Goal: Task Accomplishment & Management: Use online tool/utility

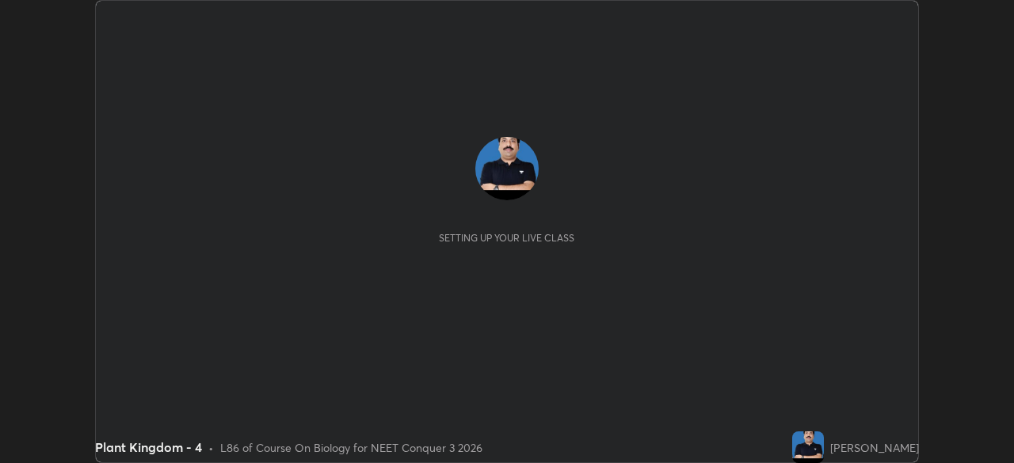
scroll to position [463, 1013]
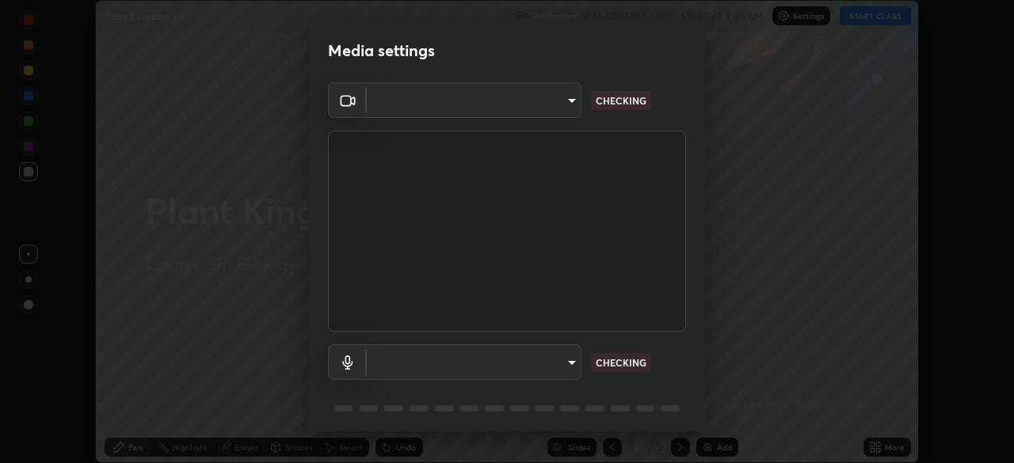
type input "e5f32b9a37d83756d2696e8423a1893a7de7eefef83412cf73fe4da3c4688103"
click at [436, 375] on body "Erase all Plant Kingdom - 4 Recording WAS SCHEDULED TO START AT 9:00 AM Setting…" at bounding box center [507, 231] width 1014 height 463
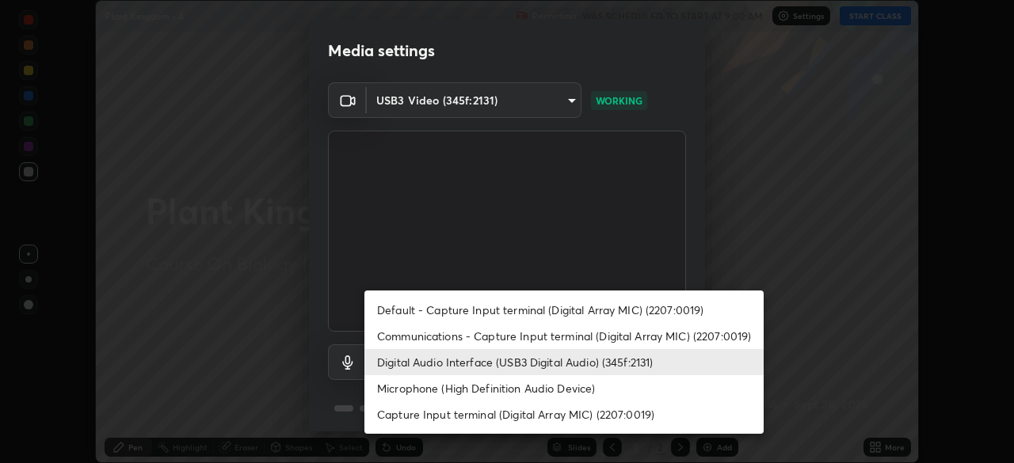
click at [423, 340] on li "Communications - Capture Input terminal (Digital Array MIC) (2207:0019)" at bounding box center [563, 336] width 399 height 26
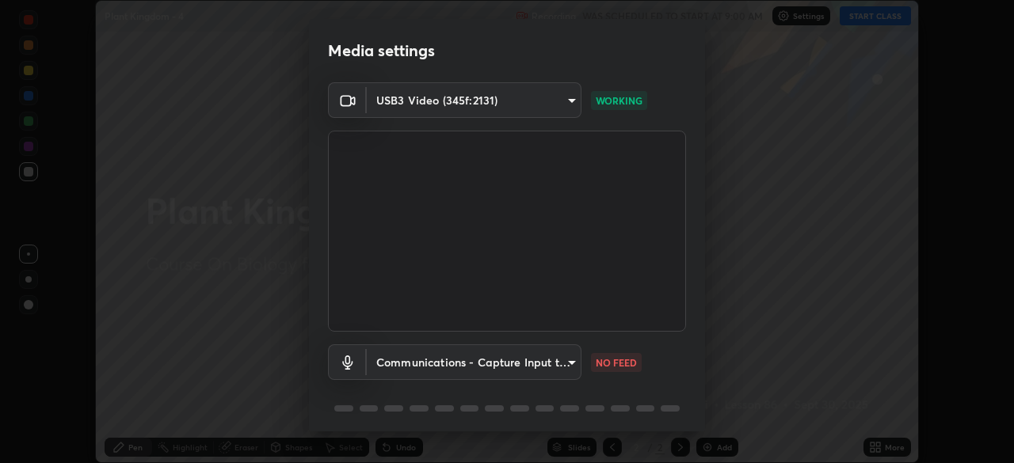
click at [414, 361] on li "Digital Audio Interface (USB3 Digital Audio) (345f:2131)" at bounding box center [513, 362] width 299 height 15
type input "f68c9ba91903ac9ba75504d23ca0c3c26111123a2a7878351e435c492be87537"
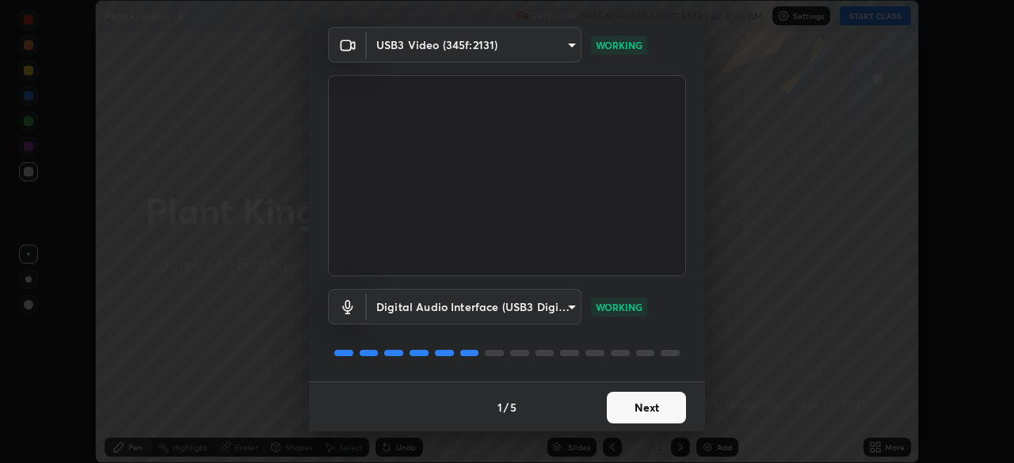
click at [666, 412] on button "Next" at bounding box center [646, 408] width 79 height 32
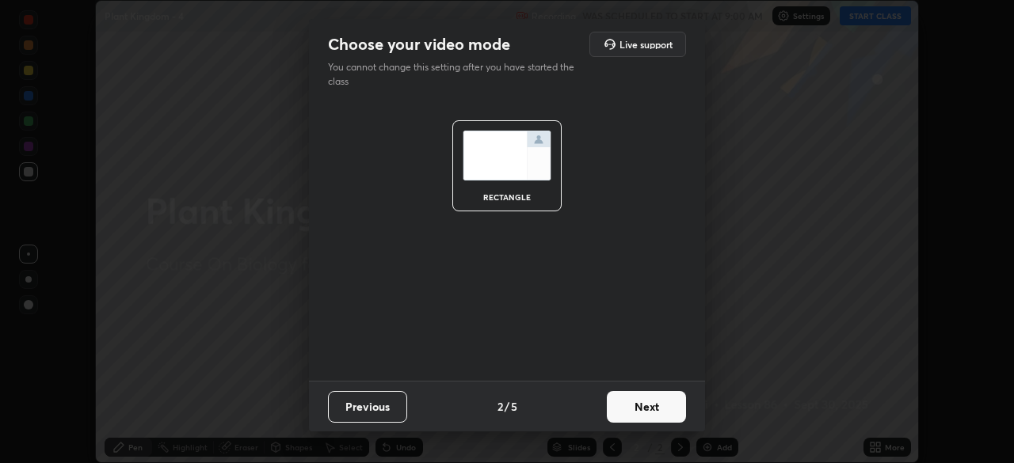
scroll to position [0, 0]
click at [669, 418] on button "Next" at bounding box center [646, 407] width 79 height 32
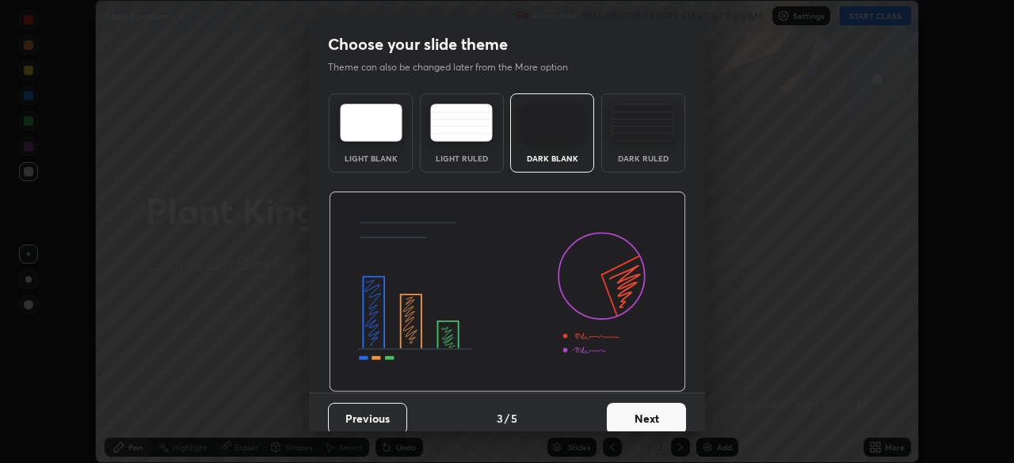
click at [673, 417] on button "Next" at bounding box center [646, 419] width 79 height 32
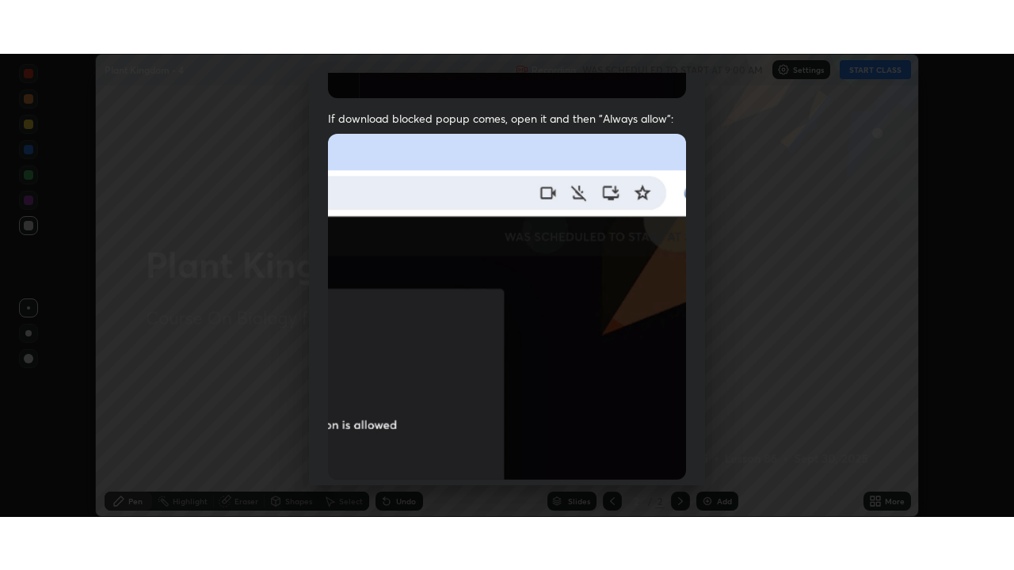
scroll to position [379, 0]
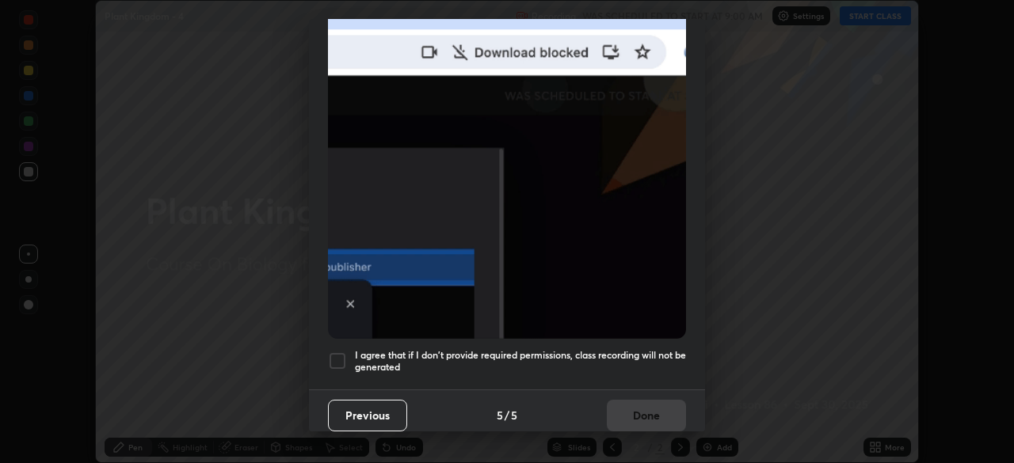
click at [634, 361] on h5 "I agree that if I don't provide required permissions, class recording will not …" at bounding box center [520, 361] width 331 height 25
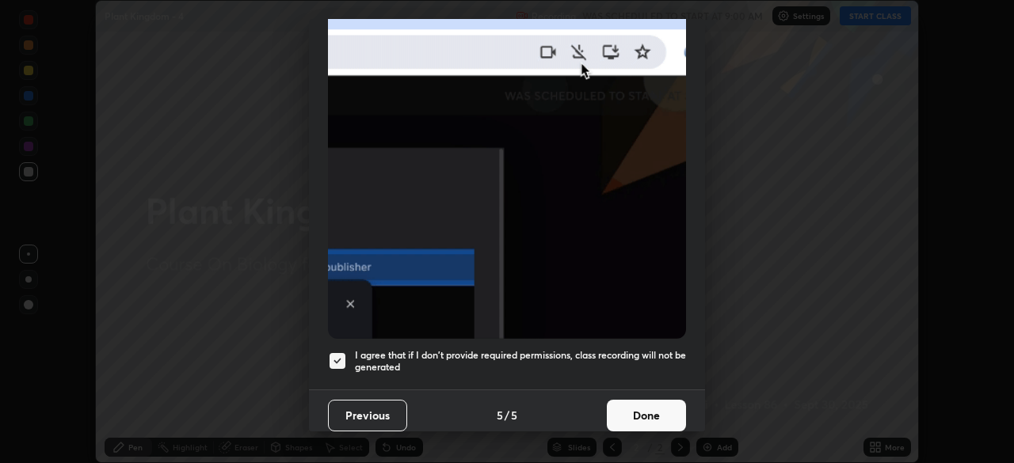
click at [642, 415] on button "Done" at bounding box center [646, 416] width 79 height 32
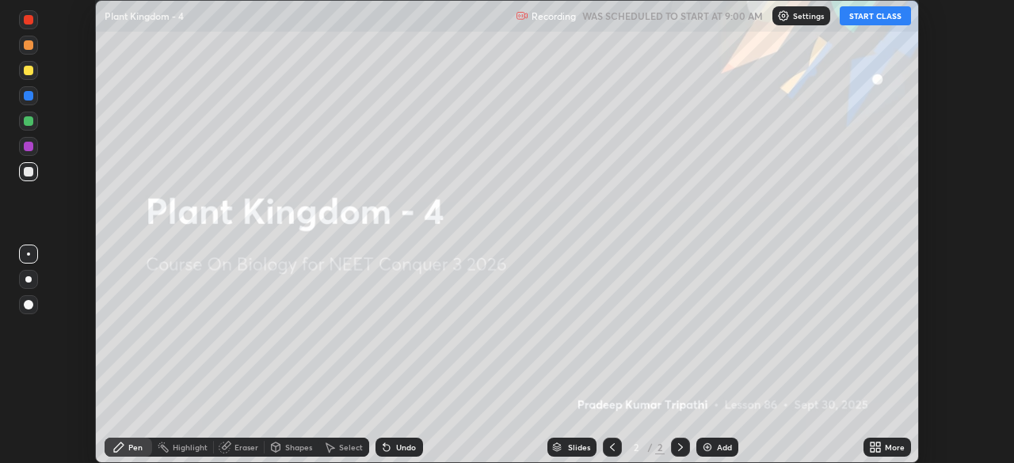
click at [878, 453] on icon at bounding box center [875, 447] width 13 height 13
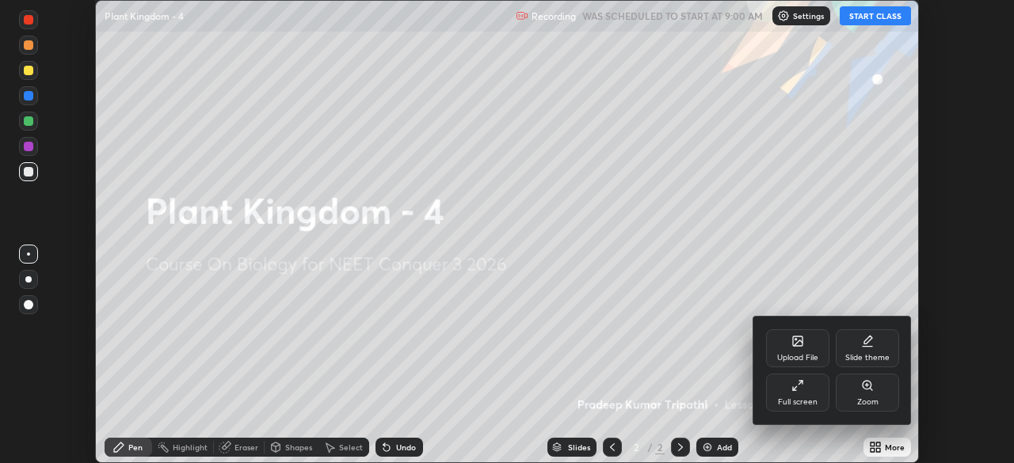
click at [805, 399] on div "Full screen" at bounding box center [798, 402] width 40 height 8
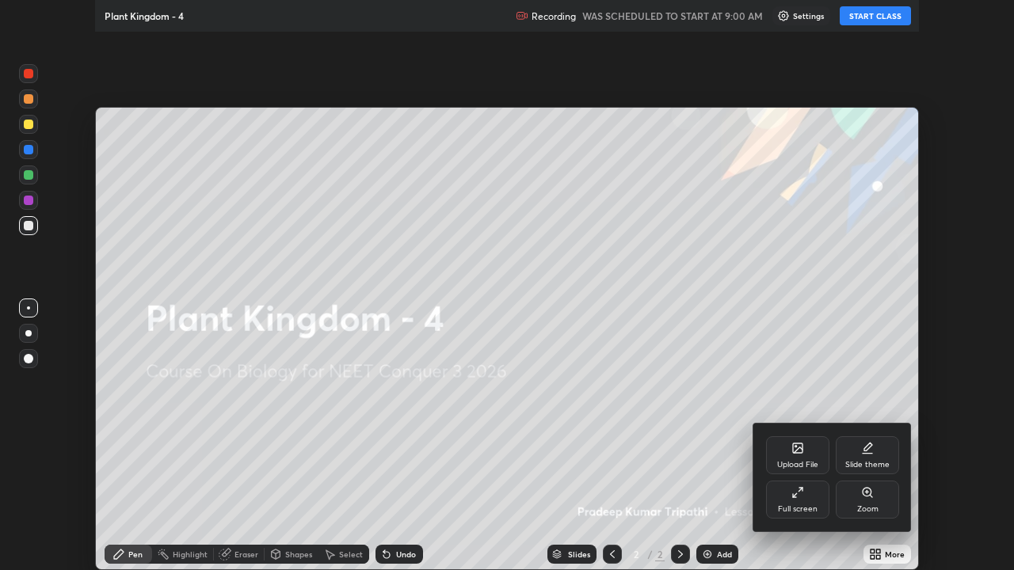
scroll to position [570, 1014]
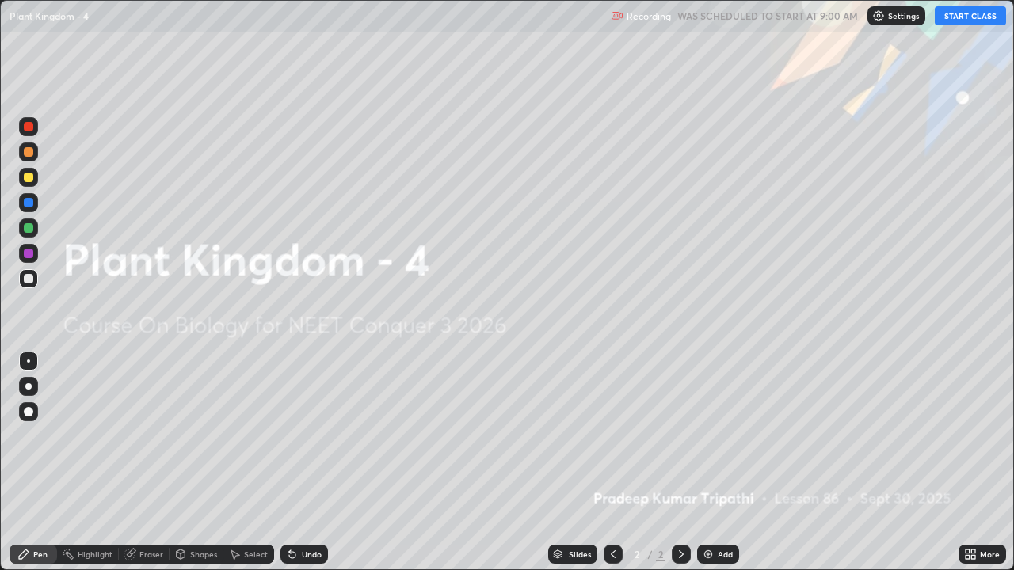
click at [967, 17] on button "START CLASS" at bounding box center [970, 15] width 71 height 19
click at [711, 463] on img at bounding box center [708, 554] width 13 height 13
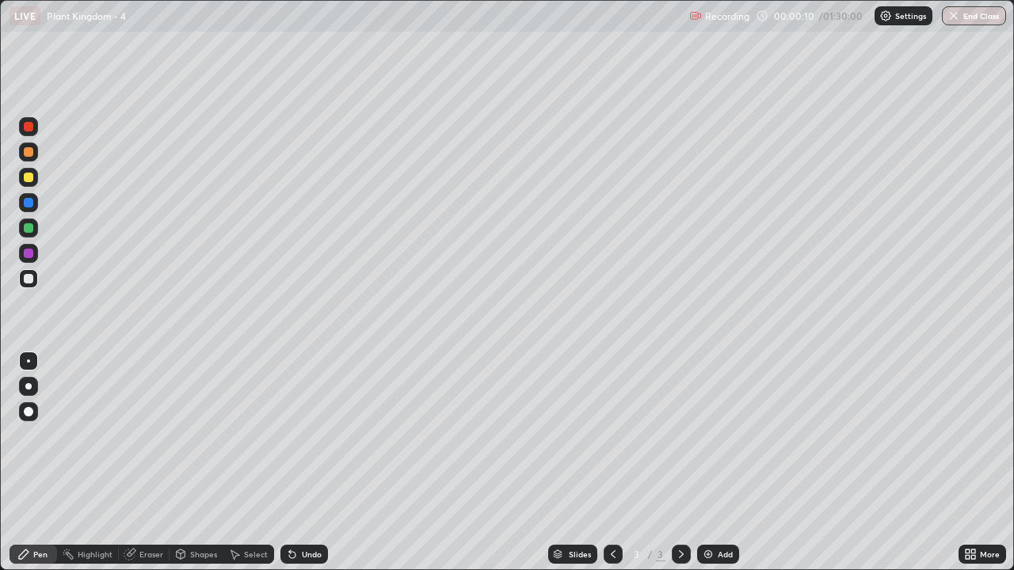
click at [612, 463] on icon at bounding box center [613, 554] width 13 height 13
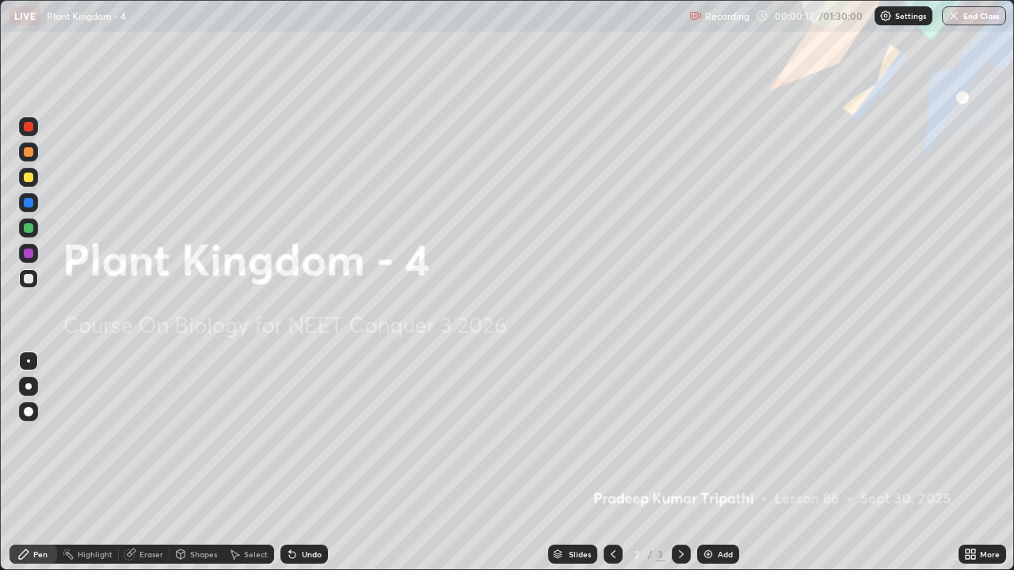
click at [33, 463] on div "Pen" at bounding box center [40, 555] width 14 height 8
click at [27, 178] on div at bounding box center [29, 178] width 10 height 10
click at [29, 387] on div at bounding box center [28, 386] width 6 height 6
click at [31, 155] on div at bounding box center [29, 152] width 10 height 10
click at [29, 178] on div at bounding box center [29, 178] width 10 height 10
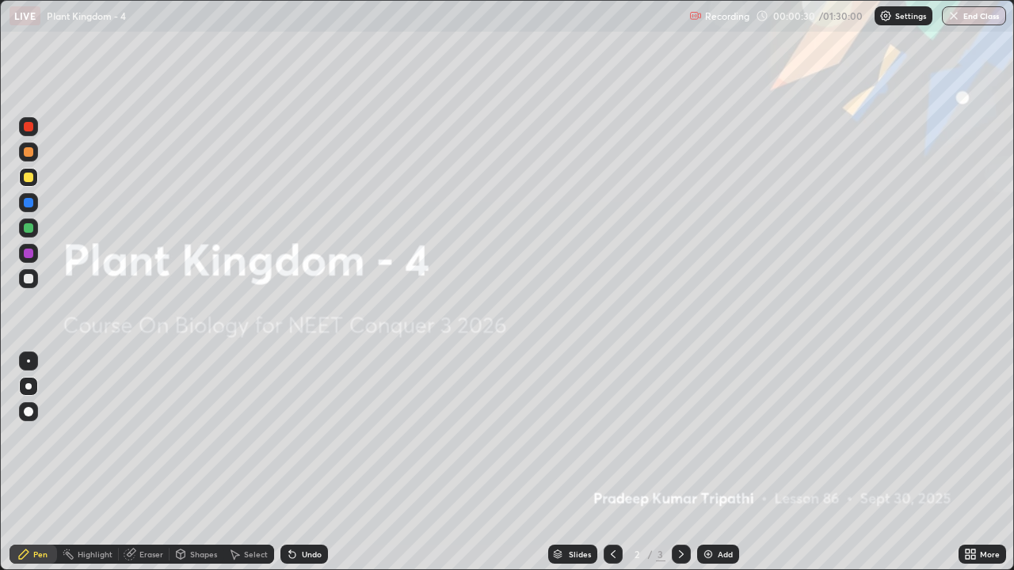
click at [198, 463] on div "Shapes" at bounding box center [203, 555] width 27 height 8
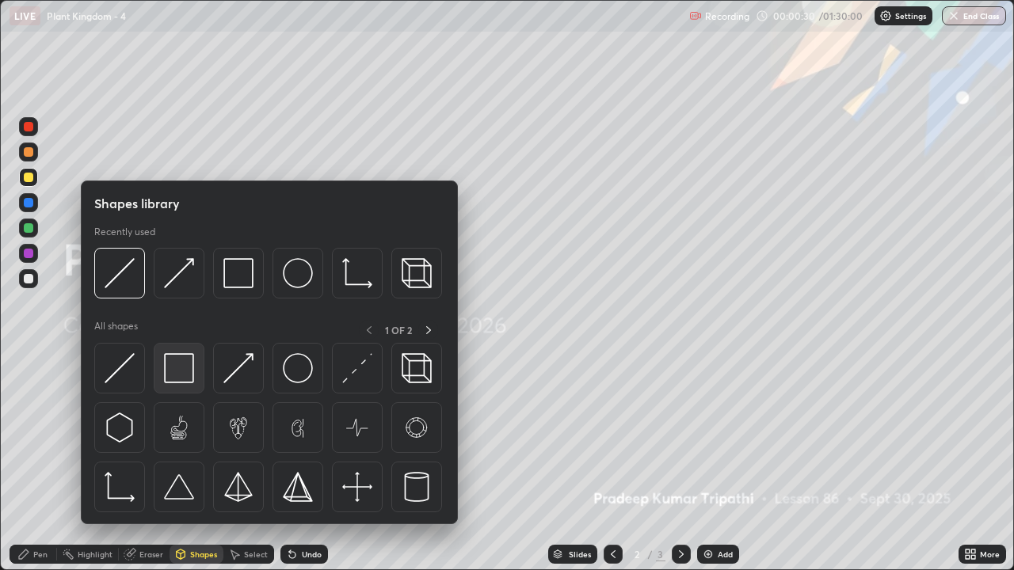
click at [172, 363] on img at bounding box center [179, 368] width 30 height 30
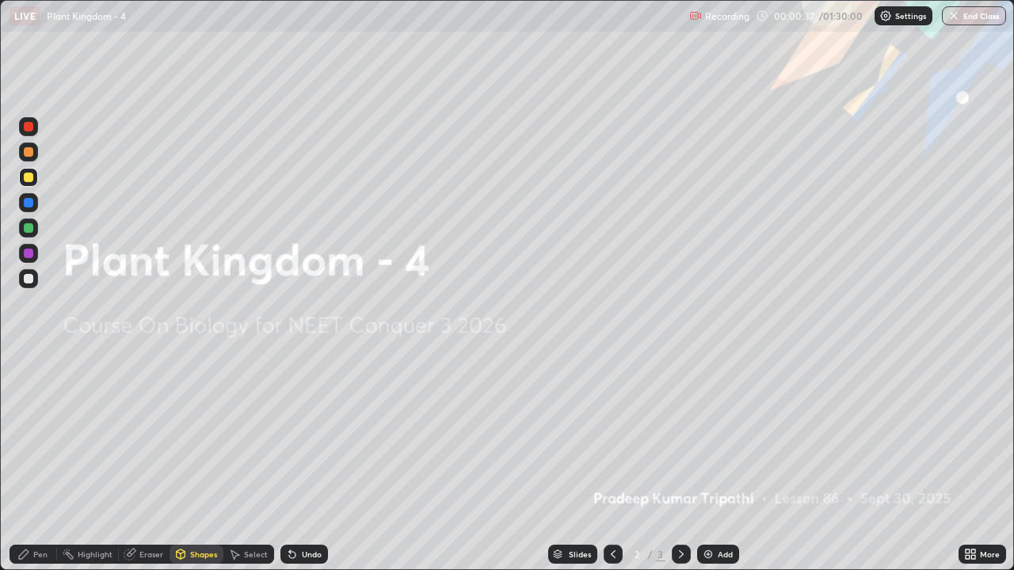
click at [203, 463] on div "Shapes" at bounding box center [203, 555] width 27 height 8
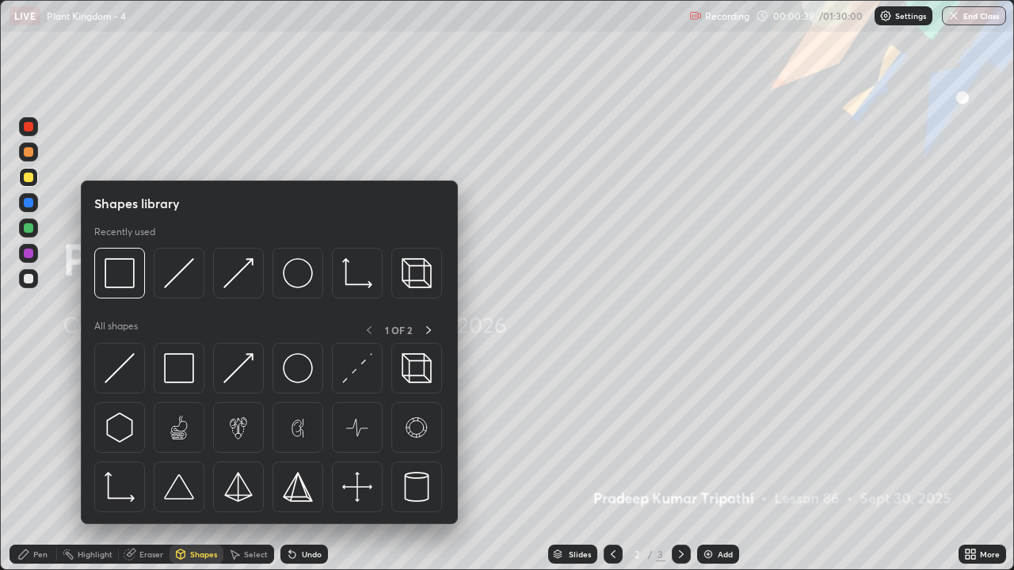
click at [29, 177] on div at bounding box center [29, 178] width 10 height 10
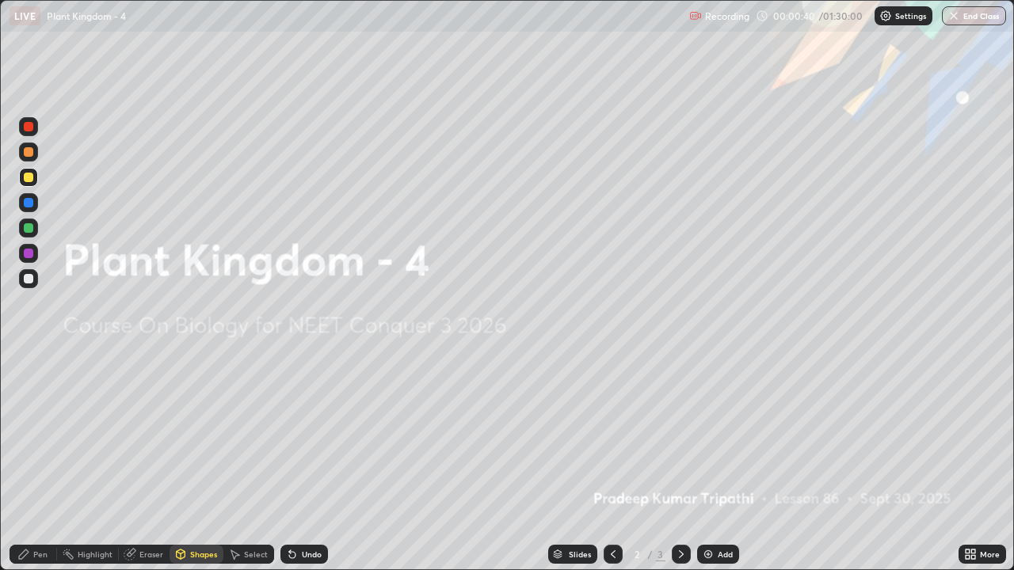
click at [200, 463] on div "Shapes" at bounding box center [203, 555] width 27 height 8
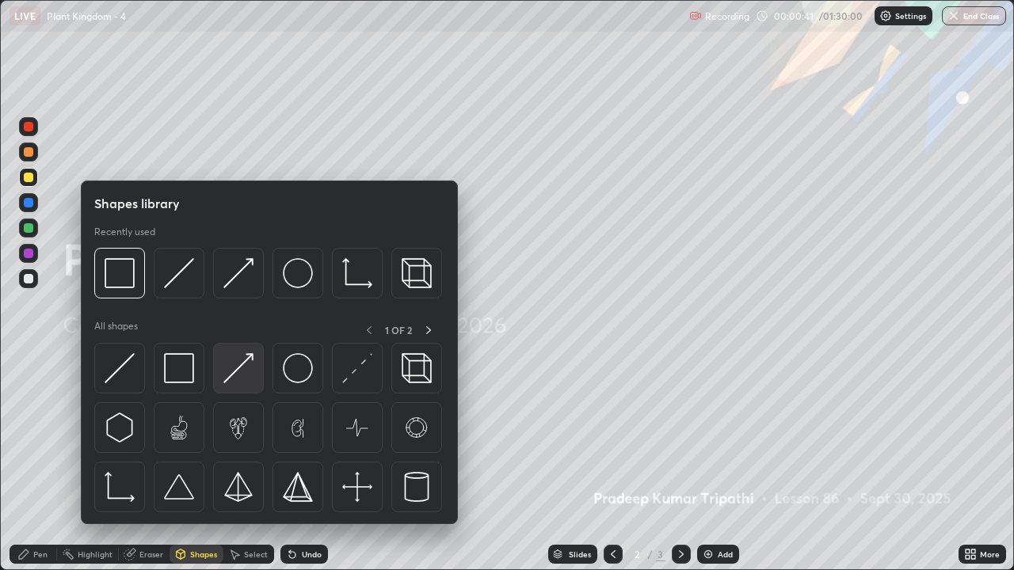
click at [239, 381] on img at bounding box center [238, 368] width 30 height 30
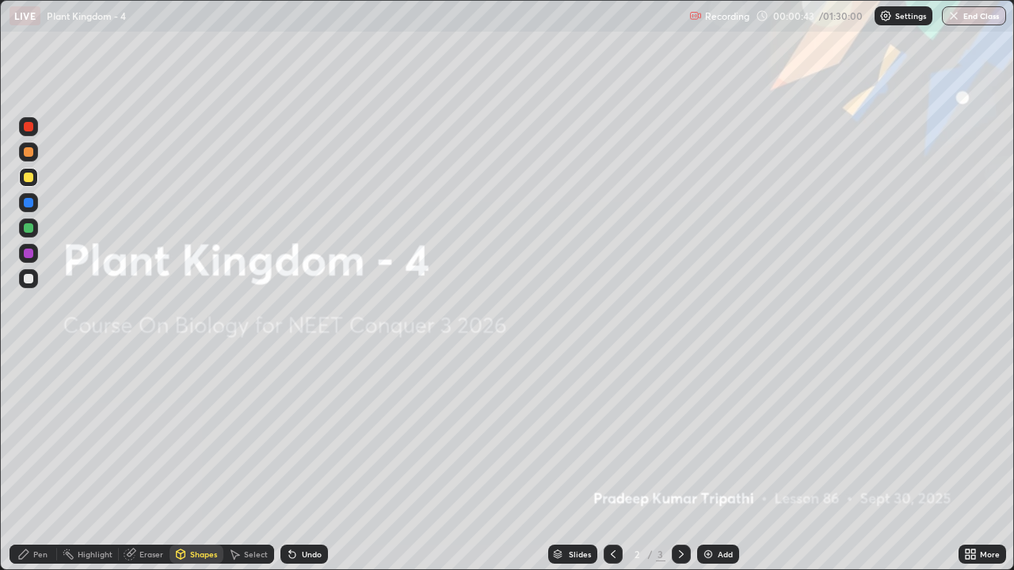
click at [40, 463] on div "Pen" at bounding box center [40, 555] width 14 height 8
click at [32, 279] on div at bounding box center [29, 279] width 10 height 10
click at [208, 463] on div "Shapes" at bounding box center [203, 555] width 27 height 8
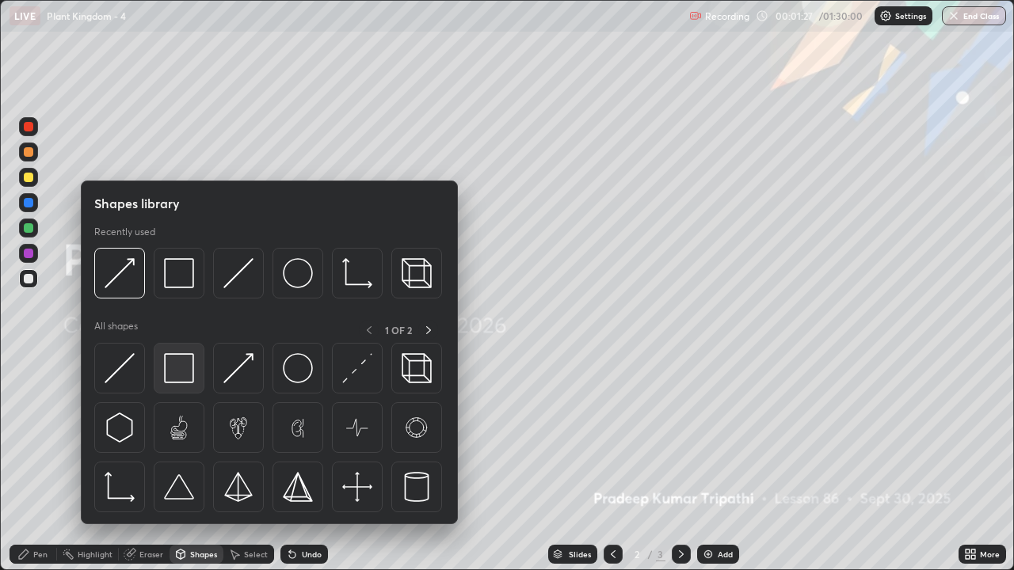
click at [182, 375] on img at bounding box center [179, 368] width 30 height 30
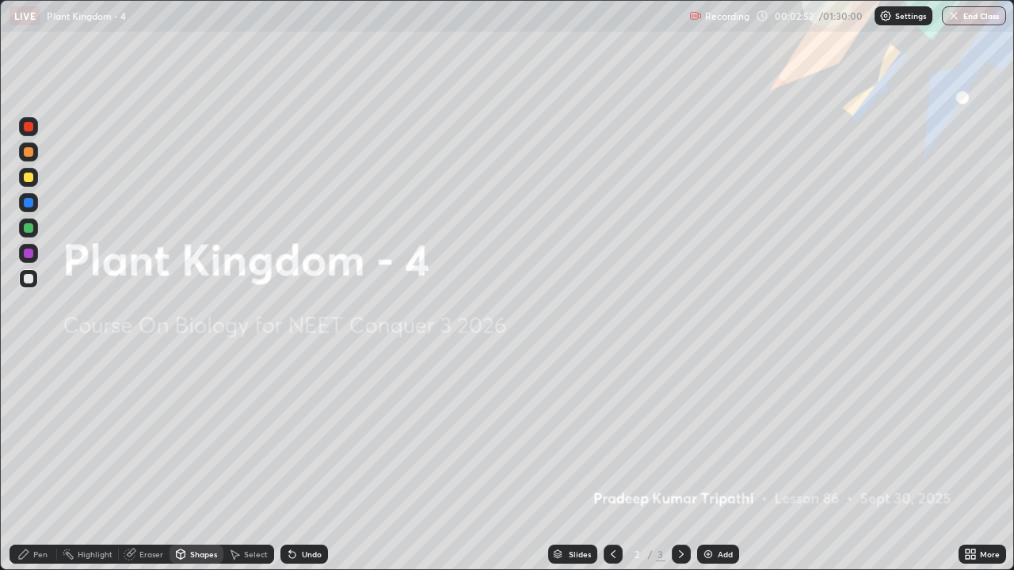
click at [678, 463] on icon at bounding box center [681, 554] width 13 height 13
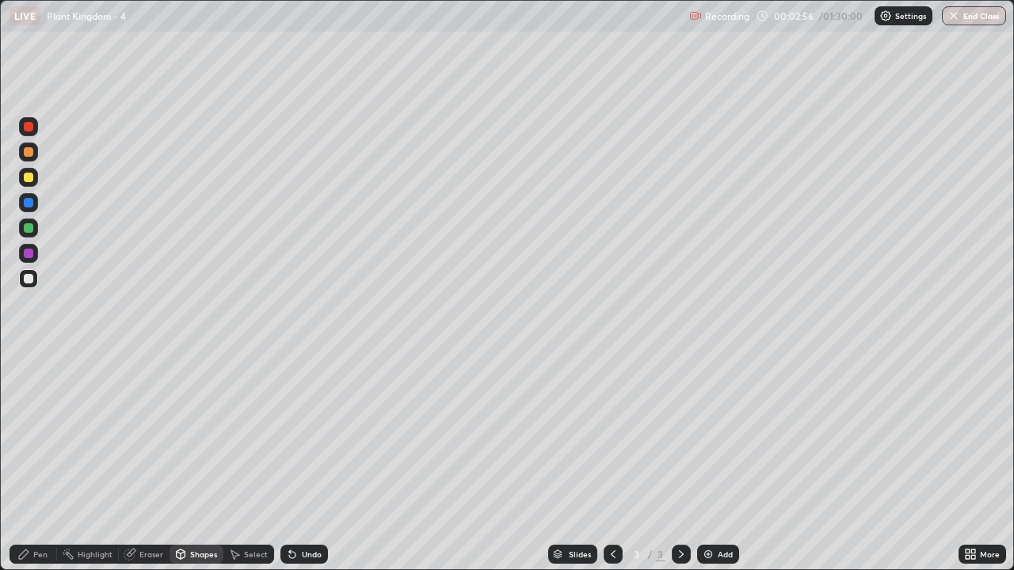
click at [29, 154] on div at bounding box center [29, 152] width 10 height 10
click at [29, 463] on icon at bounding box center [23, 554] width 13 height 13
click at [144, 463] on div "Eraser" at bounding box center [151, 555] width 24 height 8
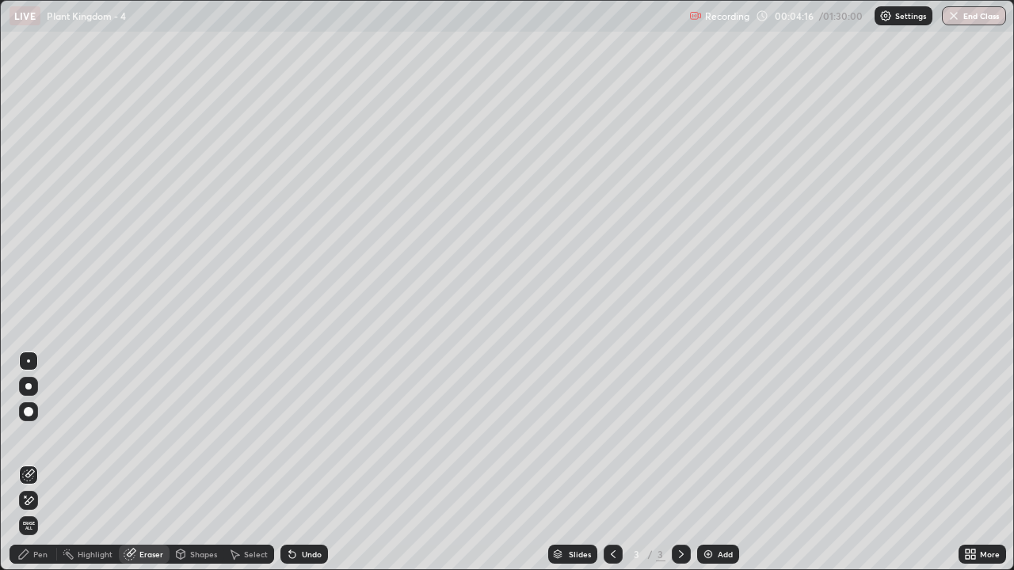
click at [40, 463] on div "Pen" at bounding box center [40, 555] width 14 height 8
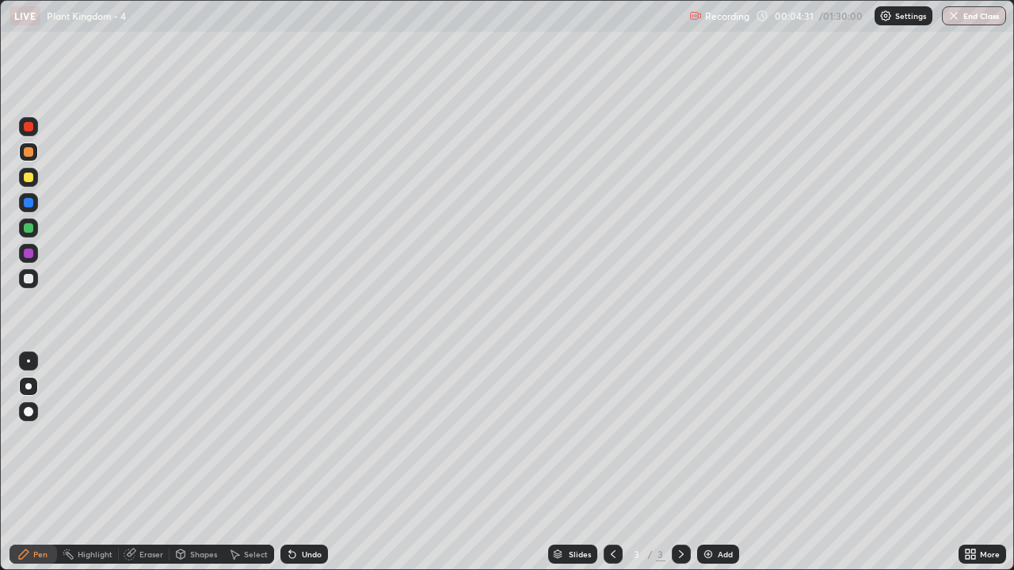
click at [147, 463] on div "Eraser" at bounding box center [144, 554] width 51 height 19
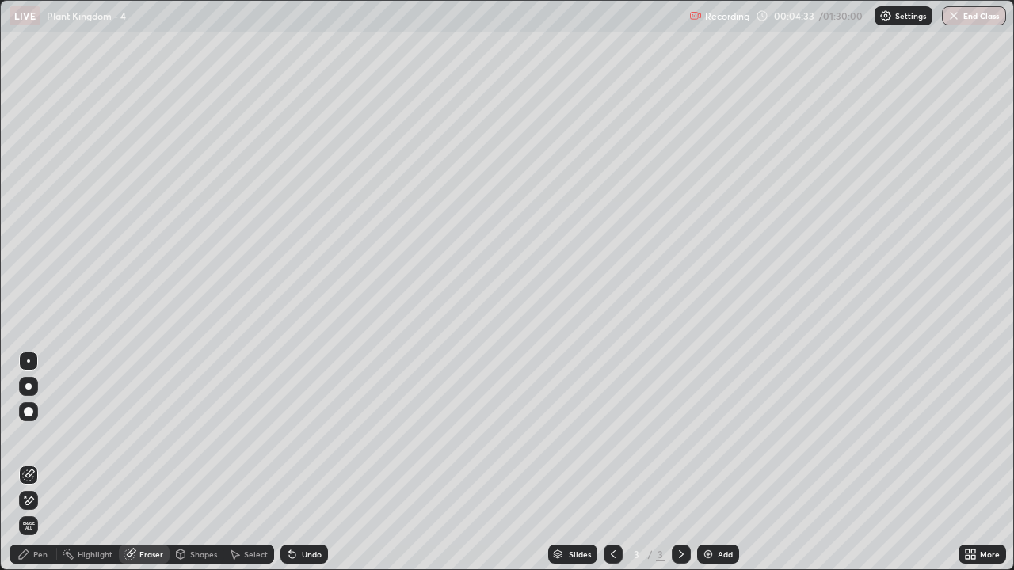
click at [41, 463] on div "Pen" at bounding box center [34, 554] width 48 height 19
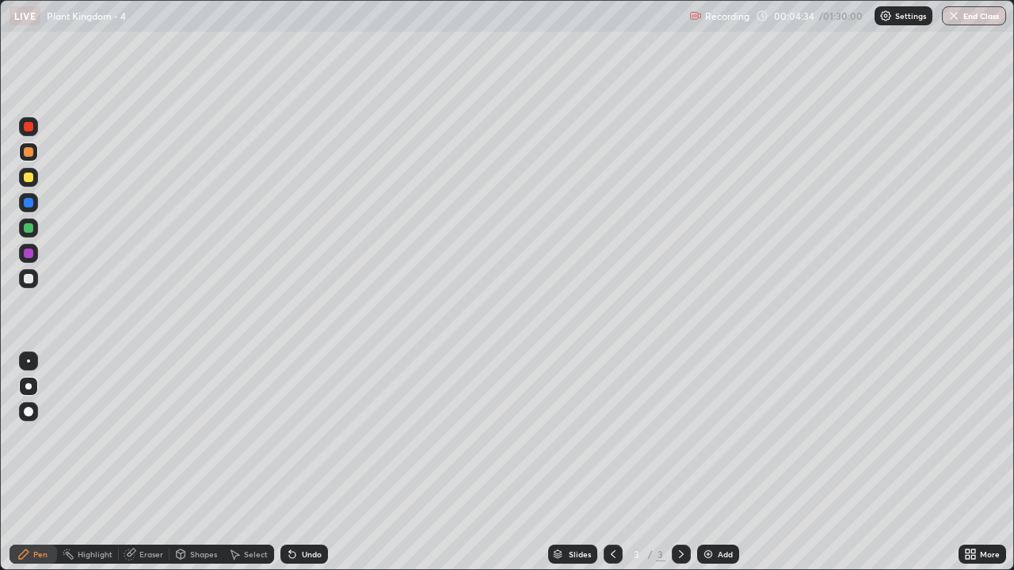
click at [29, 276] on div at bounding box center [29, 279] width 10 height 10
click at [198, 463] on div "Shapes" at bounding box center [203, 555] width 27 height 8
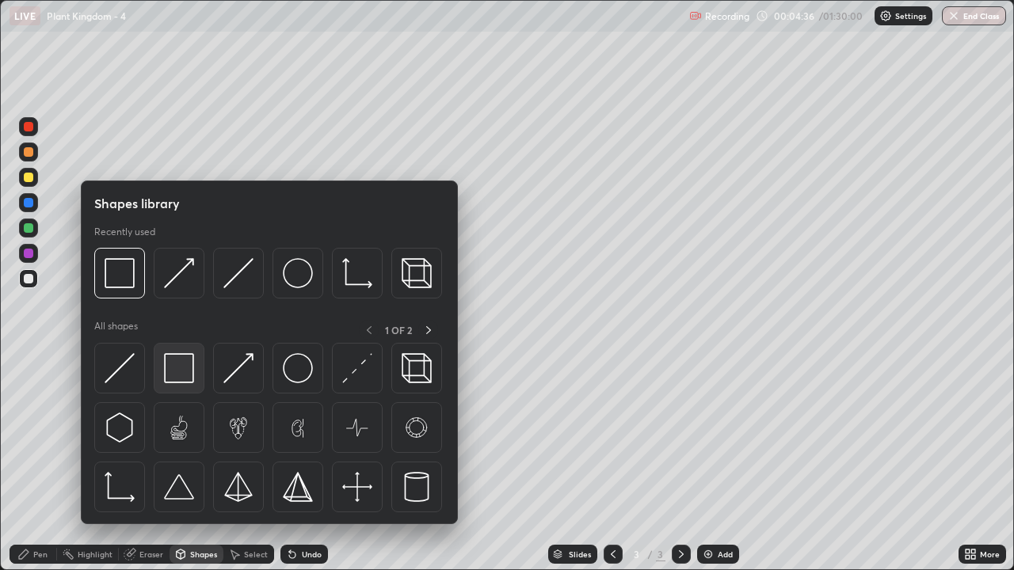
click at [179, 374] on img at bounding box center [179, 368] width 30 height 30
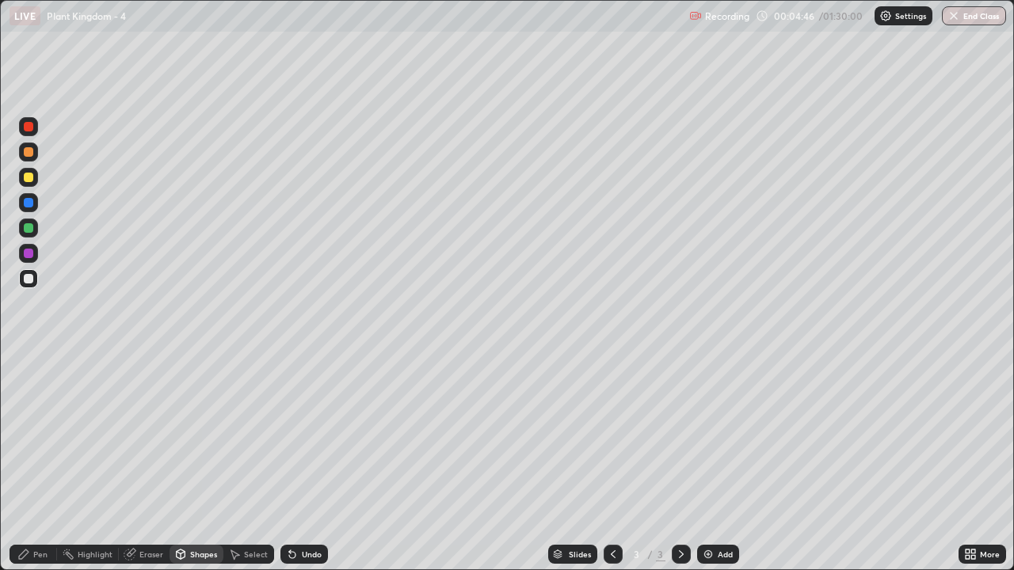
click at [146, 463] on div "Eraser" at bounding box center [144, 554] width 51 height 19
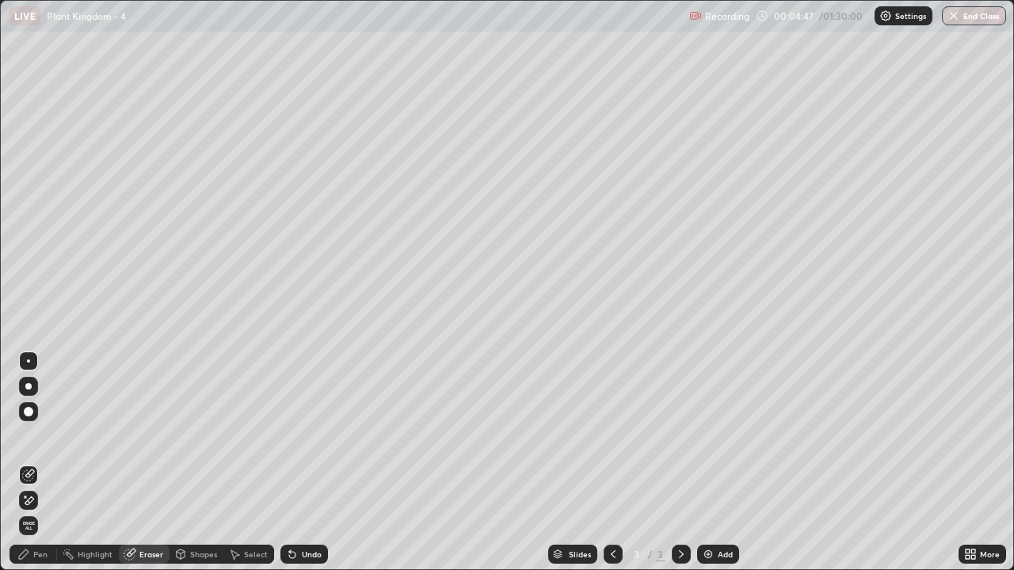
click at [34, 463] on icon at bounding box center [28, 500] width 13 height 13
click at [200, 463] on div "Shapes" at bounding box center [203, 555] width 27 height 8
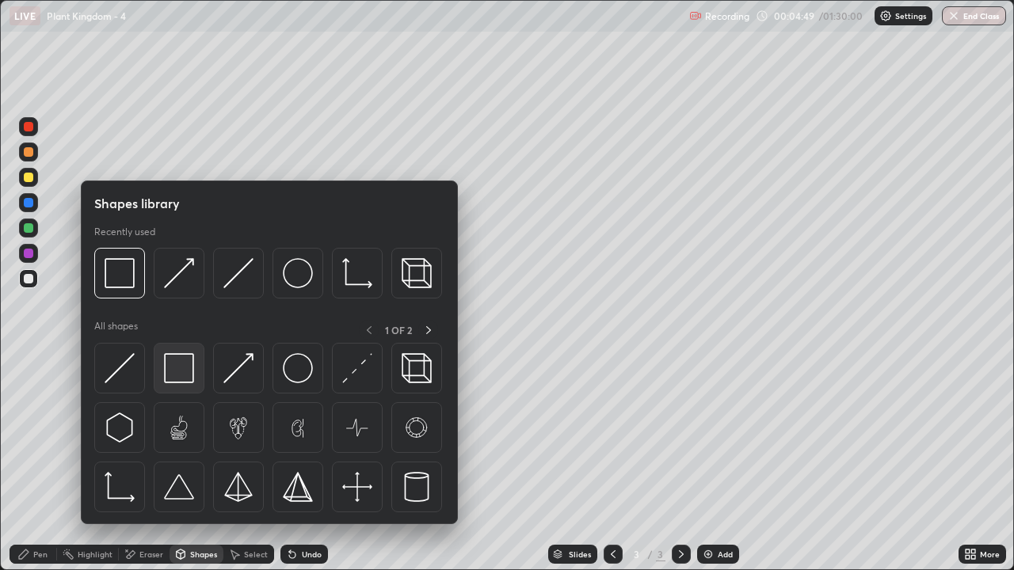
click at [189, 377] on img at bounding box center [179, 368] width 30 height 30
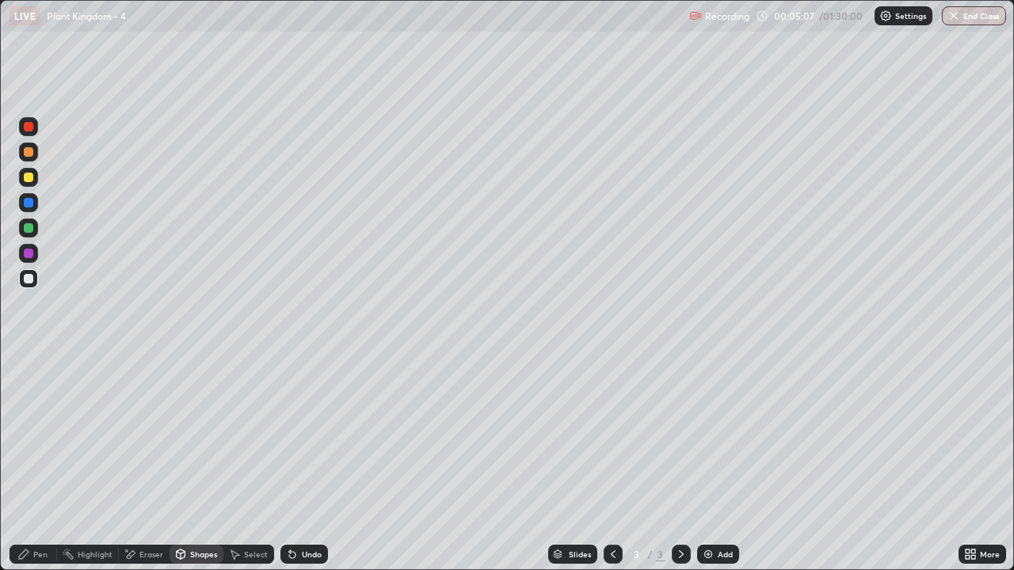
click at [44, 463] on div "Pen" at bounding box center [34, 554] width 48 height 19
click at [29, 230] on div at bounding box center [29, 228] width 10 height 10
click at [40, 114] on div at bounding box center [28, 126] width 25 height 25
click at [143, 463] on div "Eraser" at bounding box center [151, 555] width 24 height 8
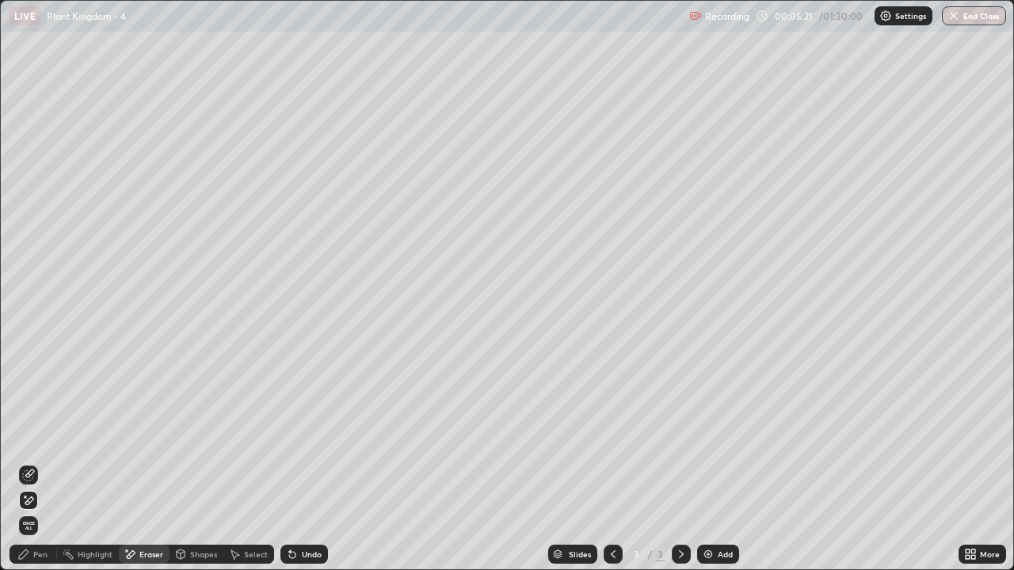
click at [33, 463] on div "Pen" at bounding box center [40, 555] width 14 height 8
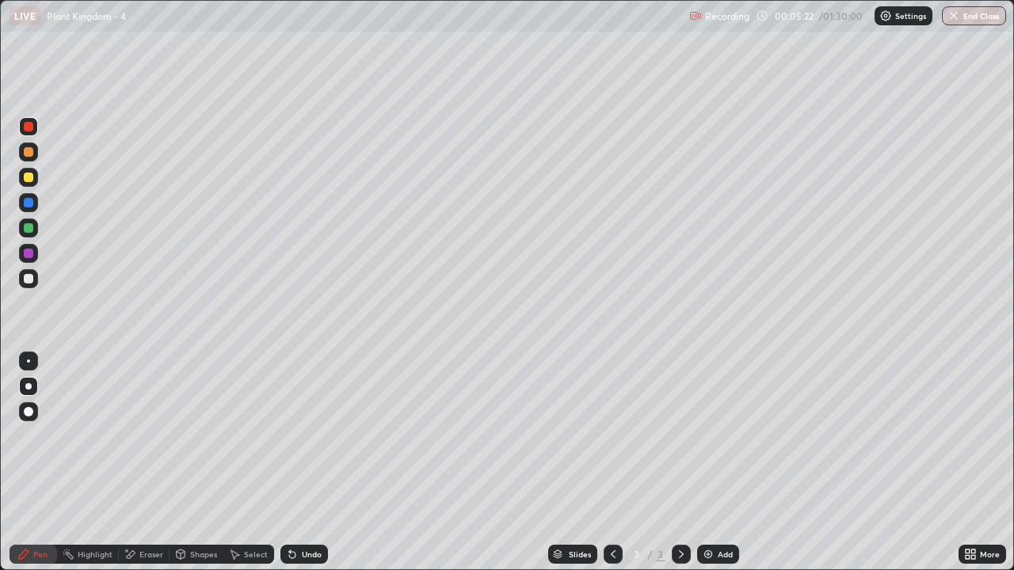
click at [34, 463] on div "Pen" at bounding box center [40, 555] width 14 height 8
click at [29, 229] on div at bounding box center [29, 228] width 10 height 10
click at [29, 230] on div at bounding box center [29, 228] width 10 height 10
click at [143, 463] on div "Eraser" at bounding box center [144, 554] width 51 height 19
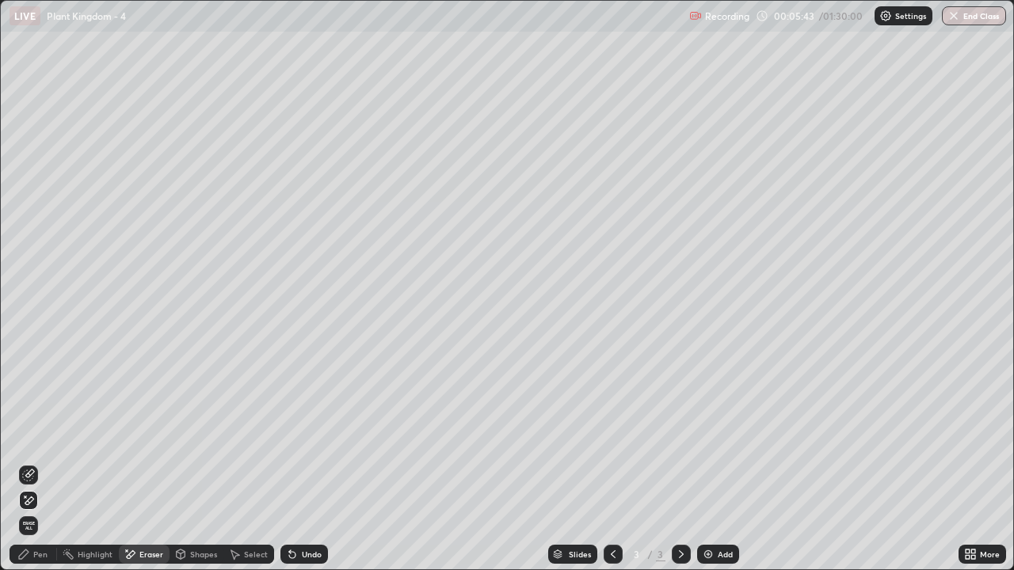
click at [39, 463] on div "Pen" at bounding box center [40, 555] width 14 height 8
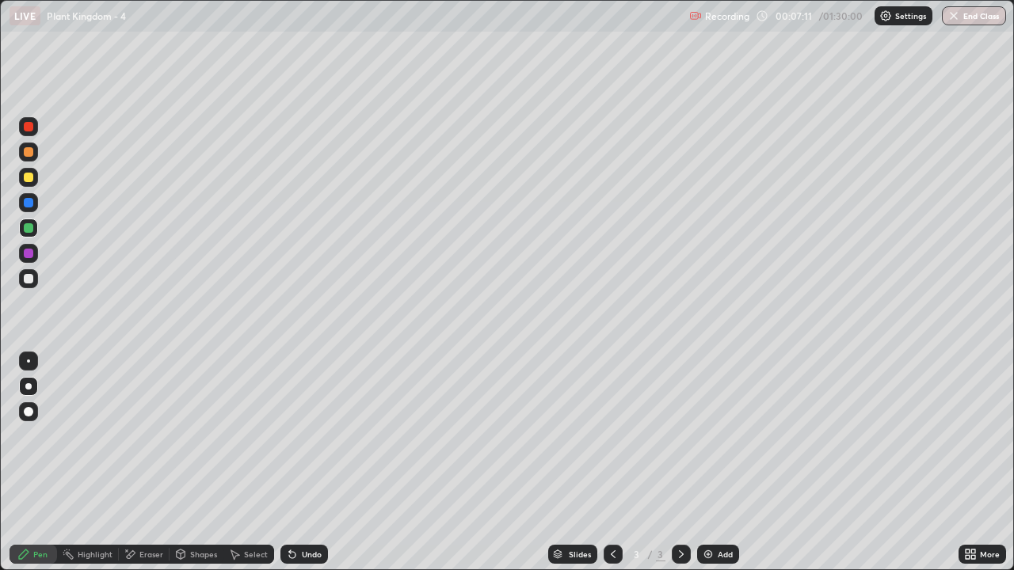
click at [29, 179] on div at bounding box center [29, 178] width 10 height 10
click at [31, 178] on div at bounding box center [29, 178] width 10 height 10
click at [30, 253] on div at bounding box center [29, 254] width 10 height 10
click at [30, 180] on div at bounding box center [29, 178] width 10 height 10
click at [143, 463] on div "Eraser" at bounding box center [151, 555] width 24 height 8
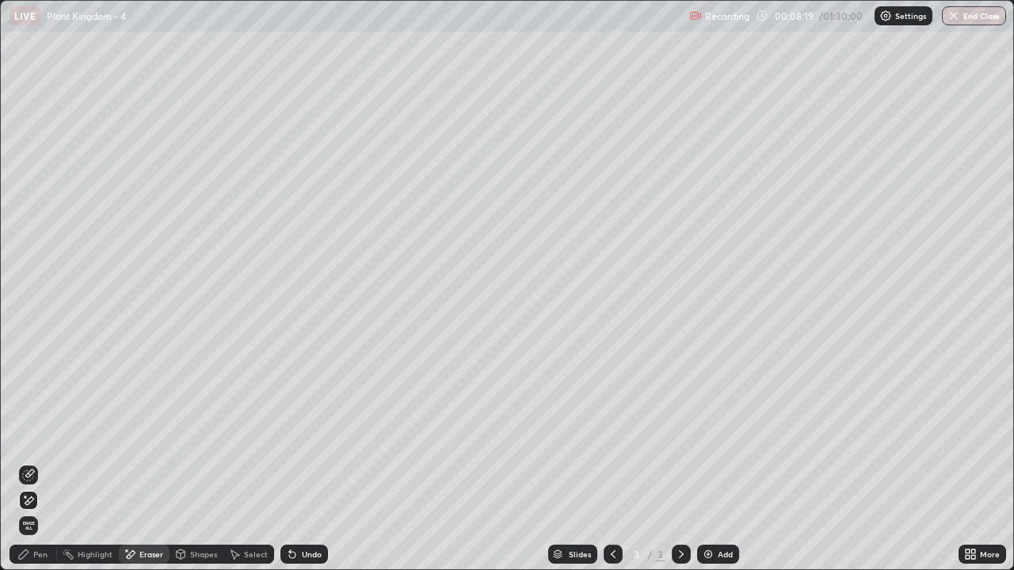
click at [41, 463] on div "Pen" at bounding box center [40, 555] width 14 height 8
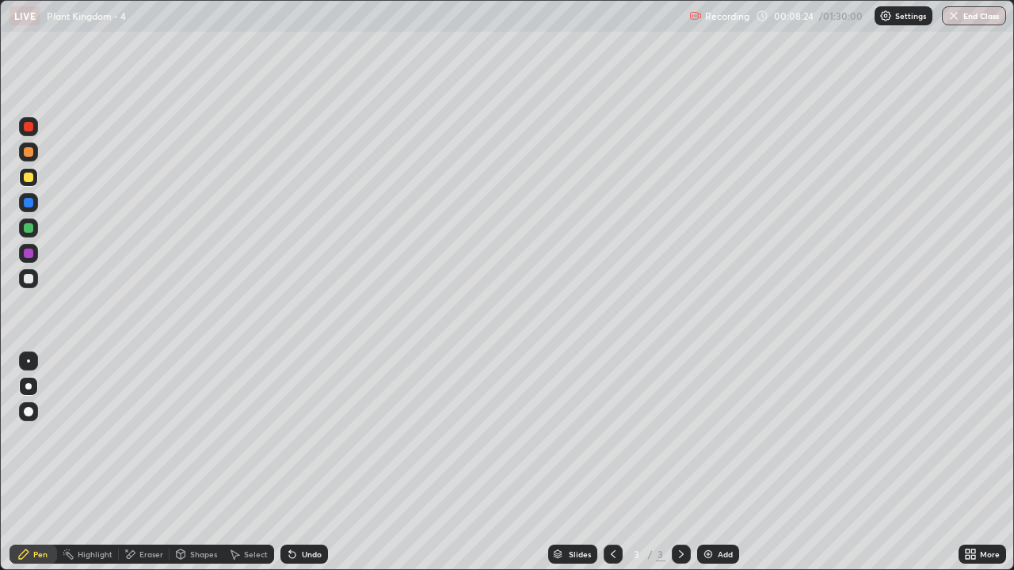
click at [30, 280] on div at bounding box center [29, 279] width 10 height 10
click at [38, 463] on div "Pen" at bounding box center [40, 555] width 14 height 8
click at [33, 184] on div at bounding box center [28, 177] width 19 height 19
click at [32, 280] on div at bounding box center [29, 279] width 10 height 10
click at [188, 463] on div "Shapes" at bounding box center [197, 554] width 54 height 19
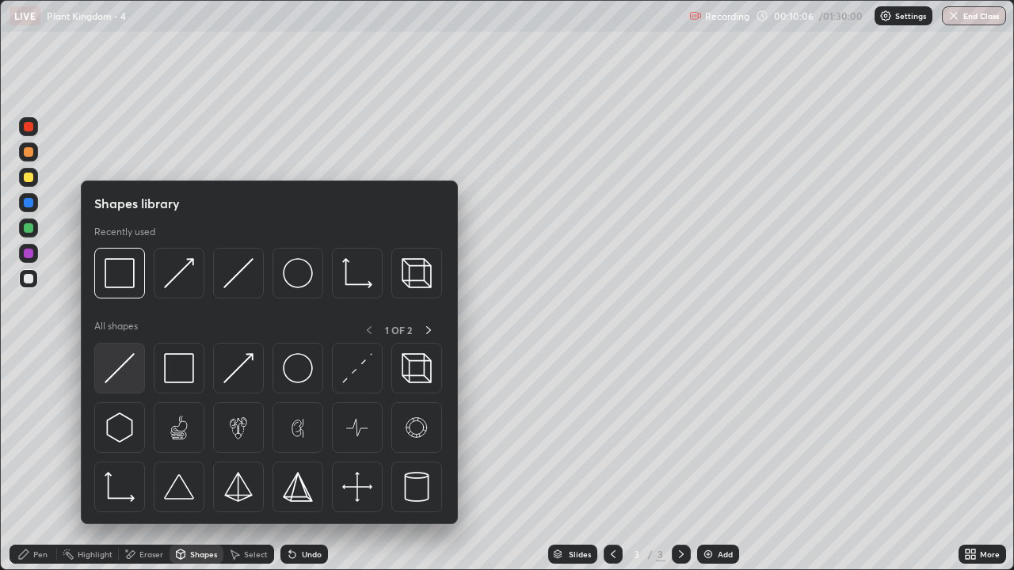
click at [128, 375] on img at bounding box center [120, 368] width 30 height 30
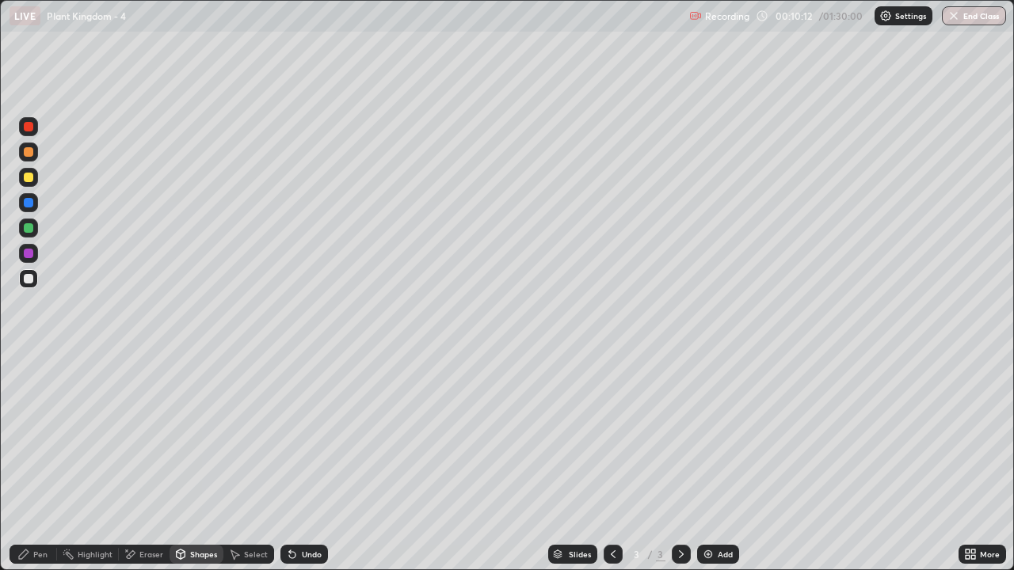
click at [150, 463] on div "Eraser" at bounding box center [151, 555] width 24 height 8
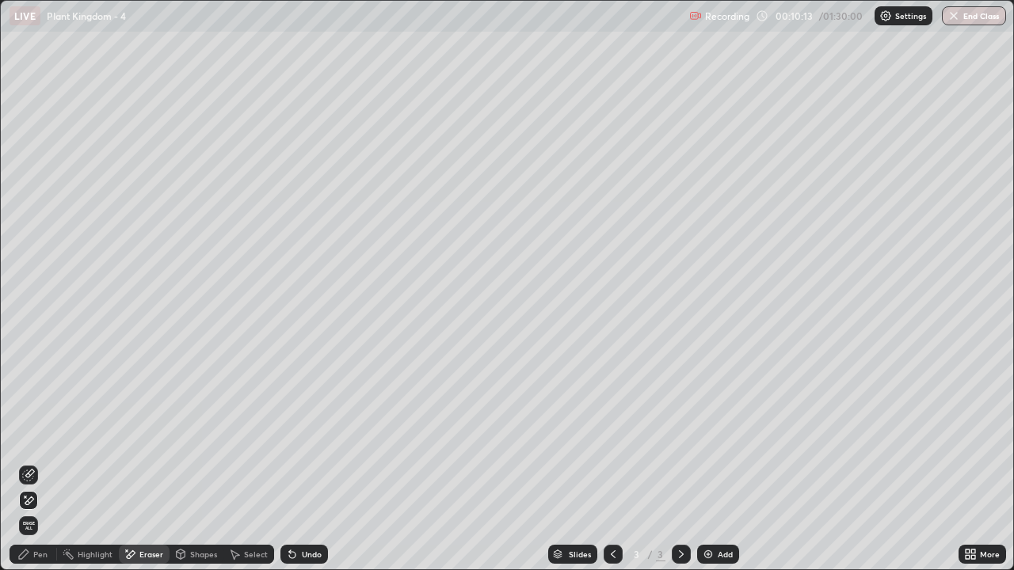
click at [32, 463] on icon at bounding box center [28, 500] width 13 height 13
click at [34, 463] on div "Pen" at bounding box center [40, 555] width 14 height 8
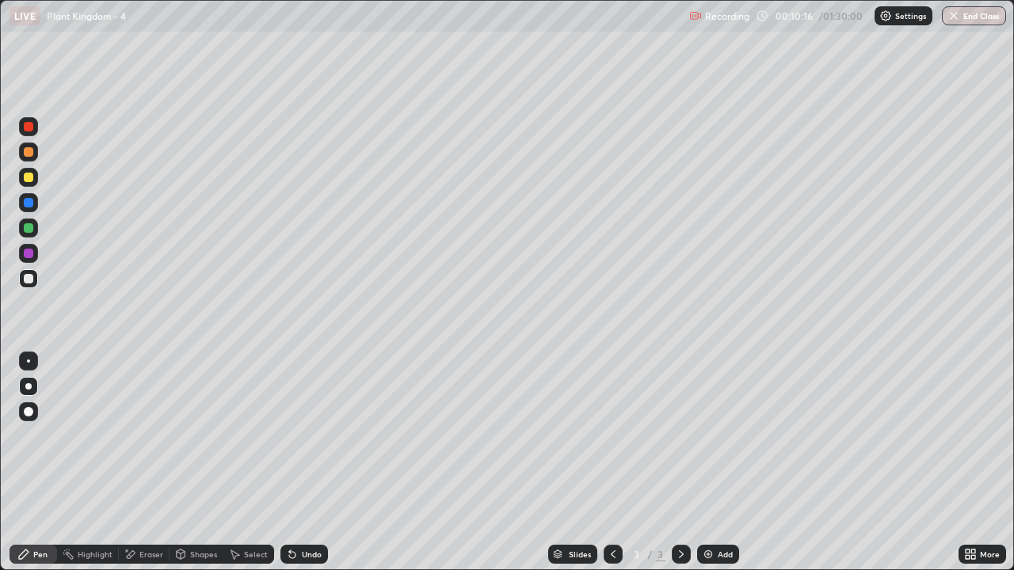
click at [31, 158] on div at bounding box center [28, 152] width 19 height 19
click at [28, 282] on div at bounding box center [29, 279] width 10 height 10
click at [201, 463] on div "Shapes" at bounding box center [203, 555] width 27 height 8
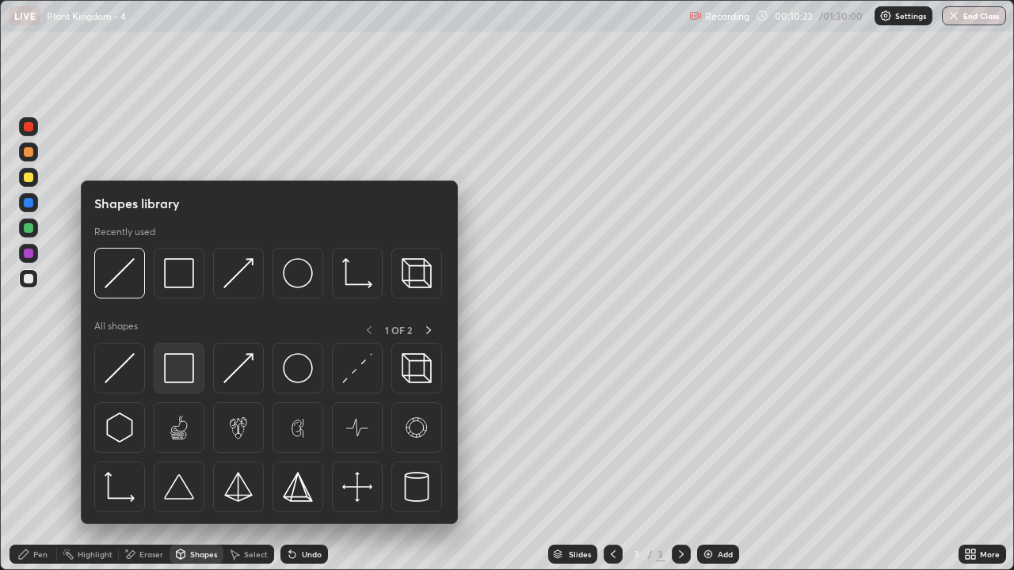
click at [187, 374] on img at bounding box center [179, 368] width 30 height 30
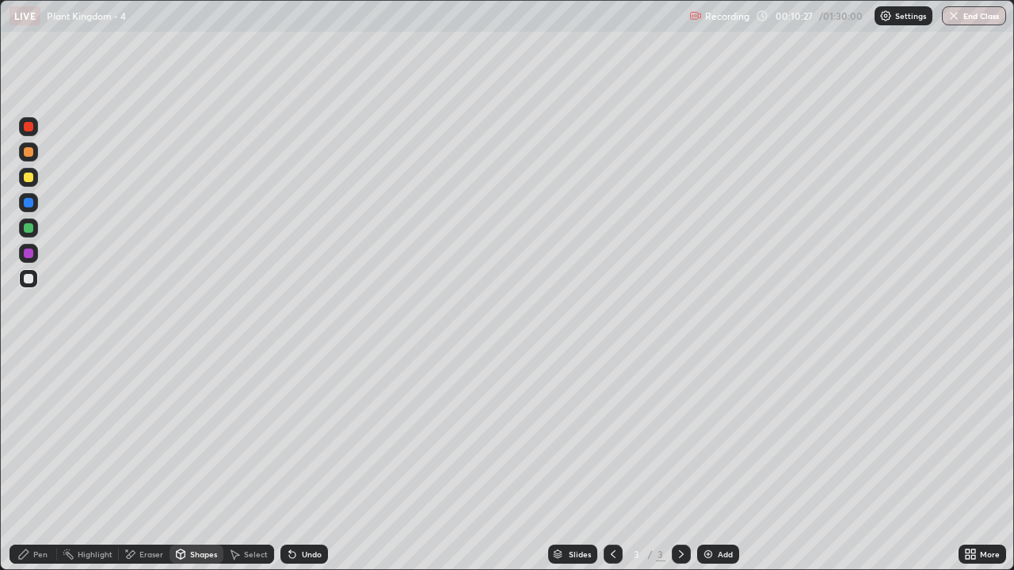
click at [150, 463] on div "Eraser" at bounding box center [151, 555] width 24 height 8
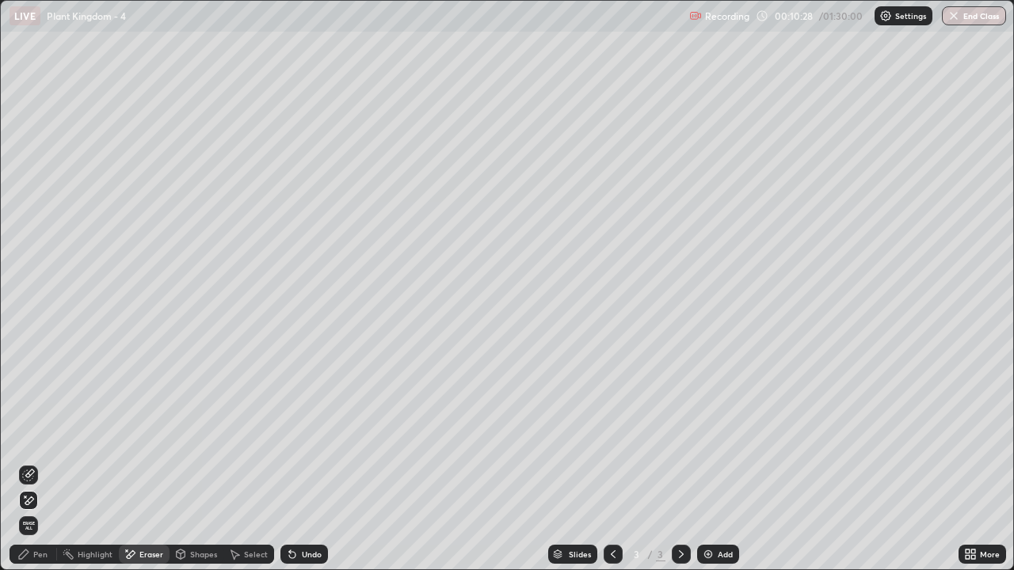
click at [30, 463] on icon at bounding box center [28, 500] width 13 height 13
click at [196, 463] on div "Shapes" at bounding box center [203, 555] width 27 height 8
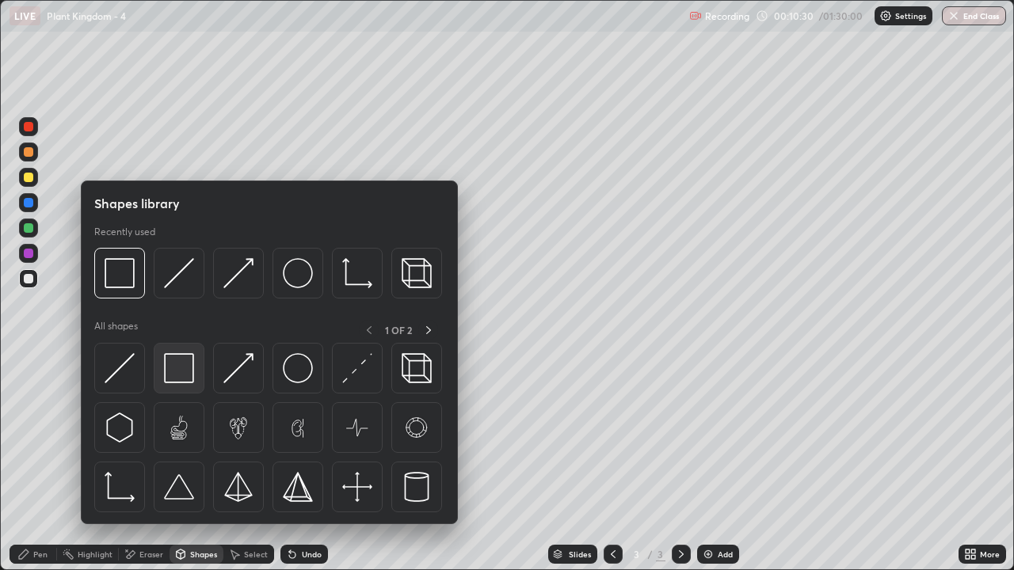
click at [184, 379] on img at bounding box center [179, 368] width 30 height 30
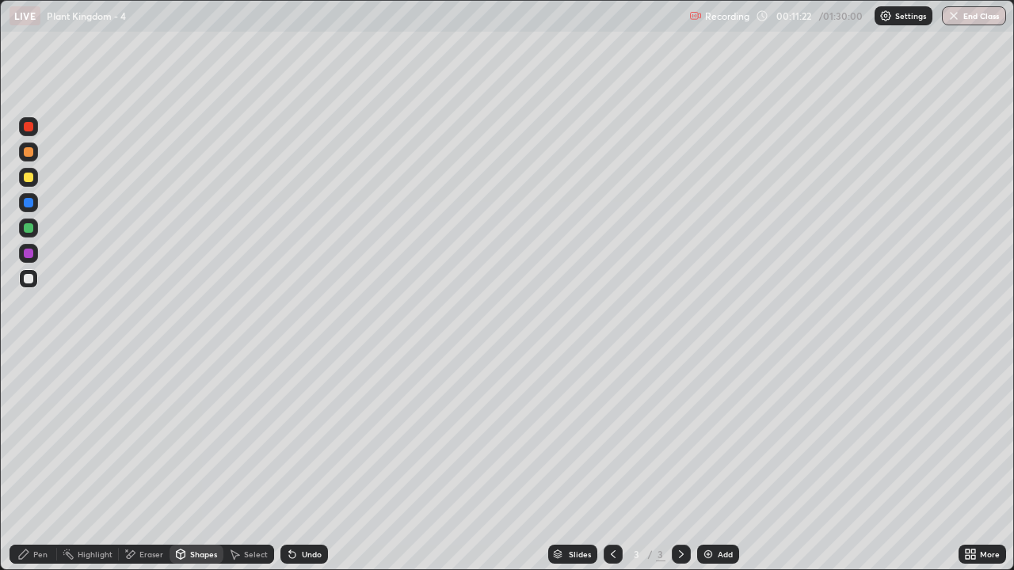
click at [43, 463] on div "Pen" at bounding box center [40, 555] width 14 height 8
click at [29, 177] on div at bounding box center [29, 178] width 10 height 10
click at [146, 463] on div "Eraser" at bounding box center [151, 555] width 24 height 8
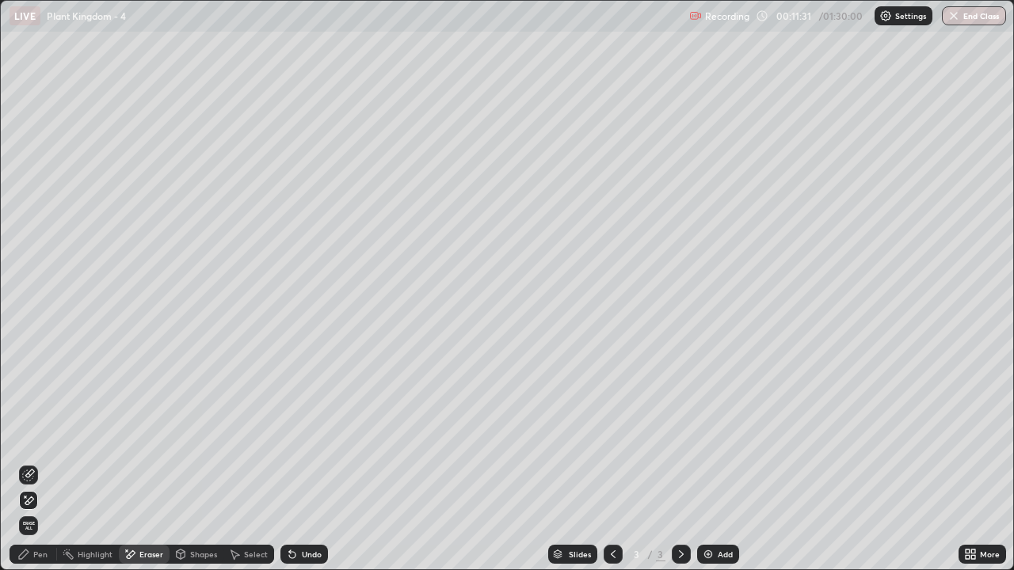
click at [37, 463] on div "Pen" at bounding box center [40, 555] width 14 height 8
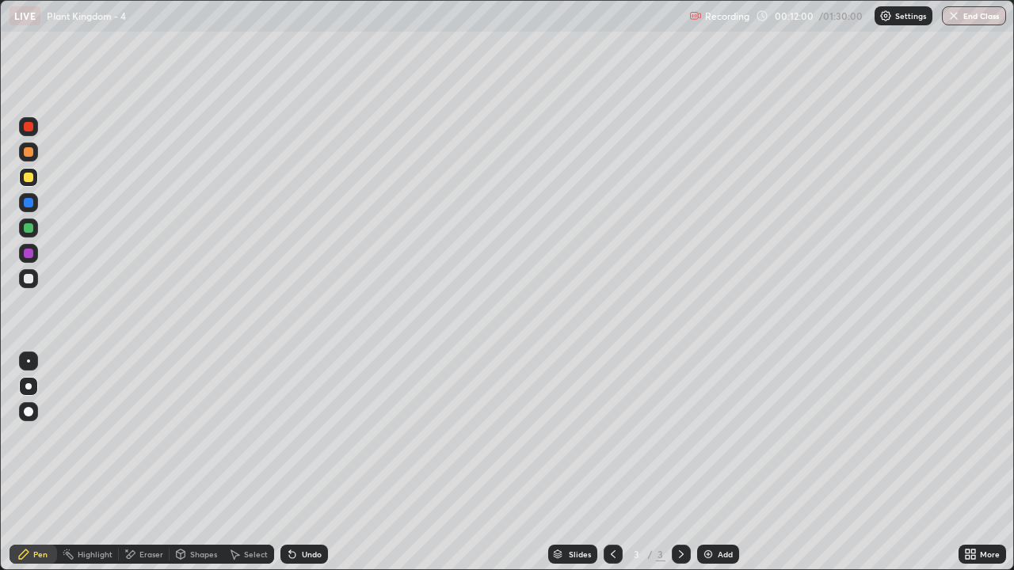
click at [151, 463] on div "Eraser" at bounding box center [151, 555] width 24 height 8
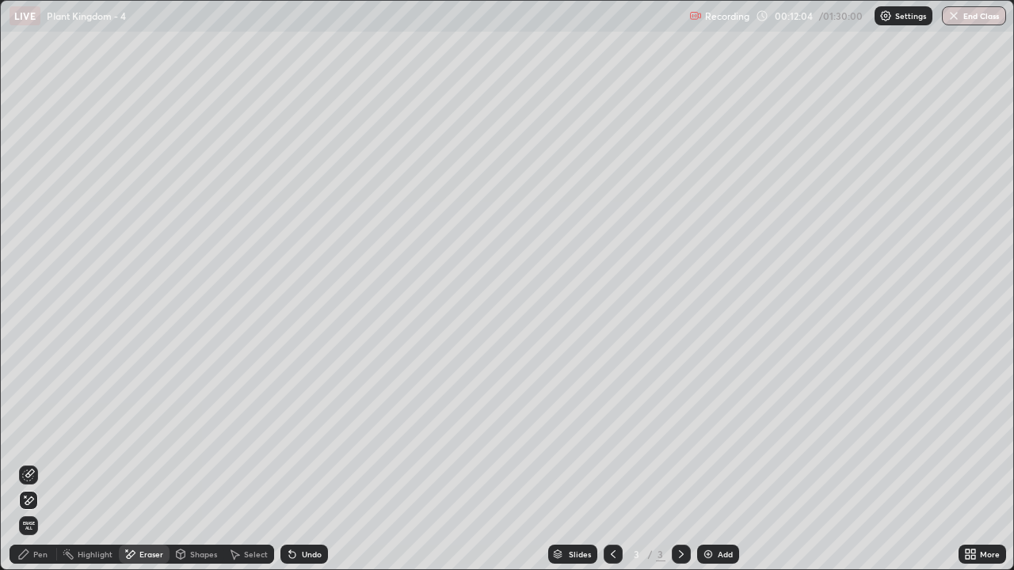
click at [38, 463] on div "Pen" at bounding box center [40, 555] width 14 height 8
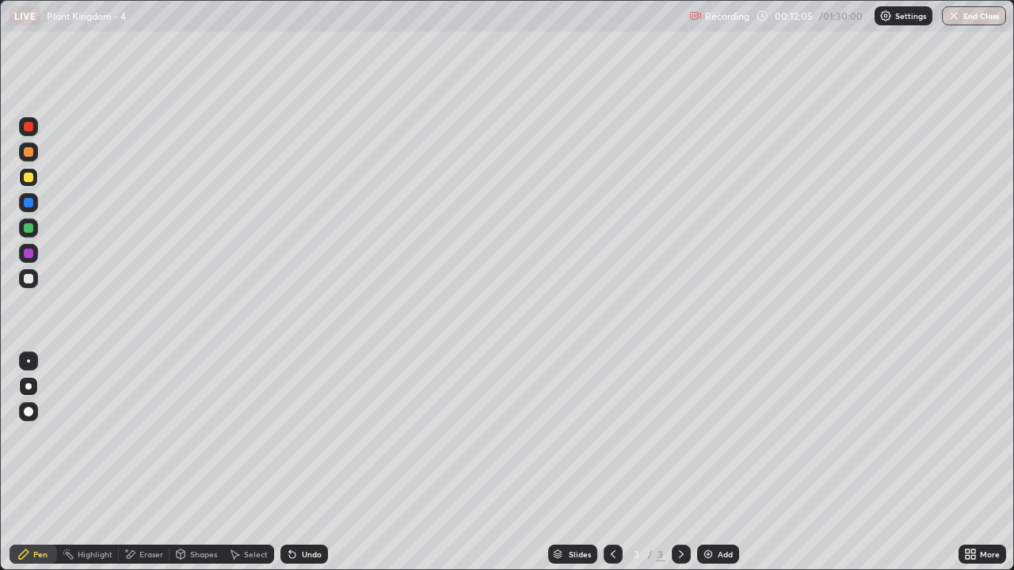
click at [32, 283] on div at bounding box center [29, 279] width 10 height 10
click at [29, 180] on div at bounding box center [29, 178] width 10 height 10
click at [153, 463] on div "Eraser" at bounding box center [151, 555] width 24 height 8
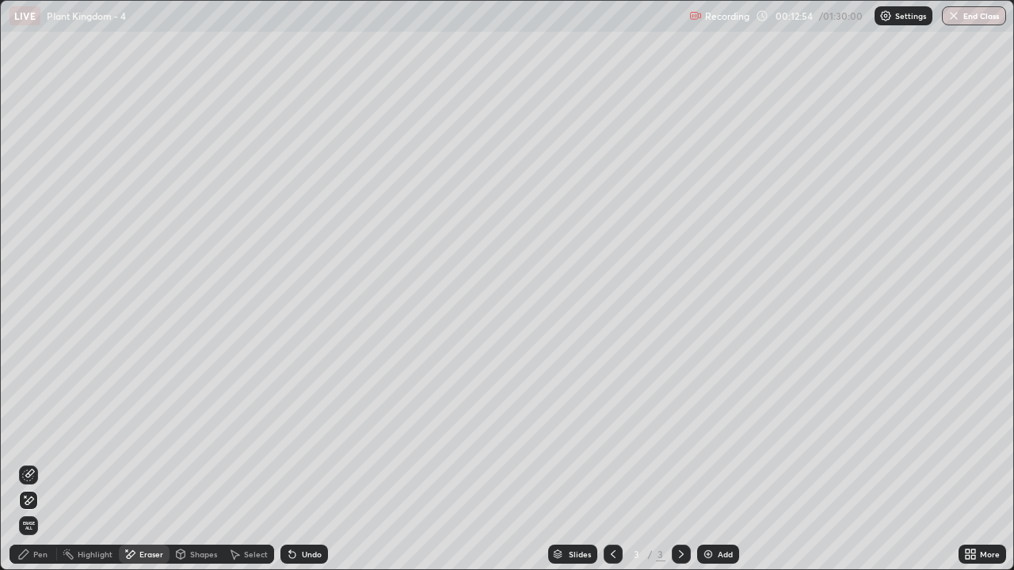
click at [41, 463] on div "Pen" at bounding box center [40, 555] width 14 height 8
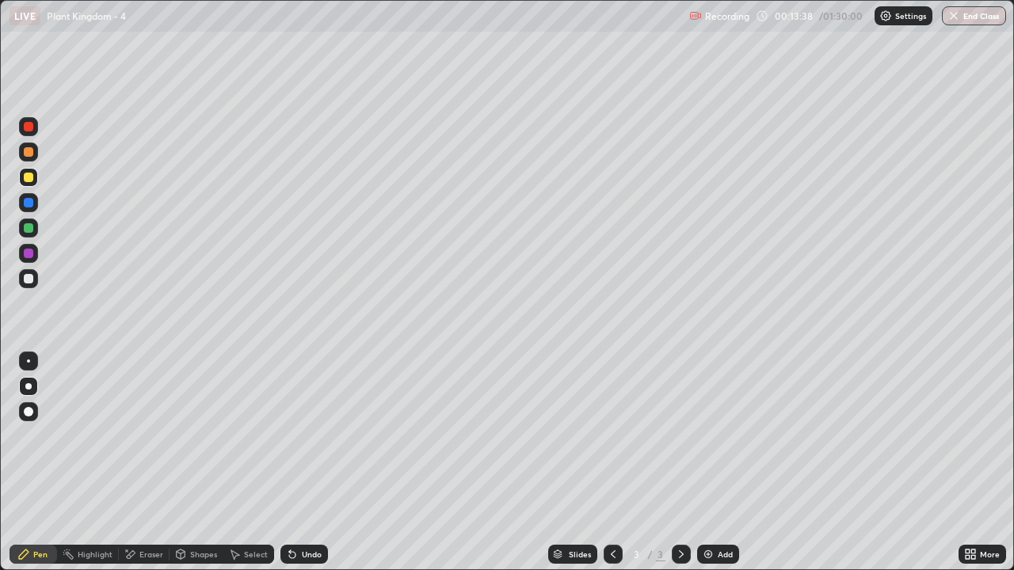
click at [40, 463] on div "Pen" at bounding box center [40, 555] width 14 height 8
click at [29, 280] on div at bounding box center [29, 279] width 10 height 10
click at [27, 280] on div at bounding box center [29, 279] width 10 height 10
click at [31, 179] on div at bounding box center [29, 178] width 10 height 10
click at [29, 179] on div at bounding box center [29, 178] width 10 height 10
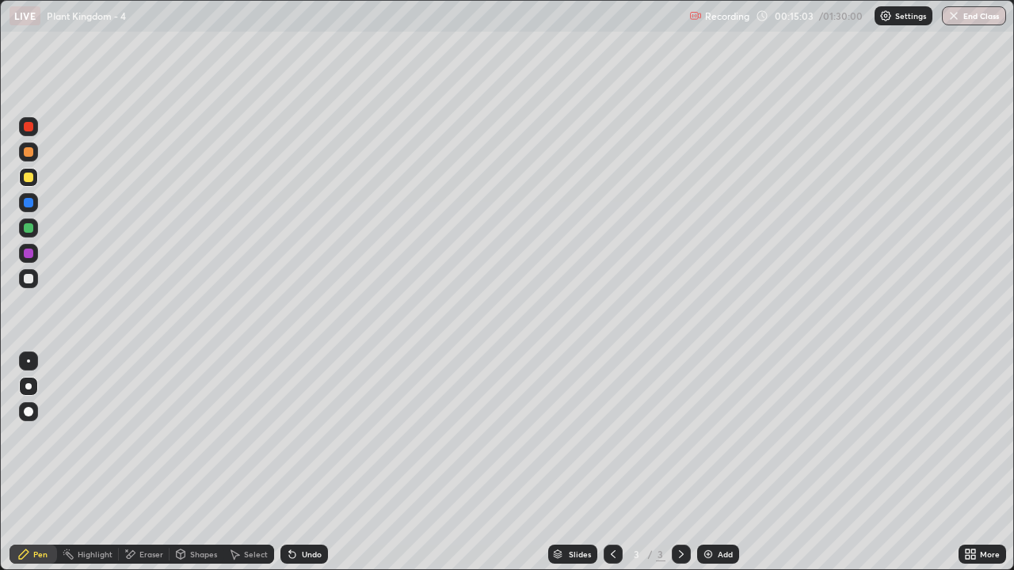
click at [197, 463] on div "Shapes" at bounding box center [203, 555] width 27 height 8
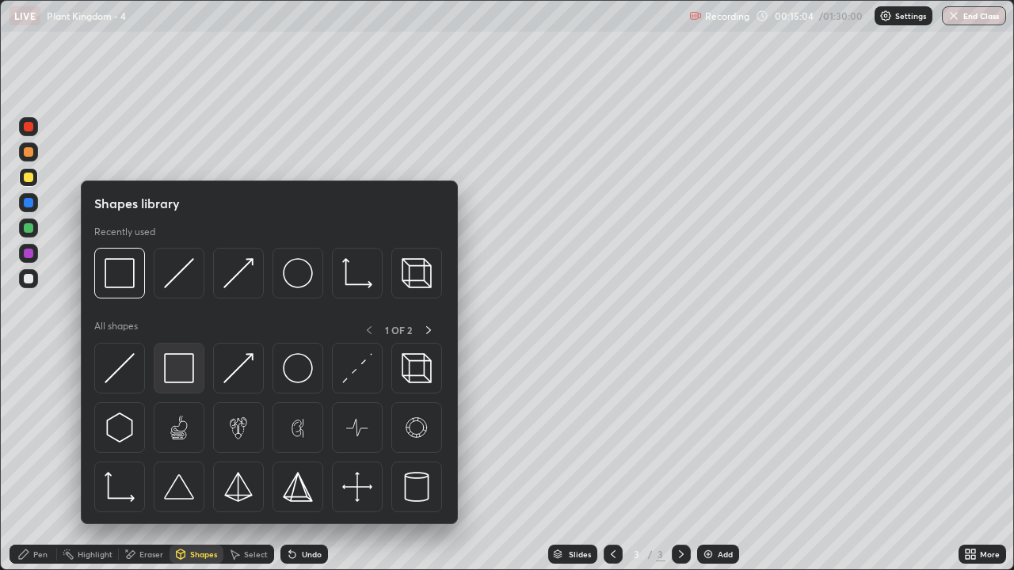
click at [177, 371] on img at bounding box center [179, 368] width 30 height 30
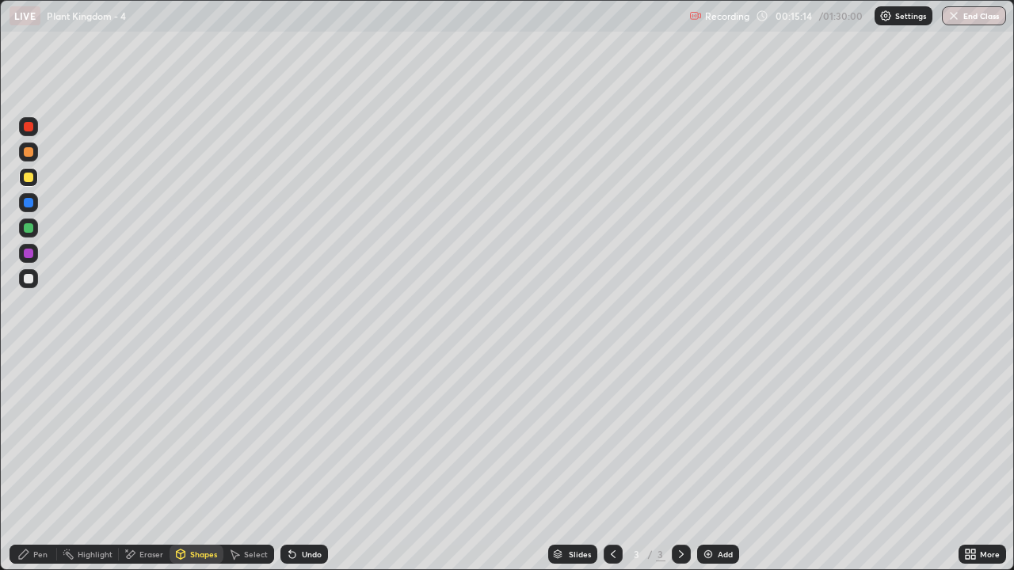
click at [37, 463] on div "Pen" at bounding box center [40, 555] width 14 height 8
click at [32, 463] on div "Pen" at bounding box center [34, 554] width 48 height 19
click at [29, 177] on div at bounding box center [29, 178] width 10 height 10
click at [144, 463] on div "Eraser" at bounding box center [151, 555] width 24 height 8
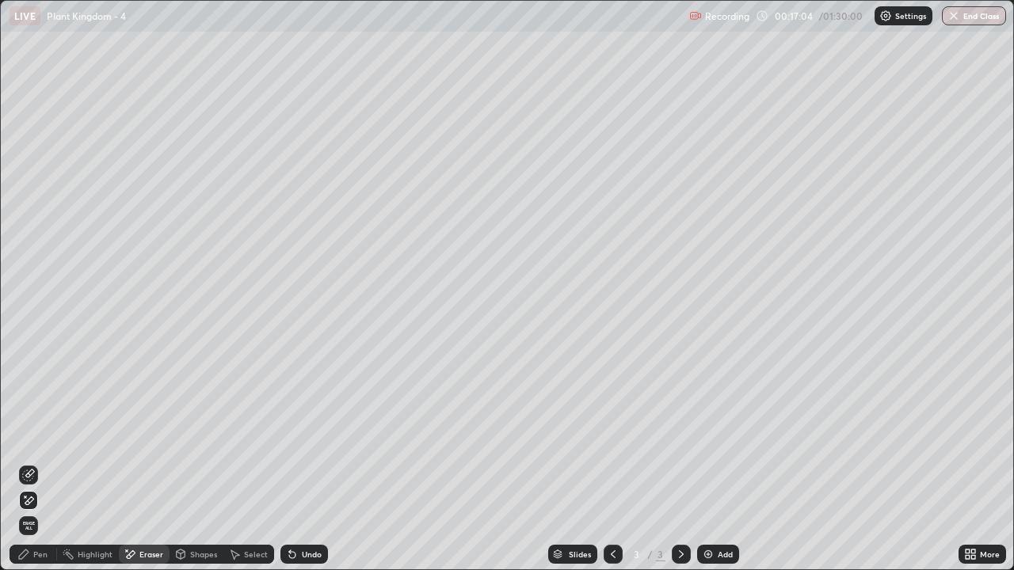
click at [44, 463] on div "Pen" at bounding box center [40, 555] width 14 height 8
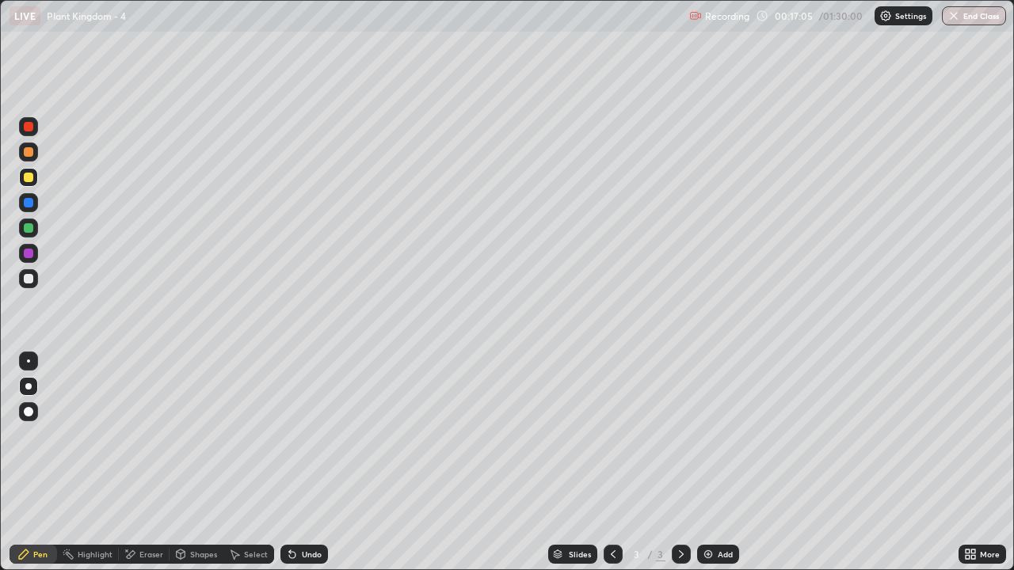
click at [205, 463] on div "Shapes" at bounding box center [203, 555] width 27 height 8
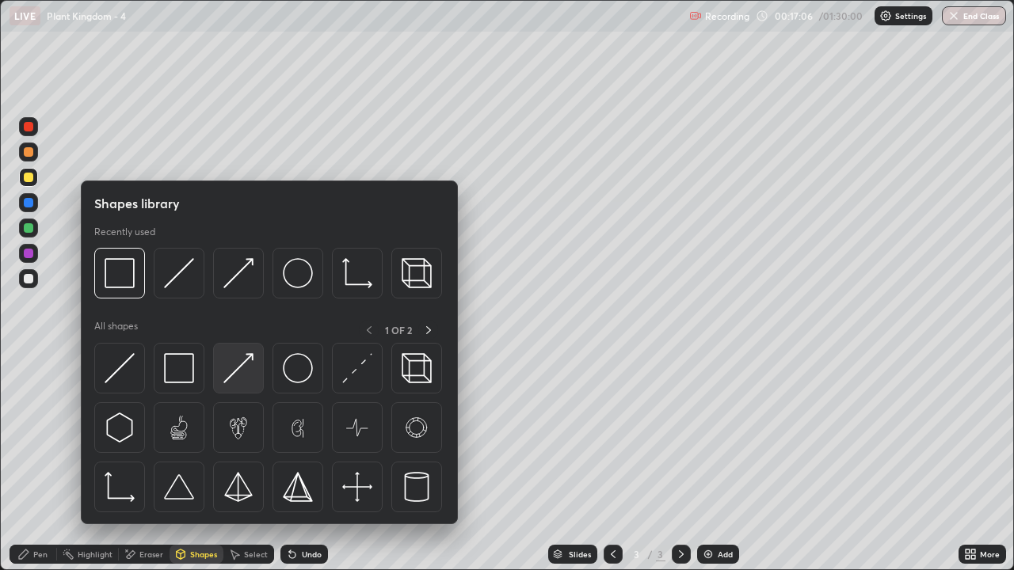
click at [241, 373] on img at bounding box center [238, 368] width 30 height 30
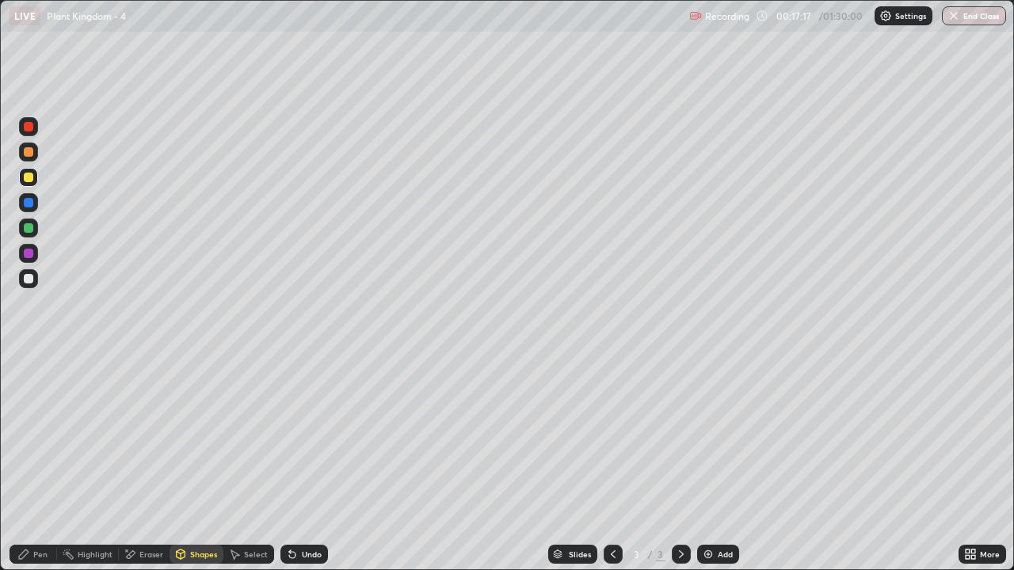
click at [155, 463] on div "Eraser" at bounding box center [151, 555] width 24 height 8
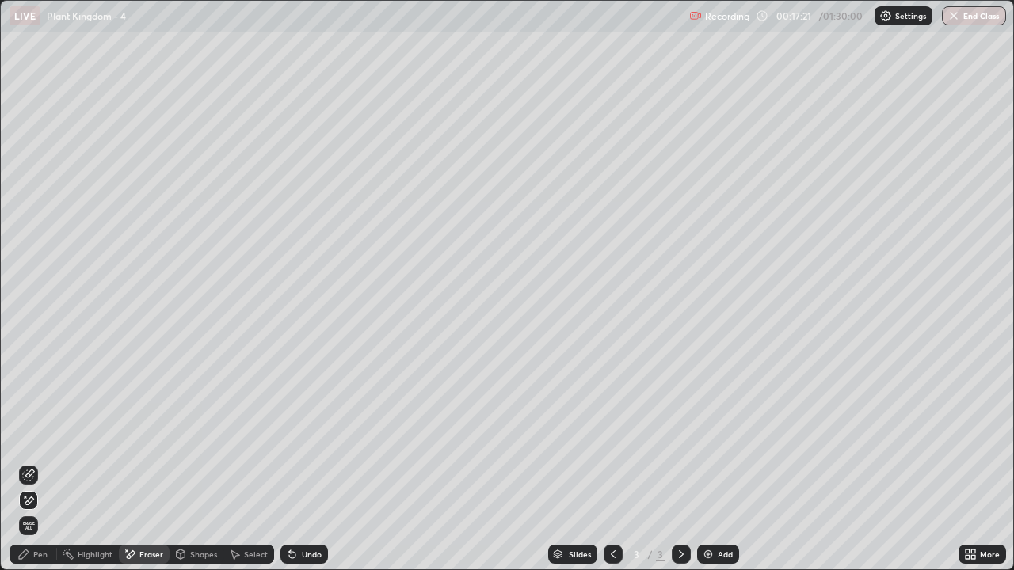
click at [192, 463] on div "Shapes" at bounding box center [203, 555] width 27 height 8
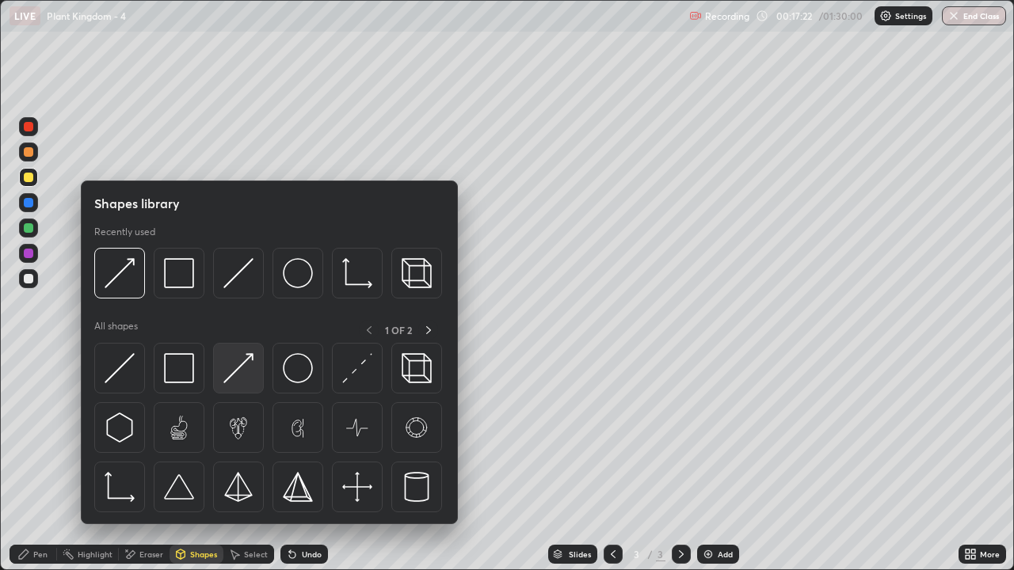
click at [243, 371] on img at bounding box center [238, 368] width 30 height 30
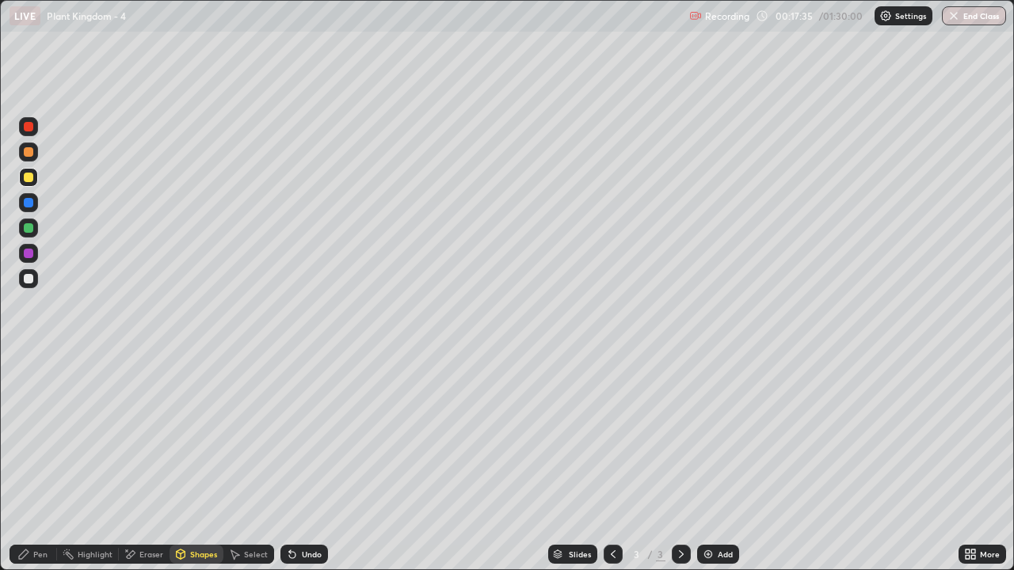
click at [36, 463] on div "Pen" at bounding box center [40, 555] width 14 height 8
click at [29, 177] on div at bounding box center [29, 178] width 10 height 10
click at [148, 463] on div "Eraser" at bounding box center [151, 555] width 24 height 8
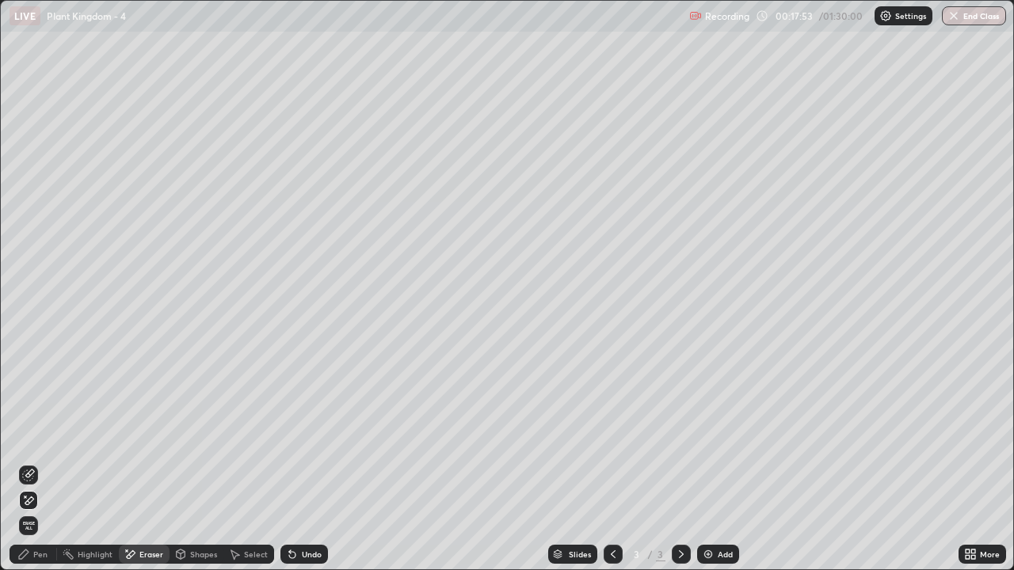
click at [40, 463] on div "Pen" at bounding box center [40, 555] width 14 height 8
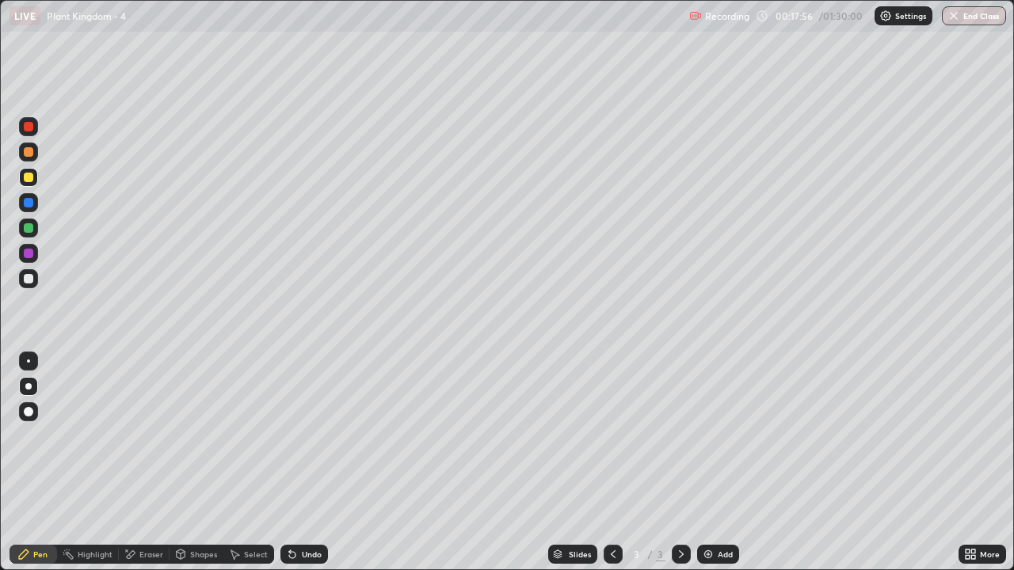
click at [1013, 93] on div "Setting up your live class" at bounding box center [507, 285] width 1014 height 570
click at [29, 153] on div at bounding box center [29, 152] width 10 height 10
click at [46, 272] on div "Erase all" at bounding box center [29, 285] width 38 height 507
click at [29, 179] on div at bounding box center [29, 178] width 10 height 10
click at [192, 463] on div "Shapes" at bounding box center [203, 555] width 27 height 8
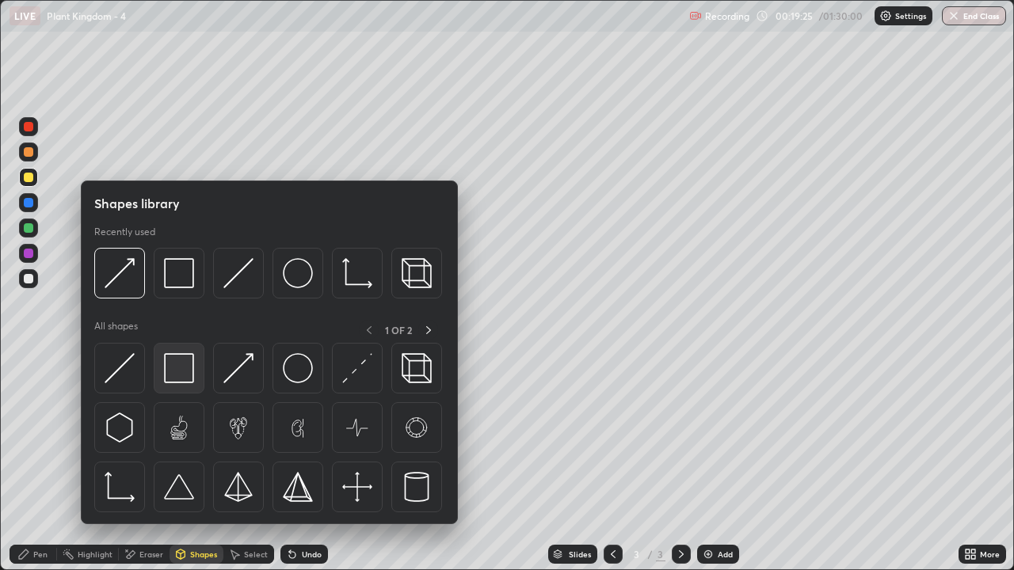
click at [174, 366] on img at bounding box center [179, 368] width 30 height 30
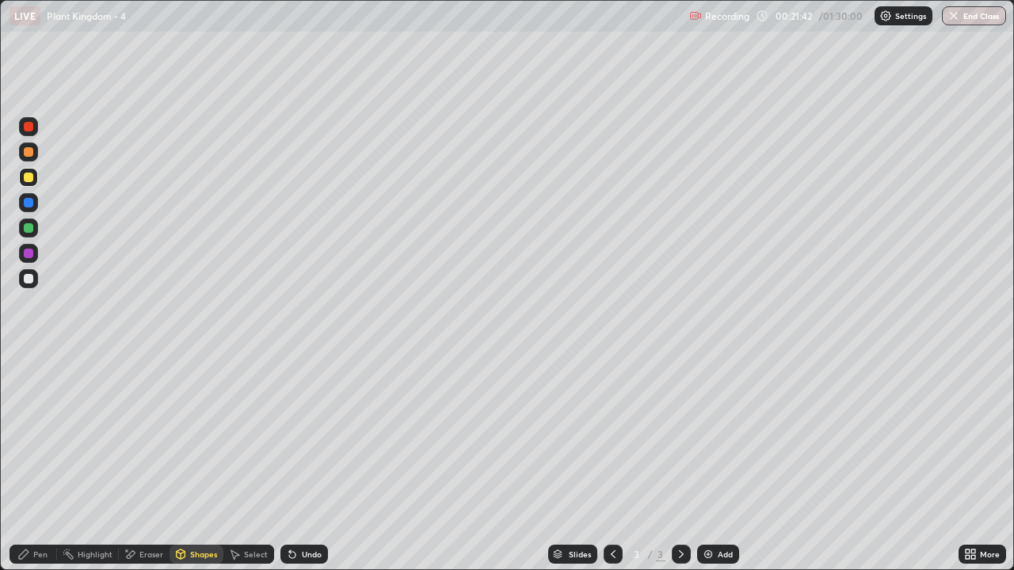
click at [39, 463] on div "Pen" at bounding box center [40, 555] width 14 height 8
click at [29, 277] on div at bounding box center [29, 279] width 10 height 10
click at [39, 463] on div "Pen" at bounding box center [40, 555] width 14 height 8
click at [29, 280] on div at bounding box center [29, 279] width 10 height 10
click at [144, 463] on div "Eraser" at bounding box center [151, 555] width 24 height 8
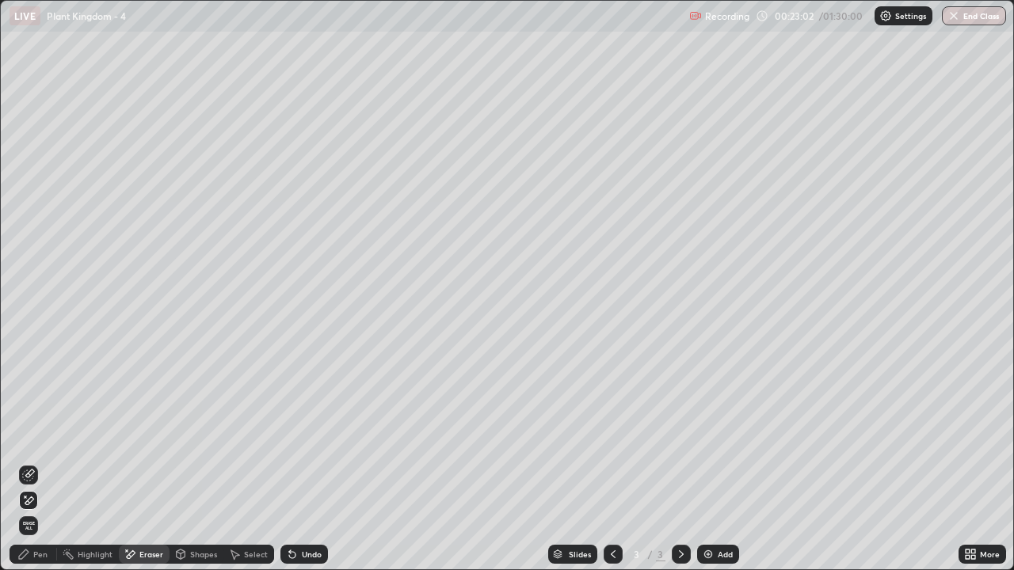
click at [40, 463] on div "Pen" at bounding box center [40, 555] width 14 height 8
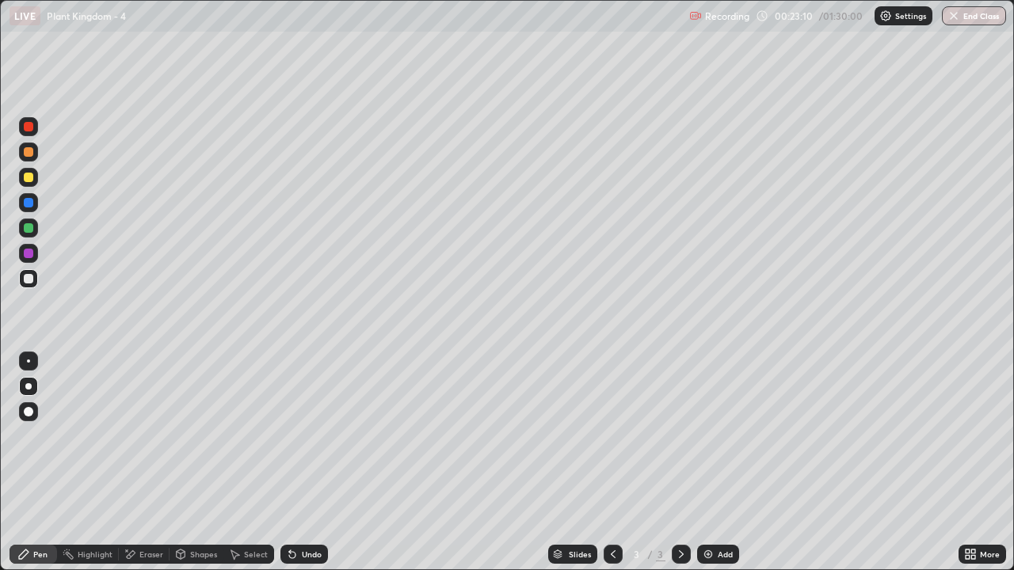
click at [29, 257] on div at bounding box center [29, 254] width 10 height 10
click at [29, 179] on div at bounding box center [29, 178] width 10 height 10
click at [32, 279] on div at bounding box center [29, 279] width 10 height 10
click at [154, 463] on div "Eraser" at bounding box center [151, 555] width 24 height 8
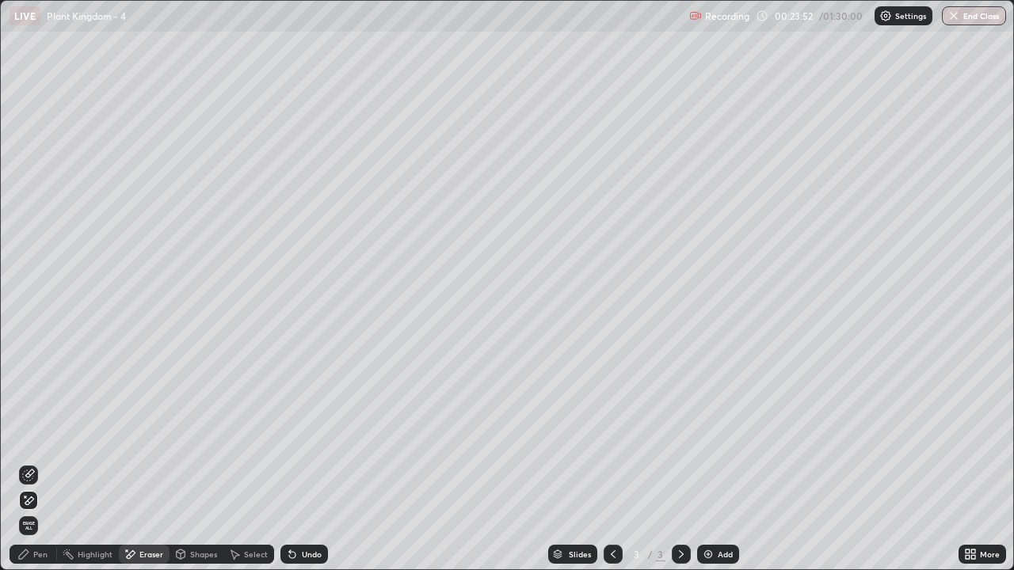
click at [36, 463] on div "Pen" at bounding box center [40, 555] width 14 height 8
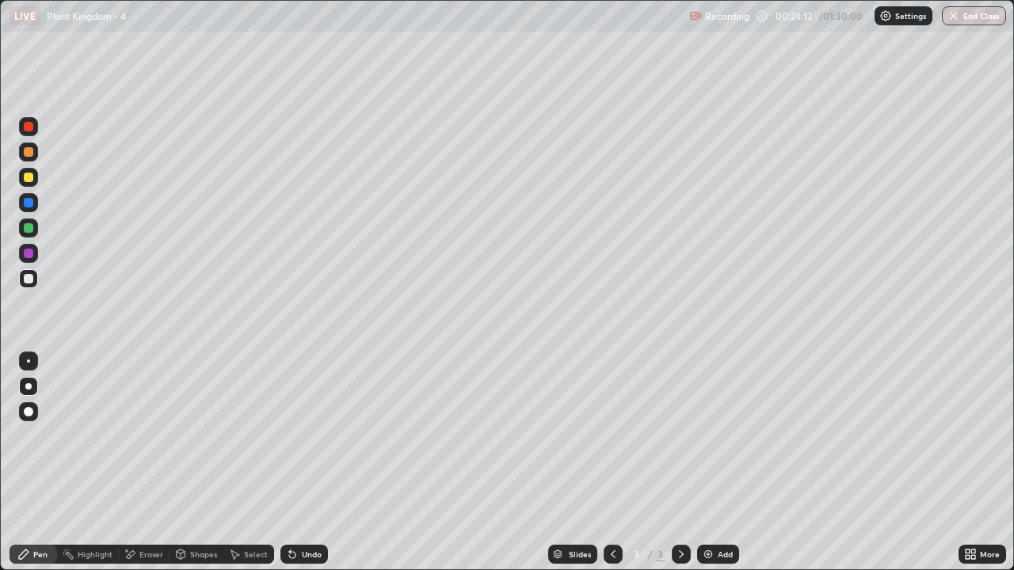
click at [34, 463] on div "Pen" at bounding box center [40, 555] width 14 height 8
click at [139, 463] on div "Eraser" at bounding box center [151, 555] width 24 height 8
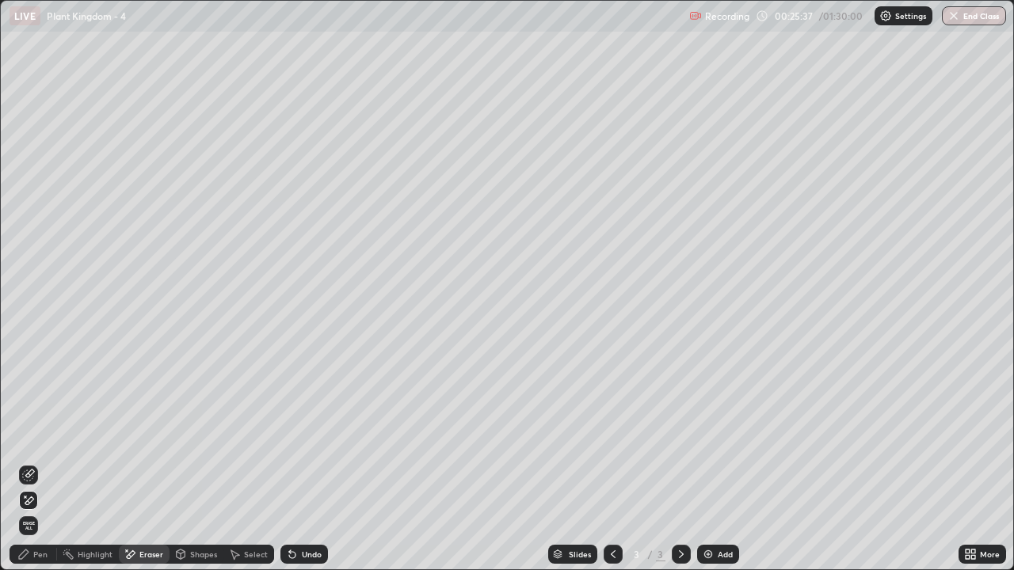
click at [29, 463] on icon at bounding box center [28, 475] width 13 height 13
click at [42, 463] on div "Pen" at bounding box center [40, 555] width 14 height 8
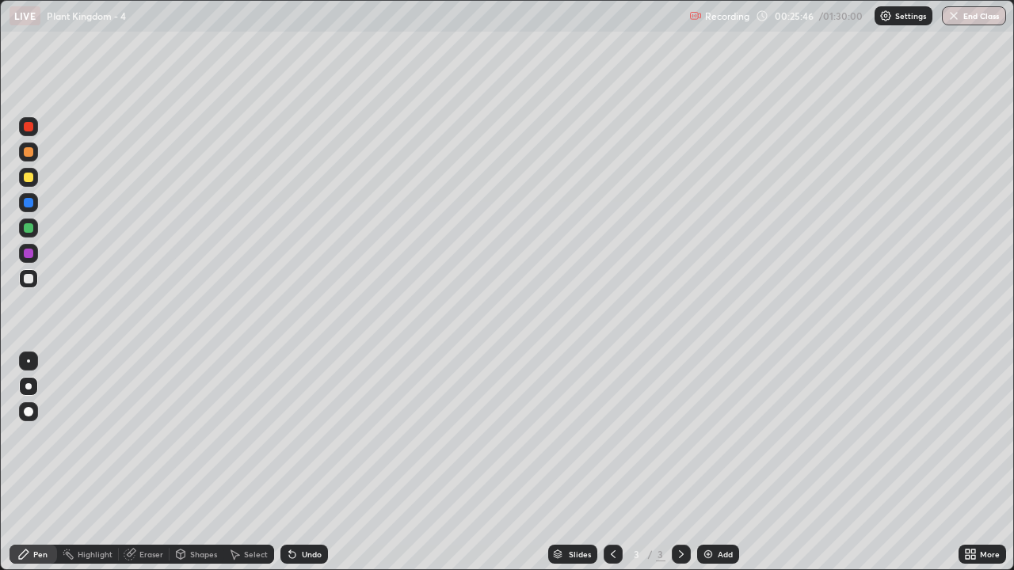
click at [35, 184] on div at bounding box center [28, 177] width 19 height 19
click at [152, 463] on div "Eraser" at bounding box center [151, 555] width 24 height 8
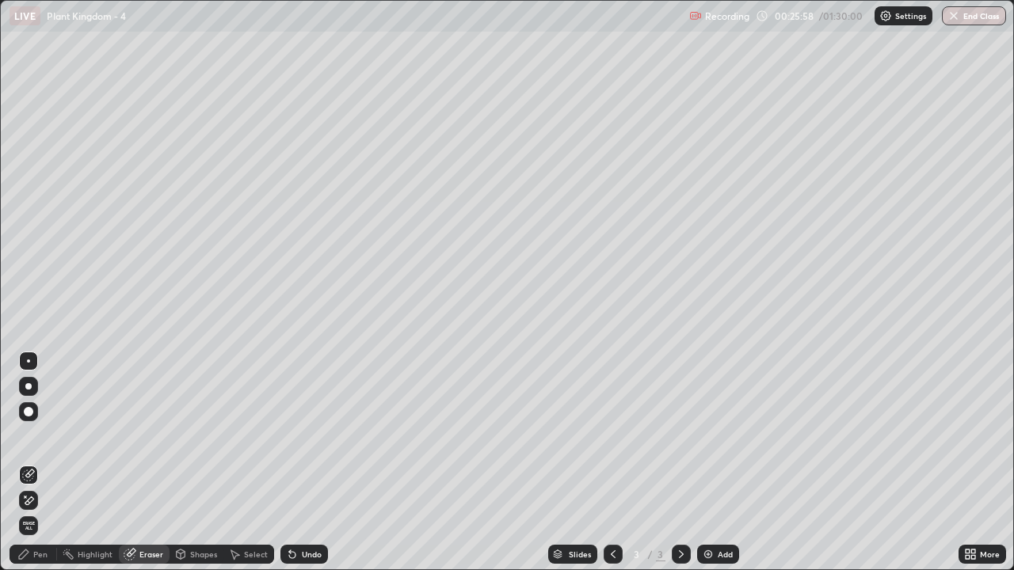
click at [296, 463] on div "Undo" at bounding box center [304, 554] width 48 height 19
click at [40, 463] on div "Pen" at bounding box center [40, 555] width 14 height 8
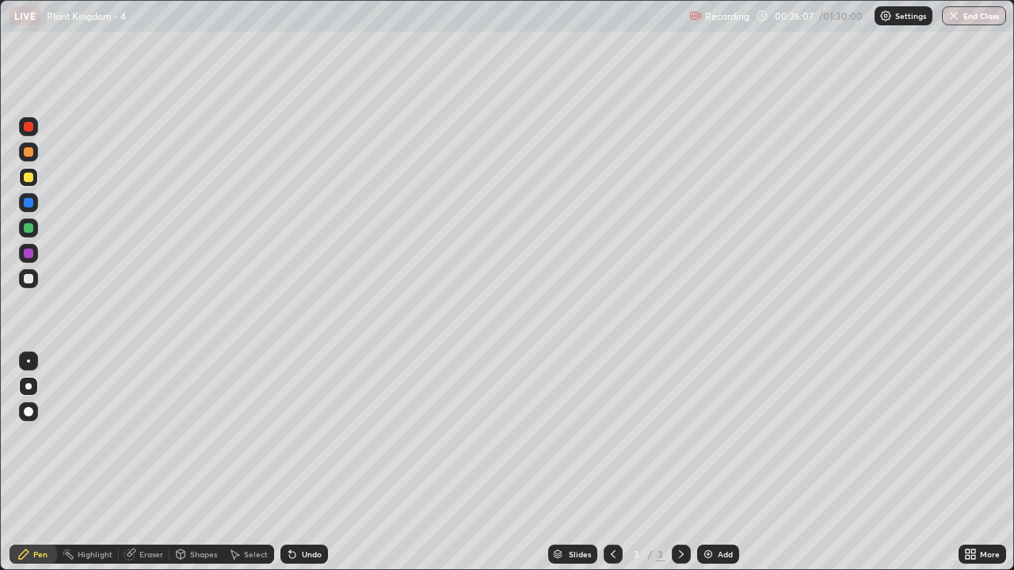
click at [29, 174] on div at bounding box center [29, 178] width 10 height 10
click at [25, 155] on div at bounding box center [29, 152] width 10 height 10
click at [29, 154] on div at bounding box center [29, 152] width 10 height 10
click at [190, 463] on div "Shapes" at bounding box center [203, 555] width 27 height 8
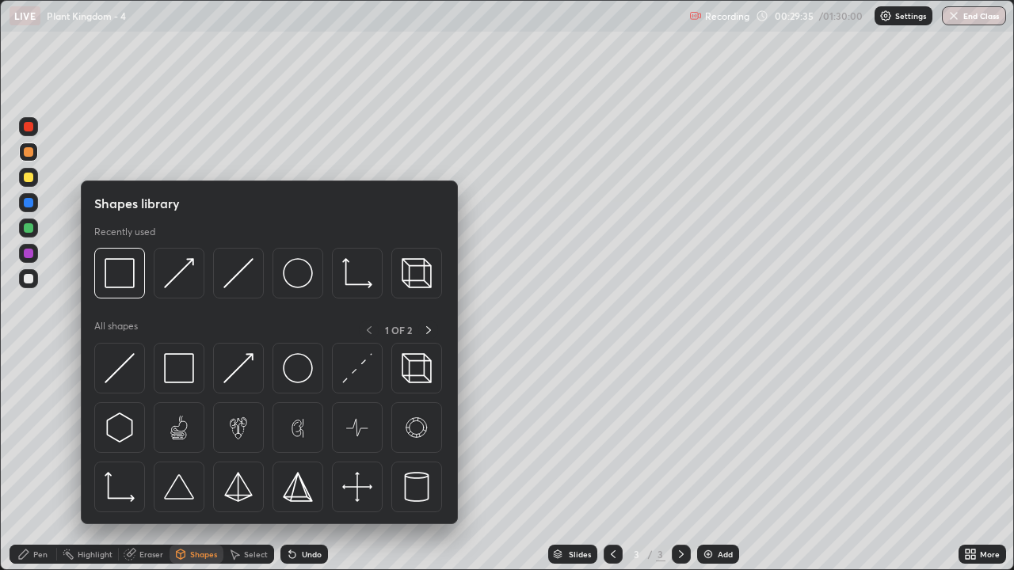
click at [152, 463] on div "Eraser" at bounding box center [151, 555] width 24 height 8
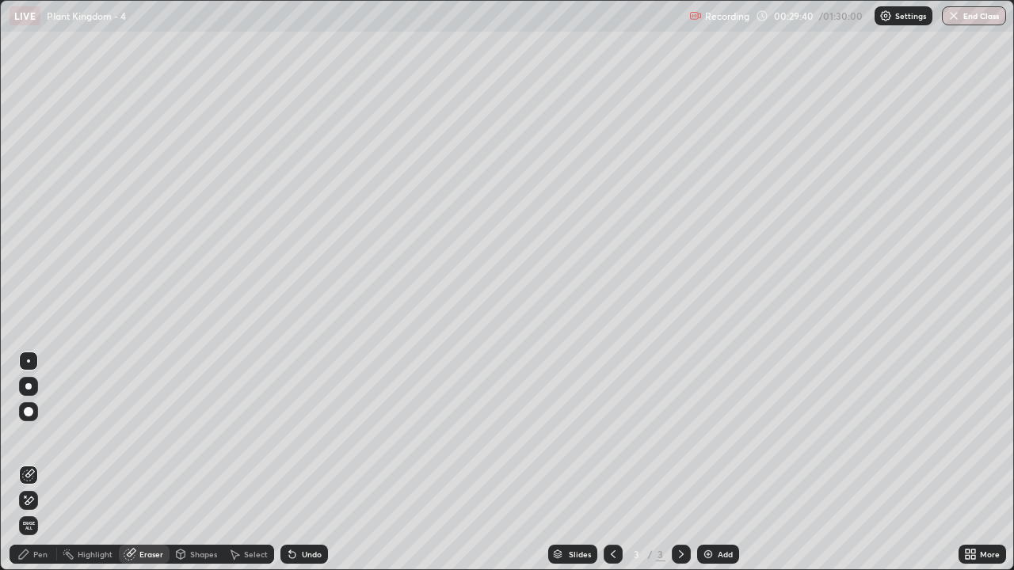
click at [43, 463] on div "Pen" at bounding box center [40, 555] width 14 height 8
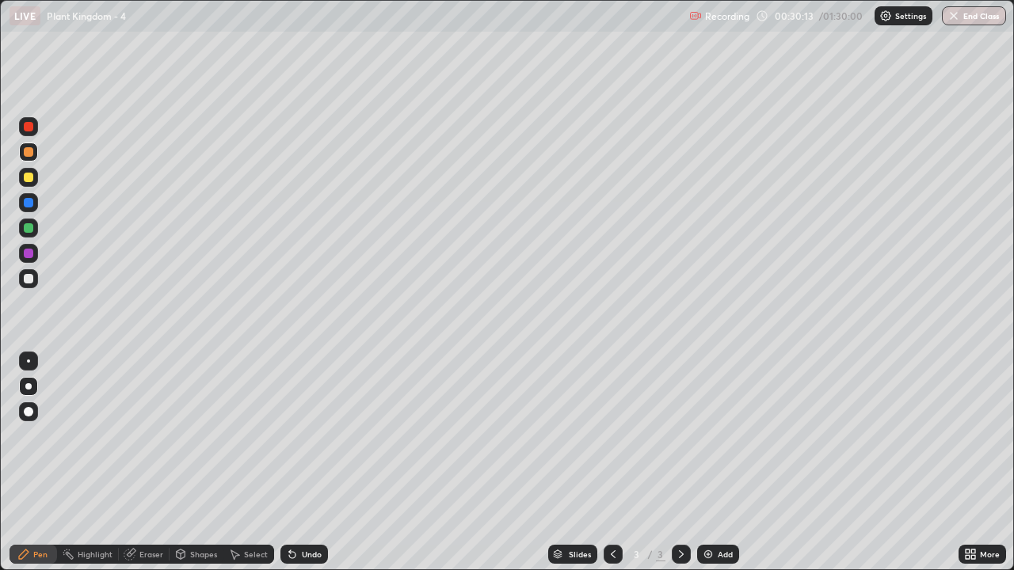
click at [30, 231] on div at bounding box center [29, 228] width 10 height 10
click at [29, 127] on div at bounding box center [29, 127] width 10 height 10
click at [35, 463] on div "Pen" at bounding box center [40, 555] width 14 height 8
click at [25, 181] on div at bounding box center [29, 178] width 10 height 10
click at [190, 463] on div "Shapes" at bounding box center [203, 555] width 27 height 8
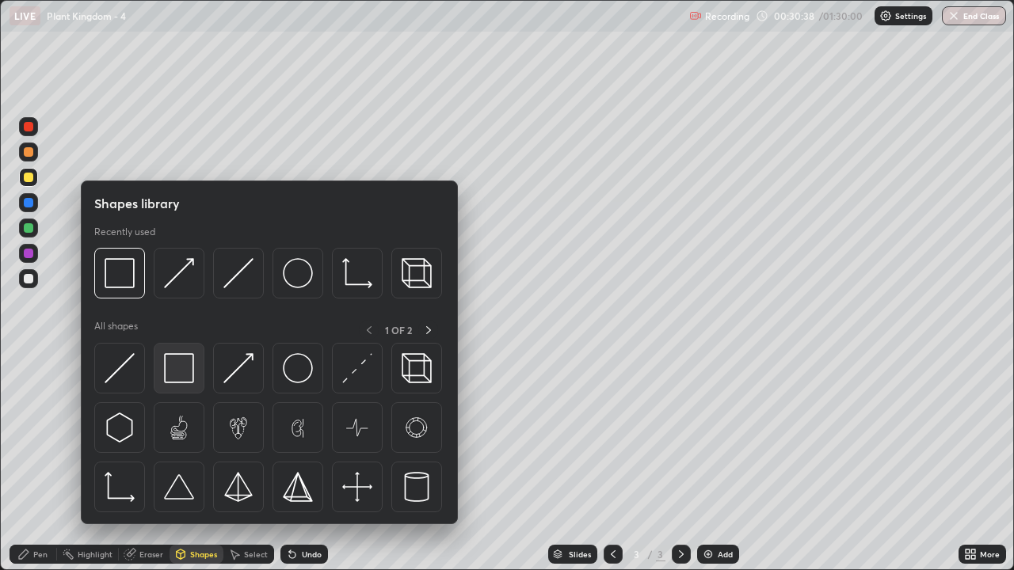
click at [176, 372] on img at bounding box center [179, 368] width 30 height 30
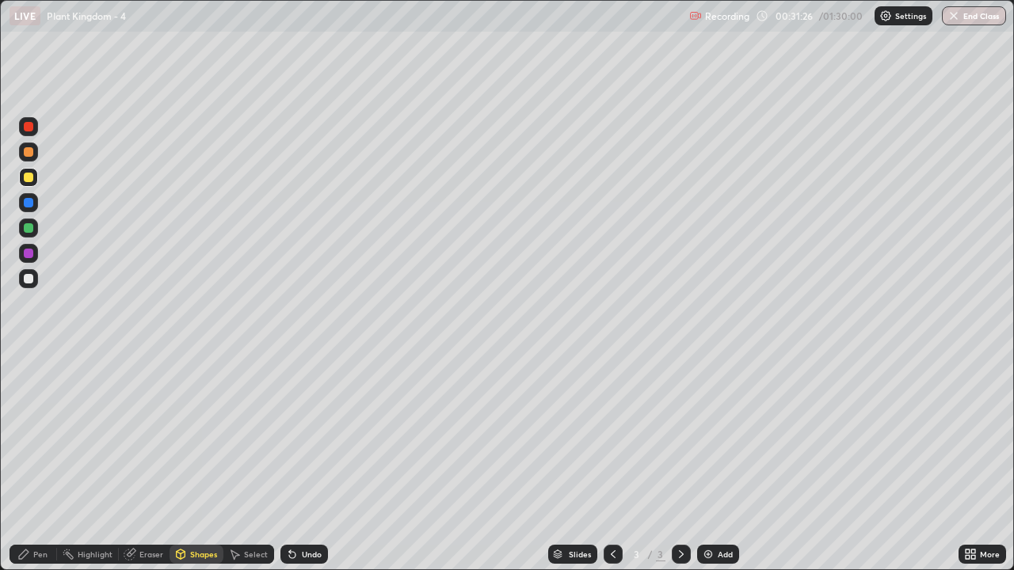
click at [29, 184] on div at bounding box center [28, 177] width 19 height 19
click at [146, 463] on div "Eraser" at bounding box center [151, 555] width 24 height 8
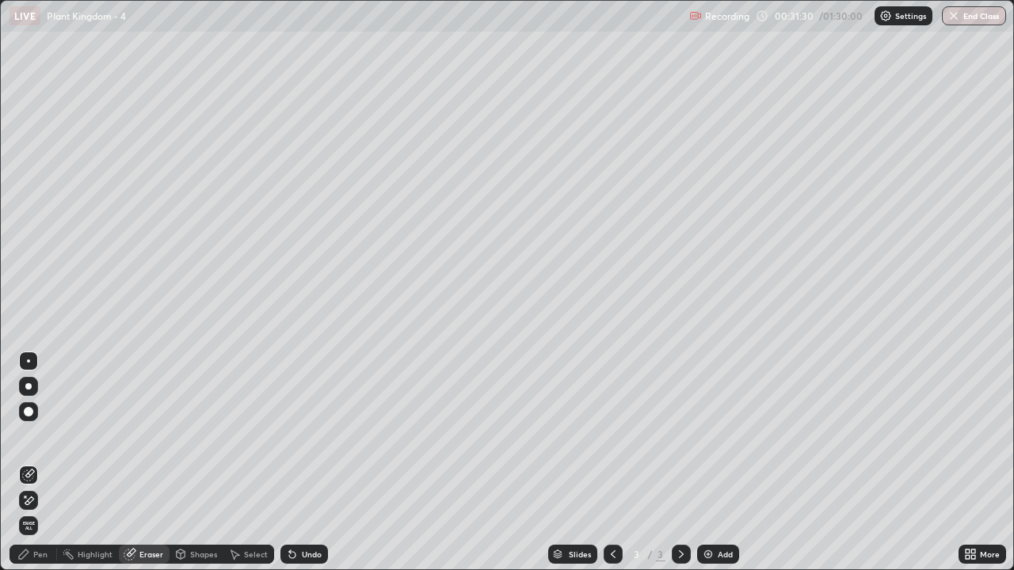
click at [37, 463] on div "Pen" at bounding box center [40, 555] width 14 height 8
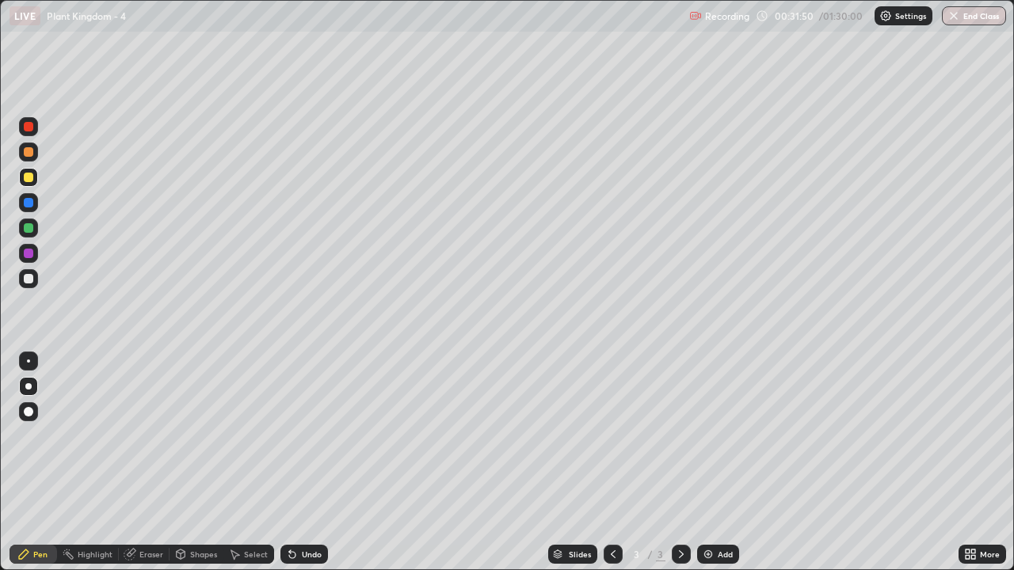
click at [152, 463] on div "Eraser" at bounding box center [151, 555] width 24 height 8
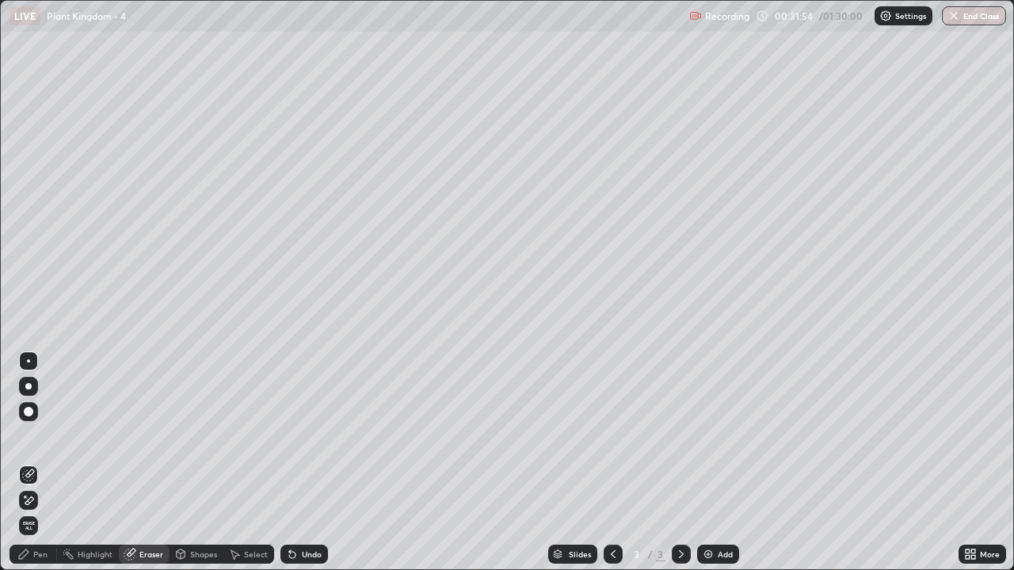
click at [32, 463] on div "Pen" at bounding box center [34, 554] width 48 height 19
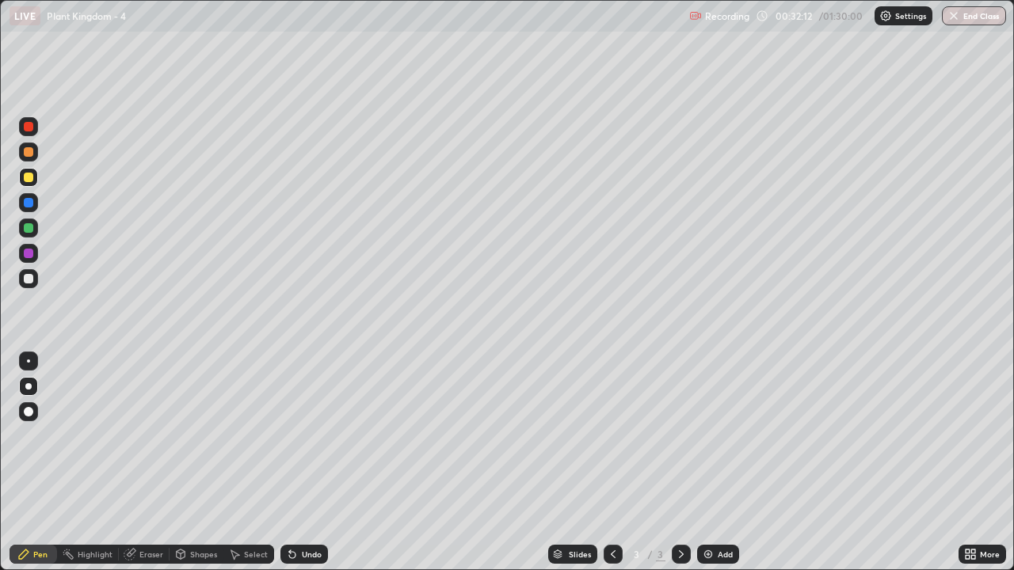
click at [29, 177] on div at bounding box center [29, 178] width 10 height 10
click at [32, 250] on div at bounding box center [29, 254] width 10 height 10
click at [194, 463] on div "Shapes" at bounding box center [203, 555] width 27 height 8
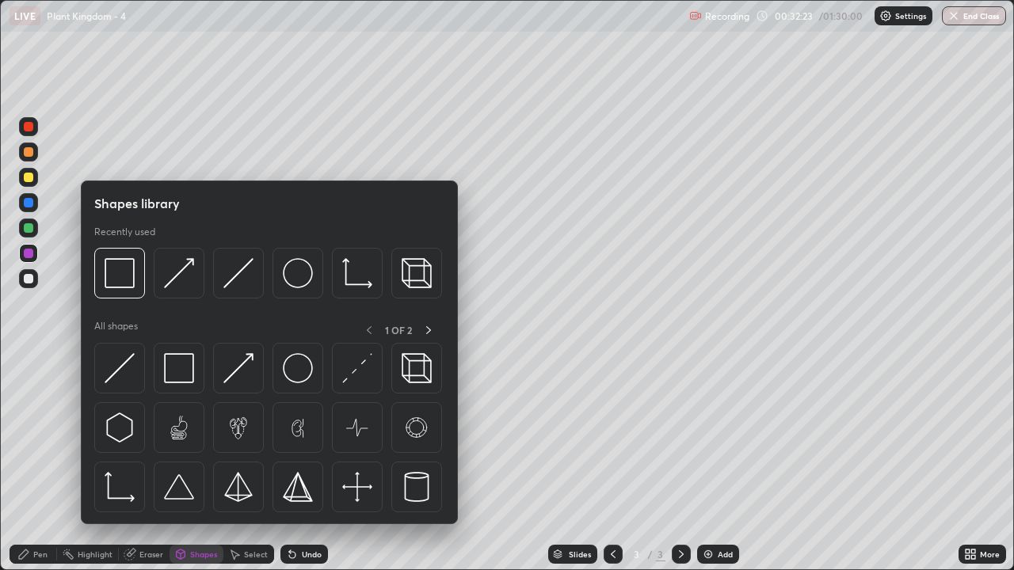
click at [43, 463] on div "Pen" at bounding box center [34, 554] width 48 height 19
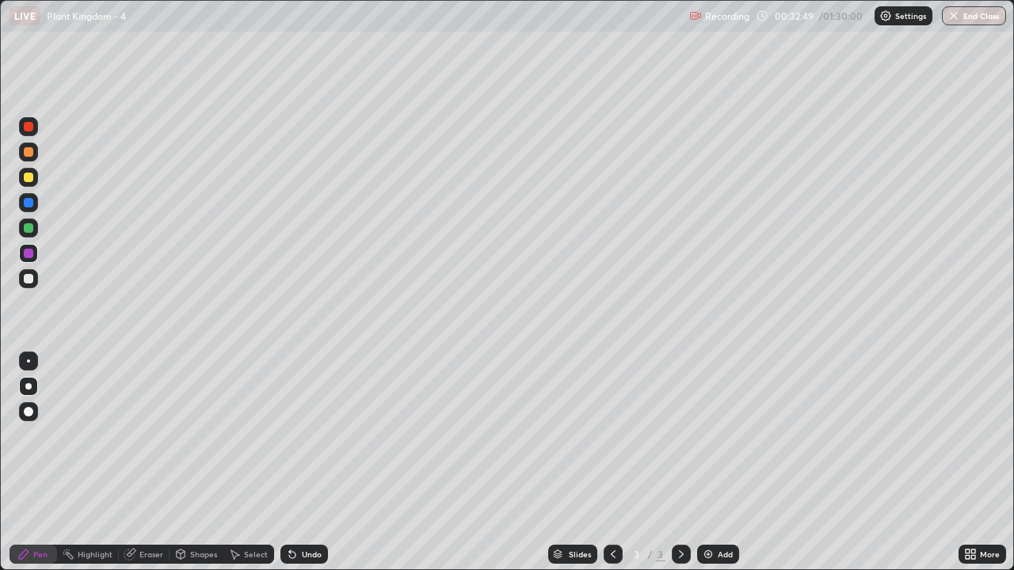
click at [30, 284] on div at bounding box center [28, 278] width 19 height 19
click at [32, 181] on div at bounding box center [29, 178] width 10 height 10
click at [29, 178] on div at bounding box center [29, 178] width 10 height 10
click at [195, 463] on div "Shapes" at bounding box center [203, 555] width 27 height 8
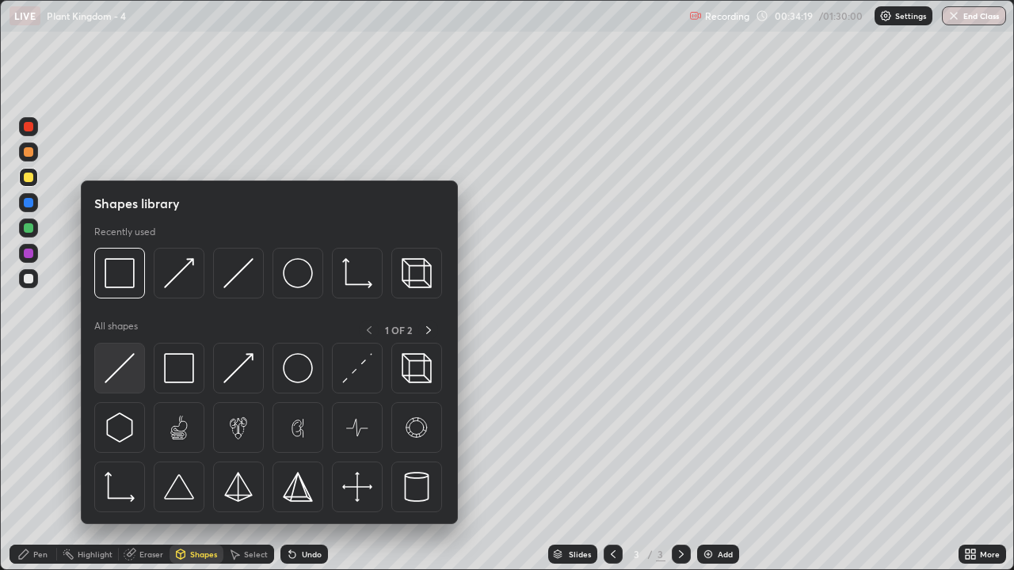
click at [125, 368] on img at bounding box center [120, 368] width 30 height 30
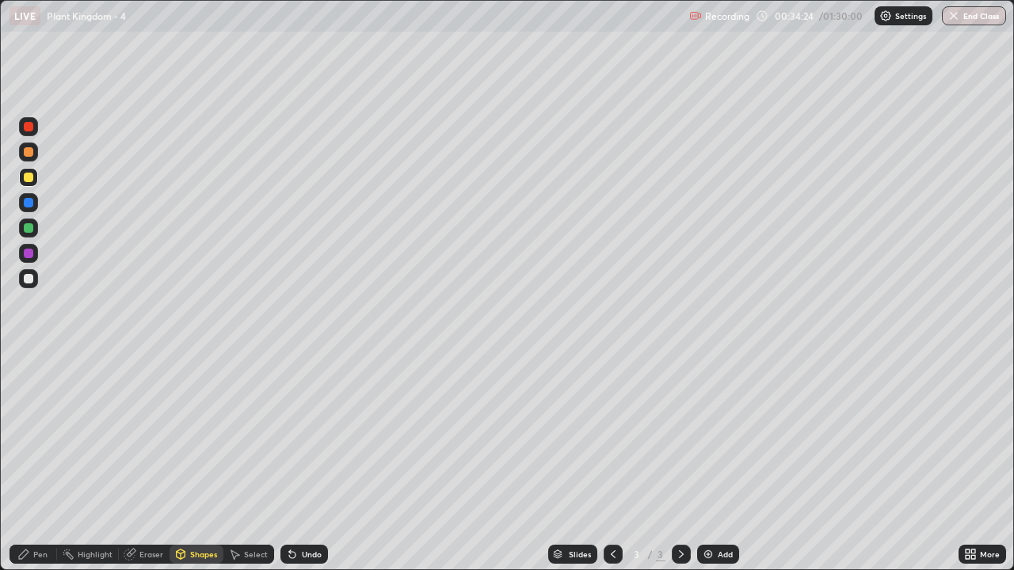
click at [36, 282] on div at bounding box center [28, 278] width 19 height 19
click at [196, 463] on div "Shapes" at bounding box center [203, 555] width 27 height 8
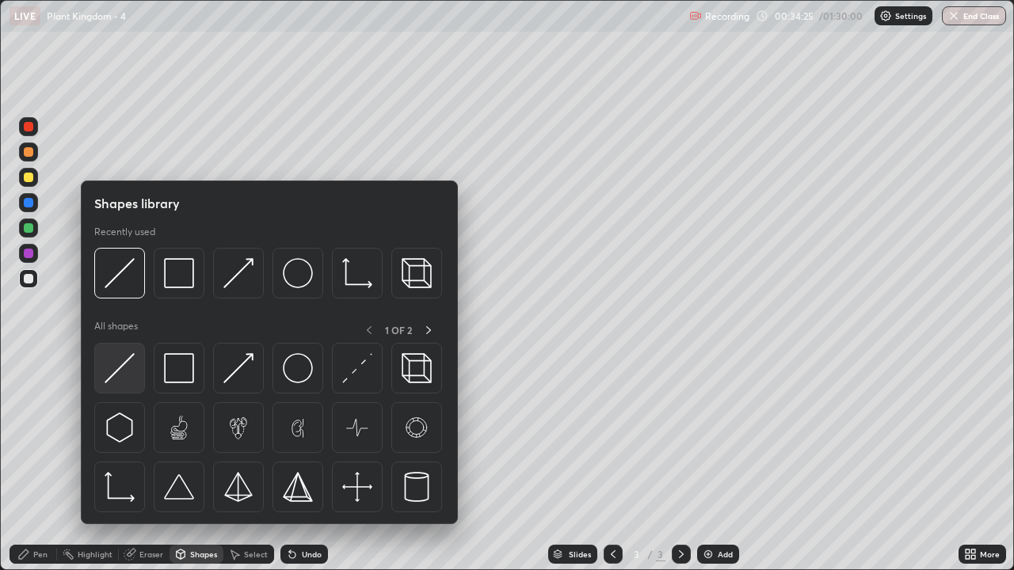
click at [125, 379] on img at bounding box center [120, 368] width 30 height 30
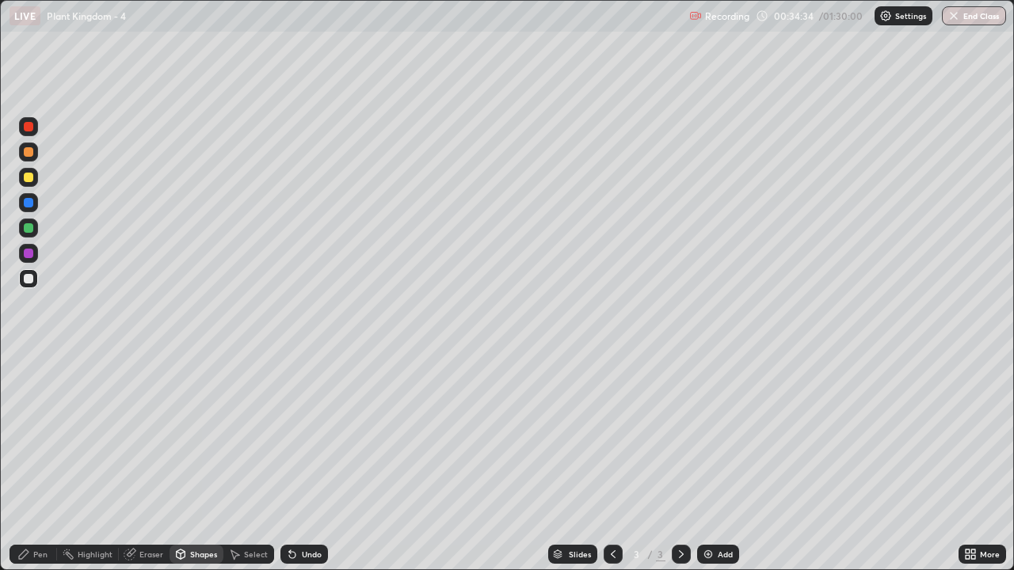
click at [30, 178] on div at bounding box center [29, 178] width 10 height 10
click at [147, 463] on div "Eraser" at bounding box center [151, 555] width 24 height 8
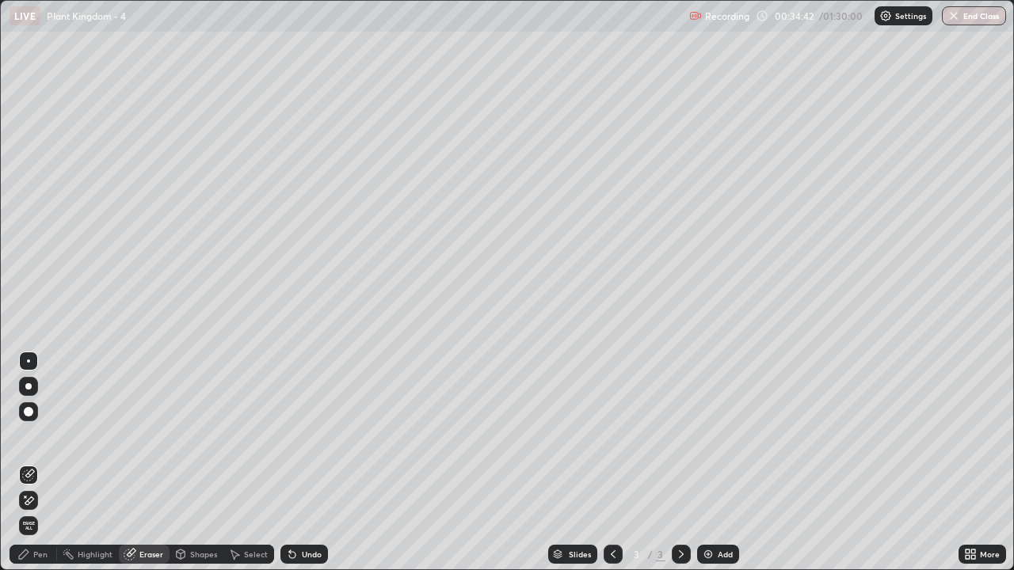
click at [49, 463] on div "Pen" at bounding box center [34, 554] width 48 height 19
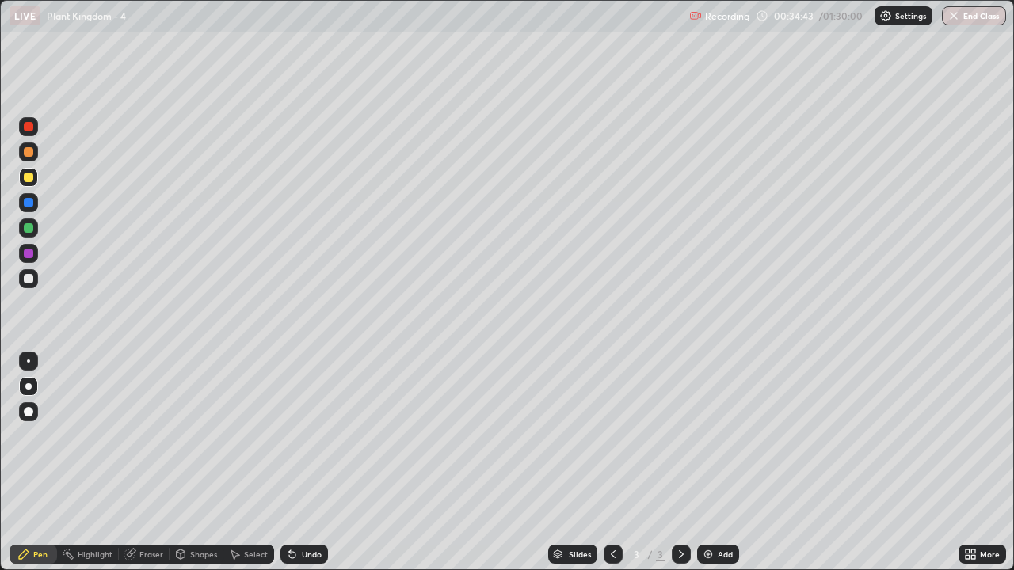
click at [33, 160] on div at bounding box center [28, 152] width 19 height 19
click at [29, 180] on div at bounding box center [29, 178] width 10 height 10
click at [149, 463] on div "Eraser" at bounding box center [151, 555] width 24 height 8
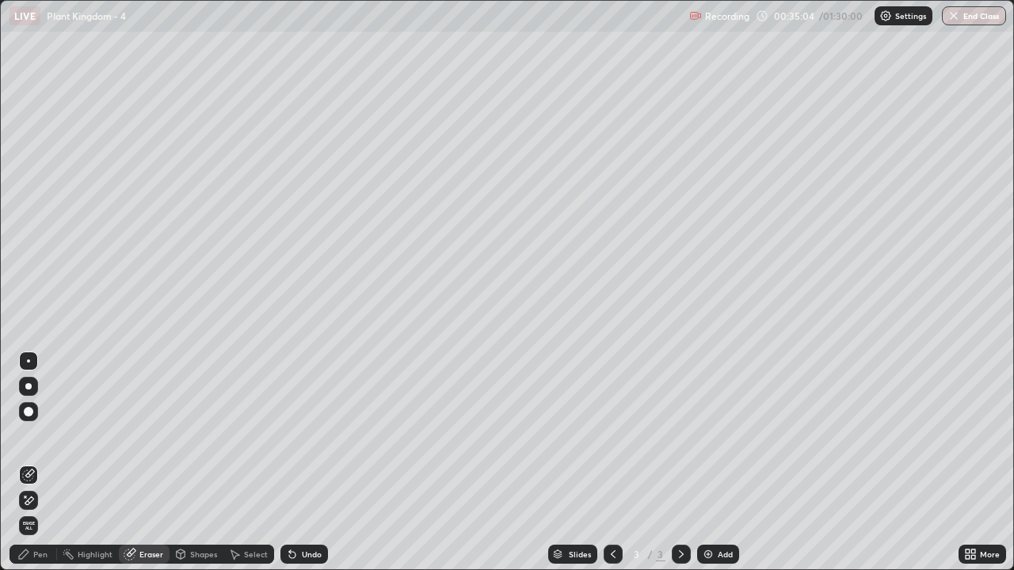
click at [33, 463] on div "Pen" at bounding box center [34, 554] width 48 height 19
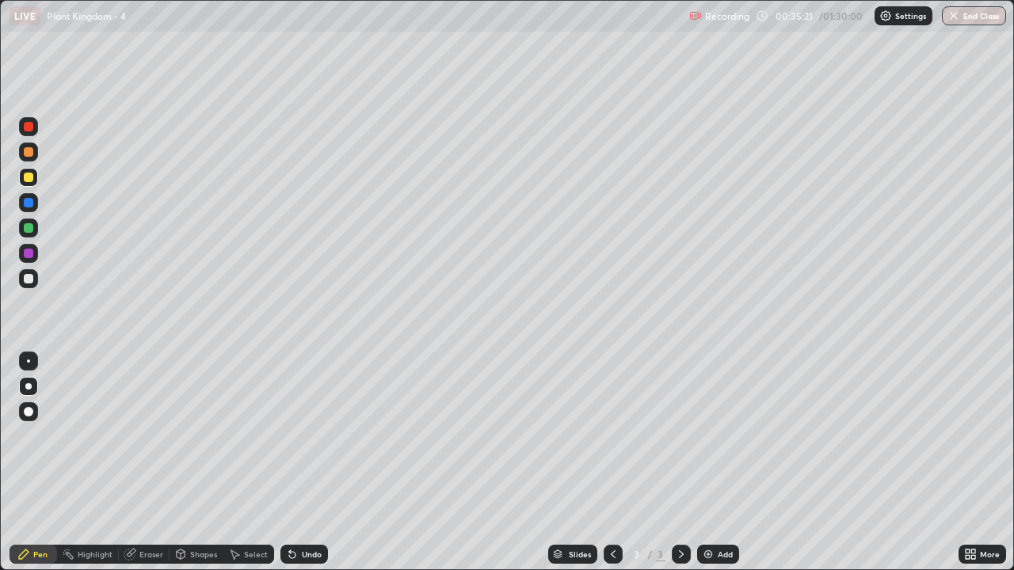
click at [28, 281] on div at bounding box center [29, 279] width 10 height 10
click at [27, 127] on div at bounding box center [29, 127] width 10 height 10
click at [680, 463] on icon at bounding box center [681, 554] width 13 height 13
click at [703, 463] on img at bounding box center [708, 554] width 13 height 13
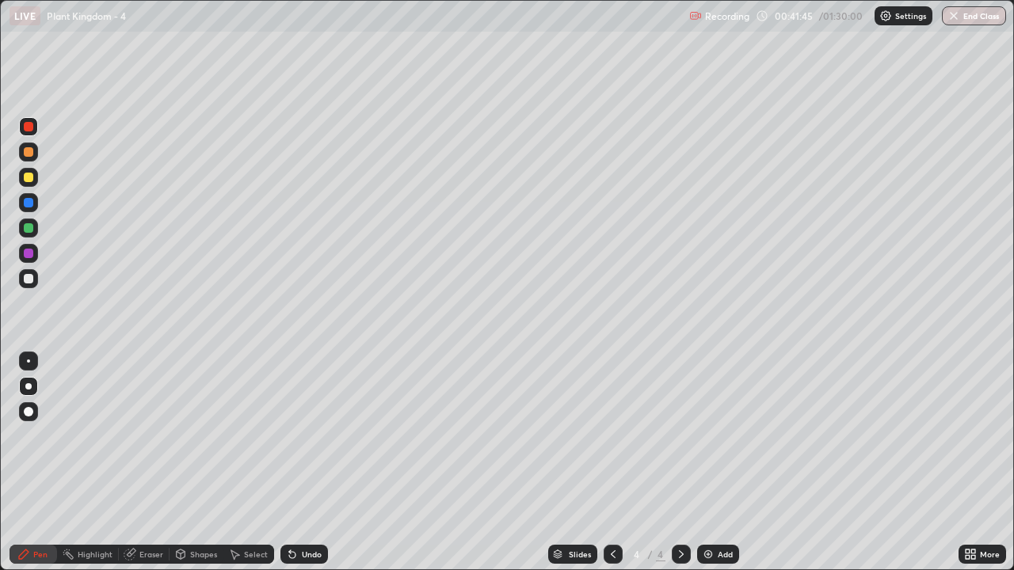
click at [30, 154] on div at bounding box center [29, 152] width 10 height 10
click at [49, 463] on div "Pen" at bounding box center [34, 554] width 48 height 19
click at [29, 178] on div at bounding box center [29, 178] width 10 height 10
click at [191, 463] on div "Shapes" at bounding box center [203, 555] width 27 height 8
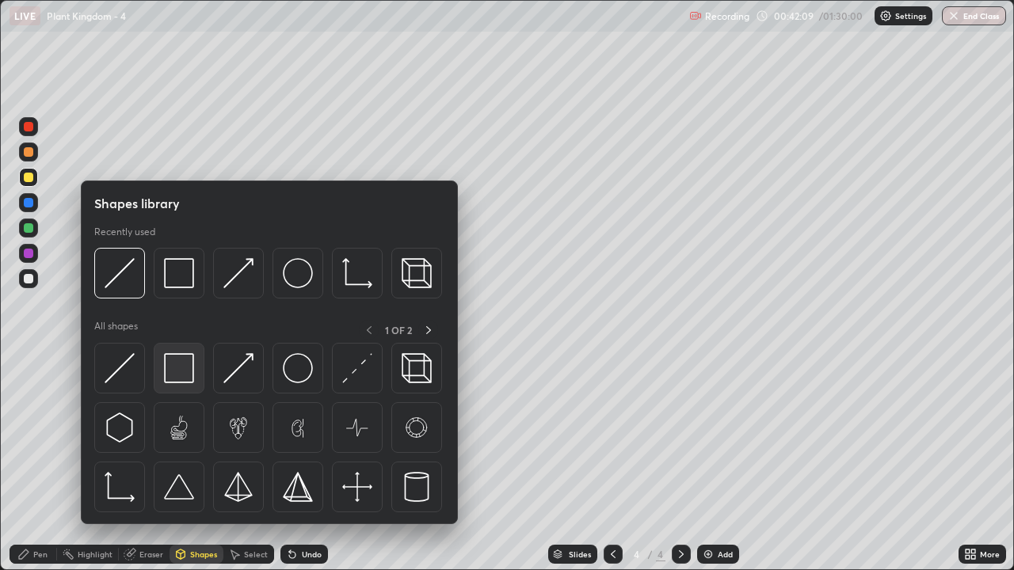
click at [175, 374] on img at bounding box center [179, 368] width 30 height 30
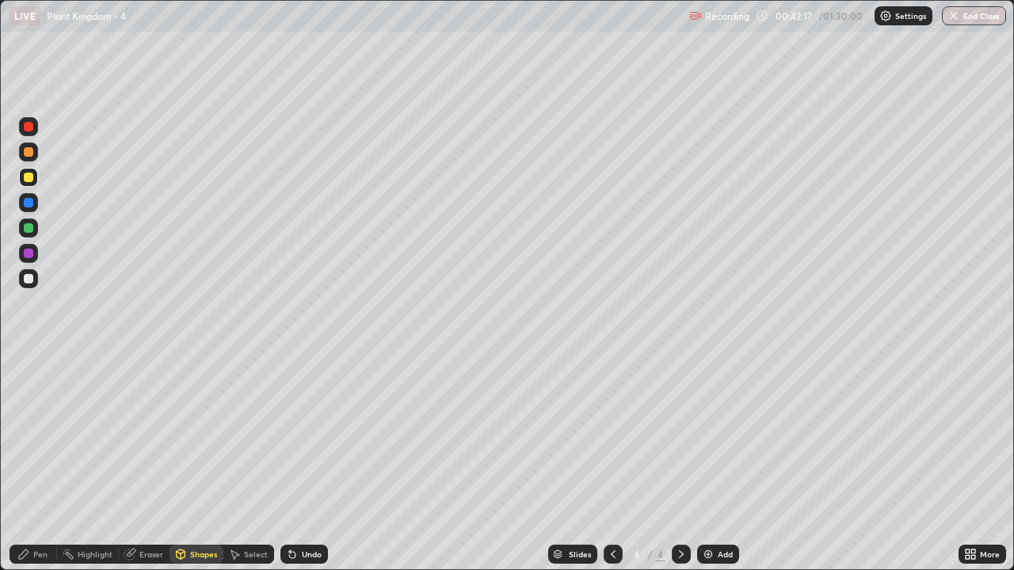
click at [40, 463] on div "Pen" at bounding box center [40, 555] width 14 height 8
click at [29, 230] on div at bounding box center [29, 228] width 10 height 10
click at [29, 232] on div at bounding box center [29, 228] width 10 height 10
click at [31, 152] on div at bounding box center [29, 152] width 10 height 10
click at [30, 128] on div at bounding box center [29, 127] width 10 height 10
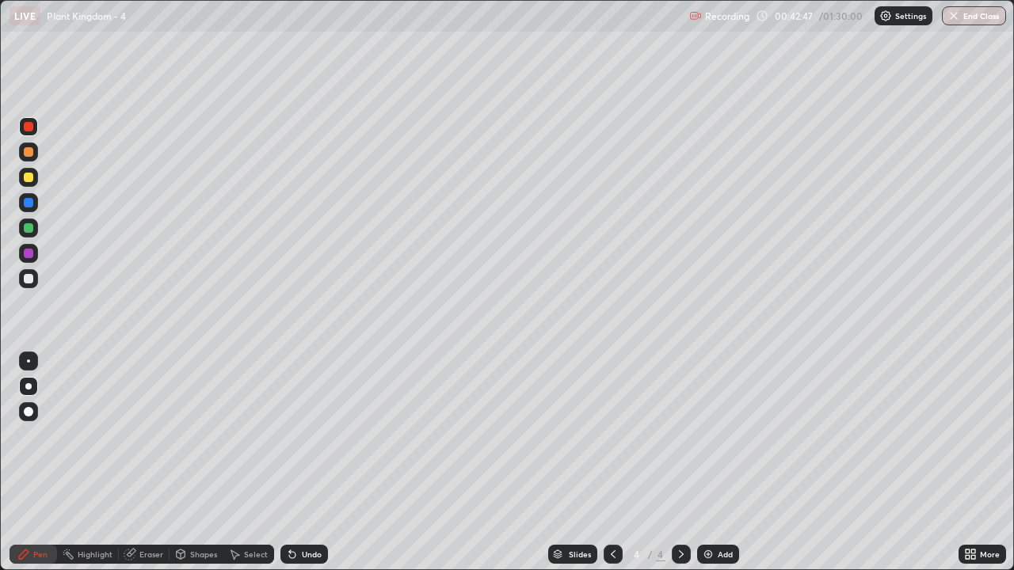
click at [31, 276] on div at bounding box center [29, 279] width 10 height 10
click at [192, 463] on div "Shapes" at bounding box center [203, 555] width 27 height 8
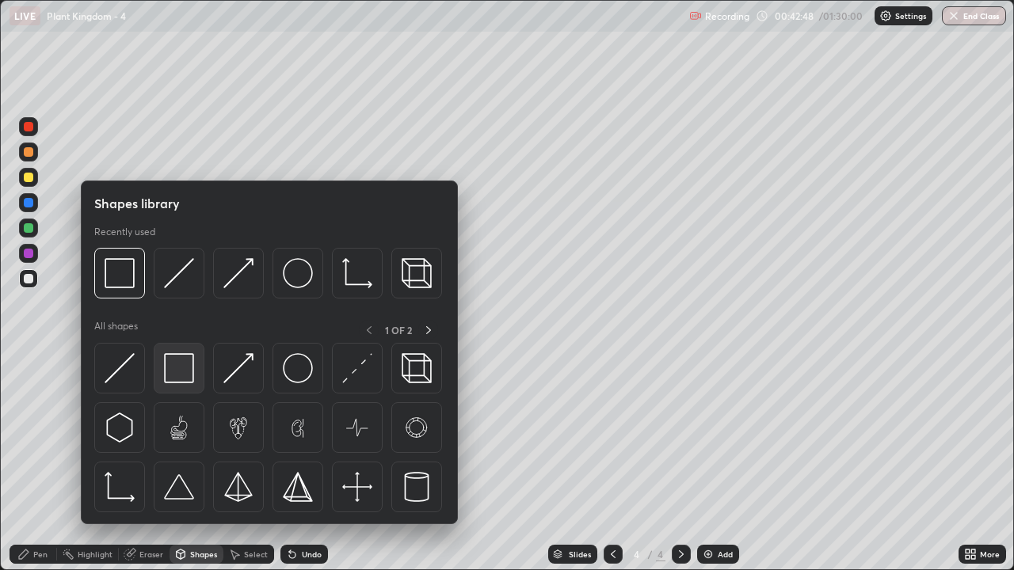
click at [177, 371] on img at bounding box center [179, 368] width 30 height 30
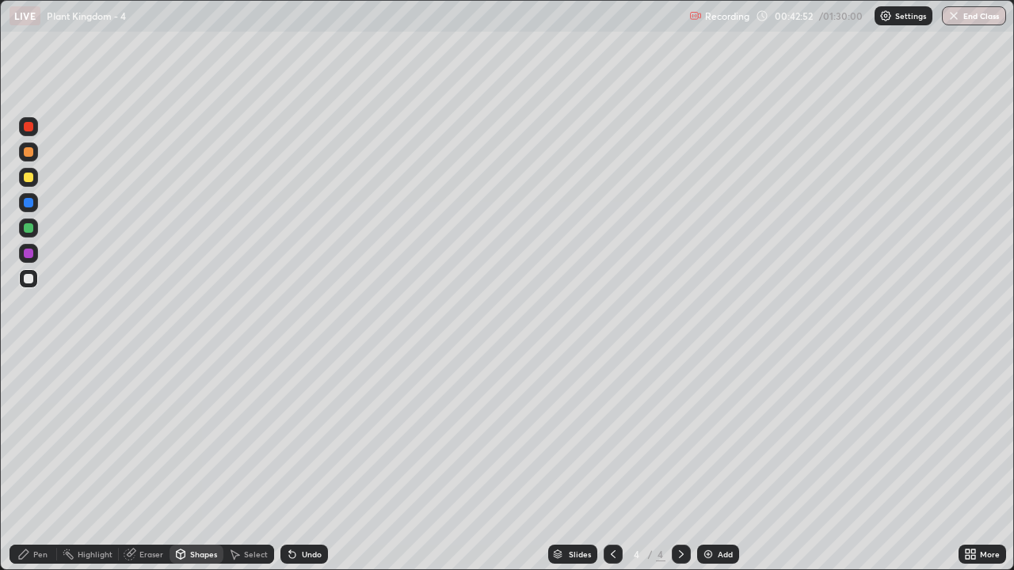
click at [44, 463] on div "Pen" at bounding box center [40, 555] width 14 height 8
click at [33, 184] on div at bounding box center [28, 177] width 19 height 19
click at [29, 279] on div at bounding box center [29, 279] width 10 height 10
click at [200, 463] on div "Shapes" at bounding box center [197, 554] width 54 height 19
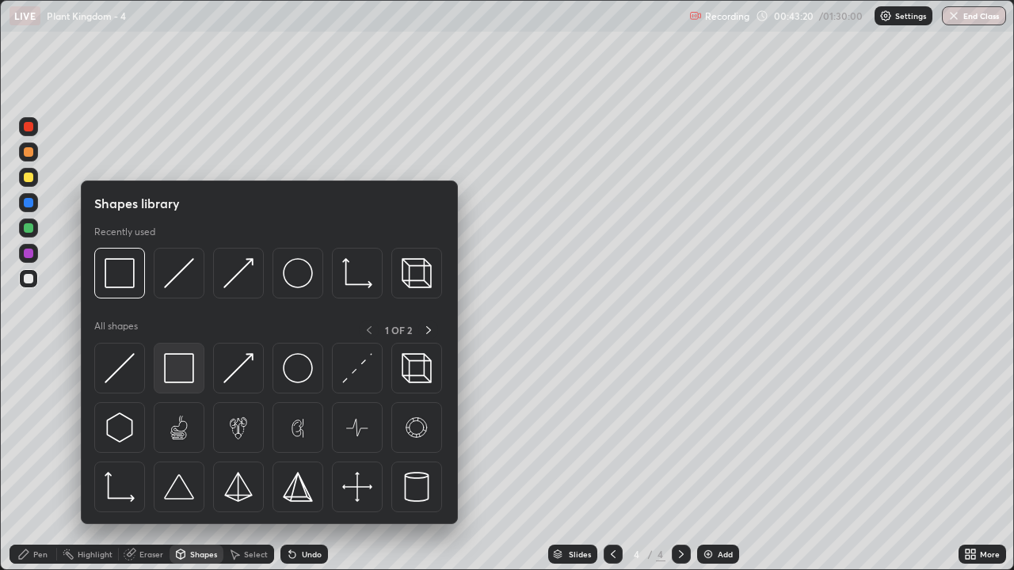
click at [183, 373] on img at bounding box center [179, 368] width 30 height 30
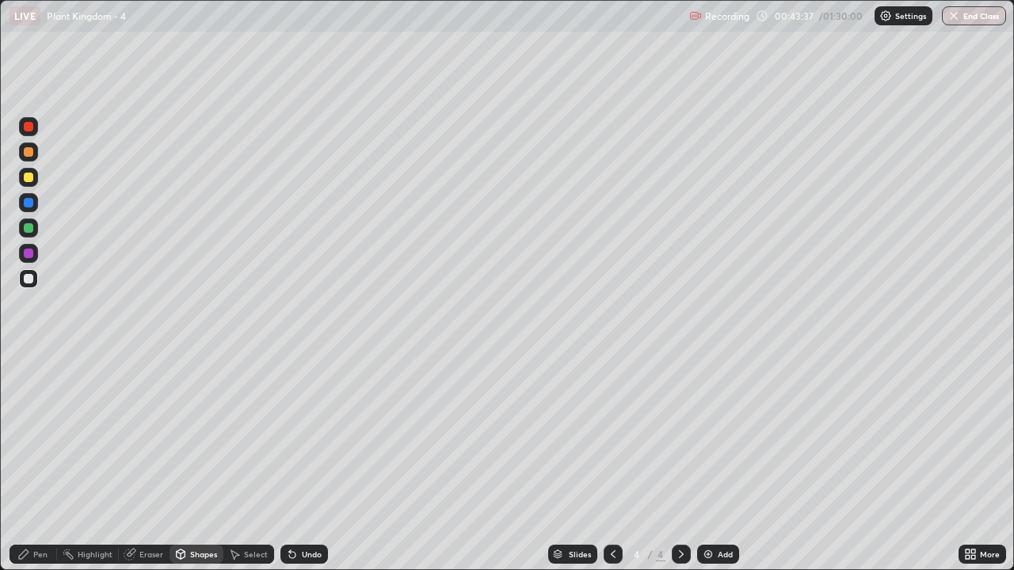
click at [31, 231] on div at bounding box center [29, 228] width 10 height 10
click at [45, 463] on div "Pen" at bounding box center [34, 554] width 48 height 19
click at [30, 158] on div at bounding box center [28, 152] width 19 height 19
click at [185, 463] on icon at bounding box center [180, 554] width 13 height 13
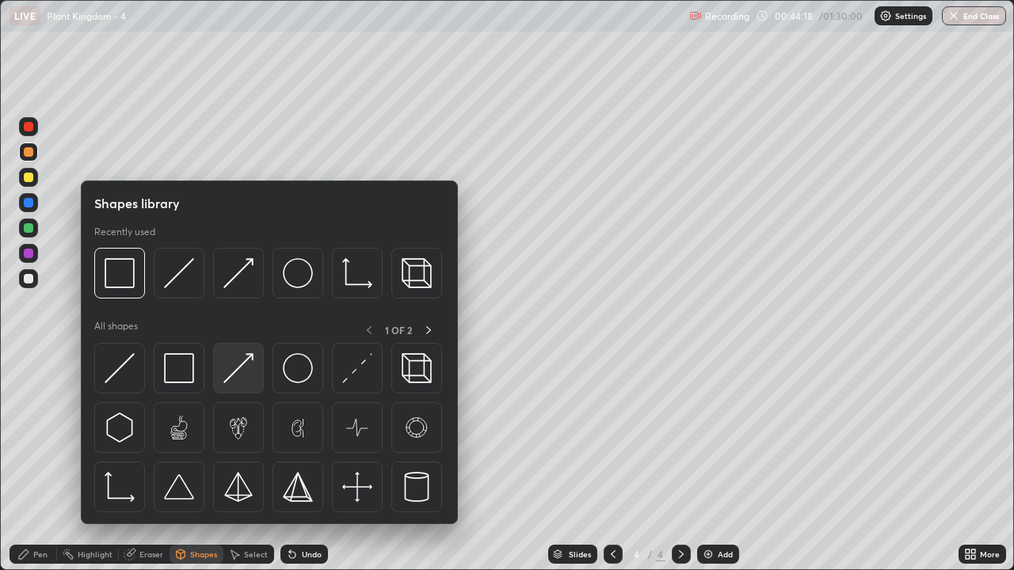
click at [239, 380] on img at bounding box center [238, 368] width 30 height 30
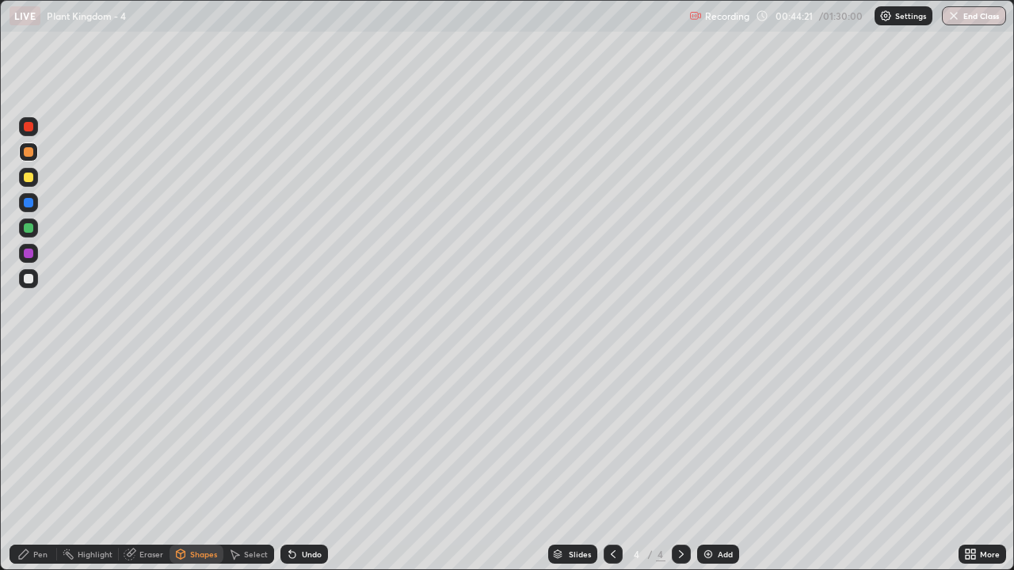
click at [37, 463] on div "Pen" at bounding box center [34, 554] width 48 height 19
click at [29, 130] on div at bounding box center [29, 127] width 10 height 10
click at [155, 463] on div "Eraser" at bounding box center [151, 555] width 24 height 8
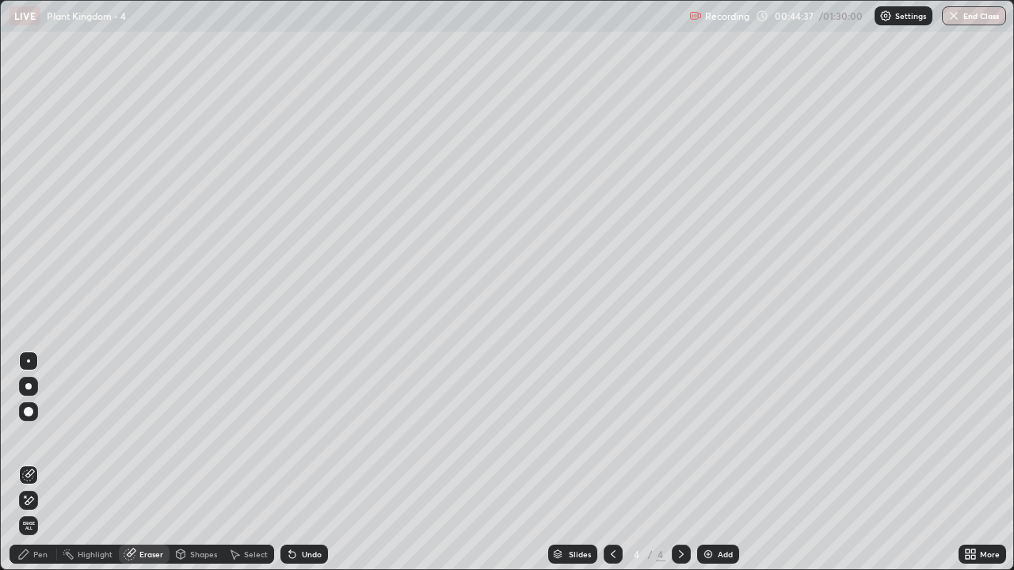
click at [44, 463] on div "Pen" at bounding box center [34, 554] width 48 height 19
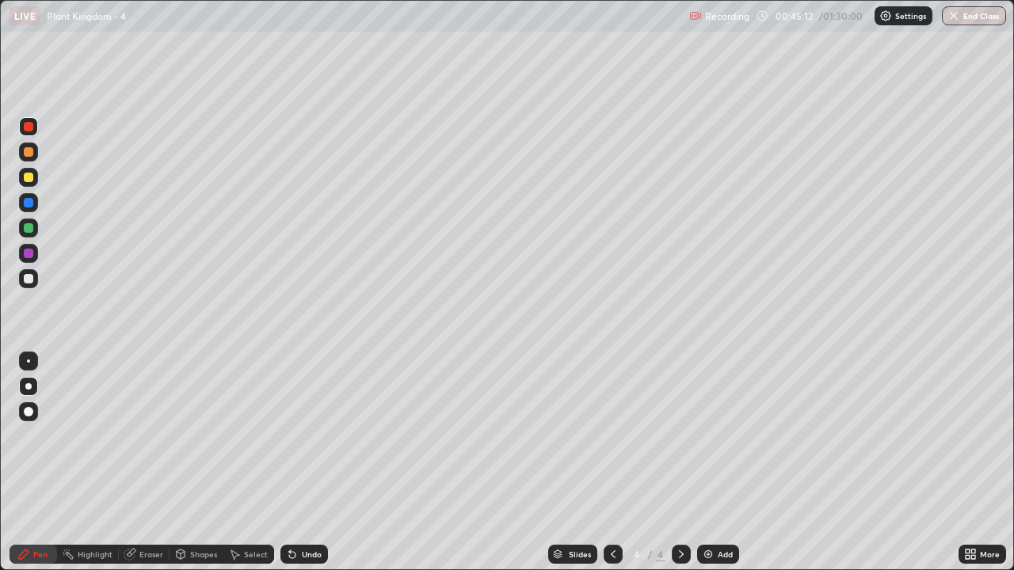
click at [33, 463] on div "Pen" at bounding box center [40, 555] width 14 height 8
click at [25, 234] on div at bounding box center [28, 228] width 19 height 19
click at [153, 463] on div "Eraser" at bounding box center [151, 555] width 24 height 8
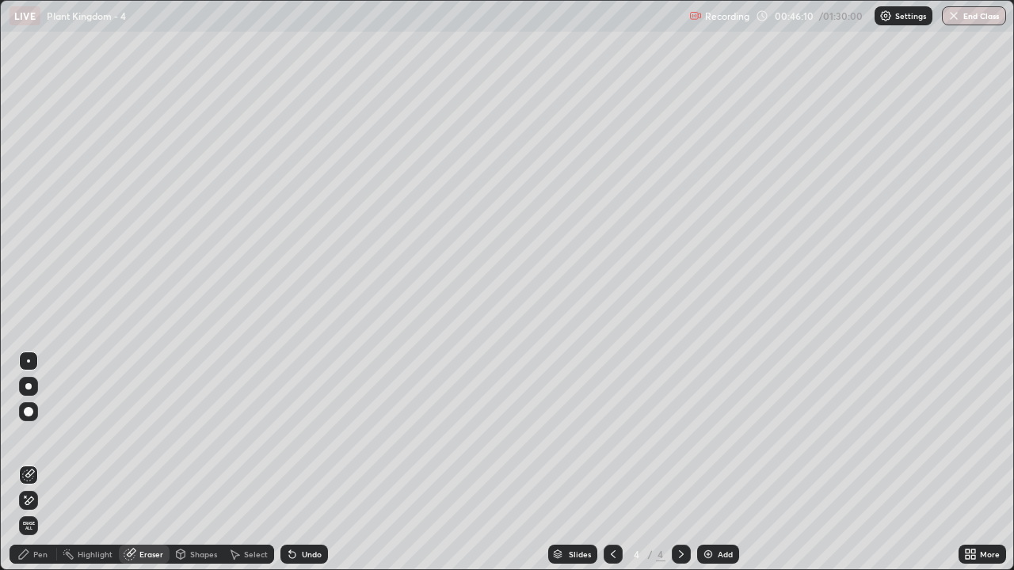
click at [44, 463] on div "Pen" at bounding box center [40, 555] width 14 height 8
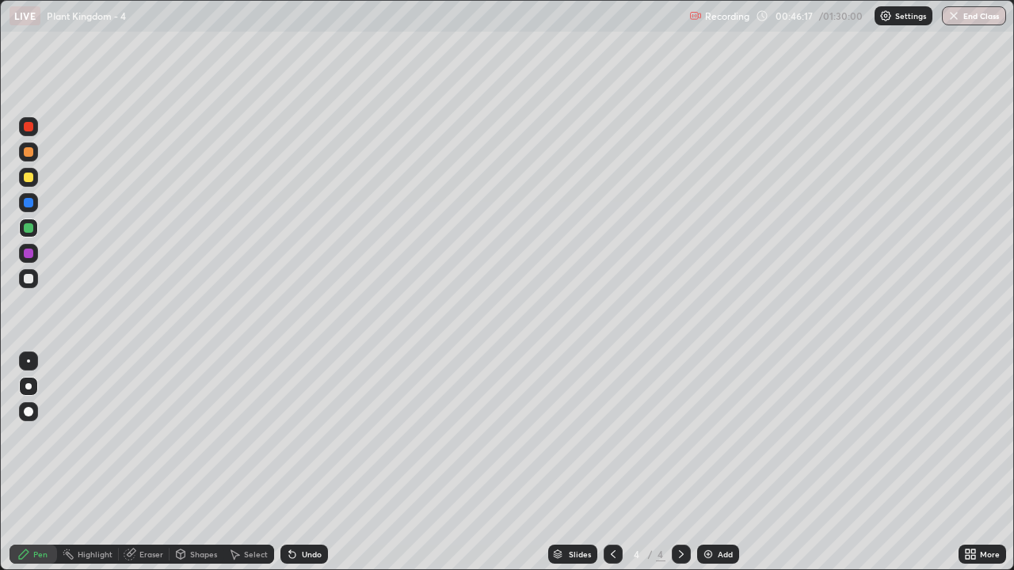
click at [29, 279] on div at bounding box center [29, 279] width 10 height 10
click at [200, 463] on div "Shapes" at bounding box center [203, 555] width 27 height 8
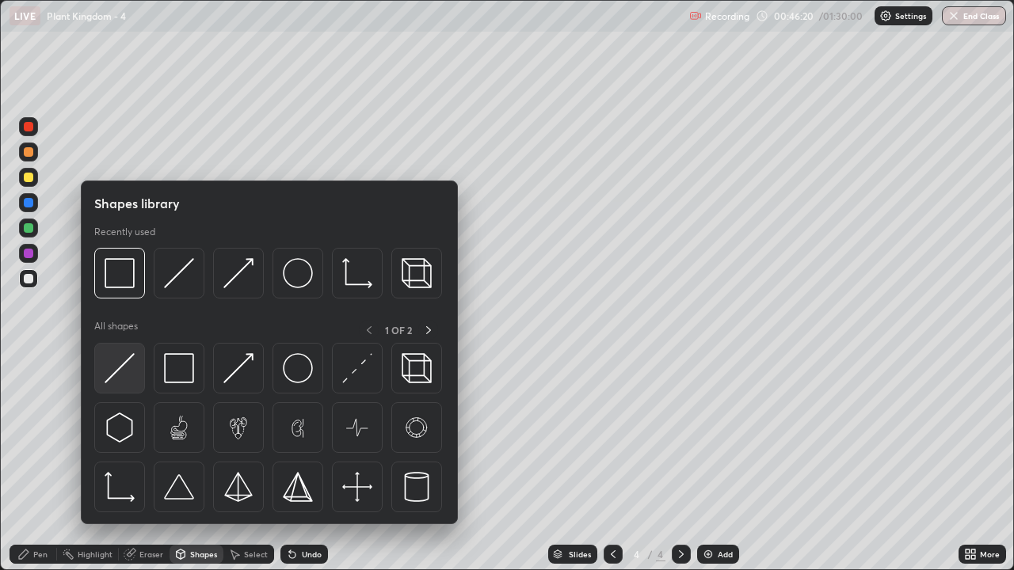
click at [130, 376] on img at bounding box center [120, 368] width 30 height 30
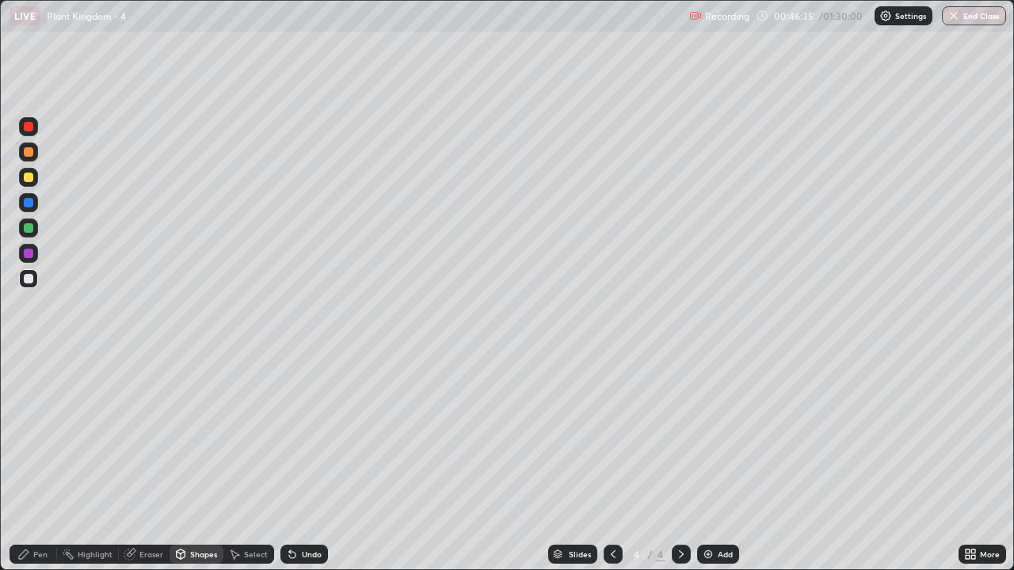
click at [203, 463] on div "Shapes" at bounding box center [203, 555] width 27 height 8
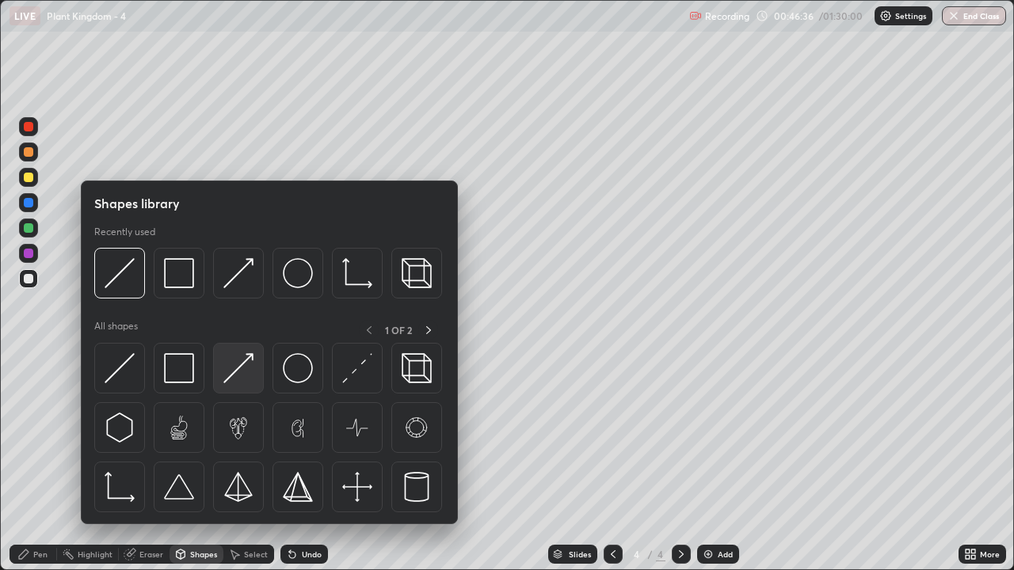
click at [241, 374] on img at bounding box center [238, 368] width 30 height 30
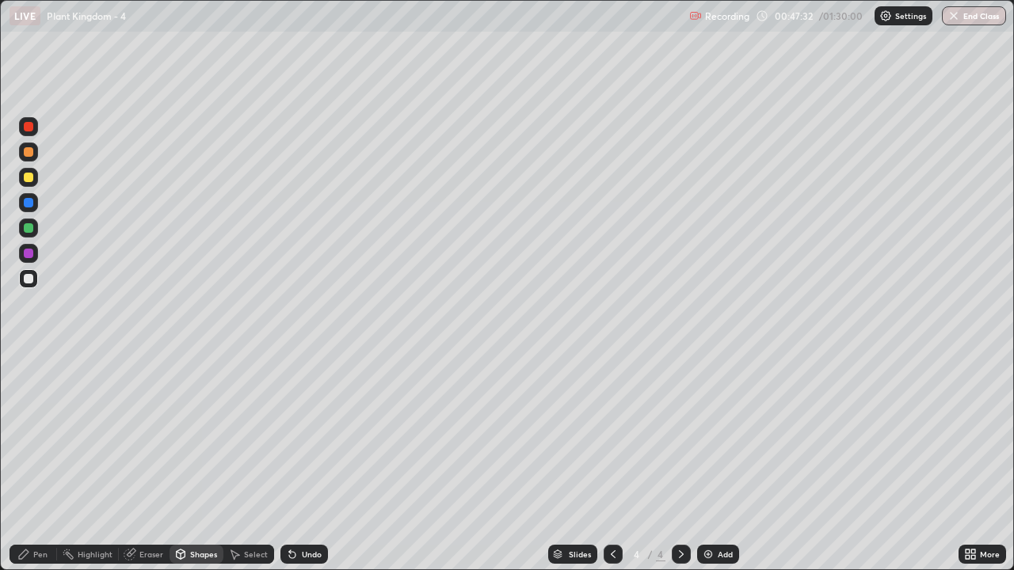
click at [32, 155] on div at bounding box center [29, 152] width 10 height 10
click at [150, 463] on div "Eraser" at bounding box center [151, 555] width 24 height 8
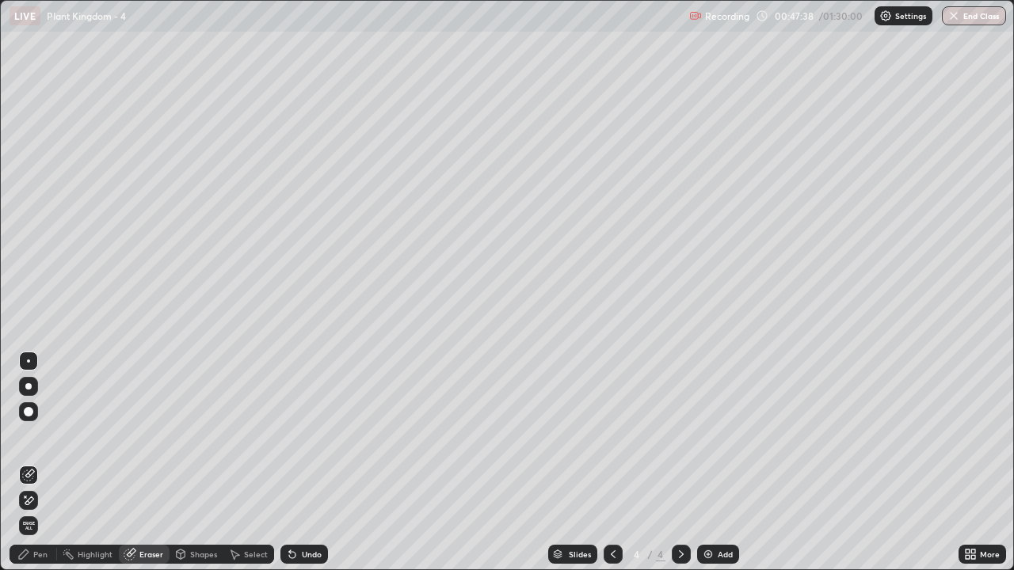
click at [39, 463] on div "Pen" at bounding box center [40, 555] width 14 height 8
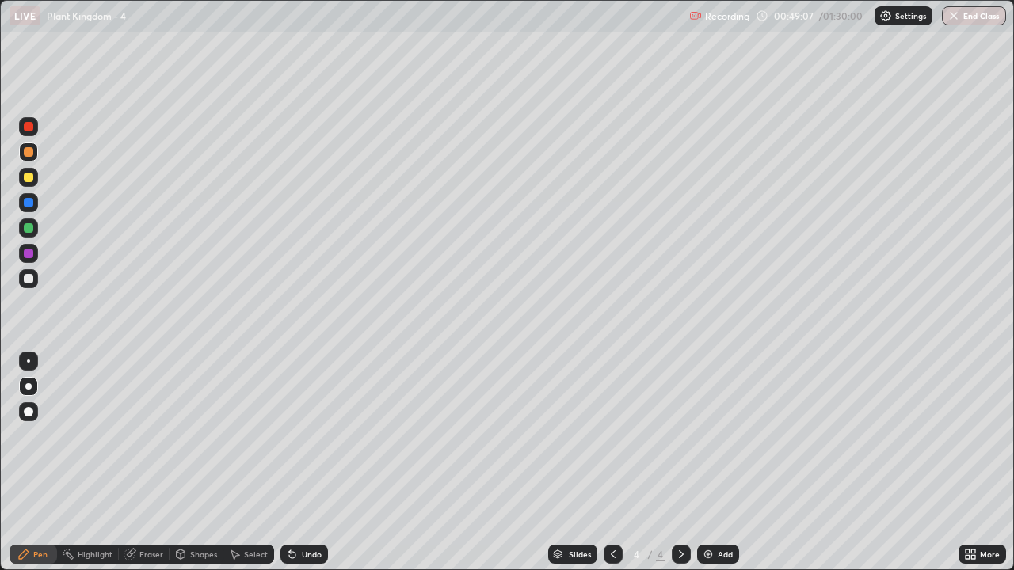
click at [204, 463] on div "Shapes" at bounding box center [203, 555] width 27 height 8
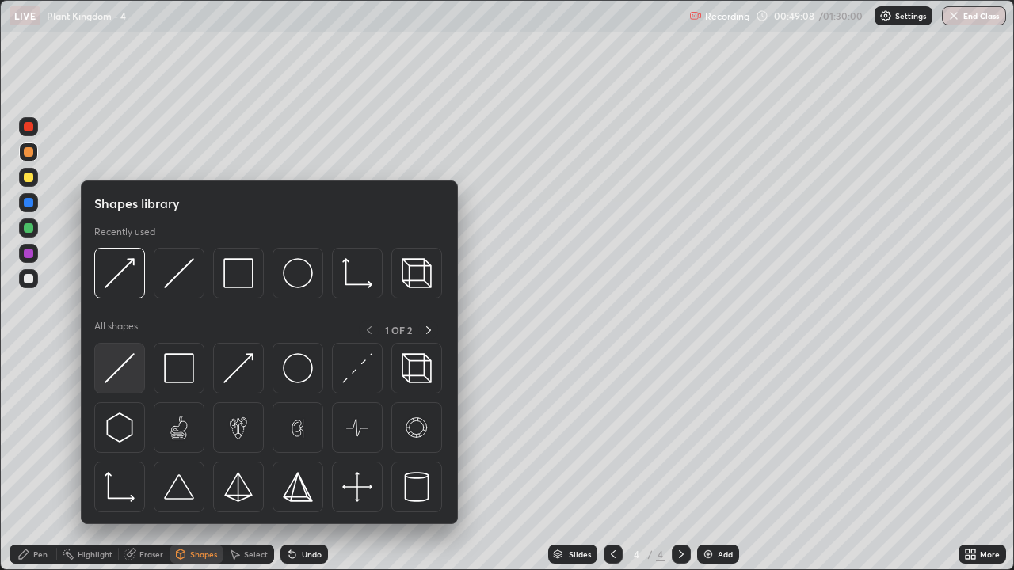
click at [125, 371] on img at bounding box center [120, 368] width 30 height 30
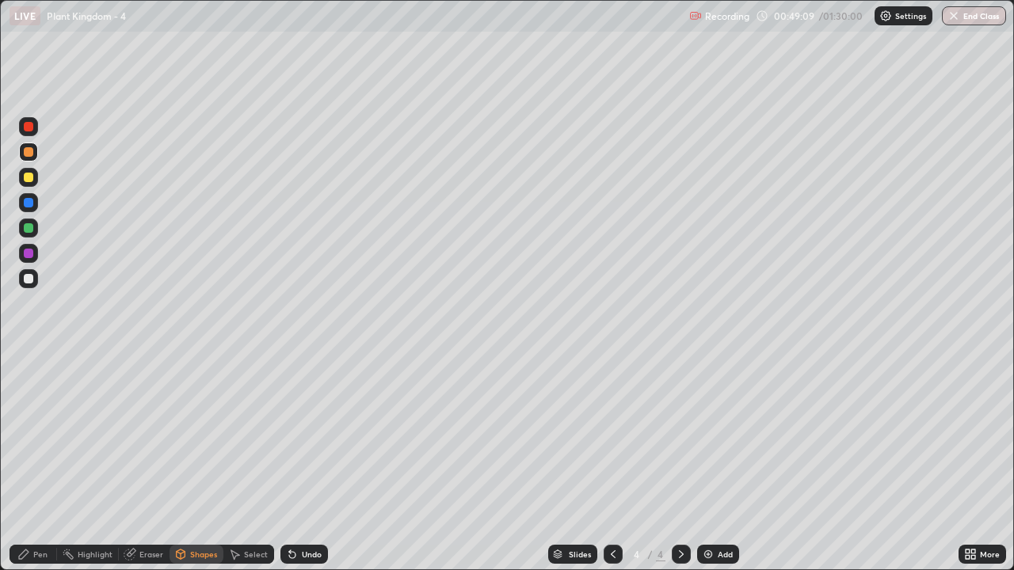
click at [31, 284] on div at bounding box center [28, 278] width 19 height 19
click at [35, 155] on div at bounding box center [28, 152] width 19 height 19
click at [35, 130] on div at bounding box center [28, 126] width 19 height 19
click at [150, 463] on div "Eraser" at bounding box center [151, 555] width 24 height 8
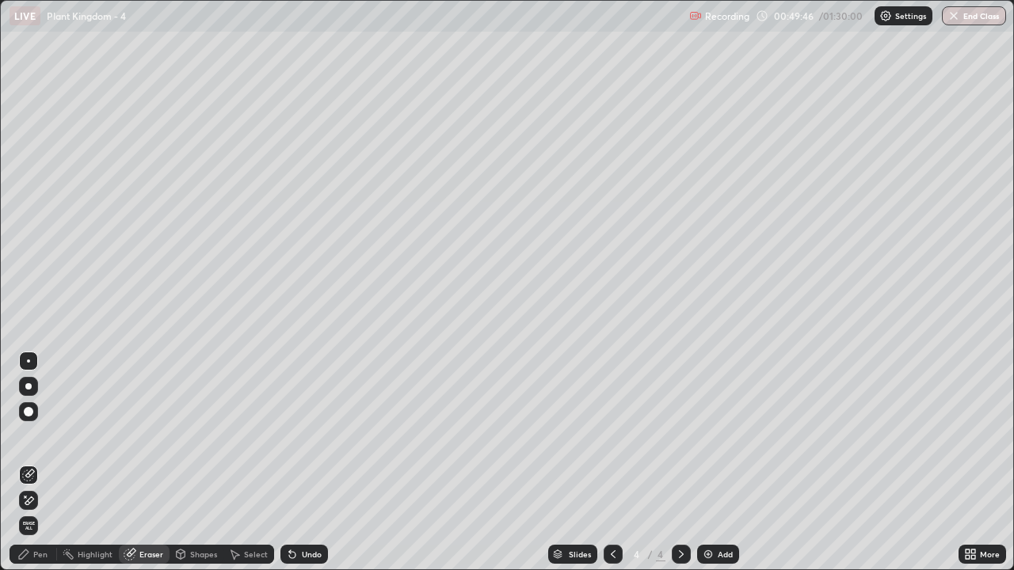
click at [39, 463] on div "Pen" at bounding box center [34, 554] width 48 height 19
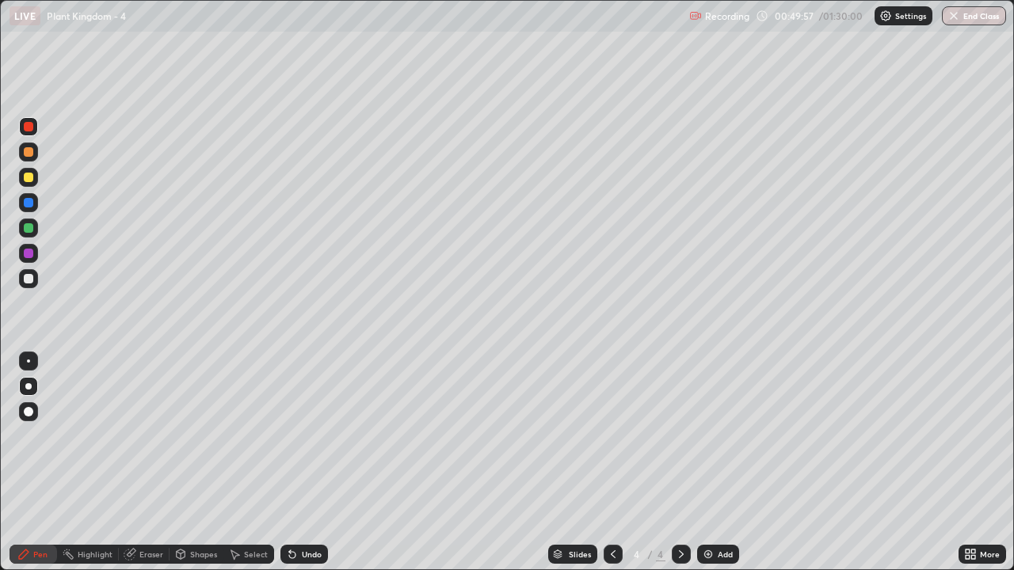
click at [29, 281] on div at bounding box center [29, 279] width 10 height 10
click at [154, 463] on div "Eraser" at bounding box center [151, 555] width 24 height 8
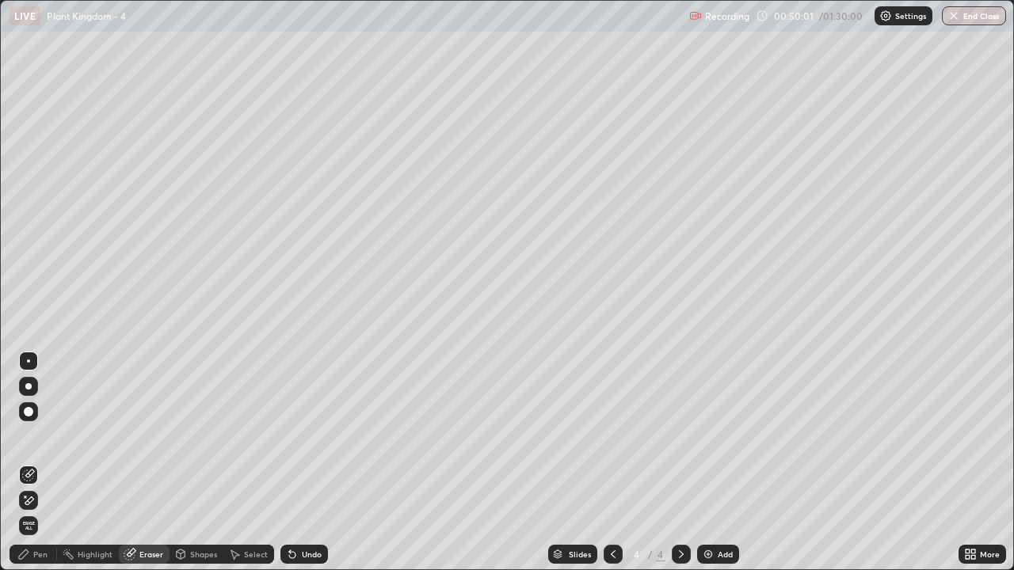
click at [157, 463] on div "Eraser" at bounding box center [151, 555] width 24 height 8
click at [30, 463] on icon at bounding box center [28, 500] width 13 height 13
click at [199, 463] on div "Shapes" at bounding box center [203, 555] width 27 height 8
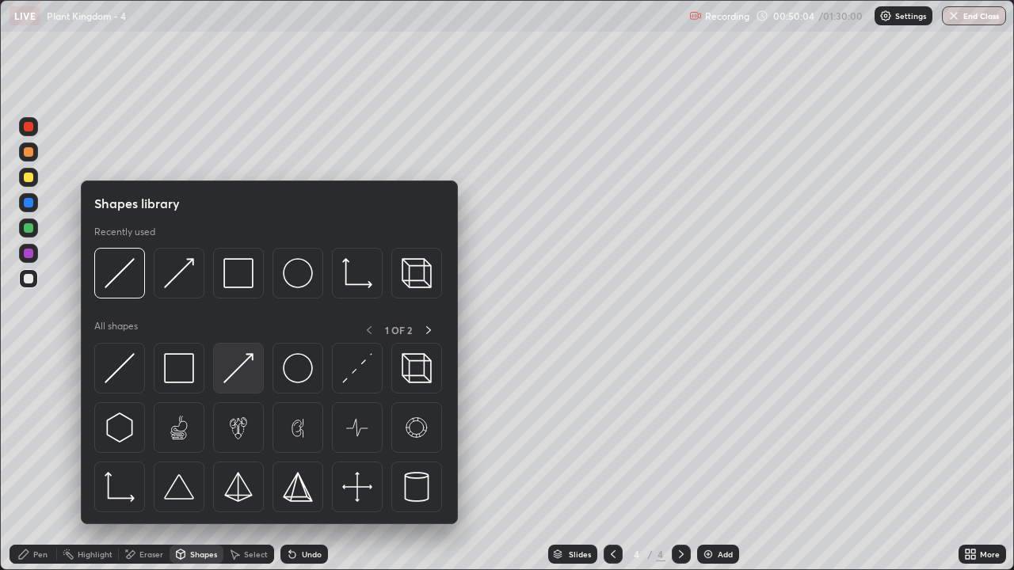
click at [240, 369] on img at bounding box center [238, 368] width 30 height 30
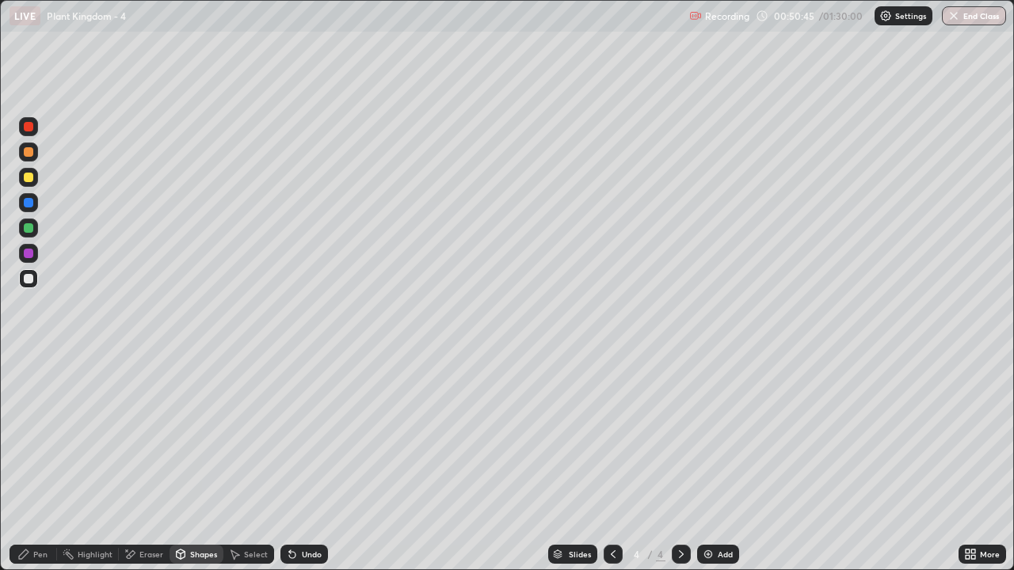
click at [32, 231] on div at bounding box center [29, 228] width 10 height 10
click at [41, 463] on div "Pen" at bounding box center [34, 554] width 48 height 19
click at [200, 463] on div "Shapes" at bounding box center [203, 555] width 27 height 8
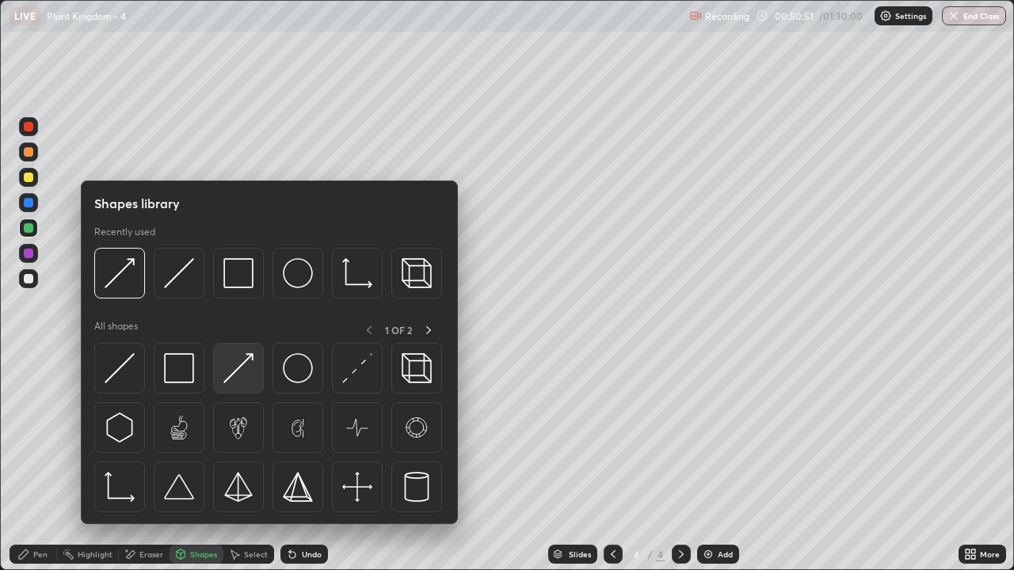
click at [242, 374] on img at bounding box center [238, 368] width 30 height 30
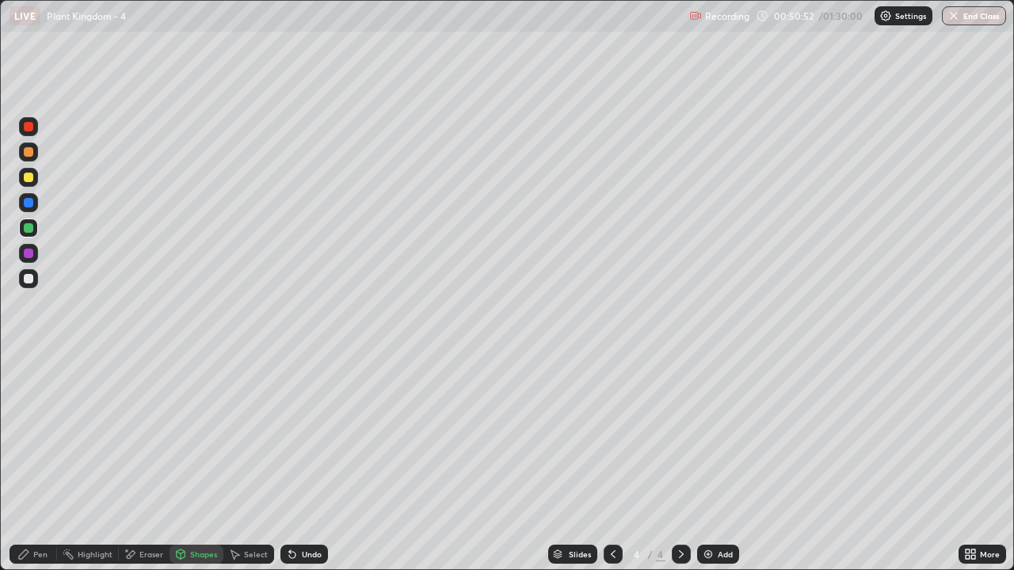
click at [32, 280] on div at bounding box center [29, 279] width 10 height 10
click at [42, 463] on div "Pen" at bounding box center [40, 555] width 14 height 8
click at [32, 231] on div at bounding box center [29, 228] width 10 height 10
click at [152, 463] on div "Eraser" at bounding box center [151, 555] width 24 height 8
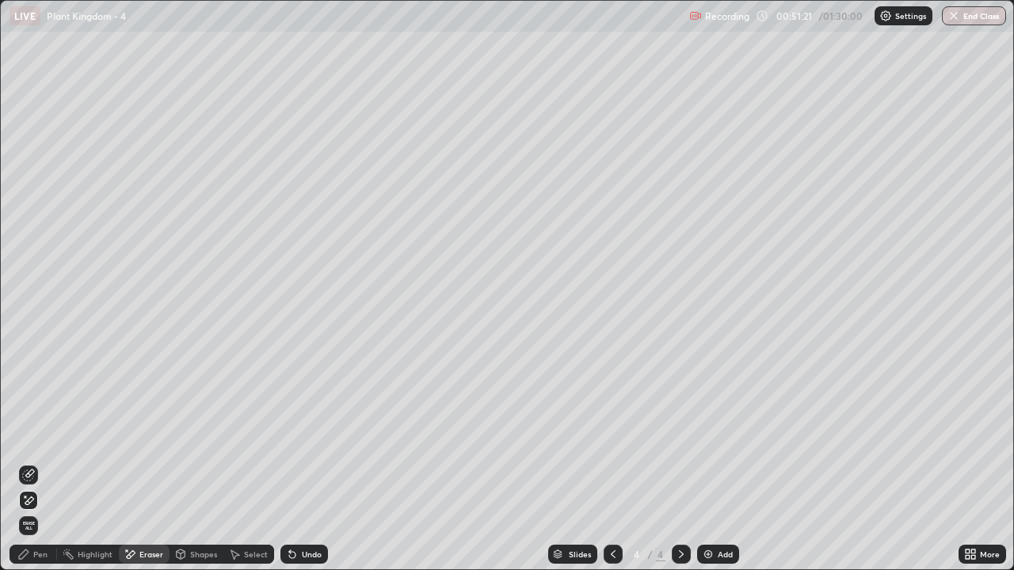
click at [33, 463] on icon at bounding box center [28, 500] width 13 height 13
click at [197, 463] on div "Shapes" at bounding box center [203, 555] width 27 height 8
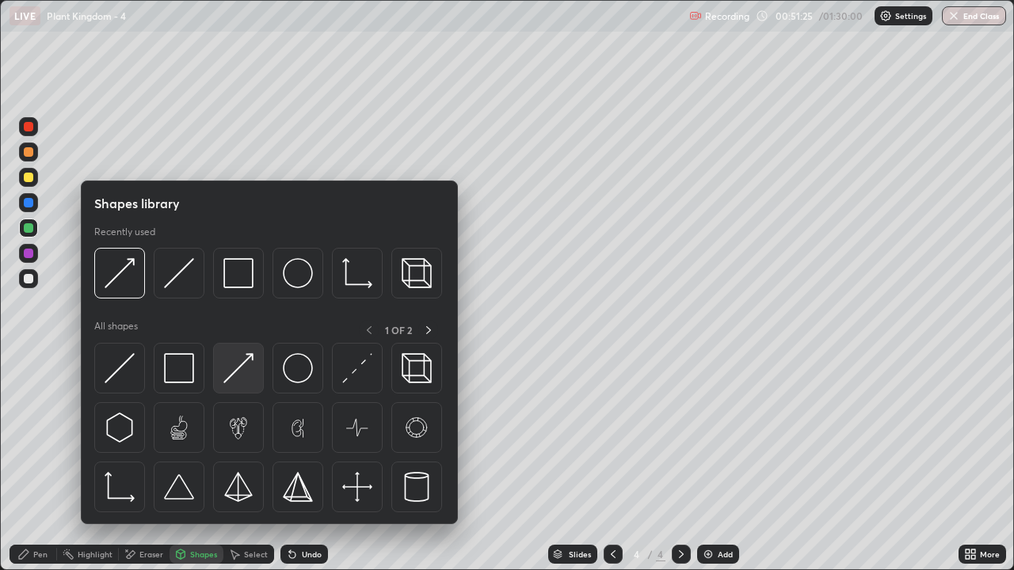
click at [240, 372] on img at bounding box center [238, 368] width 30 height 30
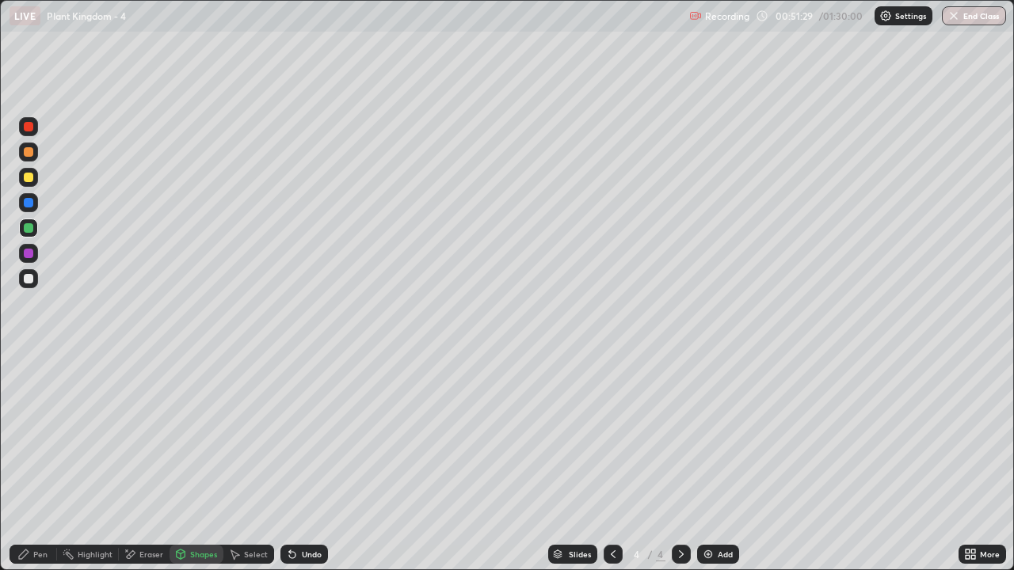
click at [149, 463] on div "Eraser" at bounding box center [151, 555] width 24 height 8
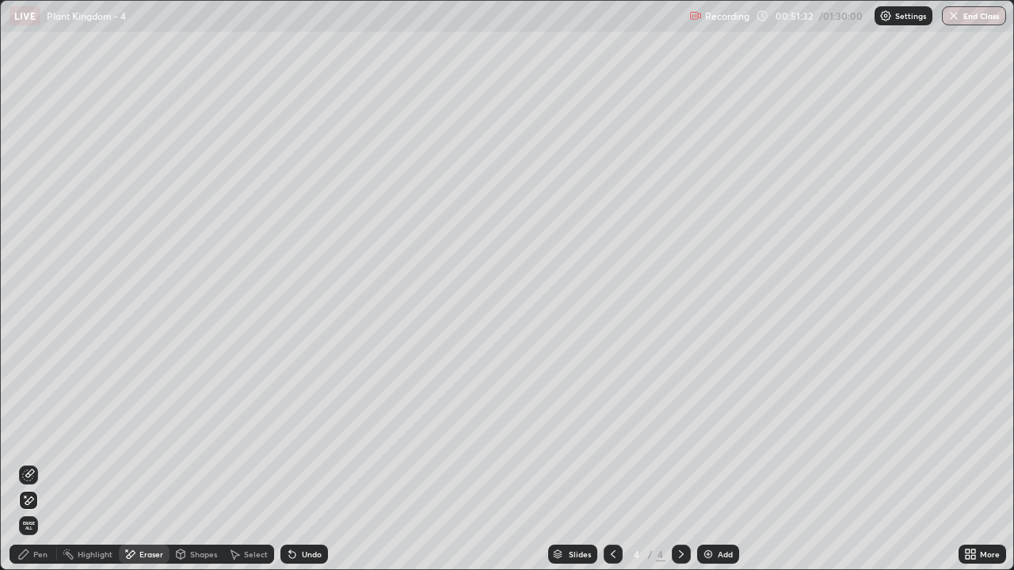
click at [40, 463] on div "Pen" at bounding box center [40, 555] width 14 height 8
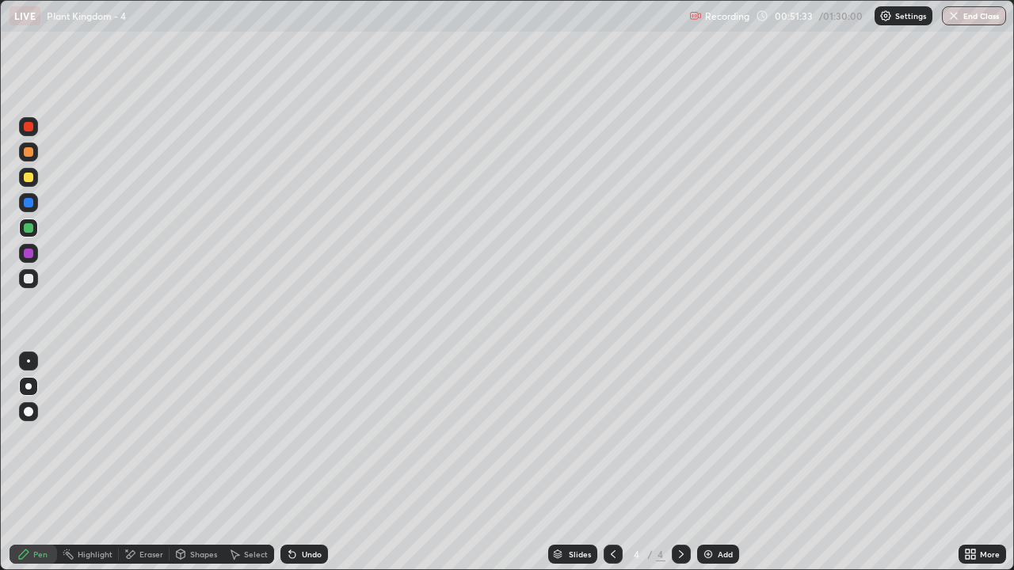
click at [30, 283] on div at bounding box center [29, 279] width 10 height 10
click at [184, 463] on icon at bounding box center [181, 555] width 9 height 10
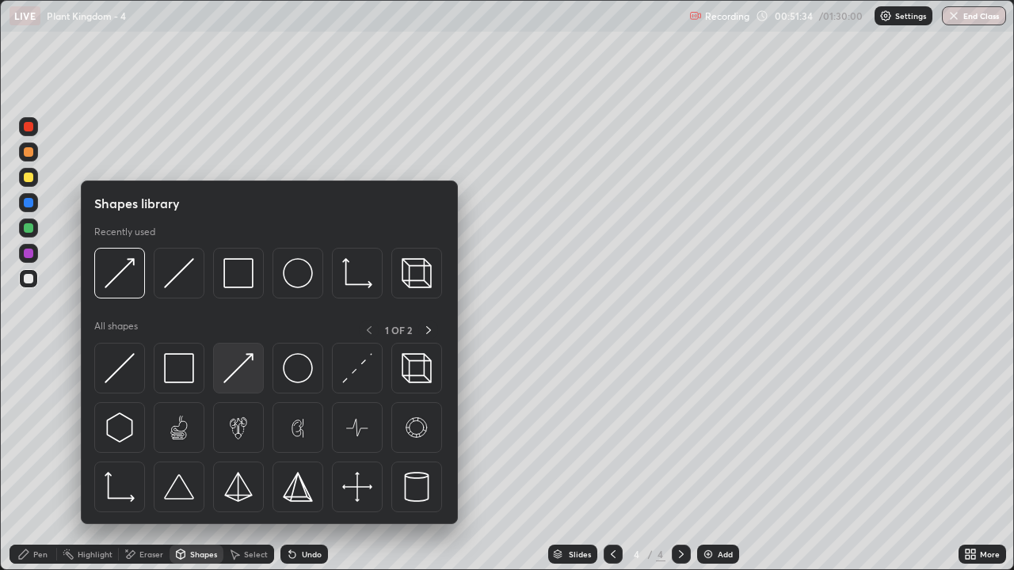
click at [246, 378] on img at bounding box center [238, 368] width 30 height 30
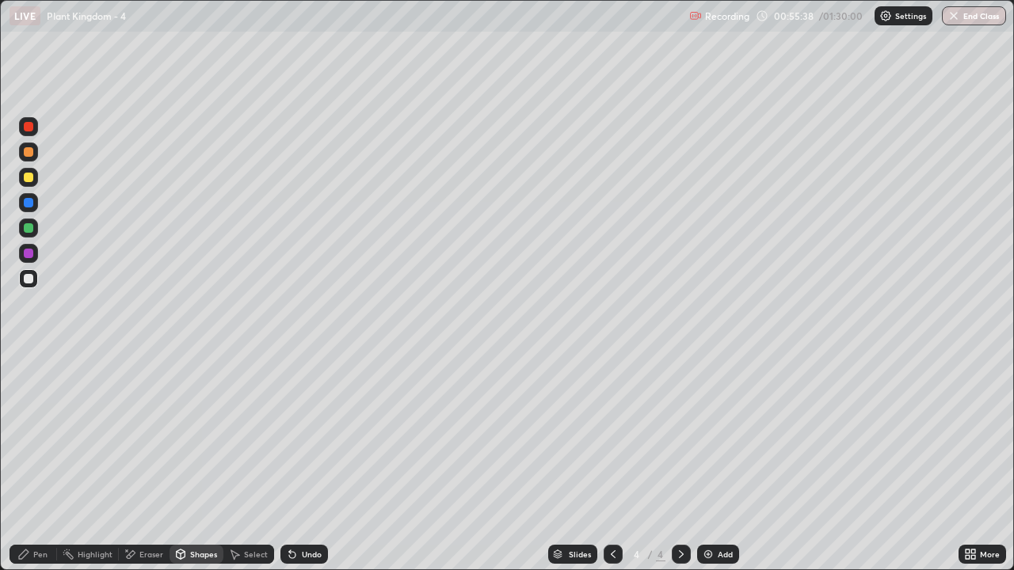
click at [25, 280] on div at bounding box center [29, 279] width 10 height 10
click at [196, 463] on div "Shapes" at bounding box center [203, 555] width 27 height 8
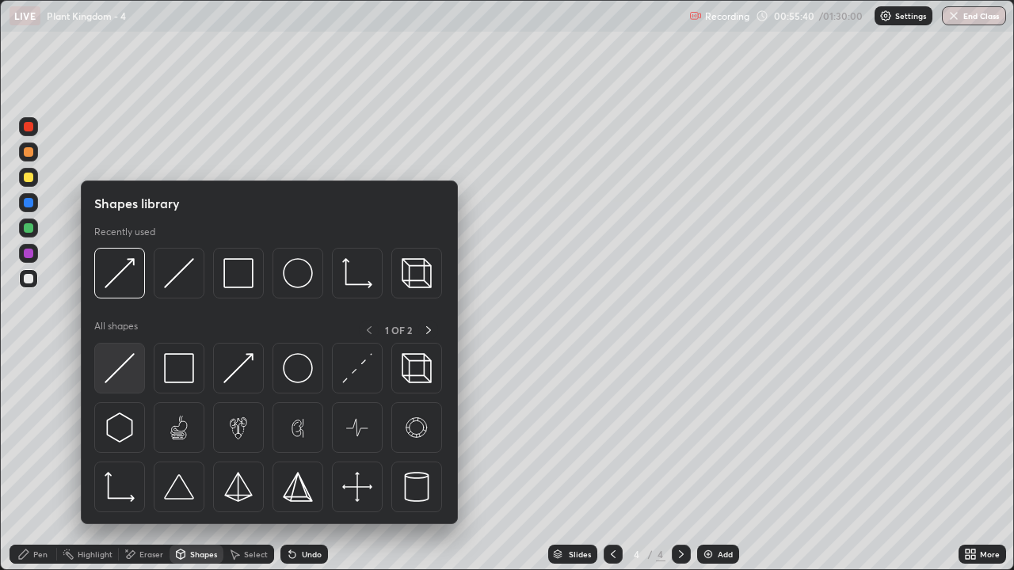
click at [127, 375] on img at bounding box center [120, 368] width 30 height 30
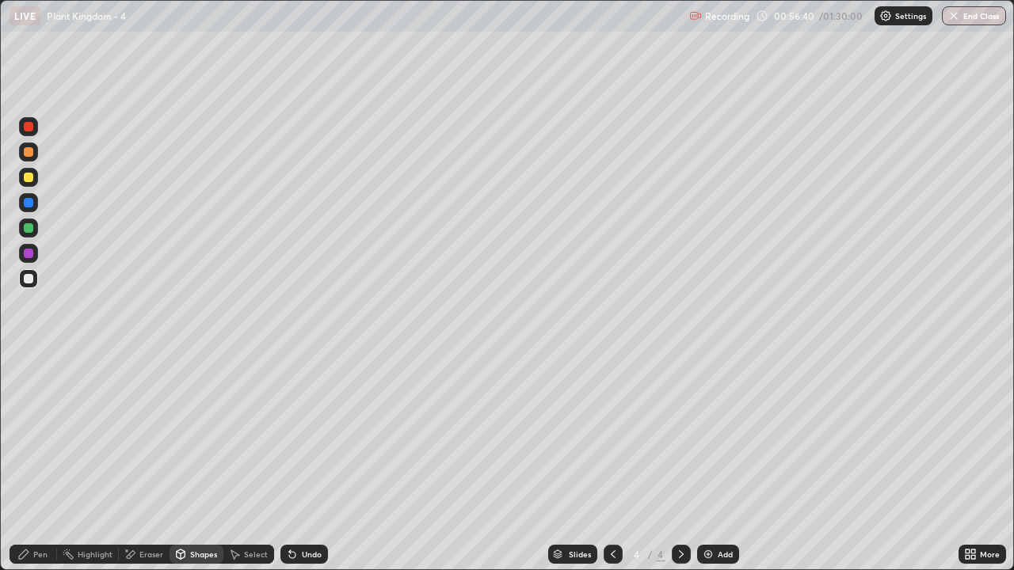
click at [198, 463] on div "Shapes" at bounding box center [203, 555] width 27 height 8
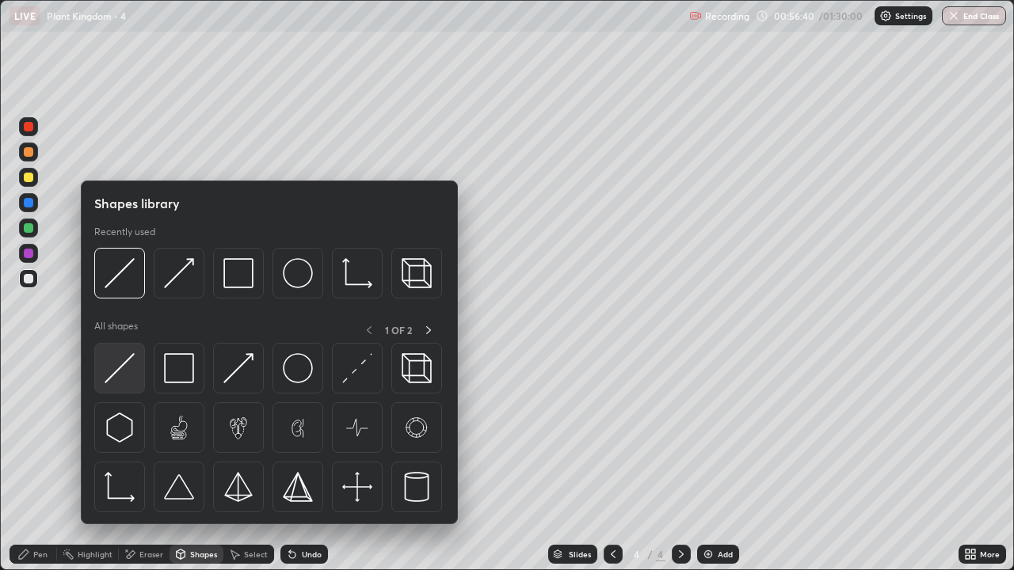
click at [122, 376] on img at bounding box center [120, 368] width 30 height 30
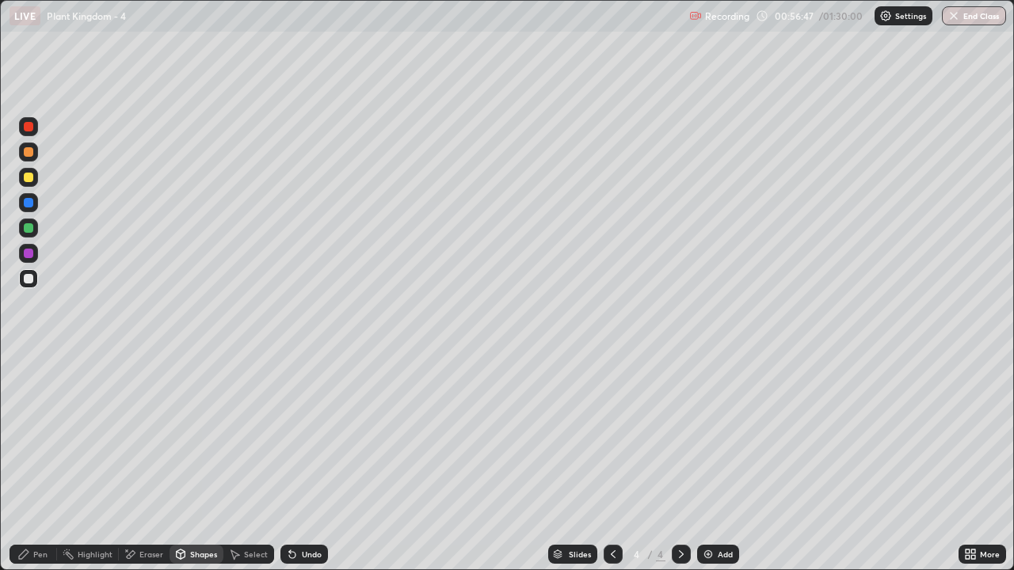
click at [29, 153] on div at bounding box center [29, 152] width 10 height 10
click at [194, 463] on div "Shapes" at bounding box center [203, 555] width 27 height 8
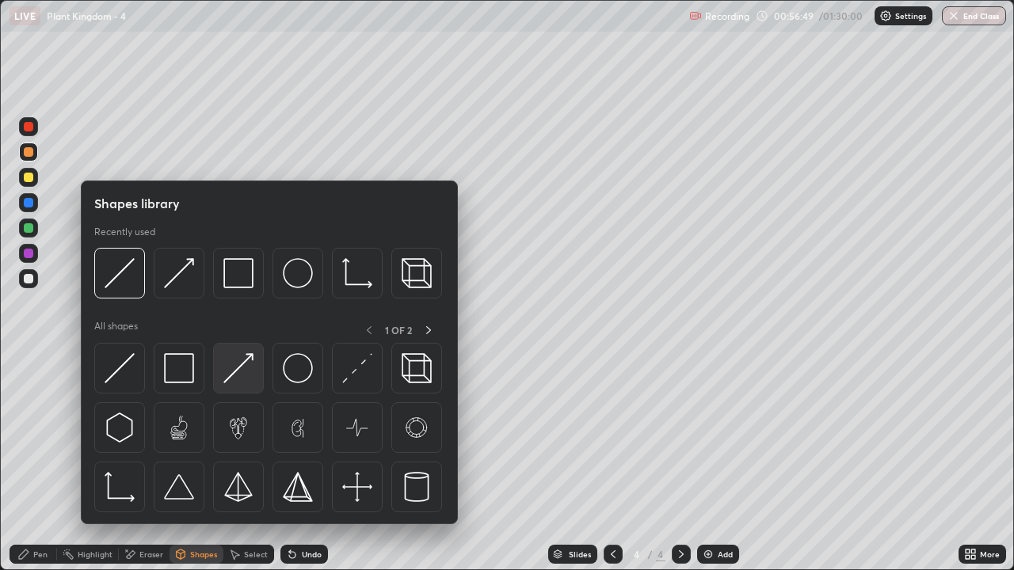
click at [239, 380] on img at bounding box center [238, 368] width 30 height 30
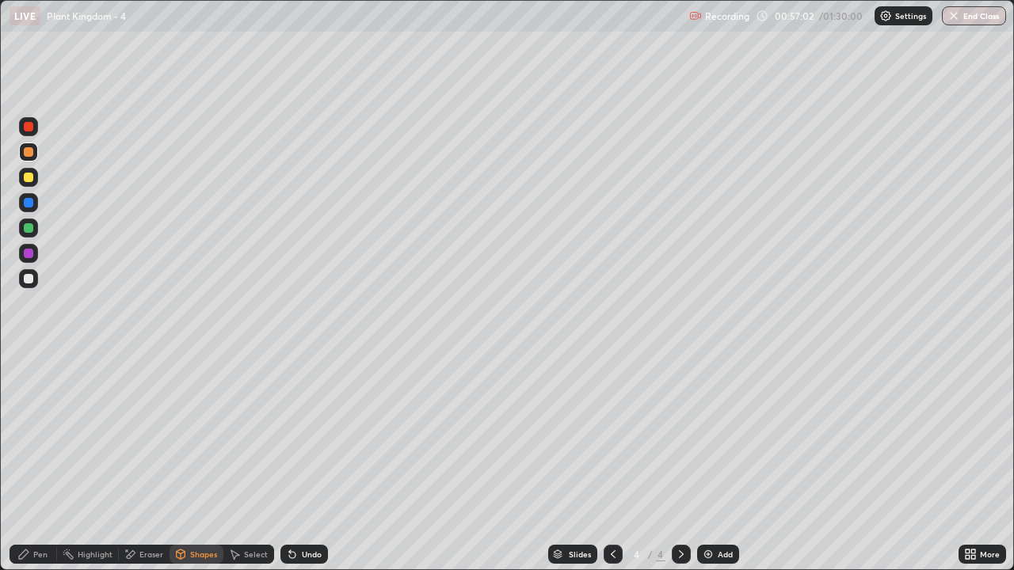
click at [157, 463] on div "Eraser" at bounding box center [144, 554] width 51 height 19
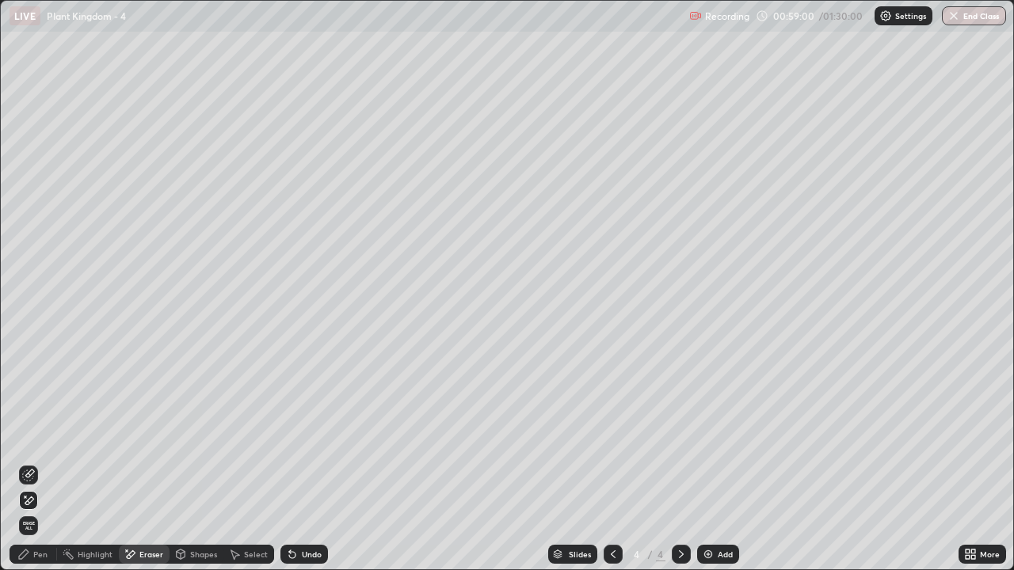
click at [41, 463] on div "Pen" at bounding box center [40, 555] width 14 height 8
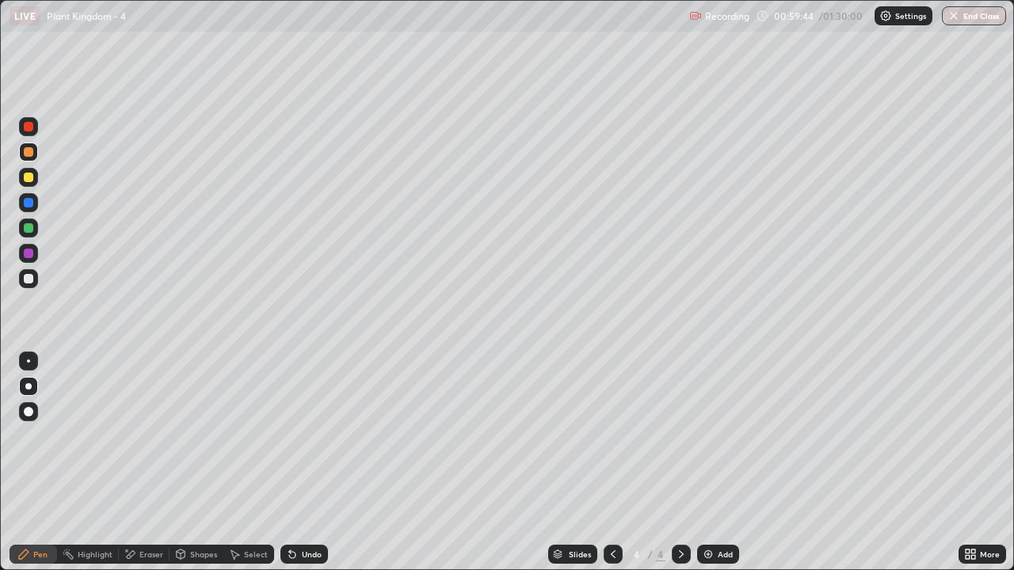
click at [35, 463] on div "Pen" at bounding box center [40, 555] width 14 height 8
click at [29, 152] on div at bounding box center [29, 152] width 10 height 10
click at [196, 463] on div "Shapes" at bounding box center [203, 555] width 27 height 8
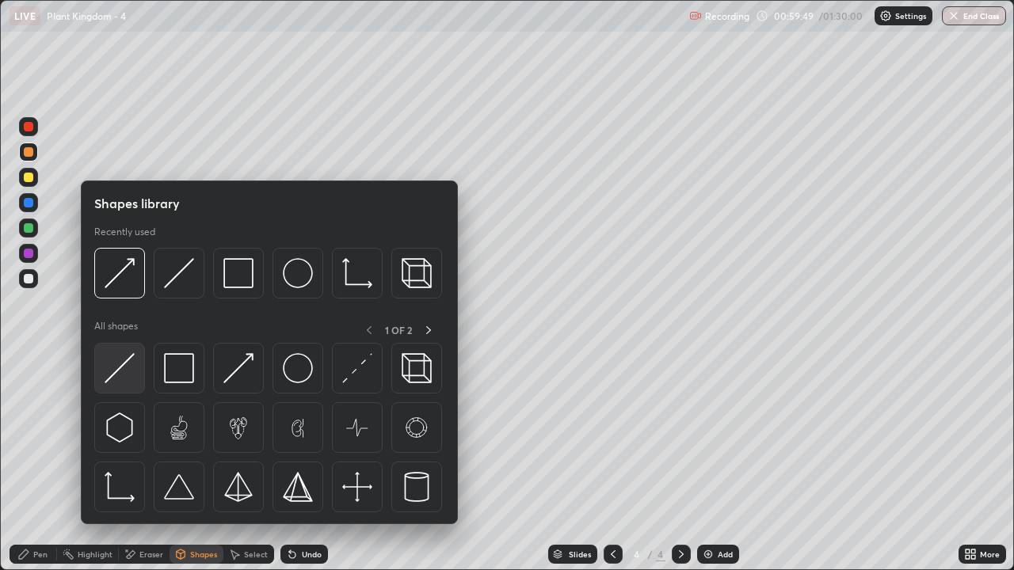
click at [122, 374] on img at bounding box center [120, 368] width 30 height 30
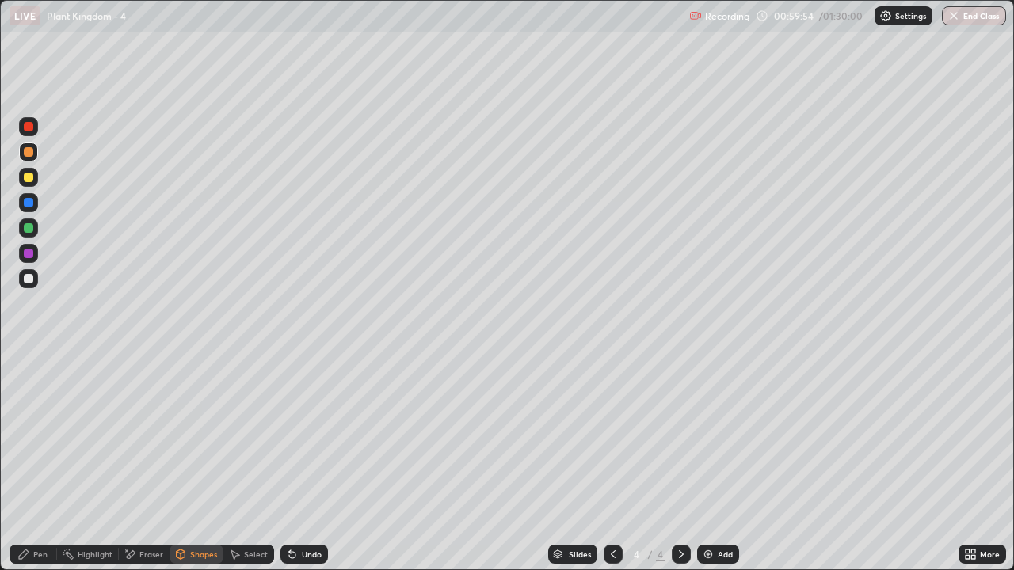
click at [36, 285] on div at bounding box center [28, 278] width 19 height 19
click at [39, 463] on div "Pen" at bounding box center [40, 555] width 14 height 8
click at [30, 181] on div at bounding box center [29, 178] width 10 height 10
click at [32, 282] on div at bounding box center [28, 278] width 19 height 19
click at [158, 463] on div "Eraser" at bounding box center [151, 555] width 24 height 8
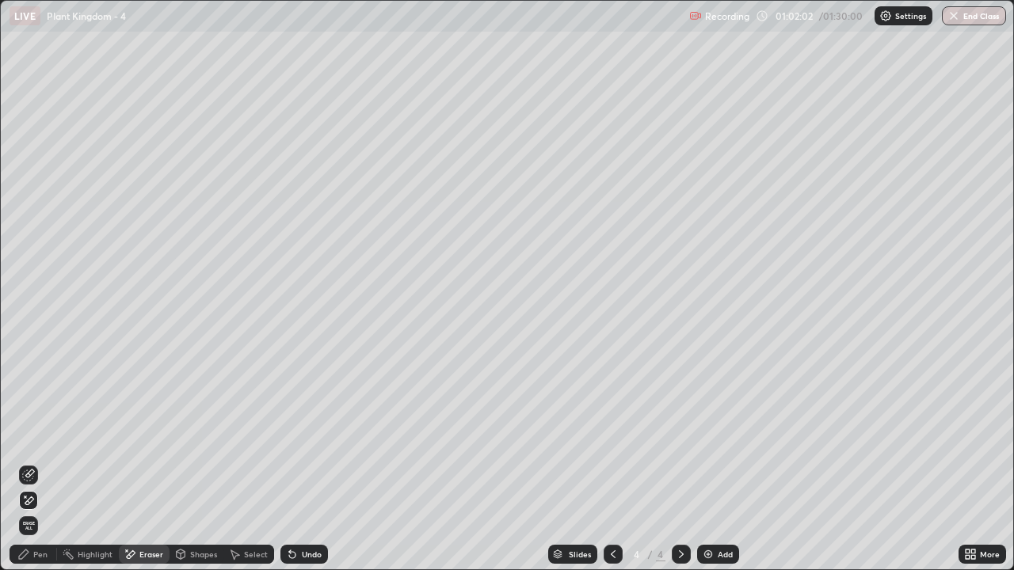
click at [43, 463] on div "Pen" at bounding box center [40, 555] width 14 height 8
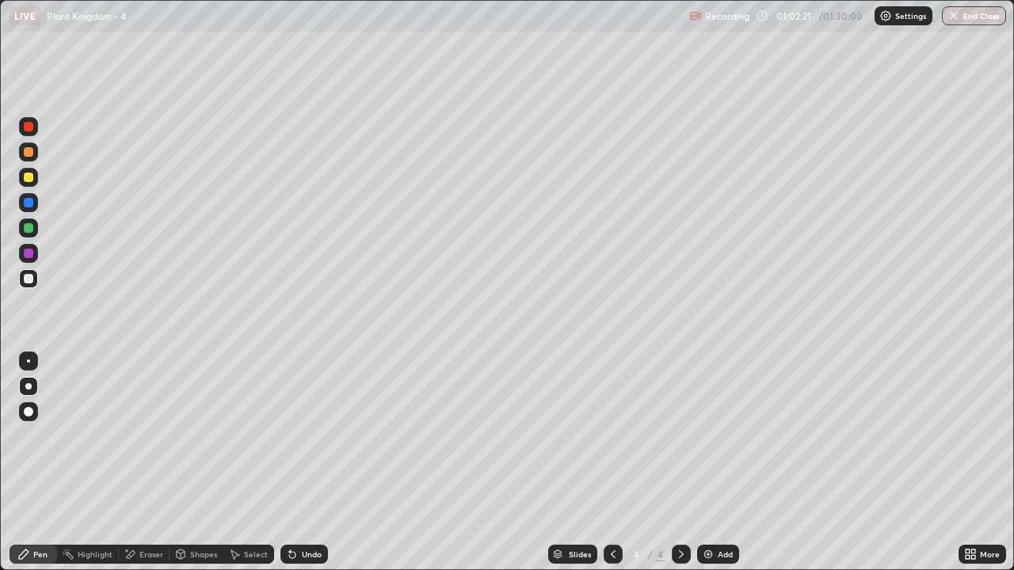
click at [31, 158] on div at bounding box center [28, 152] width 19 height 19
click at [31, 130] on div at bounding box center [29, 127] width 10 height 10
click at [199, 463] on div "Shapes" at bounding box center [203, 555] width 27 height 8
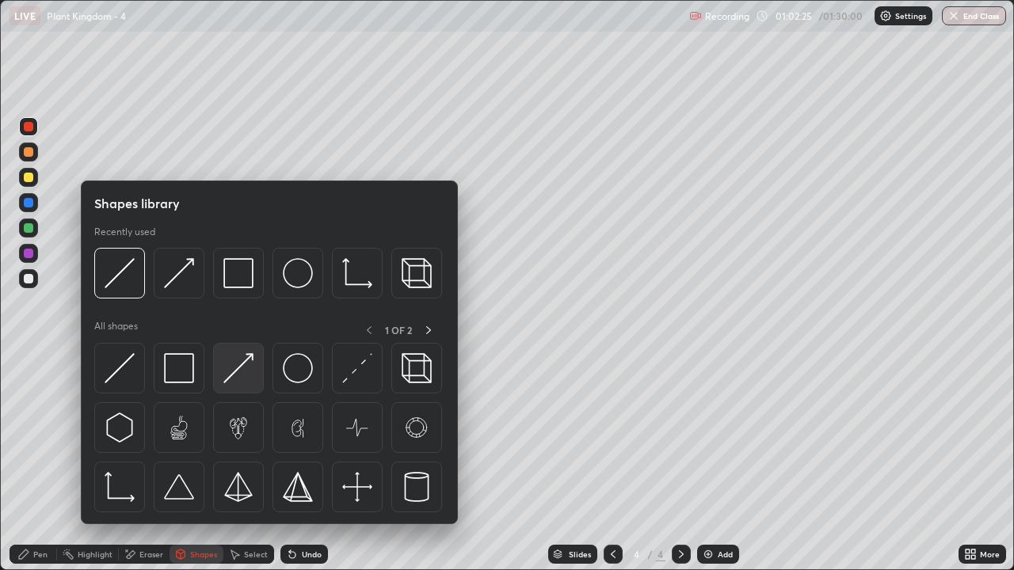
click at [250, 372] on img at bounding box center [238, 368] width 30 height 30
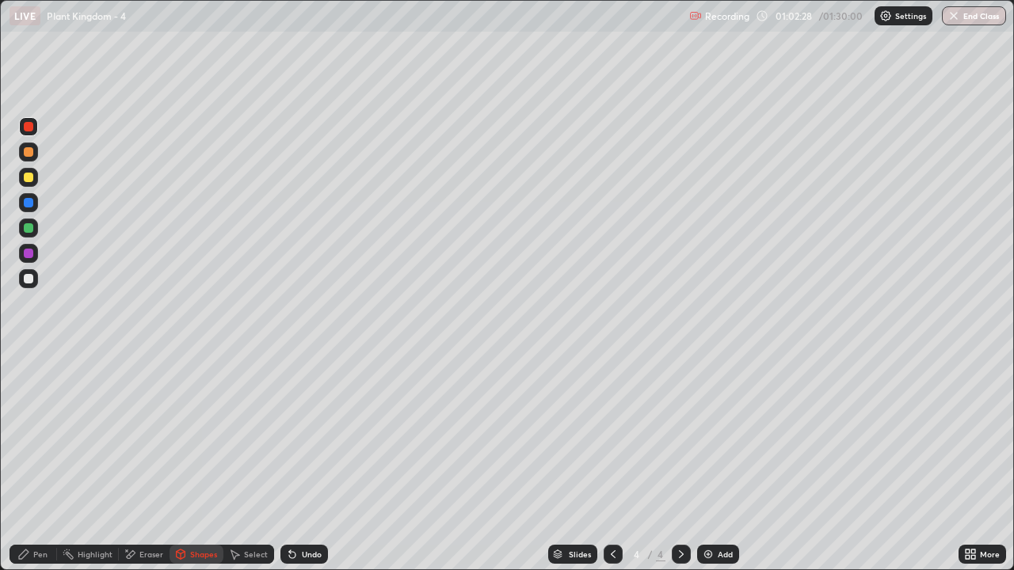
click at [32, 463] on div "Pen" at bounding box center [34, 554] width 48 height 19
click at [36, 463] on div "Pen" at bounding box center [40, 555] width 14 height 8
click at [28, 183] on div at bounding box center [28, 177] width 19 height 19
click at [29, 283] on div at bounding box center [29, 279] width 10 height 10
click at [195, 463] on div "Shapes" at bounding box center [203, 555] width 27 height 8
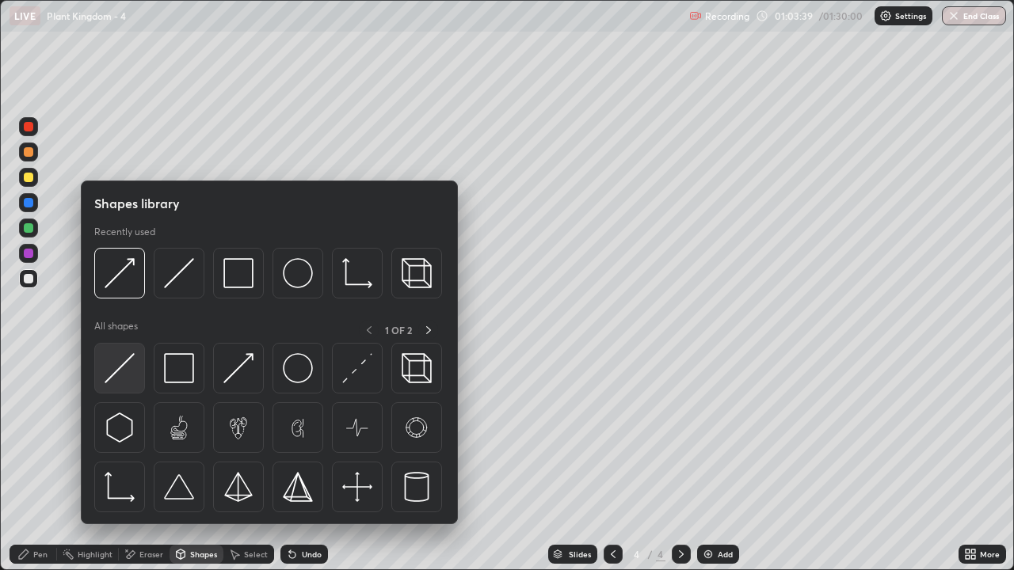
click at [127, 377] on img at bounding box center [120, 368] width 30 height 30
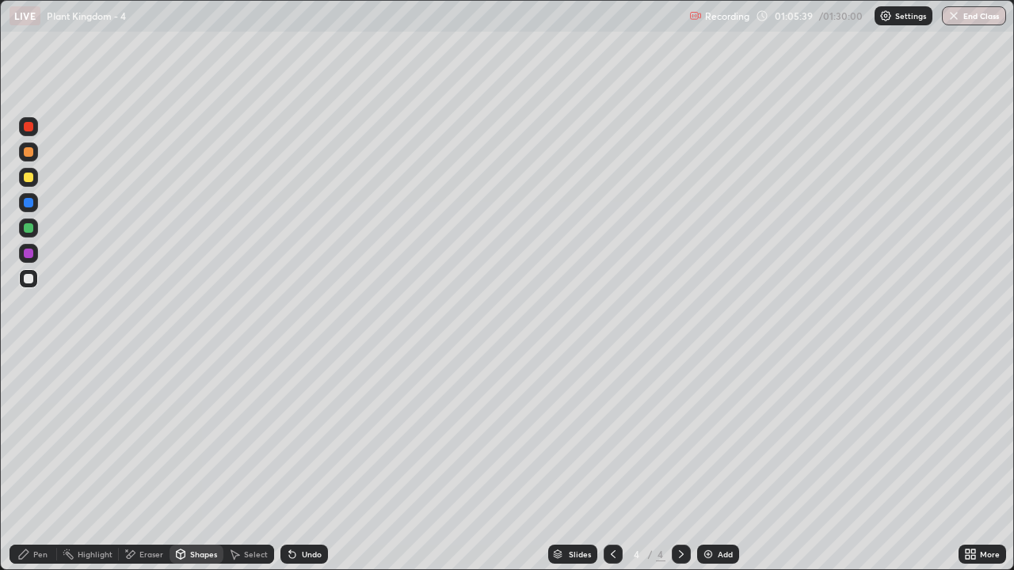
click at [680, 463] on icon at bounding box center [681, 554] width 13 height 13
click at [708, 463] on img at bounding box center [708, 554] width 13 height 13
click at [27, 229] on div at bounding box center [29, 228] width 10 height 10
click at [46, 463] on div "Pen" at bounding box center [40, 555] width 14 height 8
click at [30, 179] on div at bounding box center [29, 178] width 10 height 10
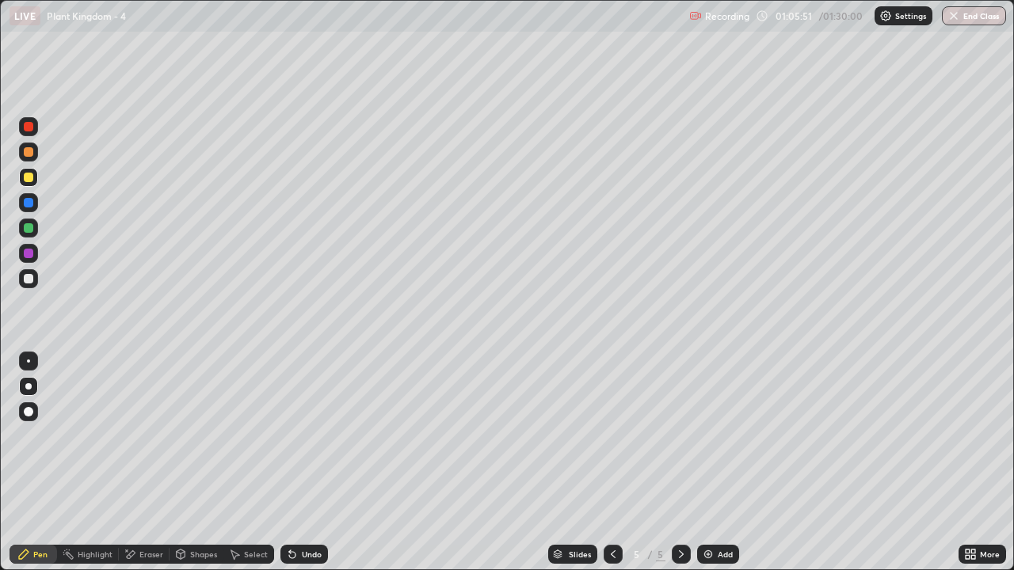
click at [192, 463] on div "Shapes" at bounding box center [197, 554] width 54 height 19
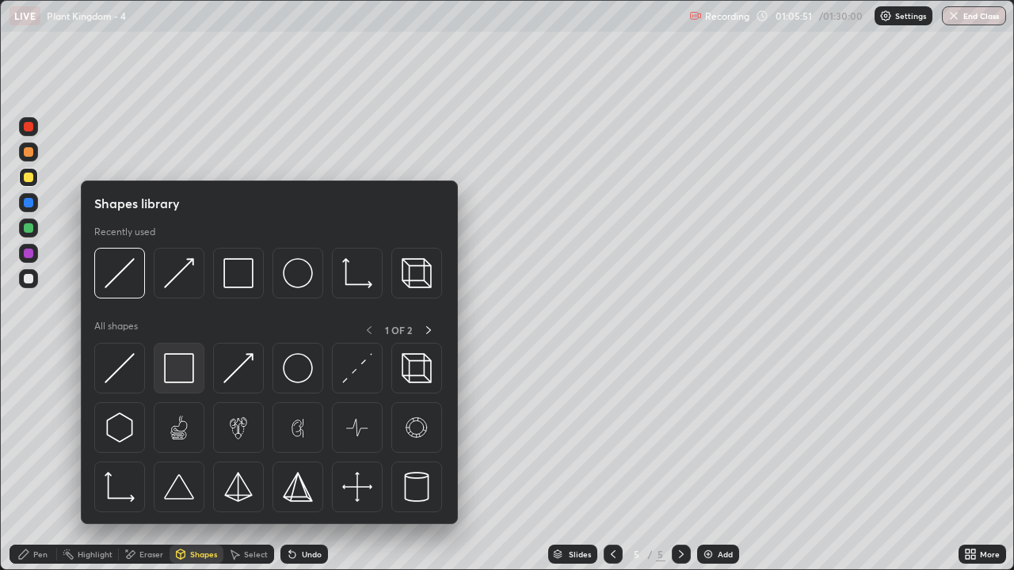
click at [185, 374] on img at bounding box center [179, 368] width 30 height 30
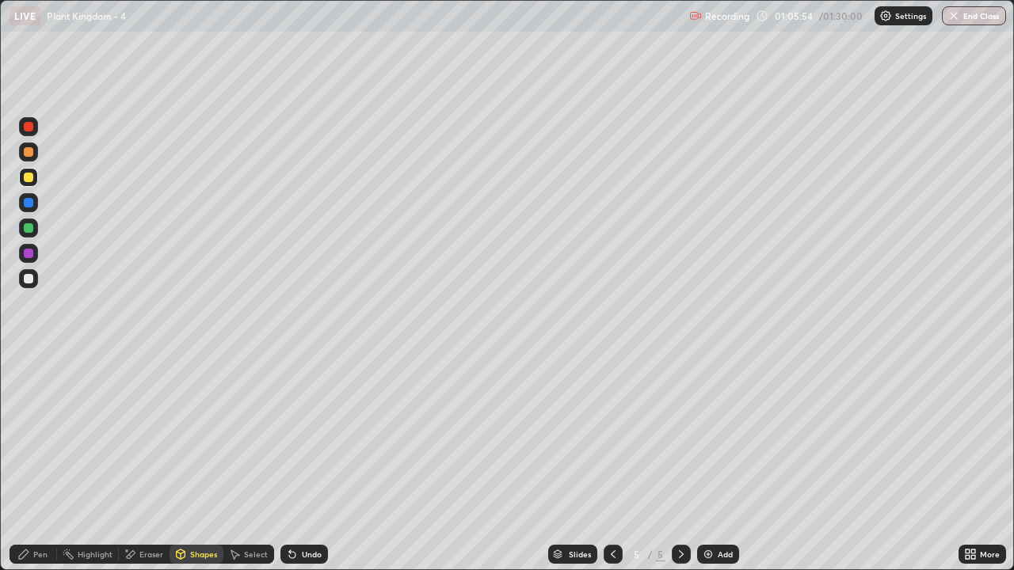
click at [32, 279] on div at bounding box center [29, 279] width 10 height 10
click at [198, 463] on div "Shapes" at bounding box center [203, 555] width 27 height 8
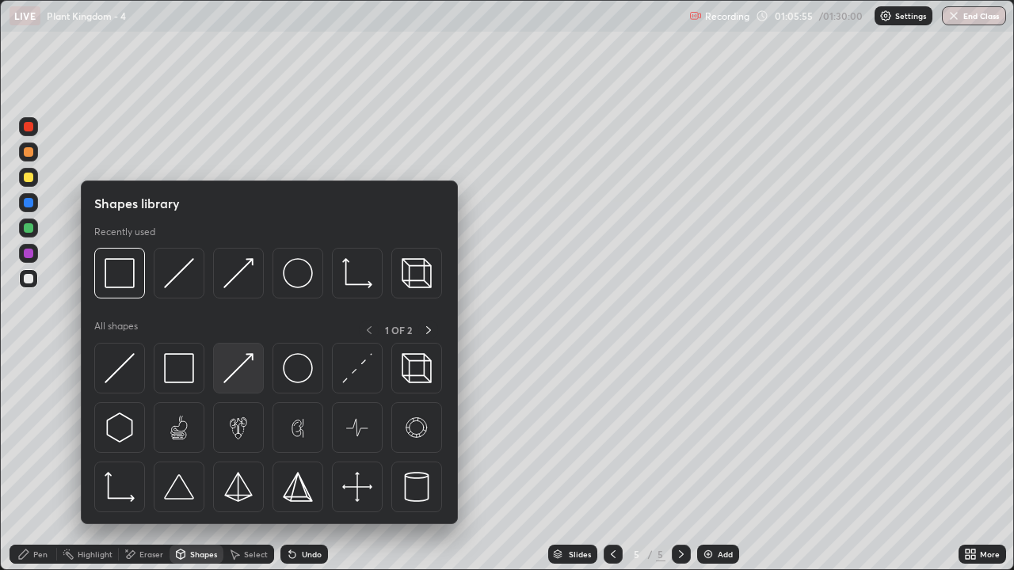
click at [238, 375] on img at bounding box center [238, 368] width 30 height 30
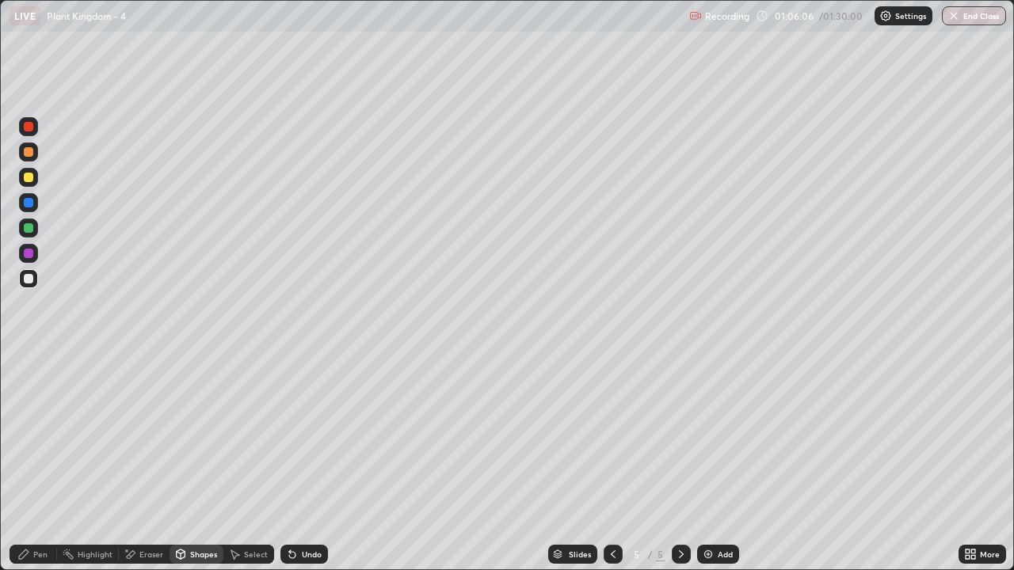
click at [147, 463] on div "Eraser" at bounding box center [151, 555] width 24 height 8
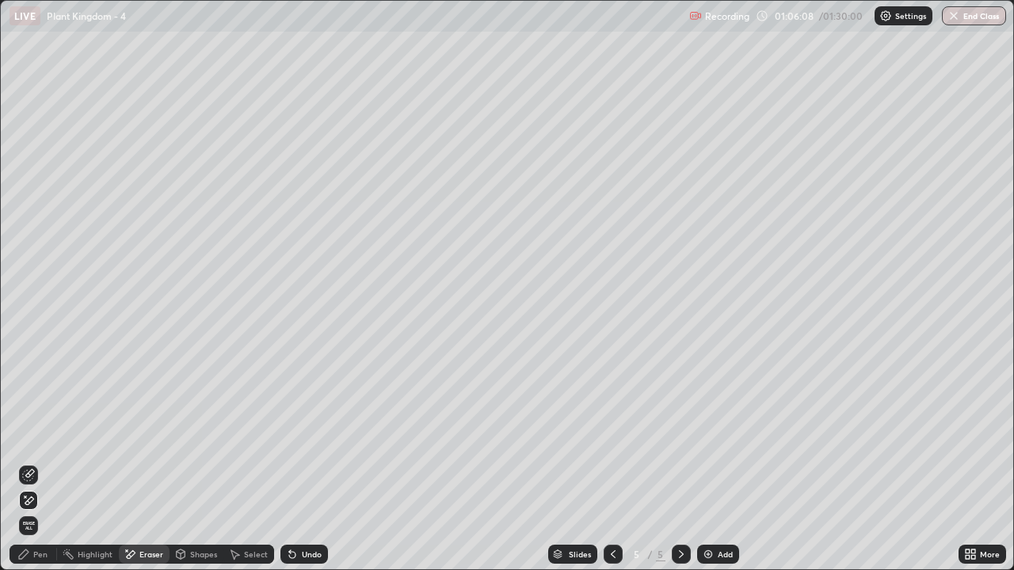
click at [200, 463] on div "Shapes" at bounding box center [203, 555] width 27 height 8
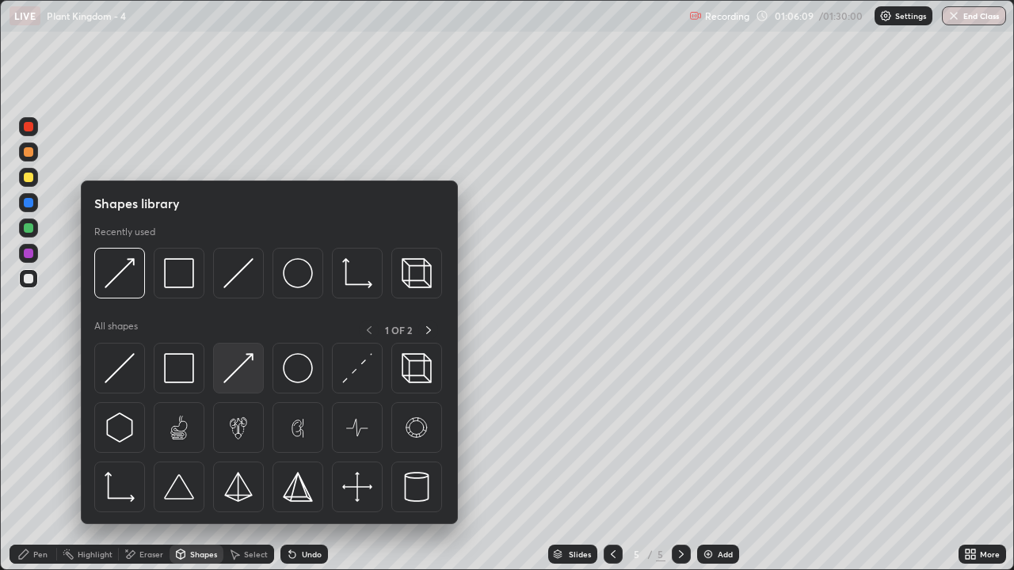
click at [238, 379] on img at bounding box center [238, 368] width 30 height 30
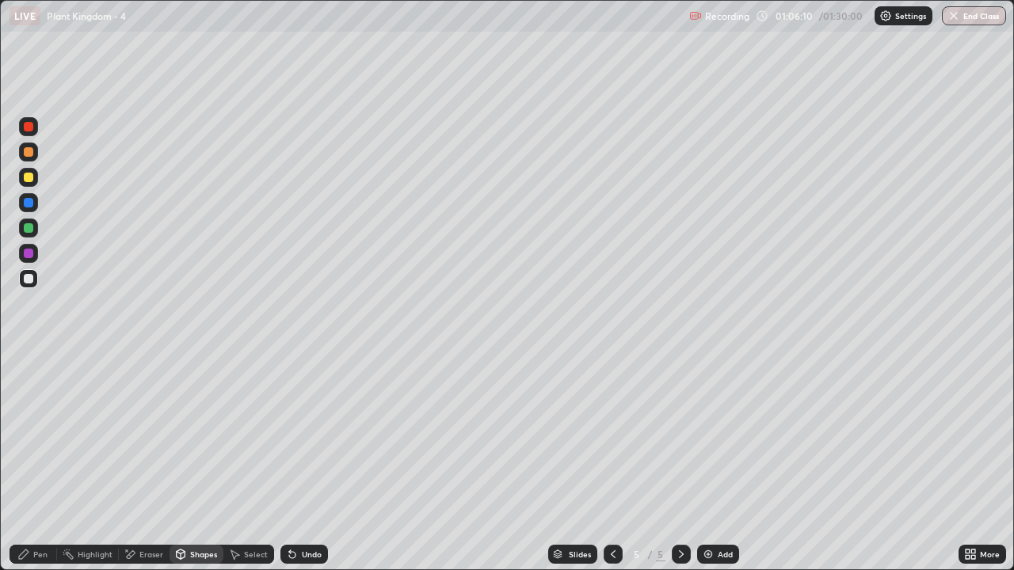
click at [38, 463] on div "Pen" at bounding box center [40, 555] width 14 height 8
click at [30, 178] on div at bounding box center [29, 178] width 10 height 10
click at [194, 463] on div "Shapes" at bounding box center [197, 554] width 54 height 19
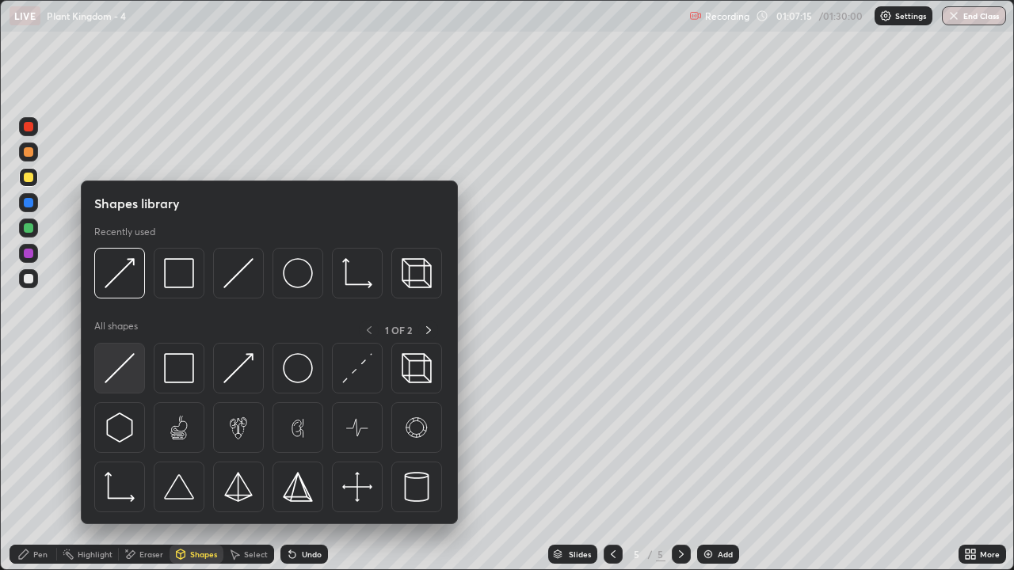
click at [128, 371] on img at bounding box center [120, 368] width 30 height 30
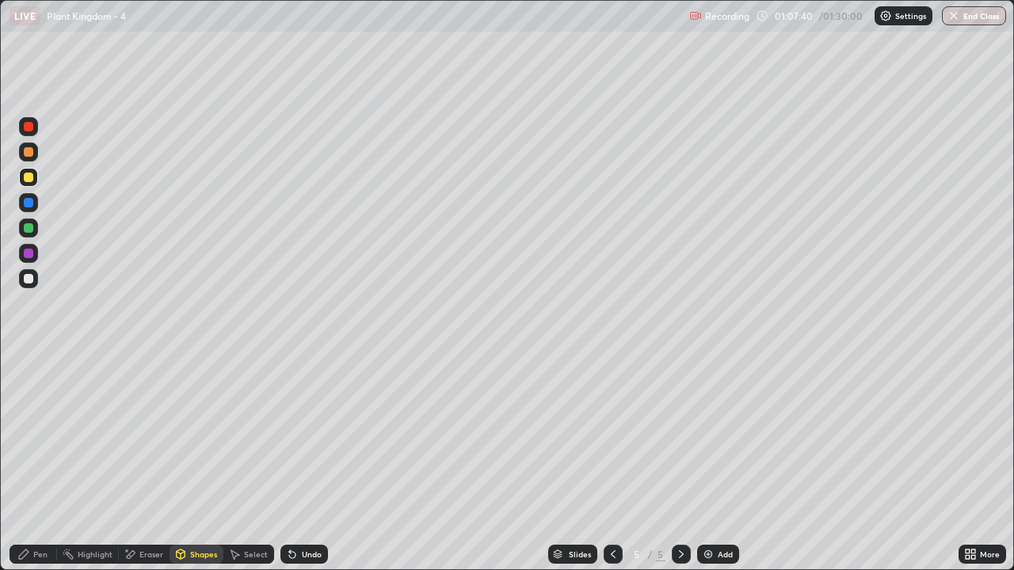
click at [30, 280] on div at bounding box center [29, 279] width 10 height 10
click at [44, 463] on div "Pen" at bounding box center [40, 555] width 14 height 8
click at [35, 279] on div at bounding box center [28, 278] width 19 height 19
click at [199, 463] on div "Shapes" at bounding box center [197, 554] width 54 height 19
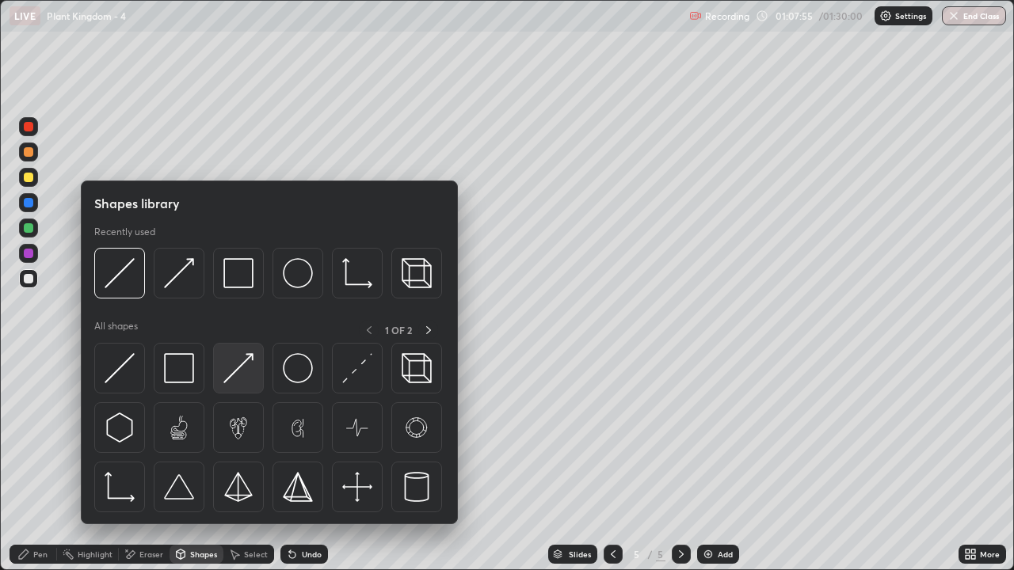
click at [241, 377] on img at bounding box center [238, 368] width 30 height 30
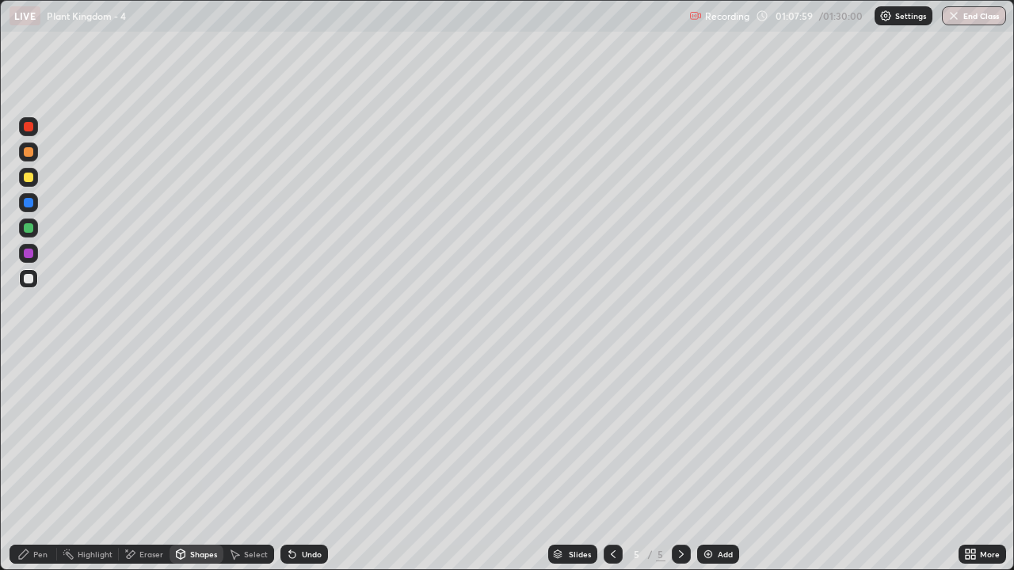
click at [150, 463] on div "Eraser" at bounding box center [151, 555] width 24 height 8
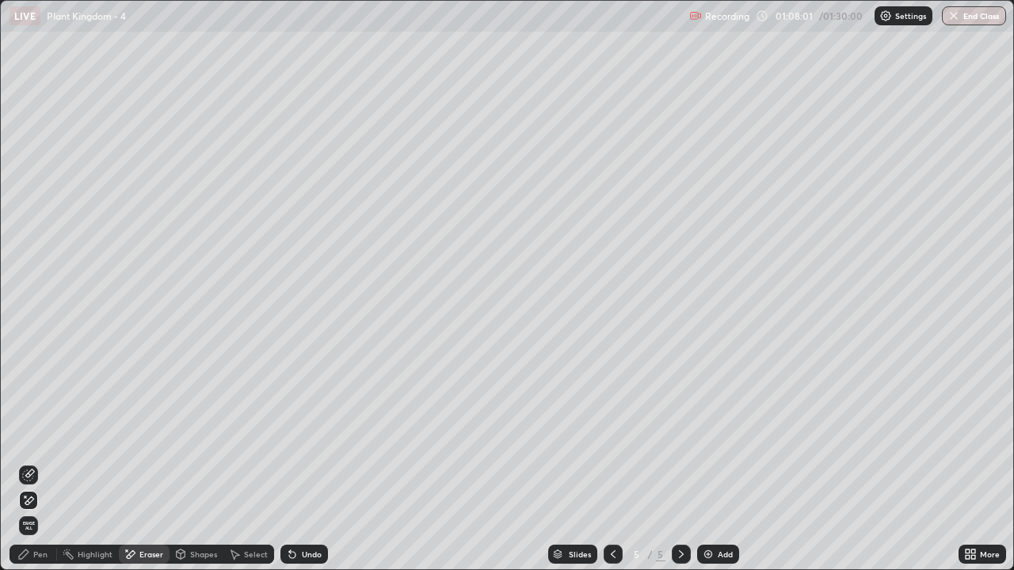
click at [34, 463] on div "Pen" at bounding box center [40, 555] width 14 height 8
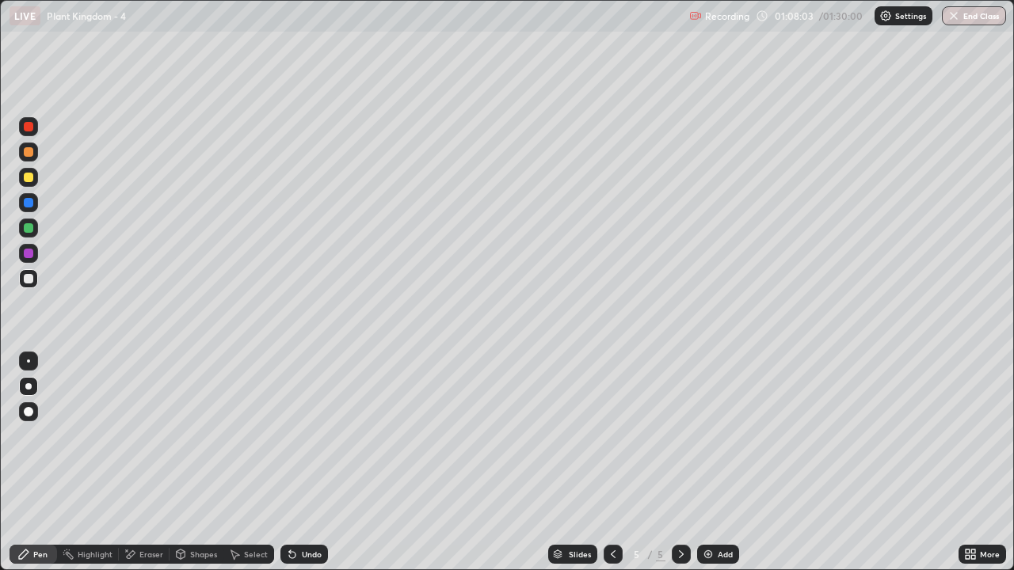
click at [200, 463] on div "Shapes" at bounding box center [203, 555] width 27 height 8
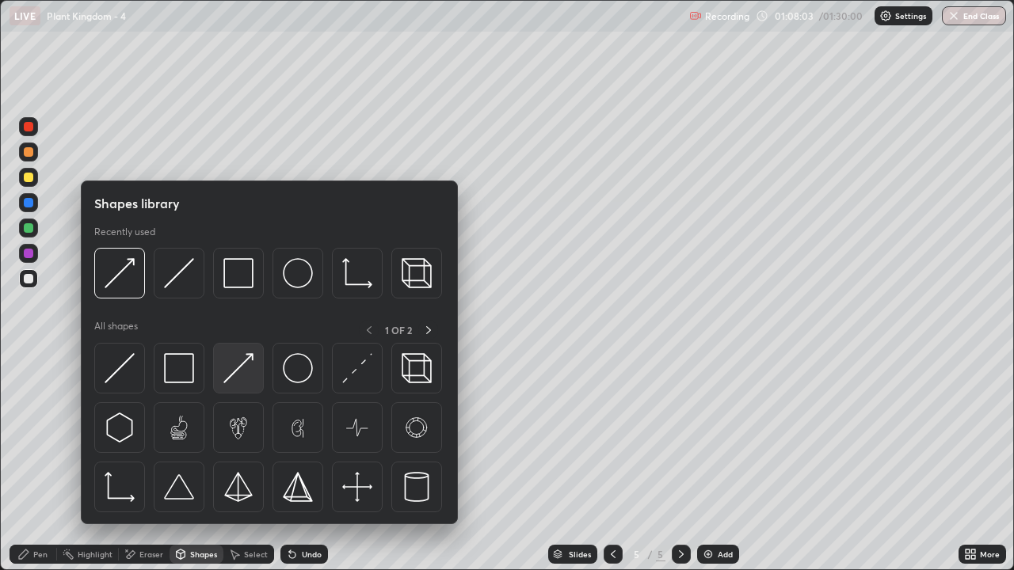
click at [246, 375] on img at bounding box center [238, 368] width 30 height 30
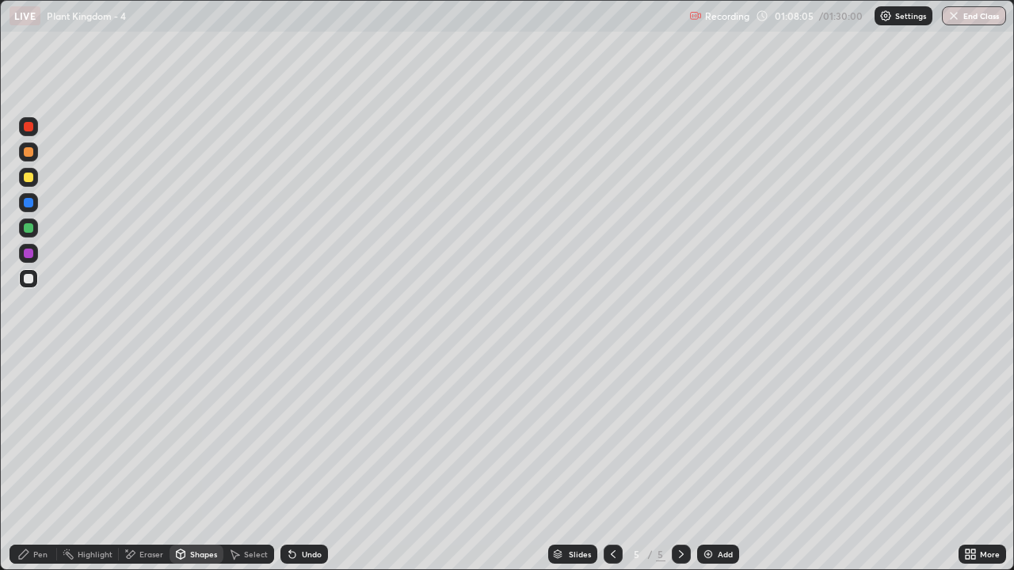
click at [32, 463] on div "Pen" at bounding box center [34, 554] width 48 height 19
click at [154, 463] on div "Eraser" at bounding box center [151, 555] width 24 height 8
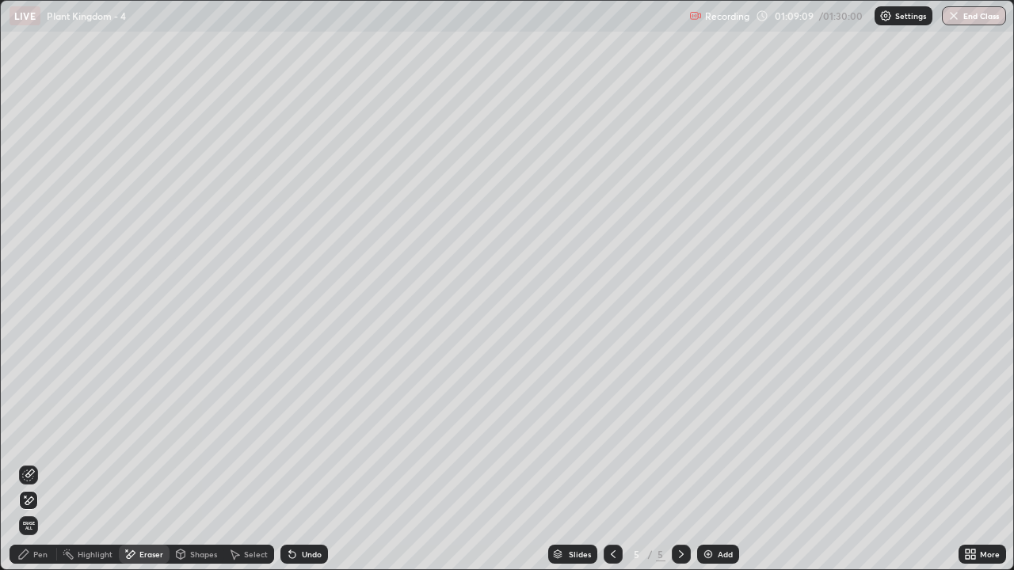
click at [193, 463] on div "Shapes" at bounding box center [203, 555] width 27 height 8
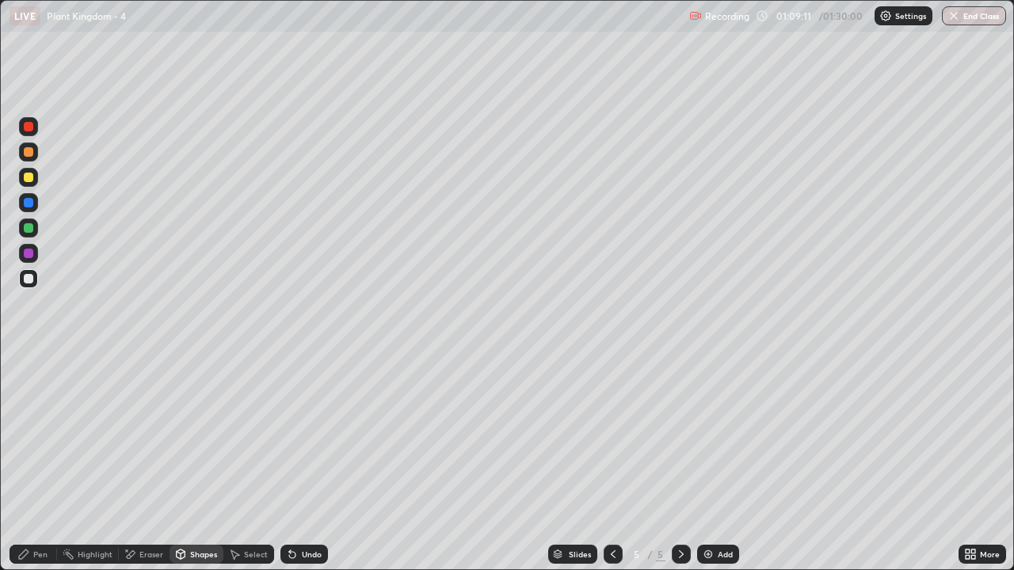
click at [146, 463] on div "Eraser" at bounding box center [151, 555] width 24 height 8
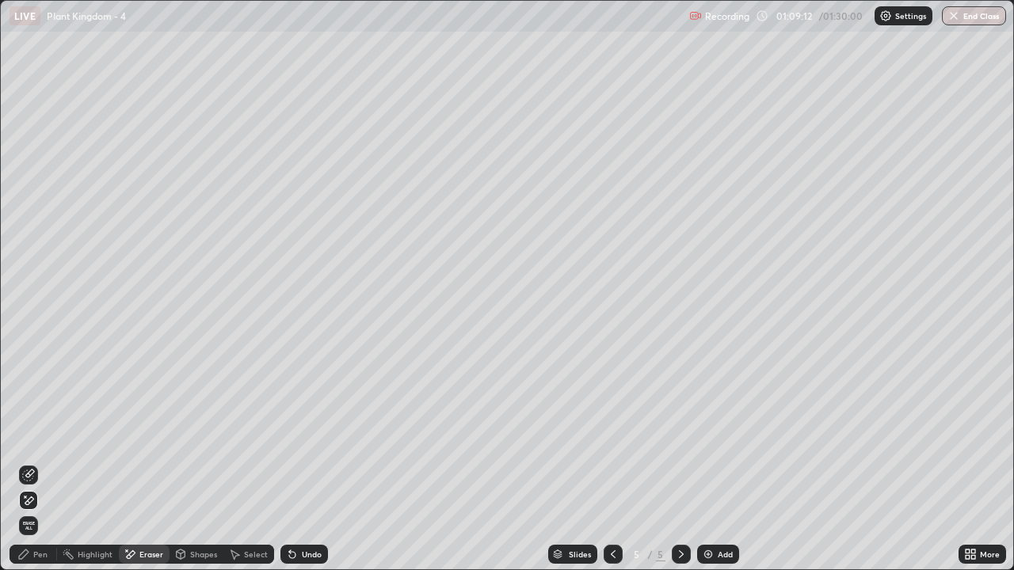
click at [36, 463] on div at bounding box center [28, 500] width 19 height 19
click at [203, 463] on div "Shapes" at bounding box center [203, 555] width 27 height 8
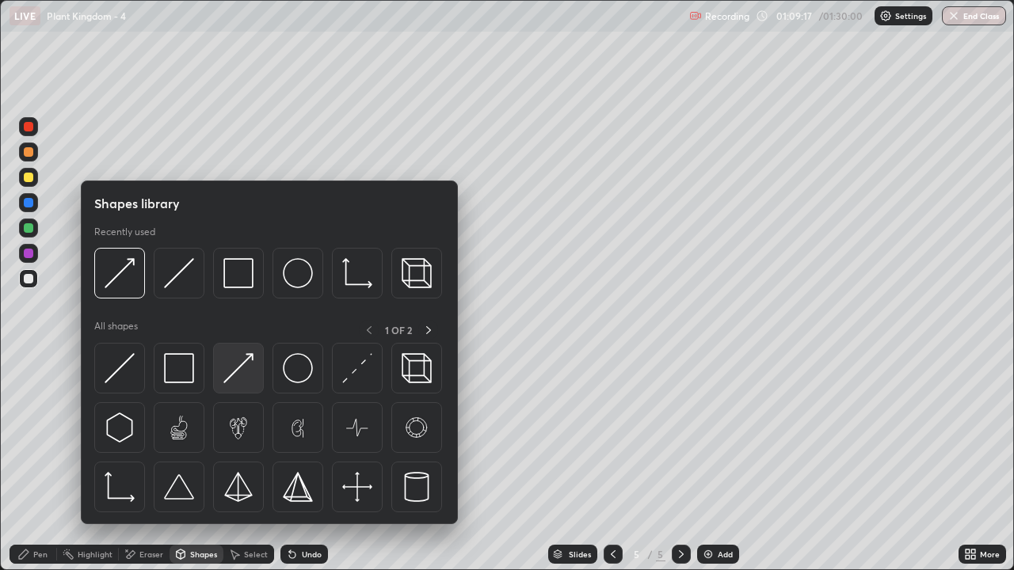
click at [249, 376] on img at bounding box center [238, 368] width 30 height 30
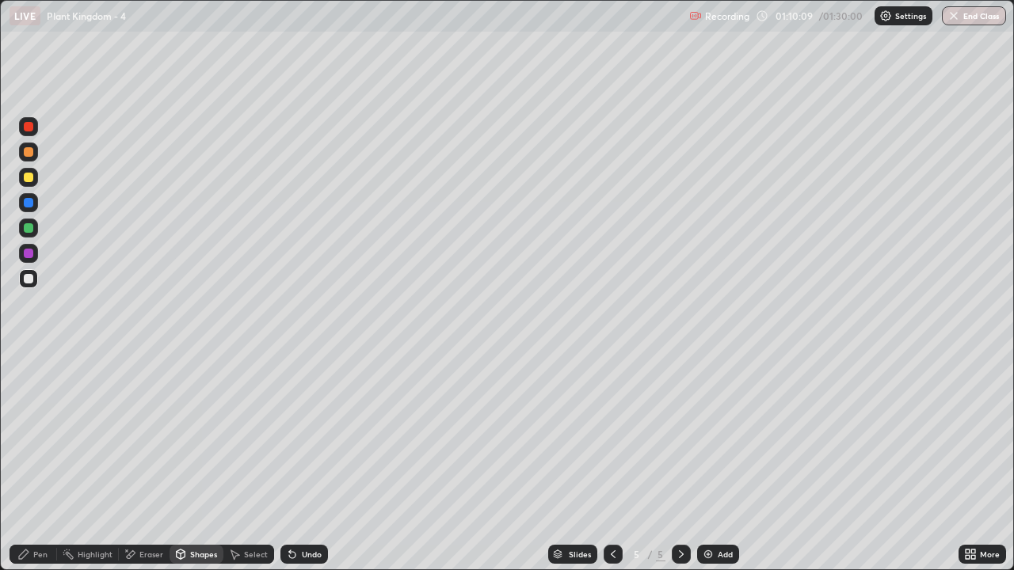
click at [48, 463] on div "Pen" at bounding box center [34, 554] width 48 height 19
click at [29, 179] on div at bounding box center [29, 178] width 10 height 10
click at [29, 278] on div at bounding box center [29, 279] width 10 height 10
click at [44, 463] on div "Pen" at bounding box center [40, 555] width 14 height 8
click at [29, 271] on div at bounding box center [28, 278] width 19 height 19
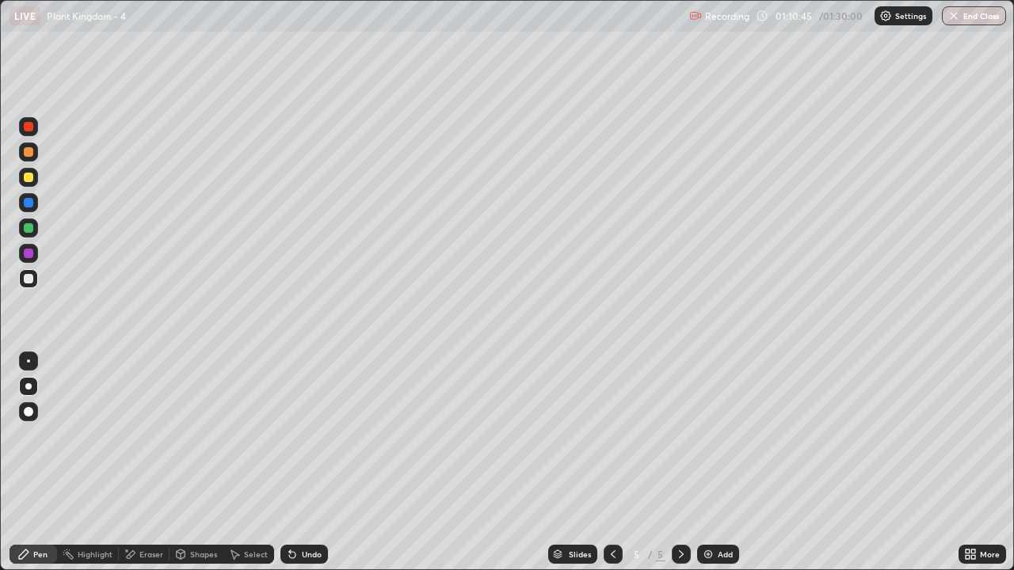
click at [27, 255] on div at bounding box center [29, 254] width 10 height 10
click at [192, 463] on div "Shapes" at bounding box center [203, 555] width 27 height 8
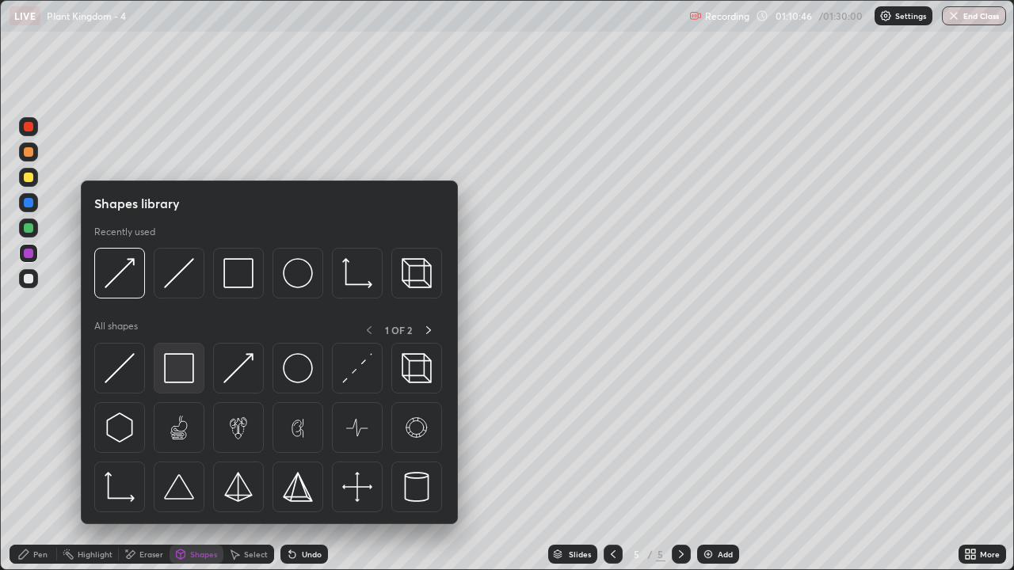
click at [174, 369] on img at bounding box center [179, 368] width 30 height 30
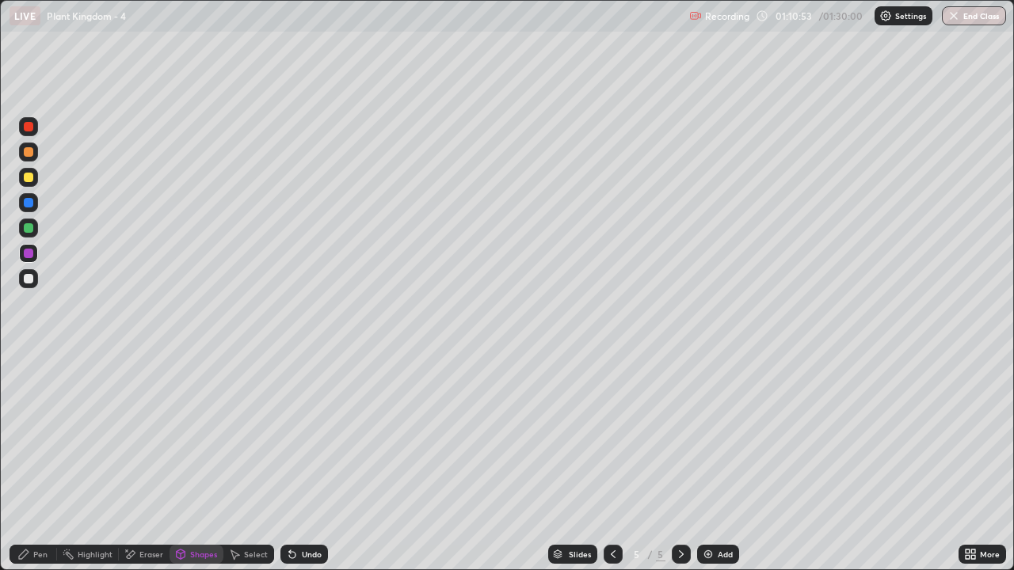
click at [30, 253] on div at bounding box center [29, 254] width 10 height 10
click at [29, 181] on div at bounding box center [29, 178] width 10 height 10
click at [40, 463] on div "Pen" at bounding box center [34, 554] width 48 height 19
click at [30, 130] on div at bounding box center [29, 127] width 10 height 10
click at [38, 463] on div "Pen" at bounding box center [40, 555] width 14 height 8
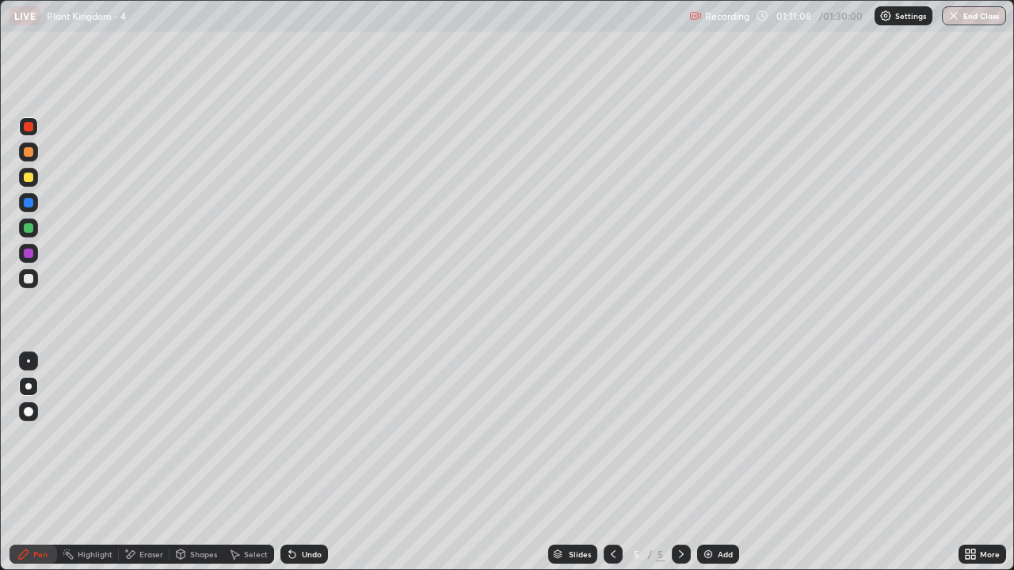
click at [29, 228] on div at bounding box center [29, 228] width 10 height 10
click at [194, 463] on div "Shapes" at bounding box center [203, 555] width 27 height 8
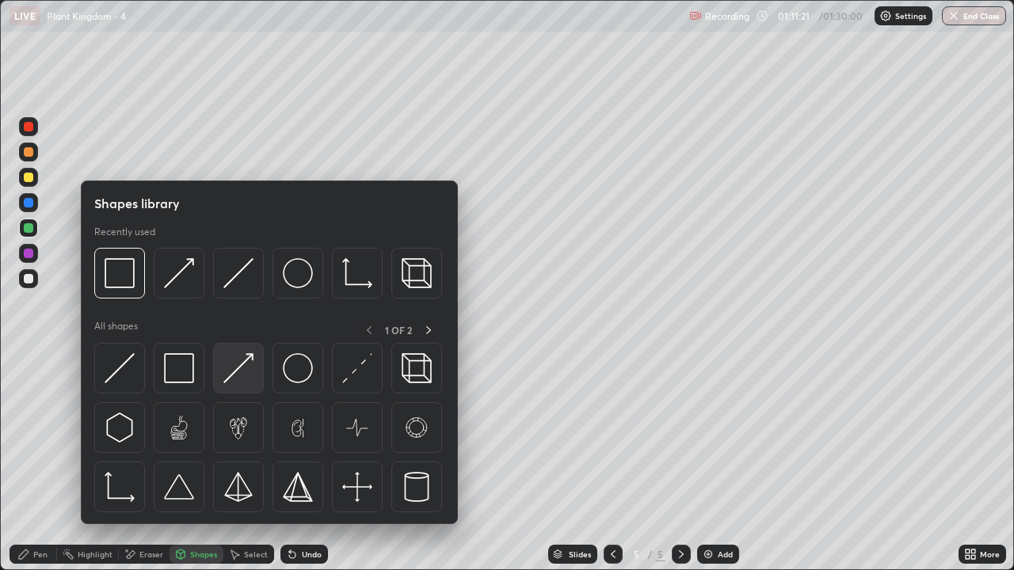
click at [234, 375] on img at bounding box center [238, 368] width 30 height 30
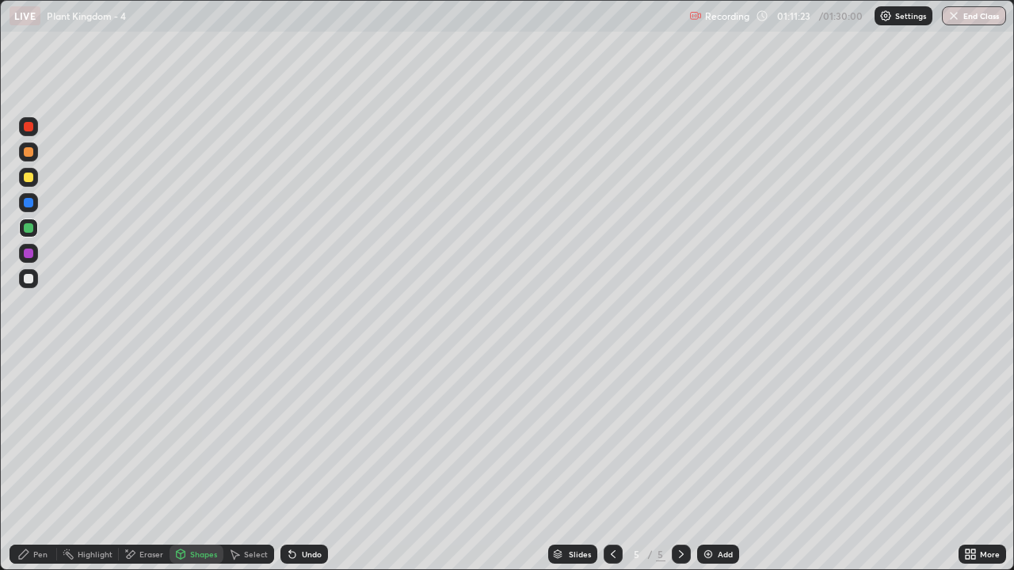
click at [43, 463] on div "Pen" at bounding box center [40, 555] width 14 height 8
click at [31, 133] on div at bounding box center [28, 126] width 19 height 19
click at [192, 463] on div "Shapes" at bounding box center [203, 555] width 27 height 8
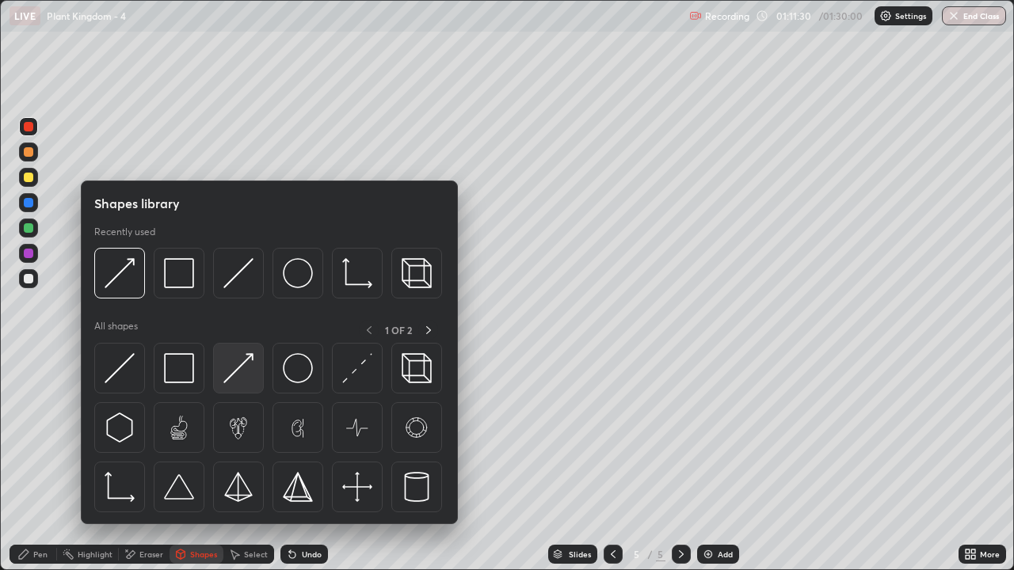
click at [234, 372] on img at bounding box center [238, 368] width 30 height 30
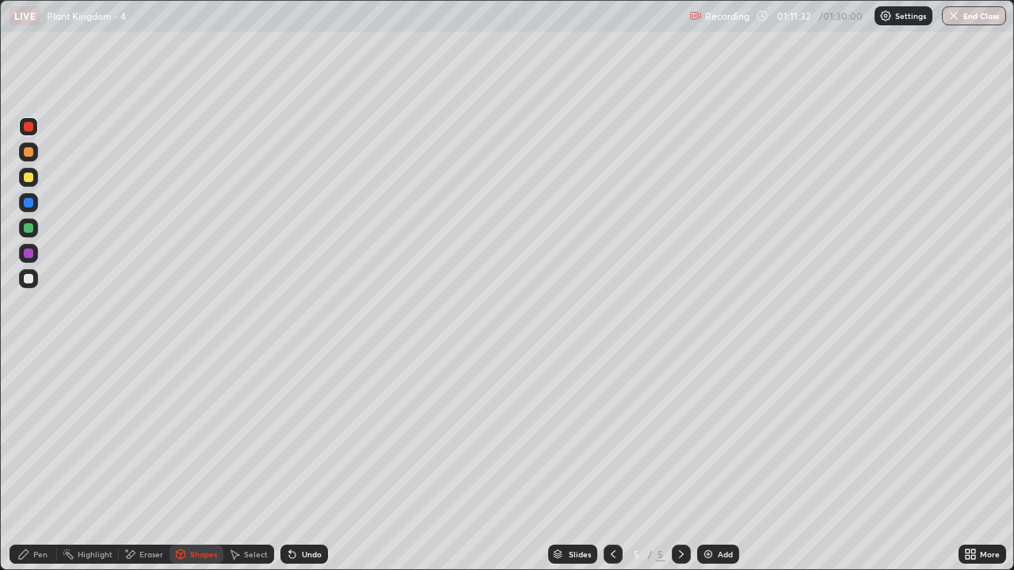
click at [44, 463] on div "Pen" at bounding box center [40, 555] width 14 height 8
click at [143, 463] on div "Eraser" at bounding box center [144, 554] width 51 height 19
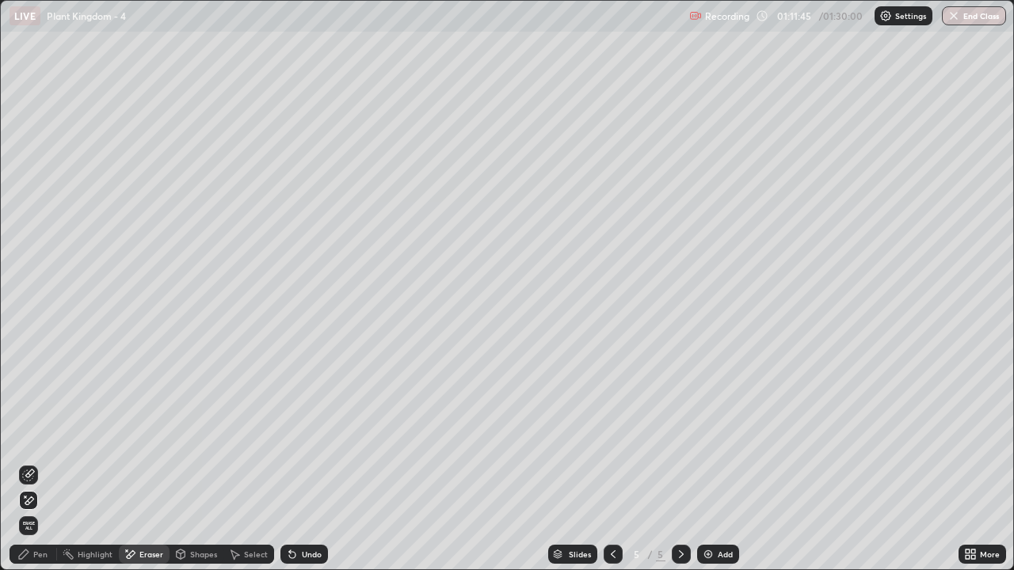
click at [198, 463] on div "Shapes" at bounding box center [203, 555] width 27 height 8
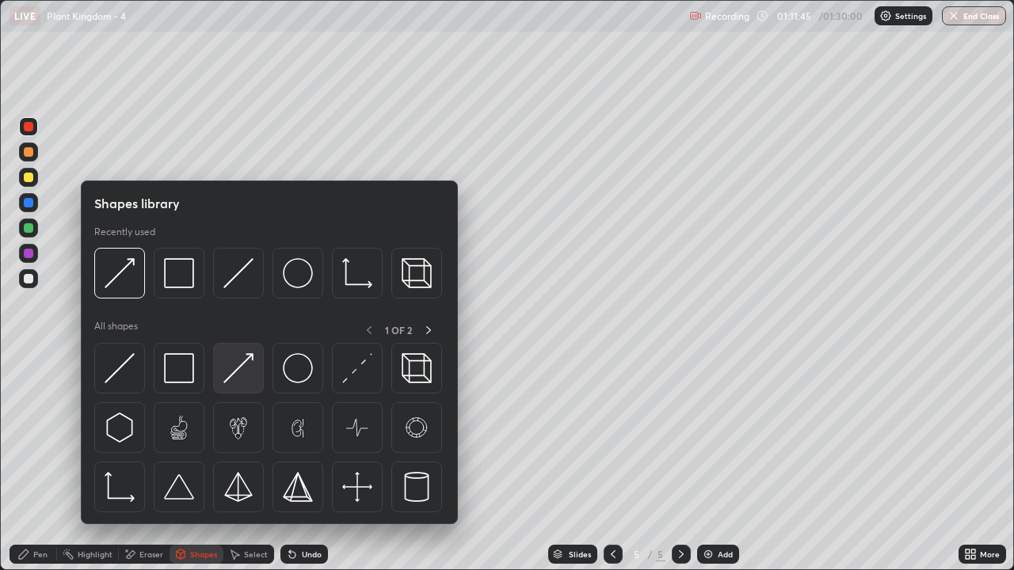
click at [241, 380] on img at bounding box center [238, 368] width 30 height 30
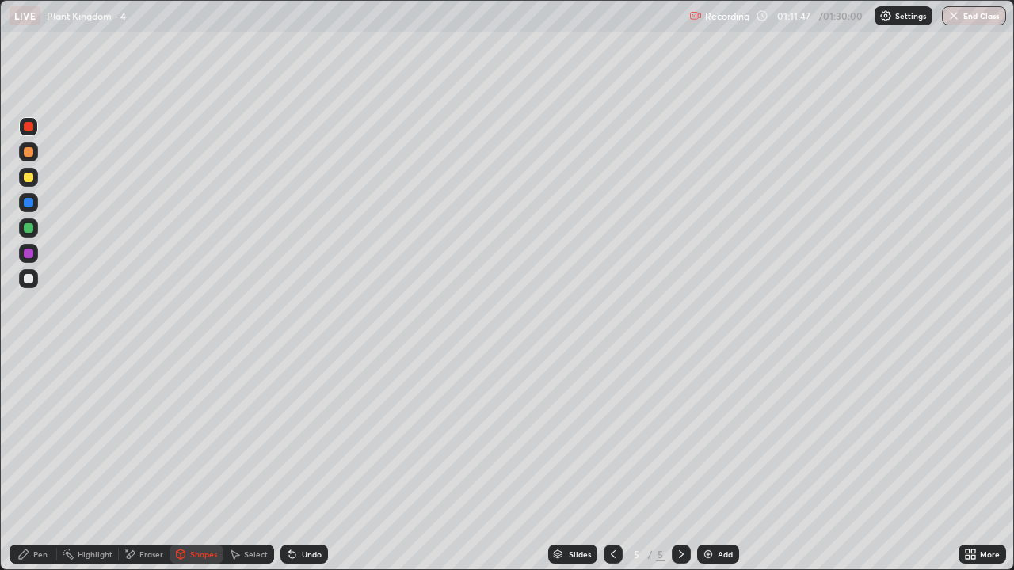
click at [47, 463] on div "Pen" at bounding box center [40, 555] width 14 height 8
click at [29, 177] on div at bounding box center [29, 178] width 10 height 10
click at [195, 463] on div "Shapes" at bounding box center [203, 555] width 27 height 8
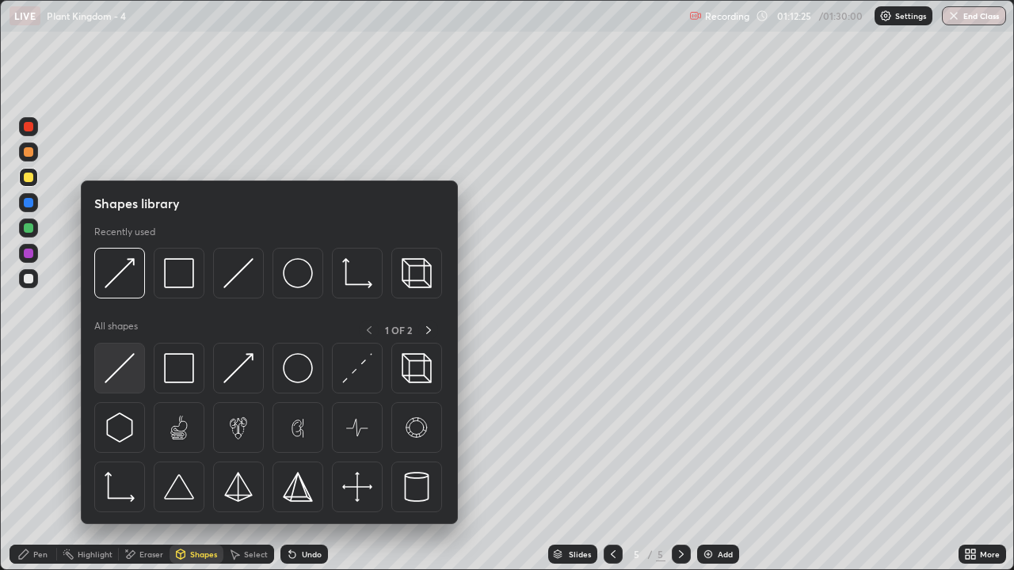
click at [131, 379] on img at bounding box center [120, 368] width 30 height 30
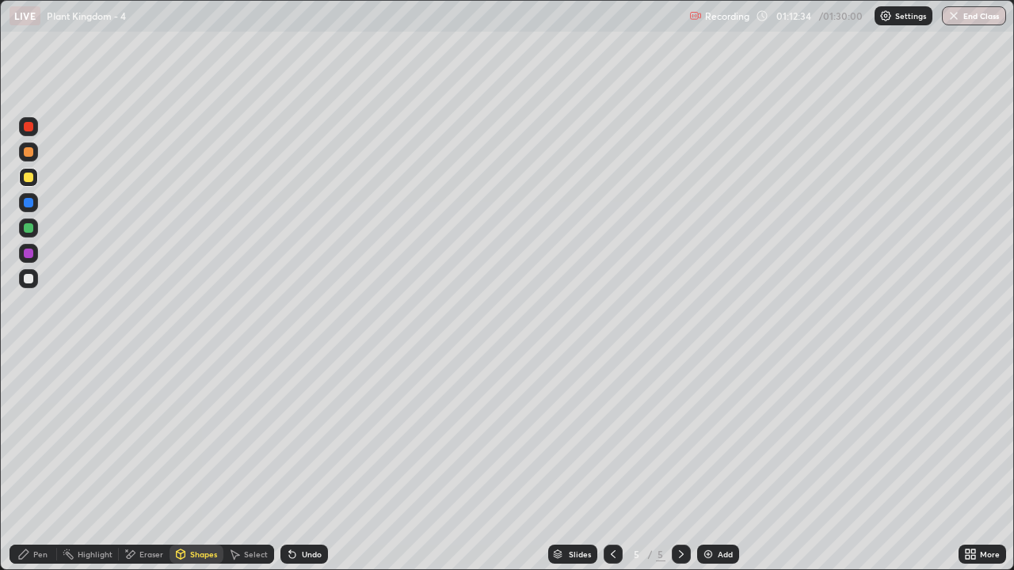
click at [48, 463] on div "Pen" at bounding box center [34, 554] width 48 height 19
click at [27, 232] on div at bounding box center [29, 228] width 10 height 10
click at [48, 463] on div "Pen" at bounding box center [34, 554] width 48 height 19
click at [28, 154] on div at bounding box center [29, 152] width 10 height 10
click at [42, 463] on div "Pen" at bounding box center [40, 555] width 14 height 8
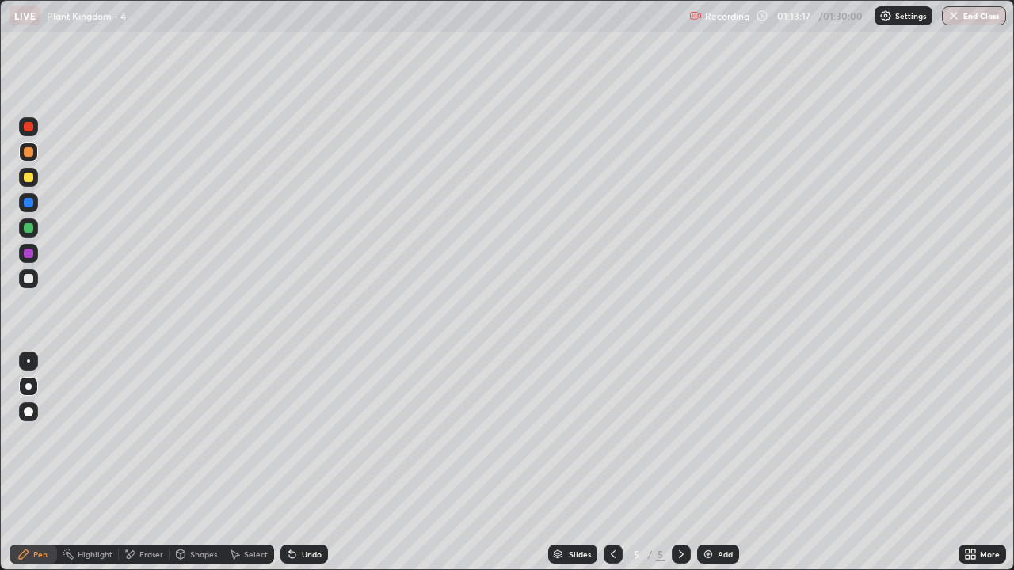
click at [30, 231] on div at bounding box center [29, 228] width 10 height 10
click at [32, 179] on div at bounding box center [29, 178] width 10 height 10
click at [195, 463] on div "Shapes" at bounding box center [203, 555] width 27 height 8
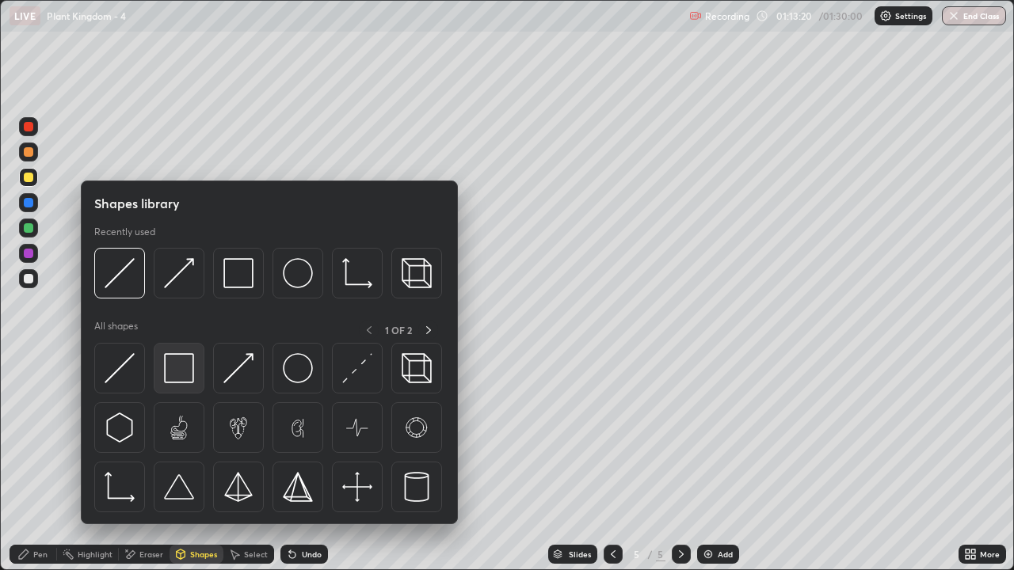
click at [178, 366] on img at bounding box center [179, 368] width 30 height 30
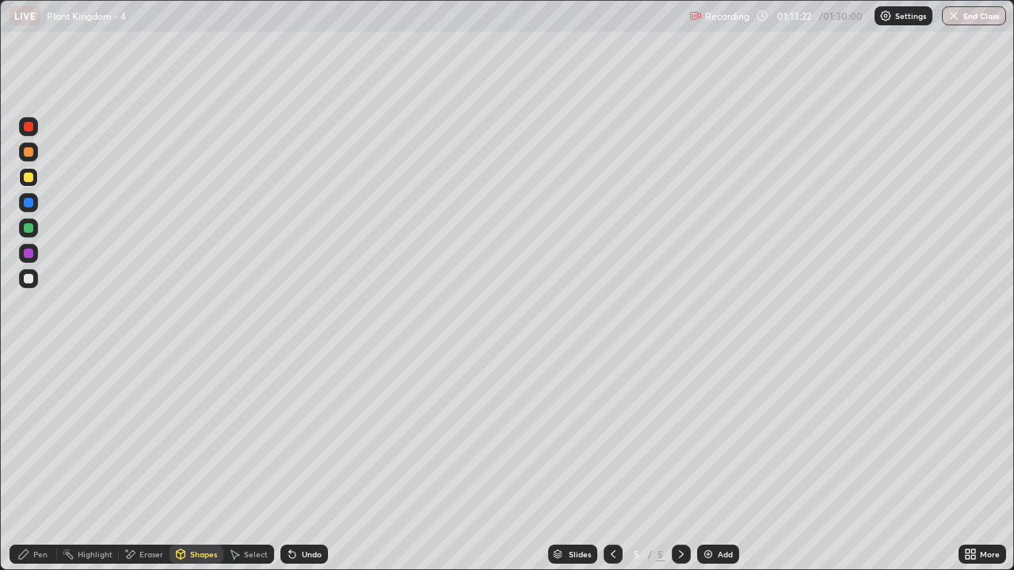
click at [203, 463] on div "Shapes" at bounding box center [203, 555] width 27 height 8
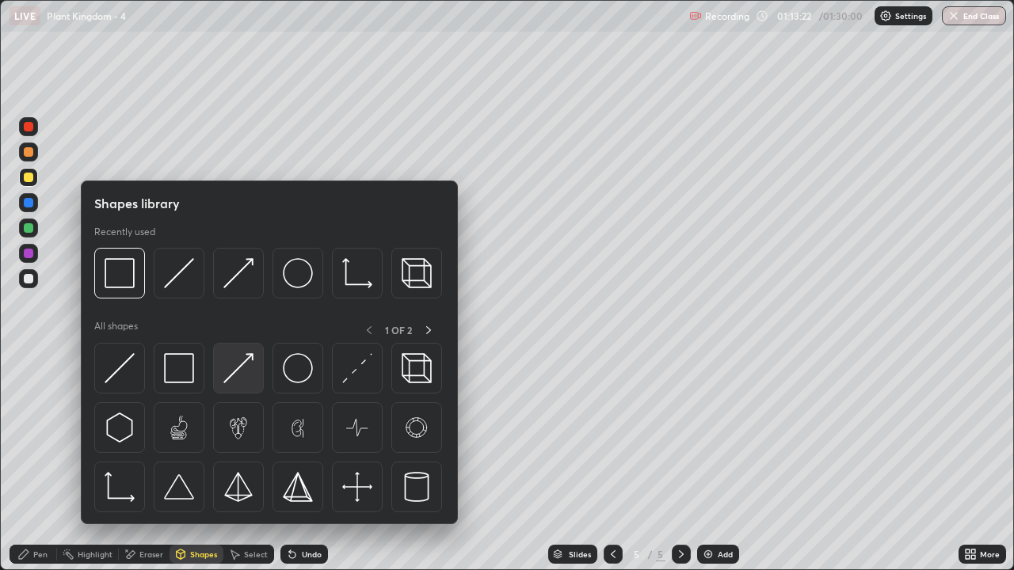
click at [238, 377] on img at bounding box center [238, 368] width 30 height 30
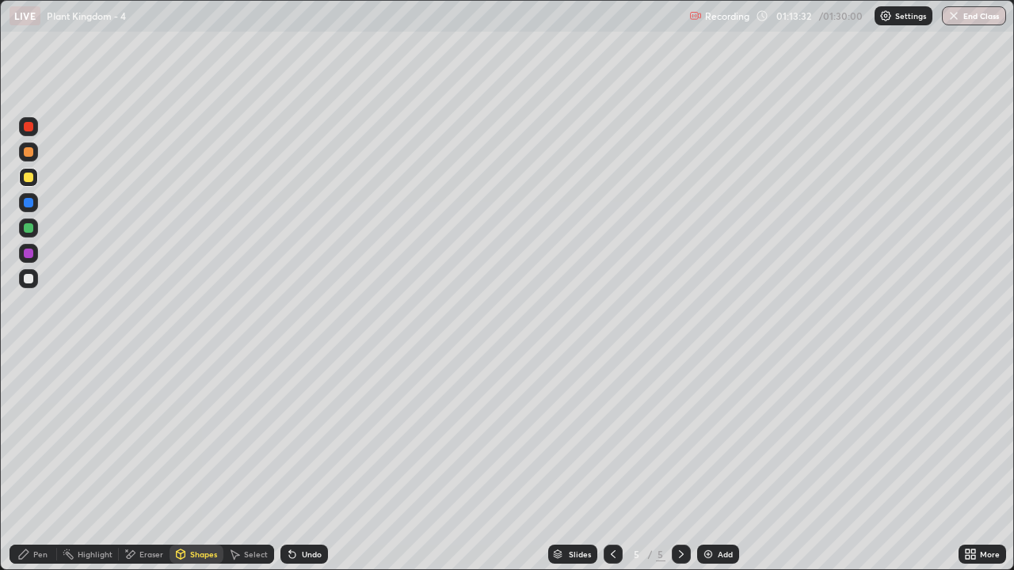
click at [40, 463] on div "Pen" at bounding box center [34, 554] width 48 height 19
click at [29, 284] on div at bounding box center [28, 278] width 19 height 19
click at [181, 463] on icon at bounding box center [181, 555] width 9 height 10
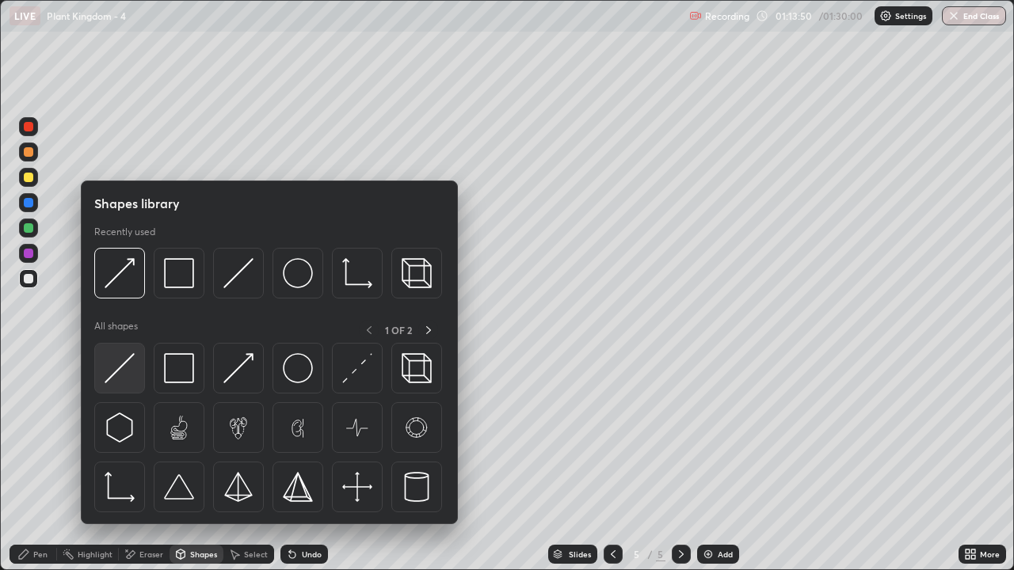
click at [128, 375] on img at bounding box center [120, 368] width 30 height 30
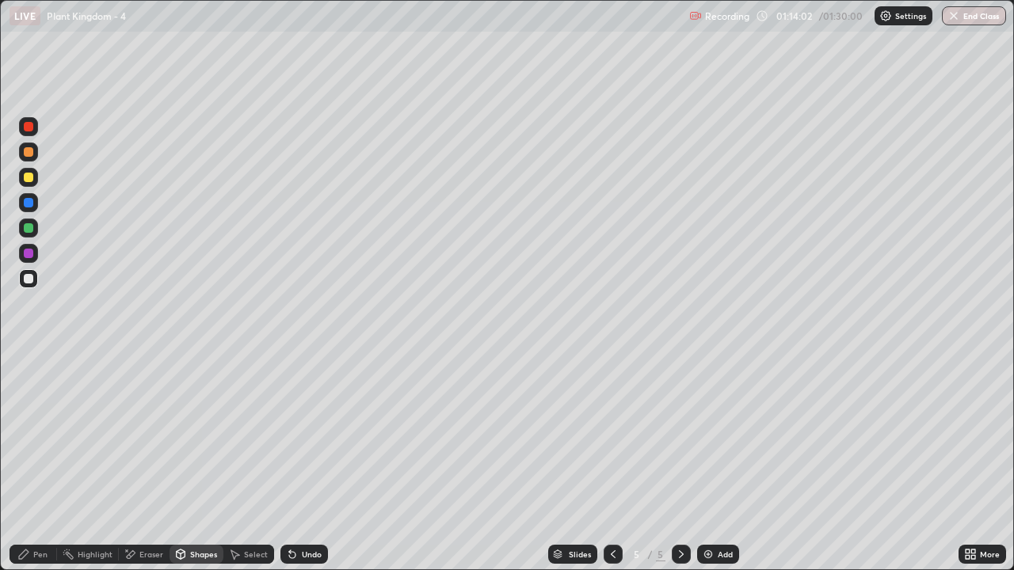
click at [40, 463] on div "Pen" at bounding box center [40, 555] width 14 height 8
click at [153, 463] on div "Eraser" at bounding box center [151, 555] width 24 height 8
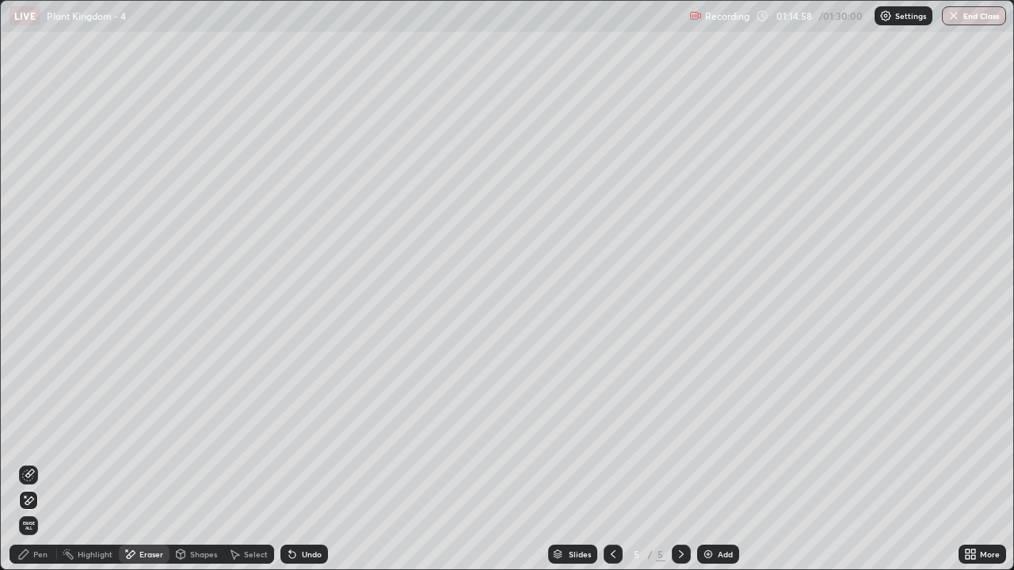
click at [40, 463] on div "Pen" at bounding box center [34, 554] width 48 height 19
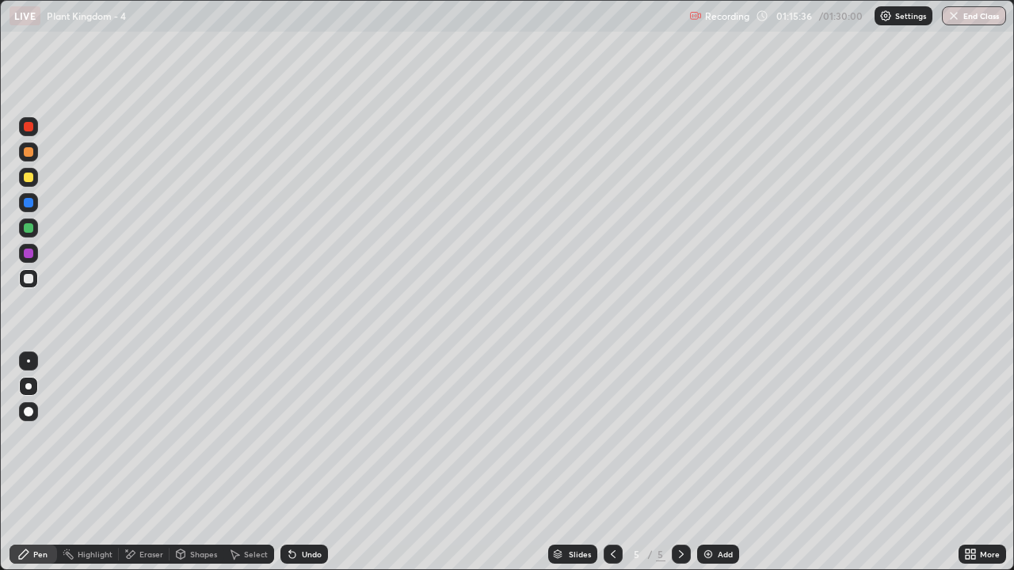
click at [32, 181] on div at bounding box center [28, 177] width 19 height 19
click at [200, 463] on div "Shapes" at bounding box center [203, 555] width 27 height 8
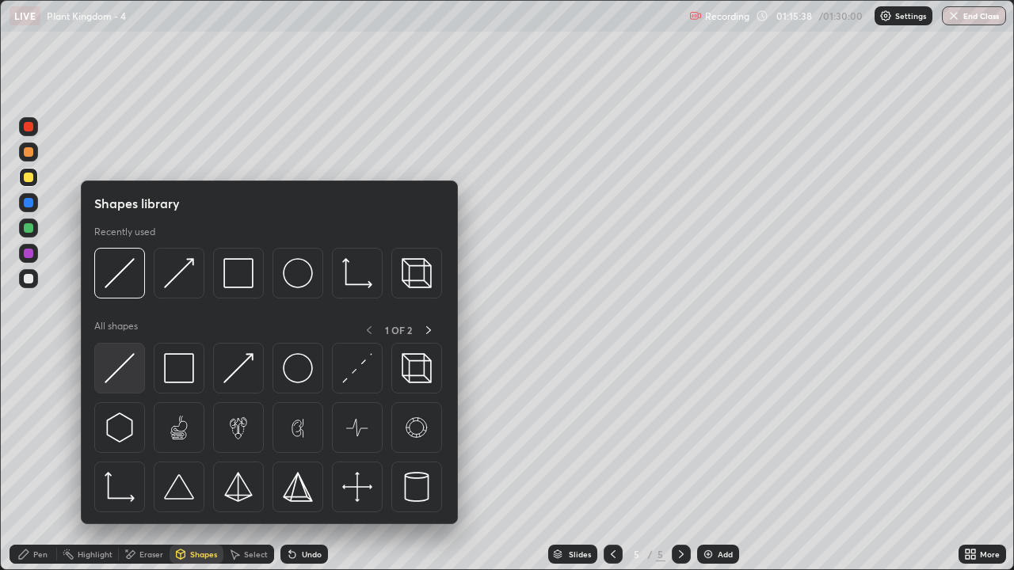
click at [128, 379] on img at bounding box center [120, 368] width 30 height 30
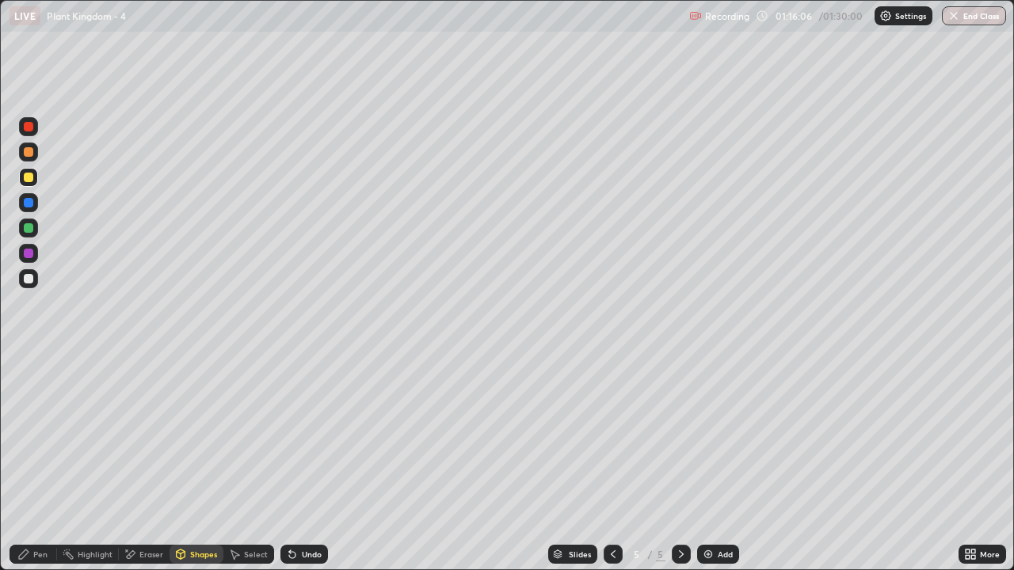
click at [203, 463] on div "Shapes" at bounding box center [197, 554] width 54 height 19
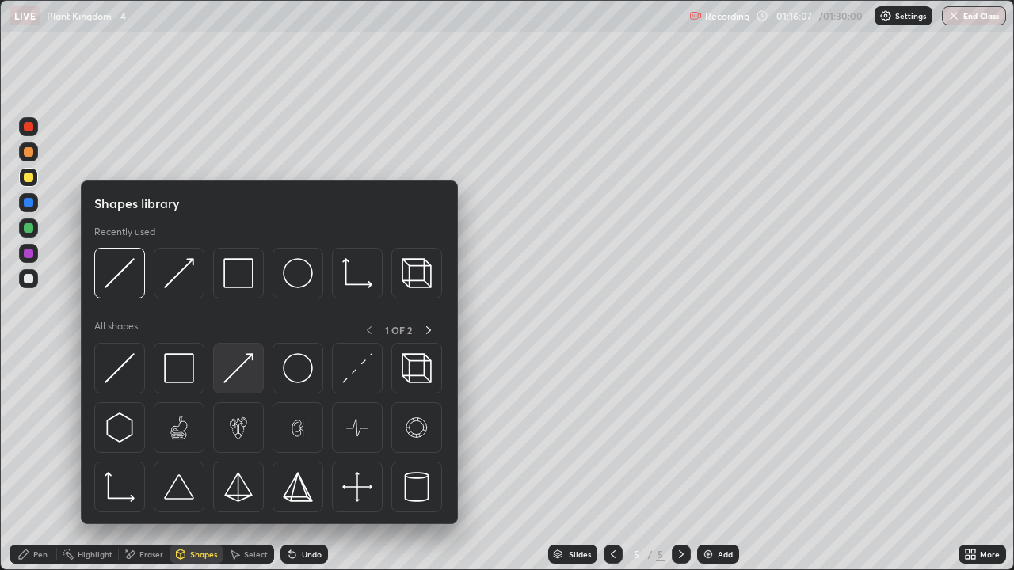
click at [239, 372] on img at bounding box center [238, 368] width 30 height 30
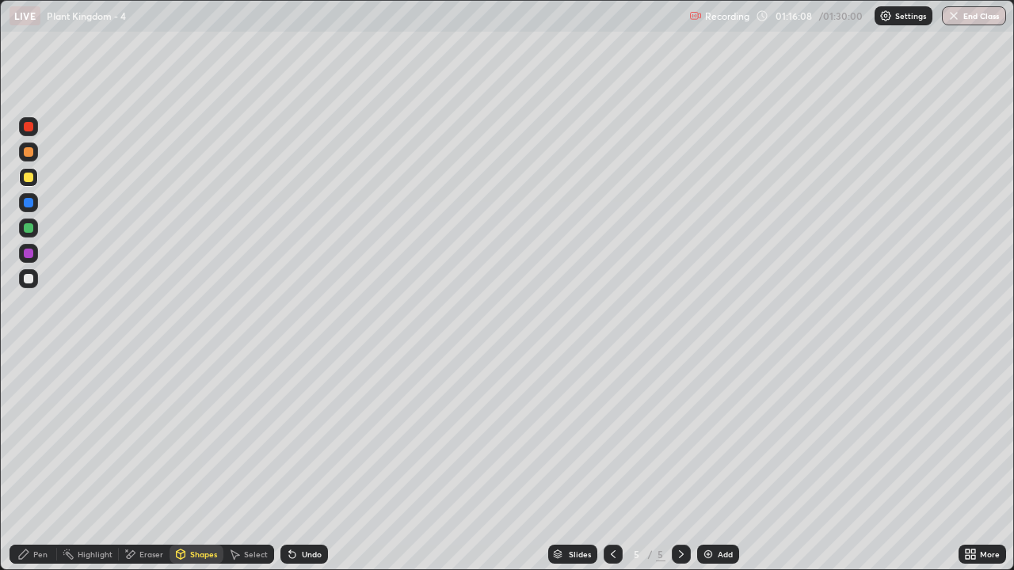
click at [36, 463] on div "Pen" at bounding box center [40, 555] width 14 height 8
click at [28, 282] on div at bounding box center [29, 279] width 10 height 10
click at [192, 463] on div "Shapes" at bounding box center [203, 555] width 27 height 8
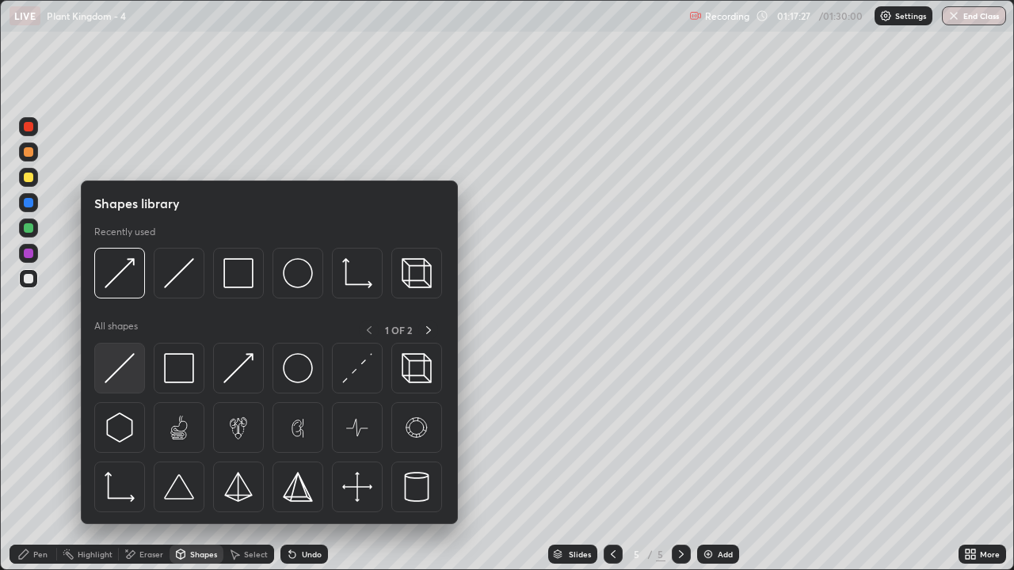
click at [127, 382] on img at bounding box center [120, 368] width 30 height 30
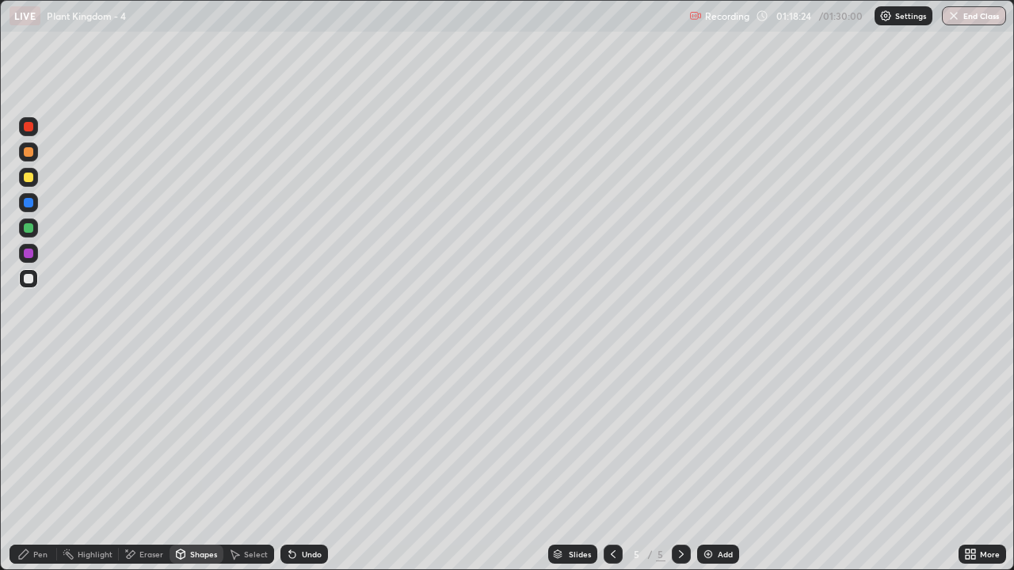
click at [677, 463] on icon at bounding box center [681, 554] width 13 height 13
click at [705, 463] on img at bounding box center [708, 554] width 13 height 13
click at [40, 463] on div "Pen" at bounding box center [34, 554] width 48 height 19
click at [607, 463] on icon at bounding box center [613, 554] width 13 height 13
click at [680, 463] on icon at bounding box center [681, 554] width 13 height 13
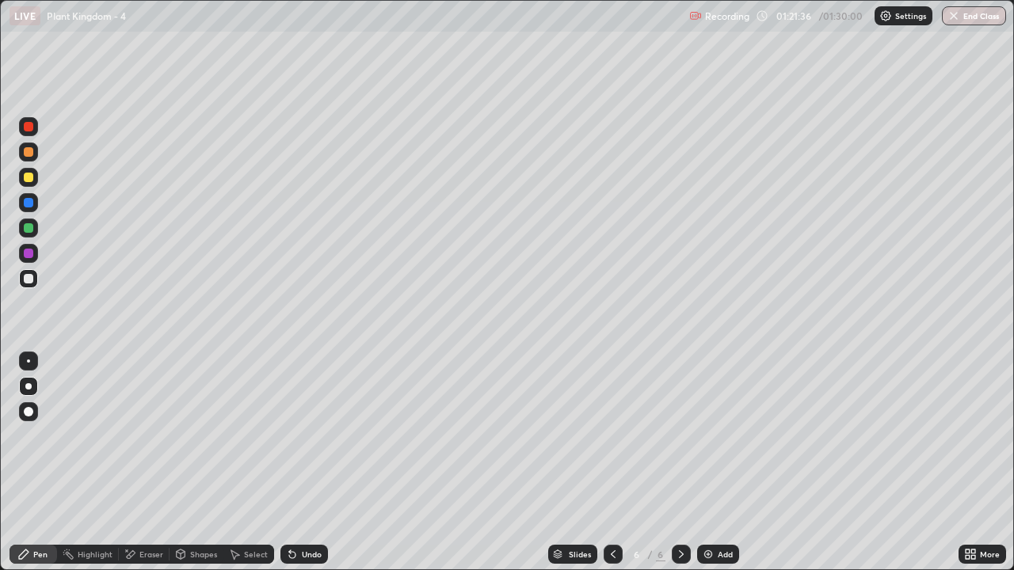
click at [46, 463] on div "Pen" at bounding box center [40, 555] width 14 height 8
click at [30, 174] on div at bounding box center [29, 178] width 10 height 10
click at [203, 463] on div "Shapes" at bounding box center [203, 555] width 27 height 8
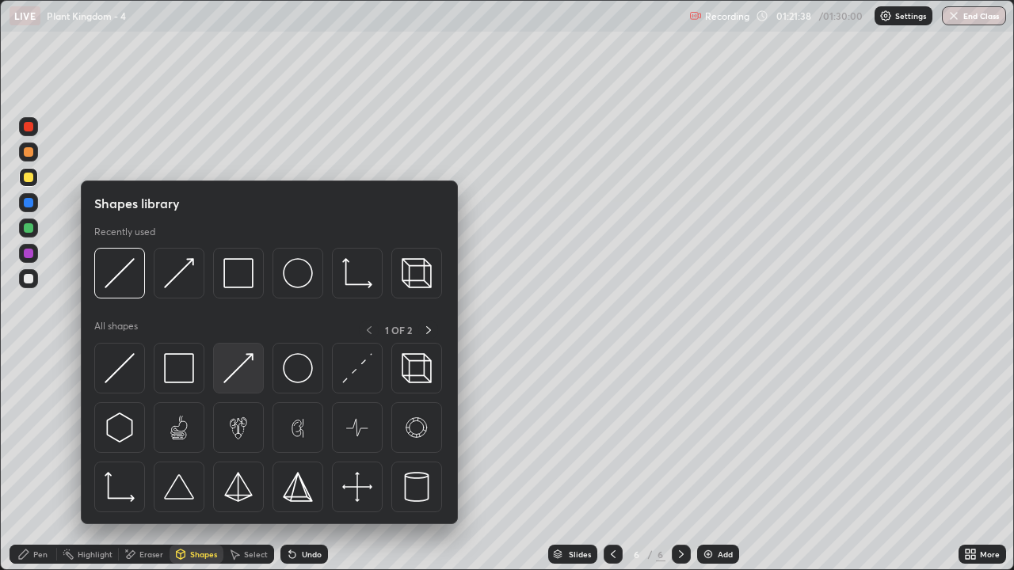
click at [238, 373] on img at bounding box center [238, 368] width 30 height 30
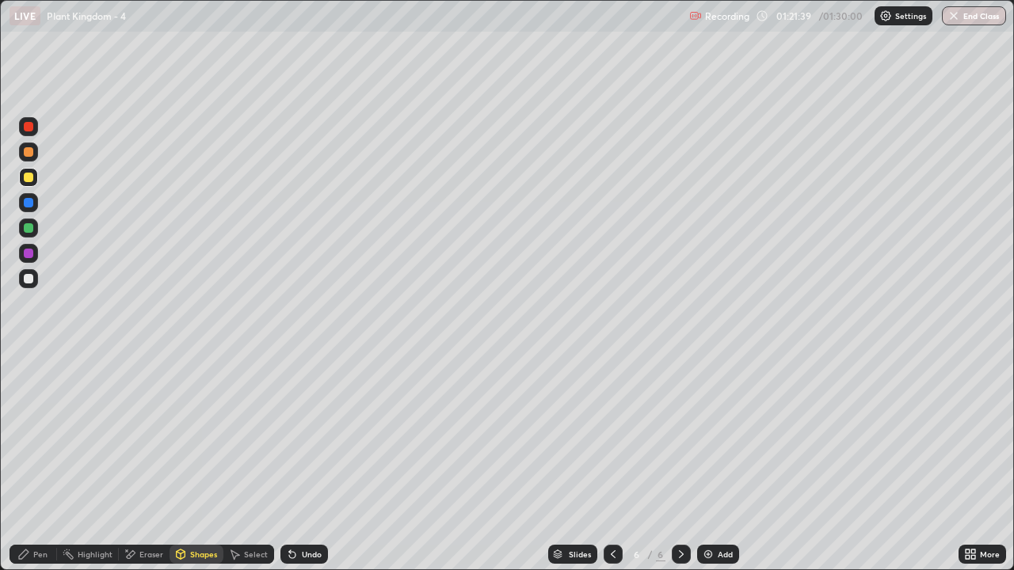
click at [40, 463] on div "Pen" at bounding box center [40, 555] width 14 height 8
click at [43, 463] on div "Pen" at bounding box center [40, 555] width 14 height 8
click at [36, 280] on div at bounding box center [28, 278] width 19 height 19
click at [205, 463] on div "Shapes" at bounding box center [203, 555] width 27 height 8
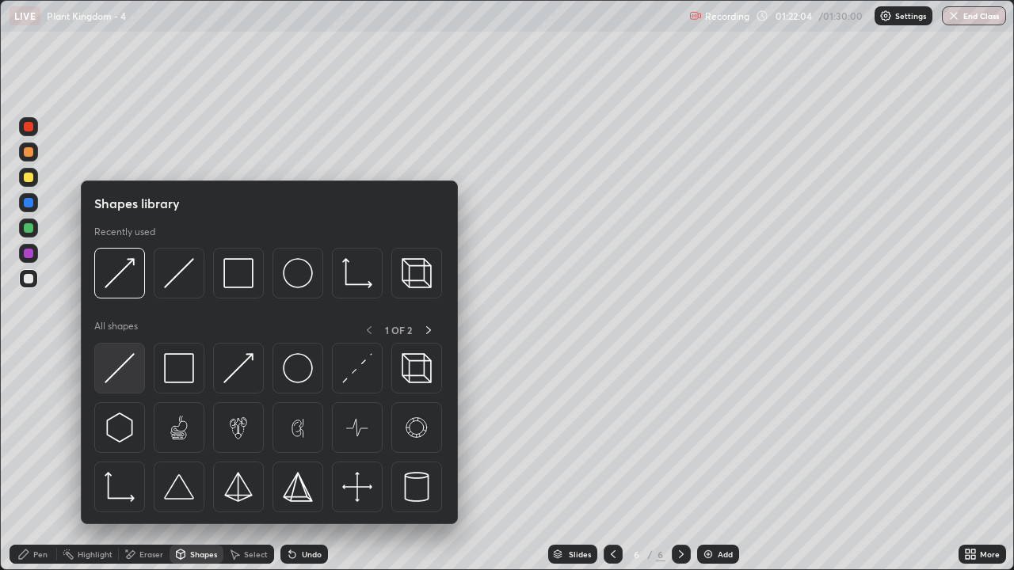
click at [136, 377] on div at bounding box center [119, 368] width 51 height 51
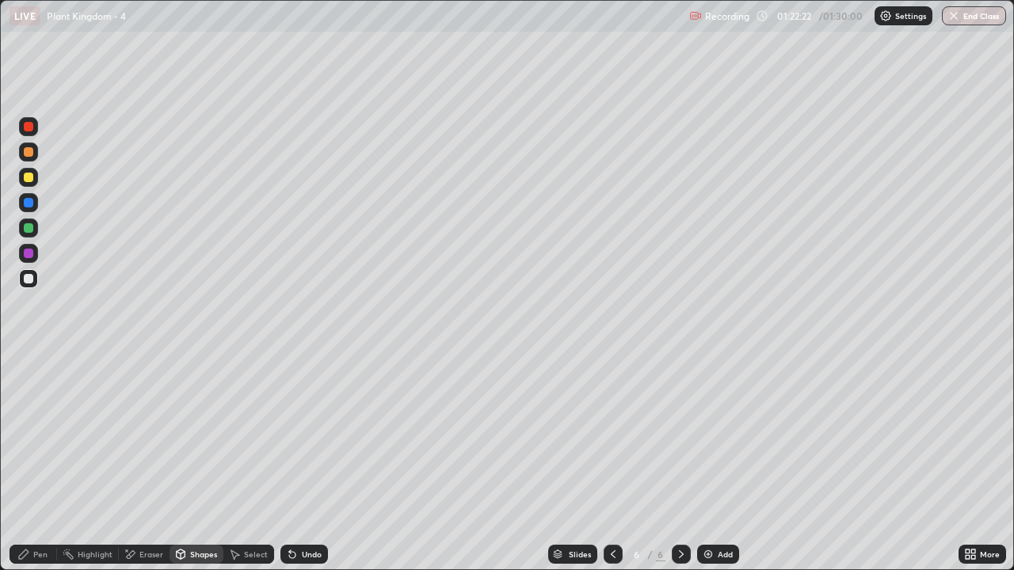
click at [143, 463] on div "Eraser" at bounding box center [151, 555] width 24 height 8
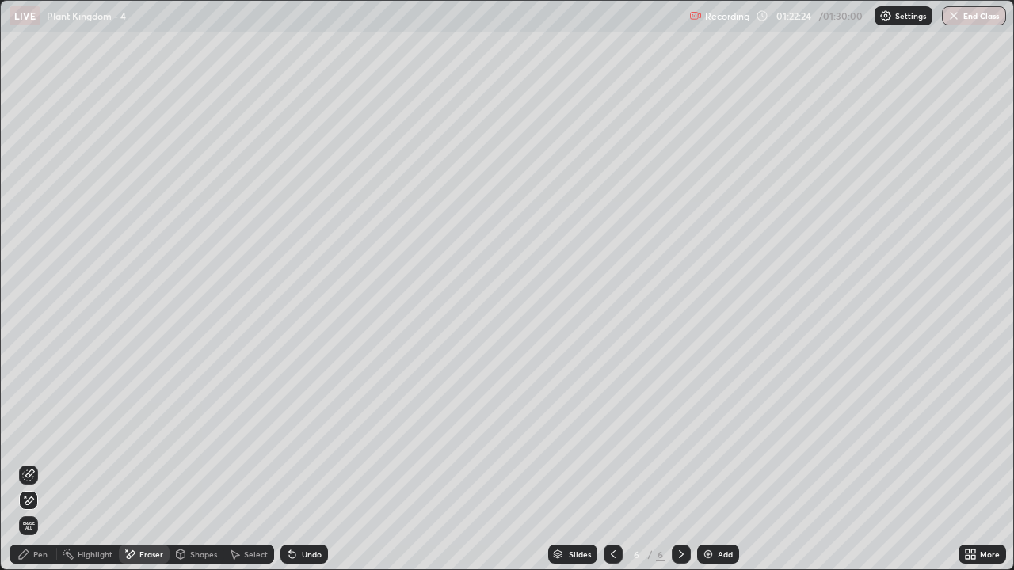
click at [43, 463] on div "Pen" at bounding box center [40, 555] width 14 height 8
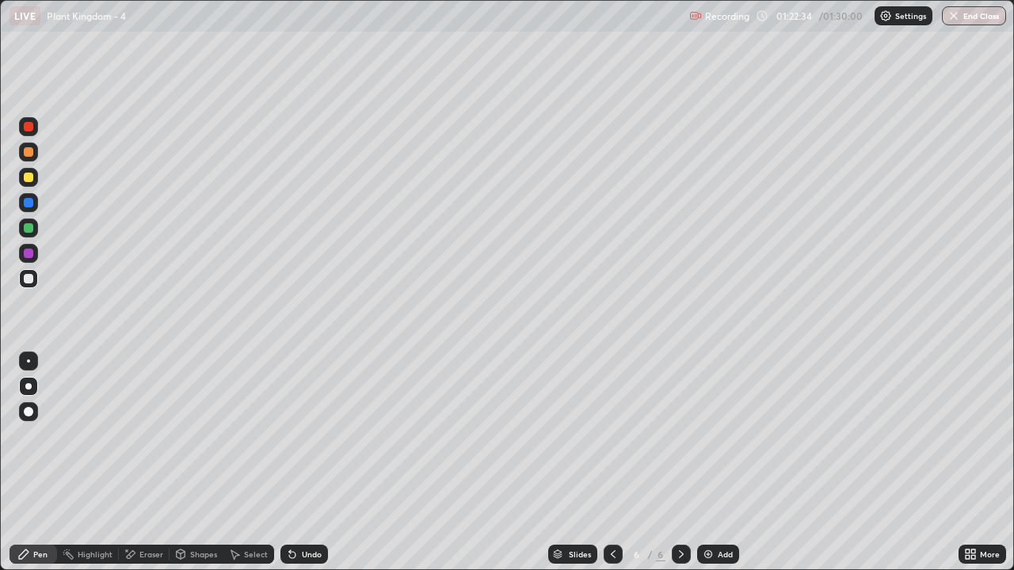
click at [35, 183] on div at bounding box center [28, 177] width 19 height 19
click at [198, 463] on div "Shapes" at bounding box center [197, 554] width 54 height 19
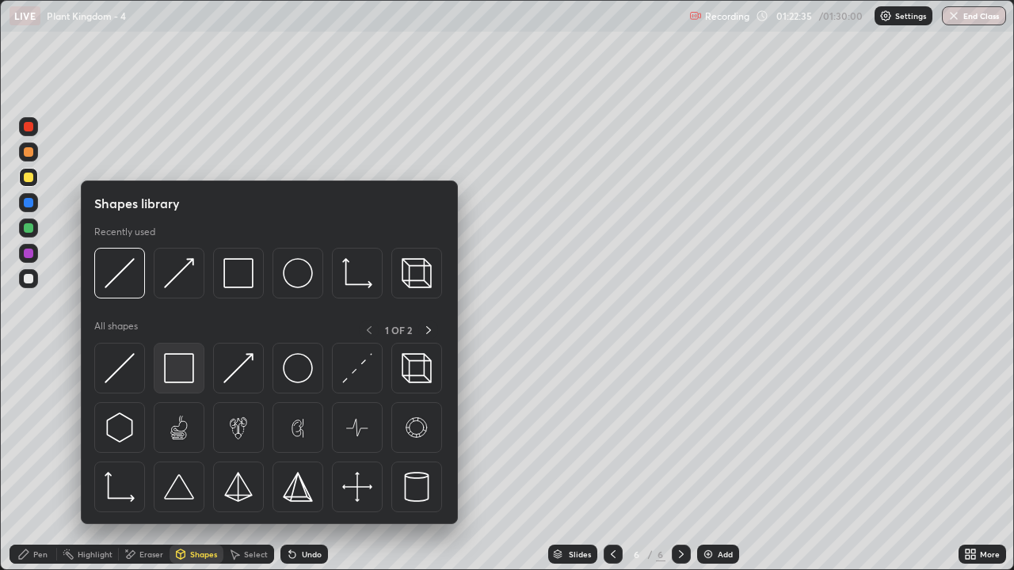
click at [179, 369] on img at bounding box center [179, 368] width 30 height 30
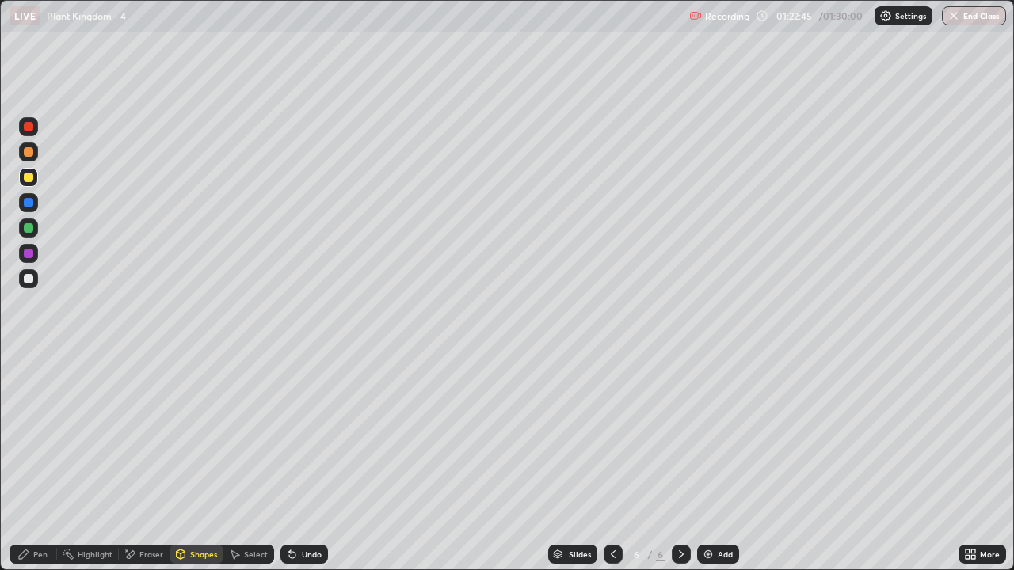
click at [40, 463] on div "Pen" at bounding box center [40, 555] width 14 height 8
click at [29, 179] on div at bounding box center [29, 178] width 10 height 10
click at [35, 279] on div at bounding box center [28, 278] width 19 height 19
click at [190, 463] on div "Shapes" at bounding box center [203, 555] width 27 height 8
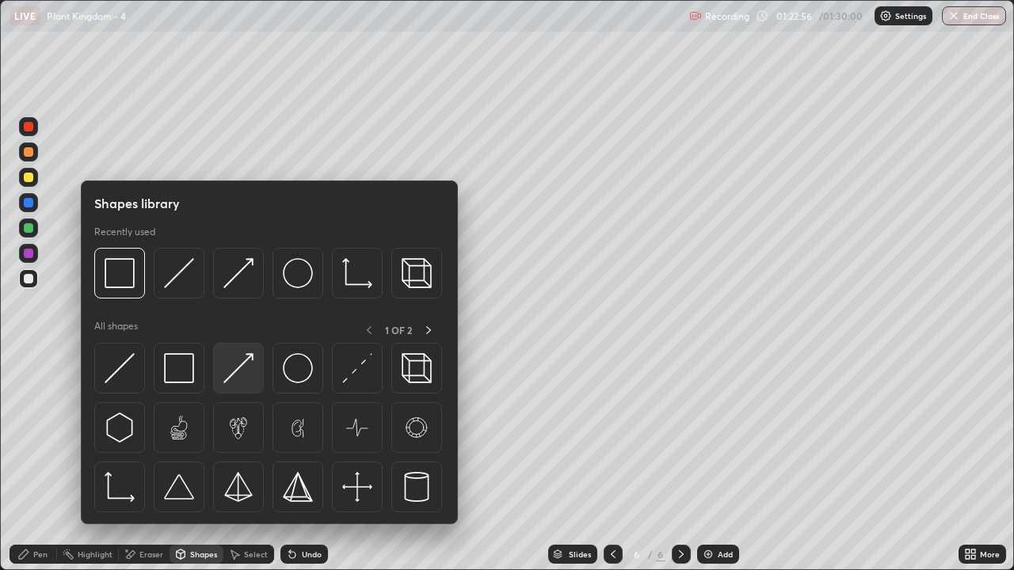
click at [246, 373] on img at bounding box center [238, 368] width 30 height 30
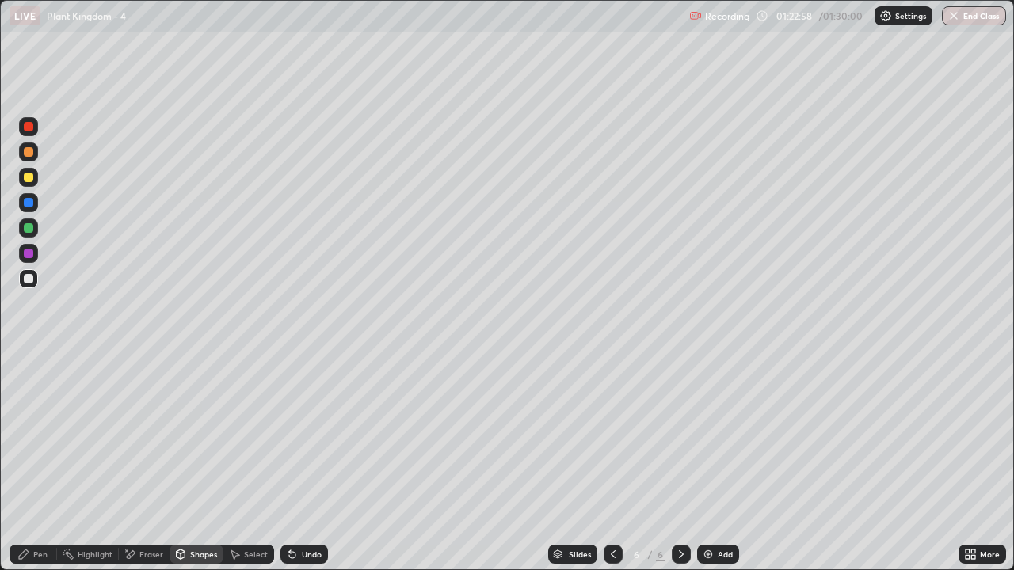
click at [38, 463] on div "Pen" at bounding box center [40, 555] width 14 height 8
click at [29, 177] on div at bounding box center [29, 178] width 10 height 10
click at [204, 463] on div "Shapes" at bounding box center [197, 554] width 54 height 19
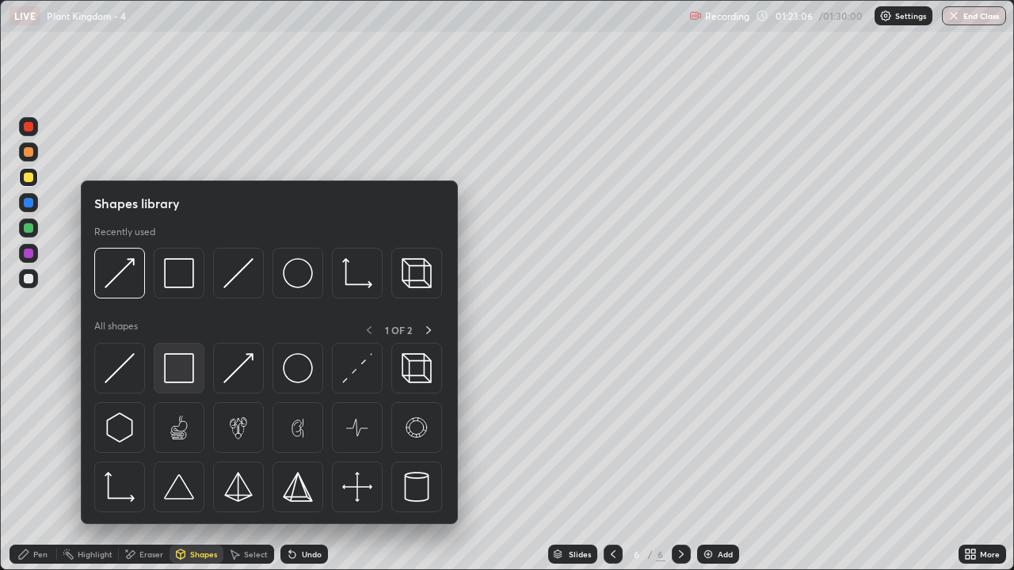
click at [181, 375] on img at bounding box center [179, 368] width 30 height 30
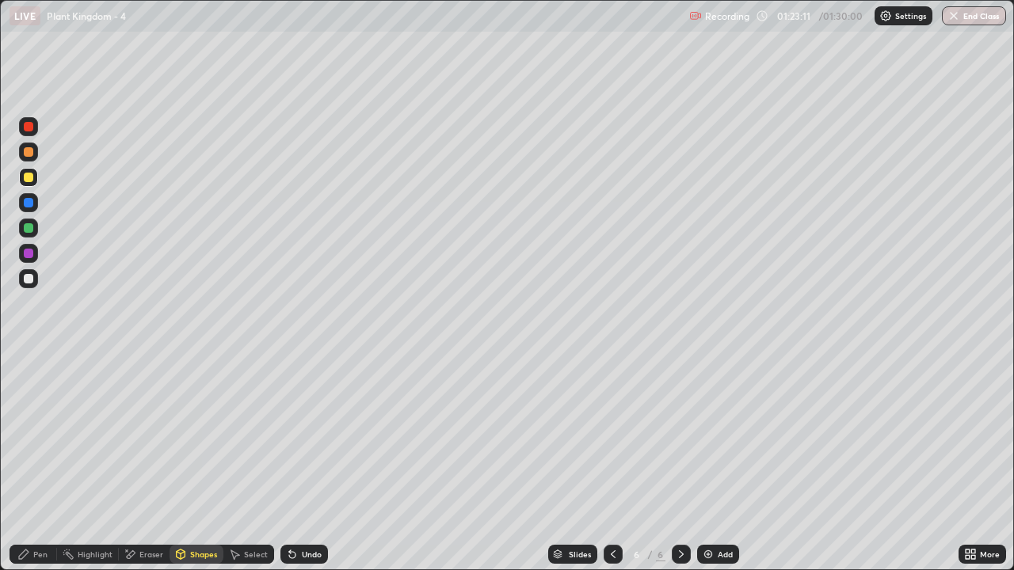
click at [198, 463] on div "Shapes" at bounding box center [203, 555] width 27 height 8
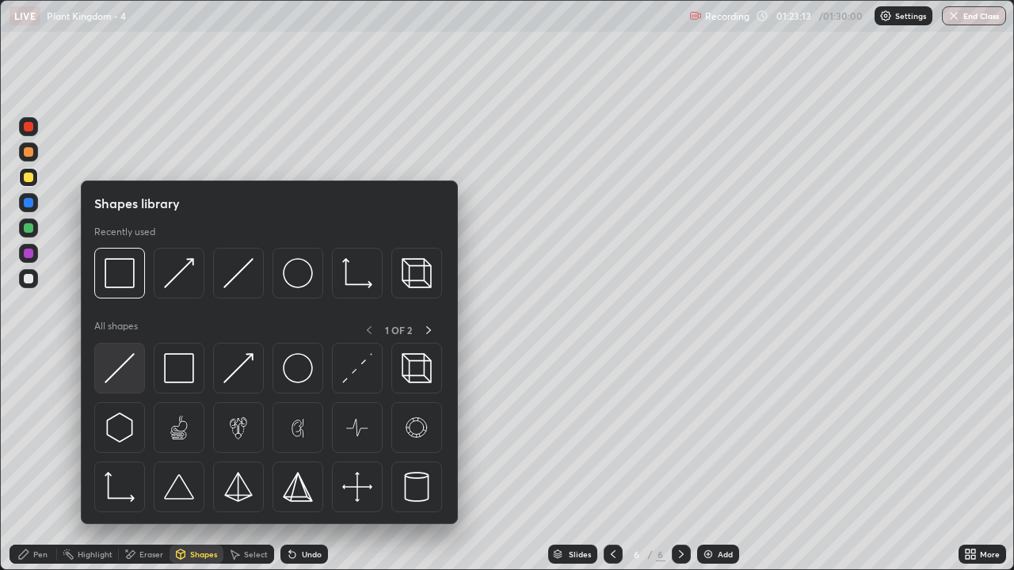
click at [134, 368] on img at bounding box center [120, 368] width 30 height 30
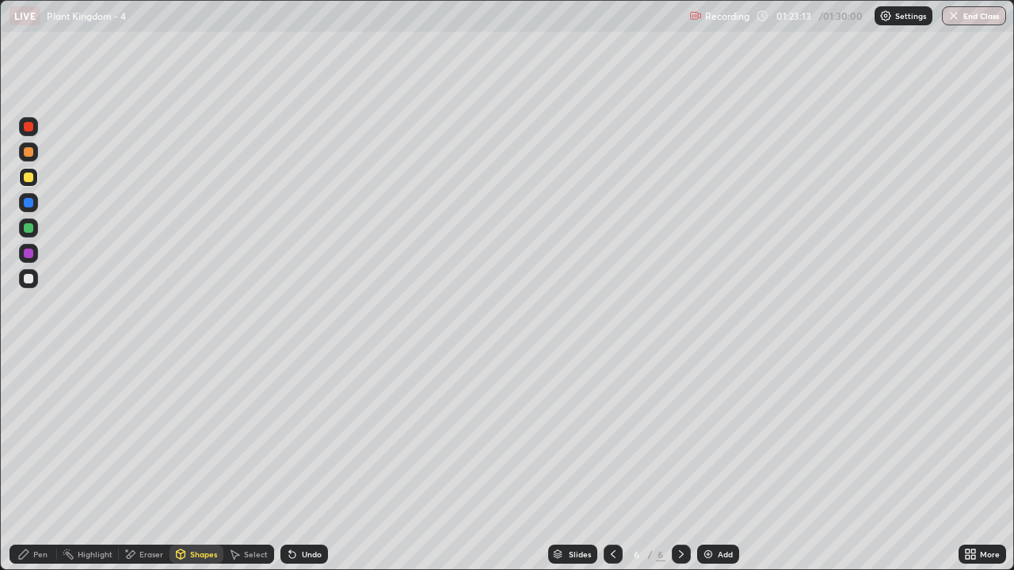
click at [36, 278] on div at bounding box center [28, 278] width 19 height 19
click at [40, 463] on div "Pen" at bounding box center [40, 555] width 14 height 8
click at [29, 184] on div at bounding box center [28, 177] width 19 height 19
click at [29, 279] on div at bounding box center [29, 279] width 10 height 10
click at [206, 463] on div "Shapes" at bounding box center [203, 555] width 27 height 8
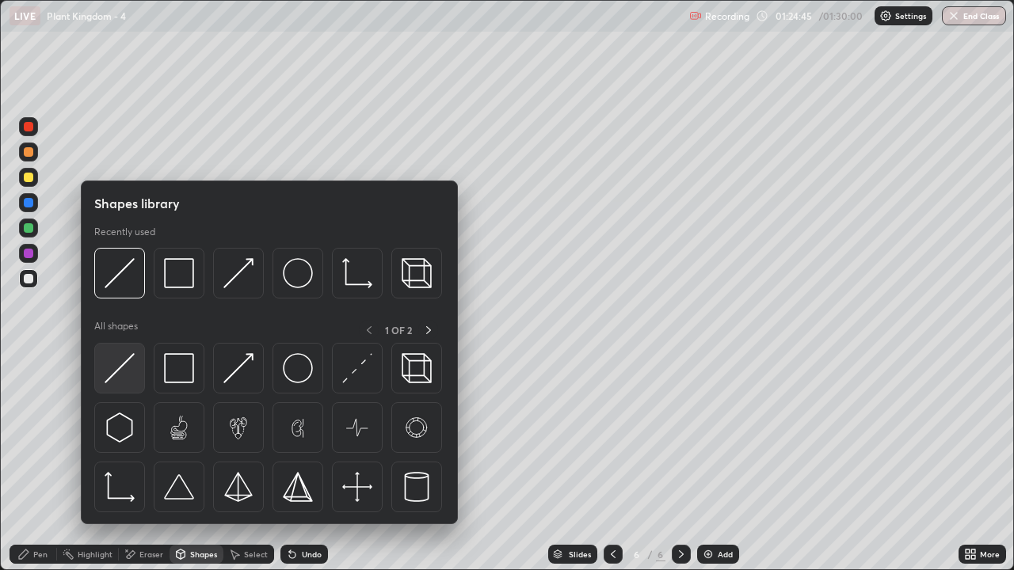
click at [136, 383] on div at bounding box center [119, 368] width 51 height 51
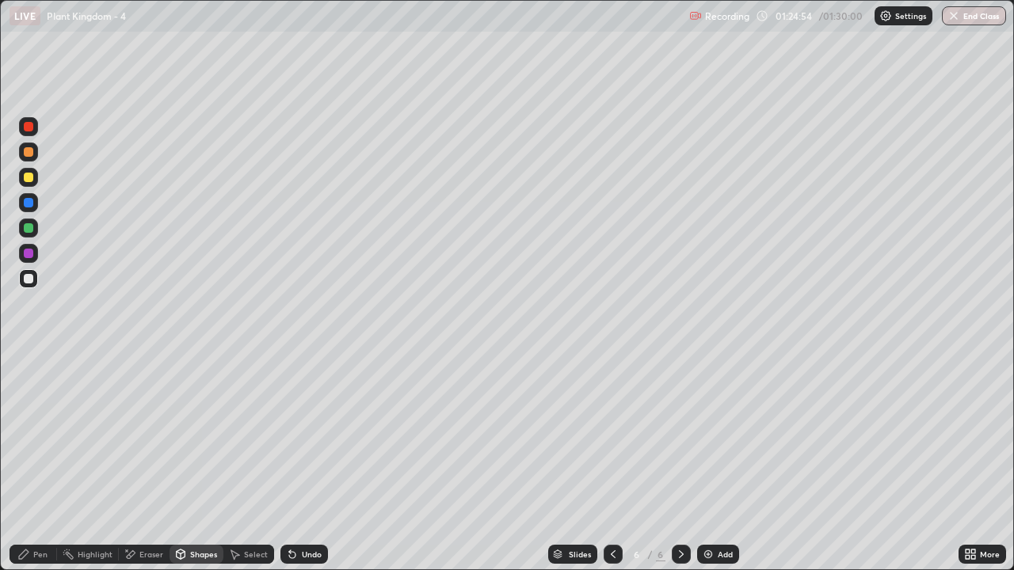
click at [147, 463] on div "Eraser" at bounding box center [151, 555] width 24 height 8
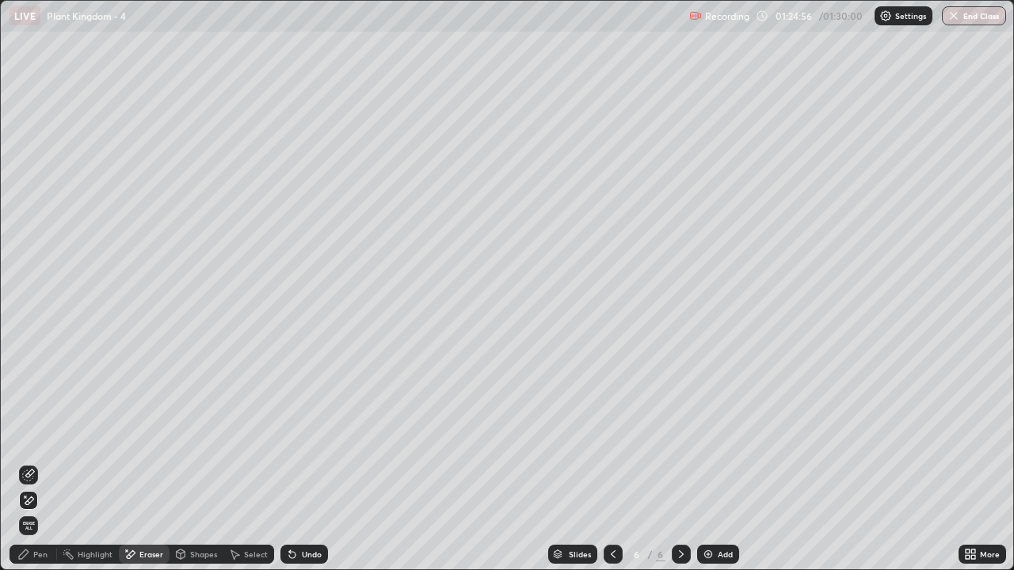
click at [201, 463] on div "Shapes" at bounding box center [203, 555] width 27 height 8
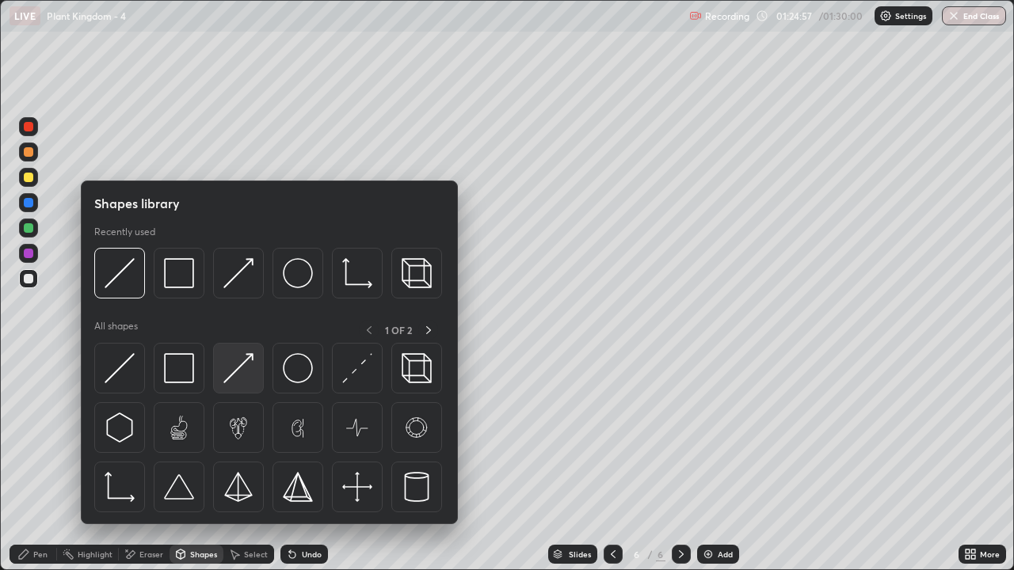
click at [252, 372] on img at bounding box center [238, 368] width 30 height 30
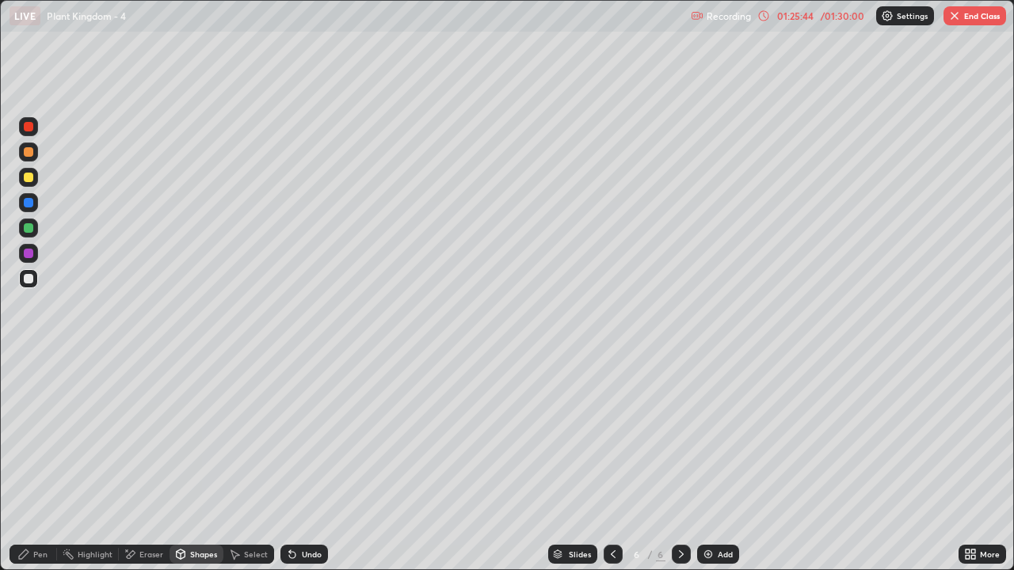
click at [32, 282] on div at bounding box center [29, 279] width 10 height 10
click at [143, 463] on div "Eraser" at bounding box center [151, 555] width 24 height 8
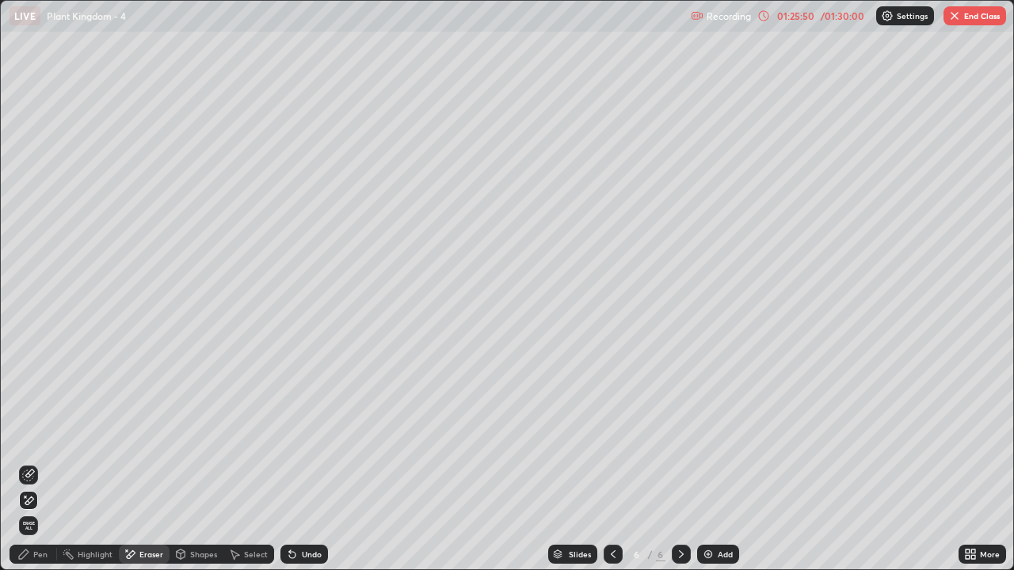
click at [40, 463] on div "Pen" at bounding box center [40, 555] width 14 height 8
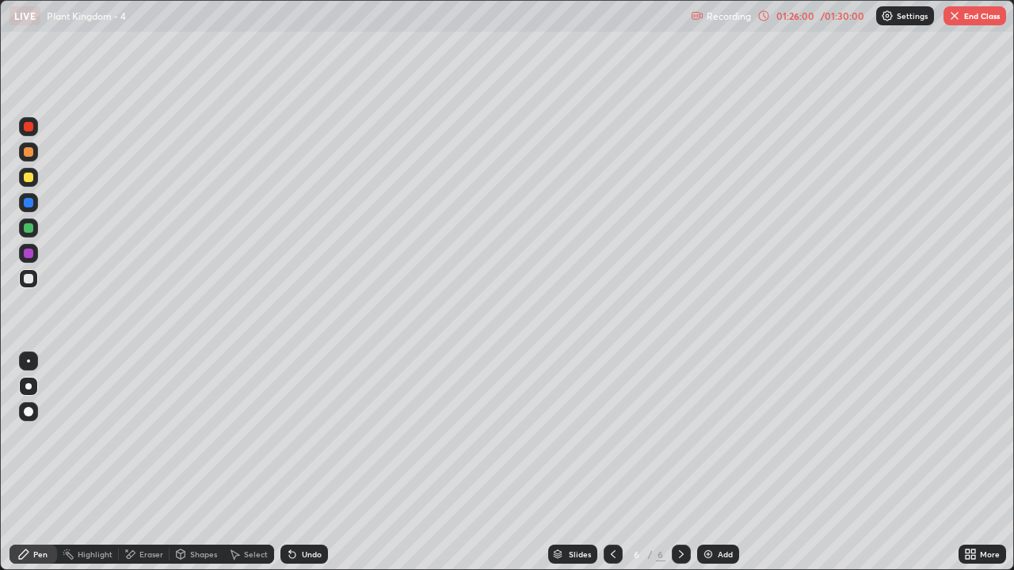
click at [32, 181] on div at bounding box center [28, 177] width 19 height 19
click at [206, 463] on div "Shapes" at bounding box center [203, 555] width 27 height 8
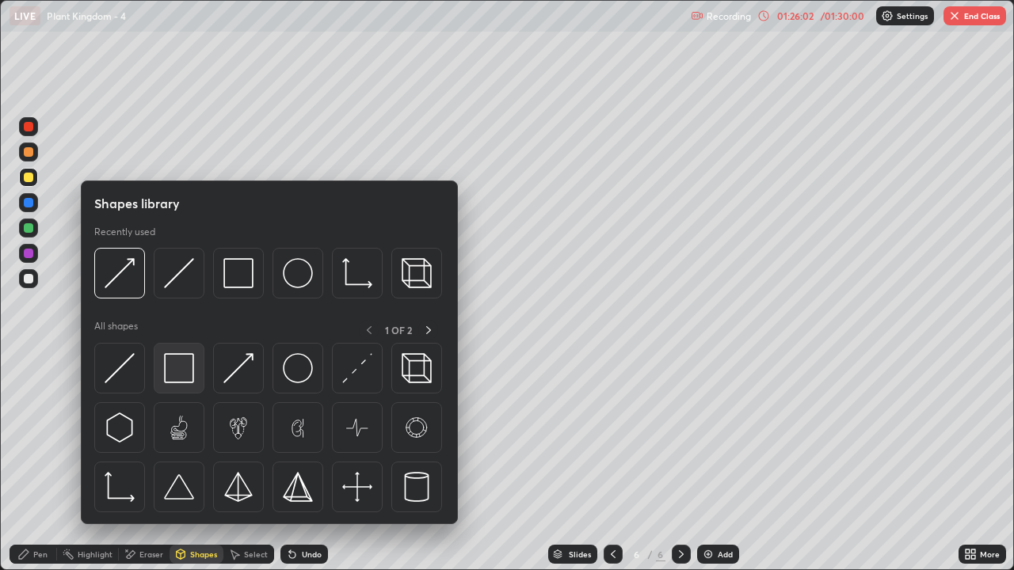
click at [185, 368] on img at bounding box center [179, 368] width 30 height 30
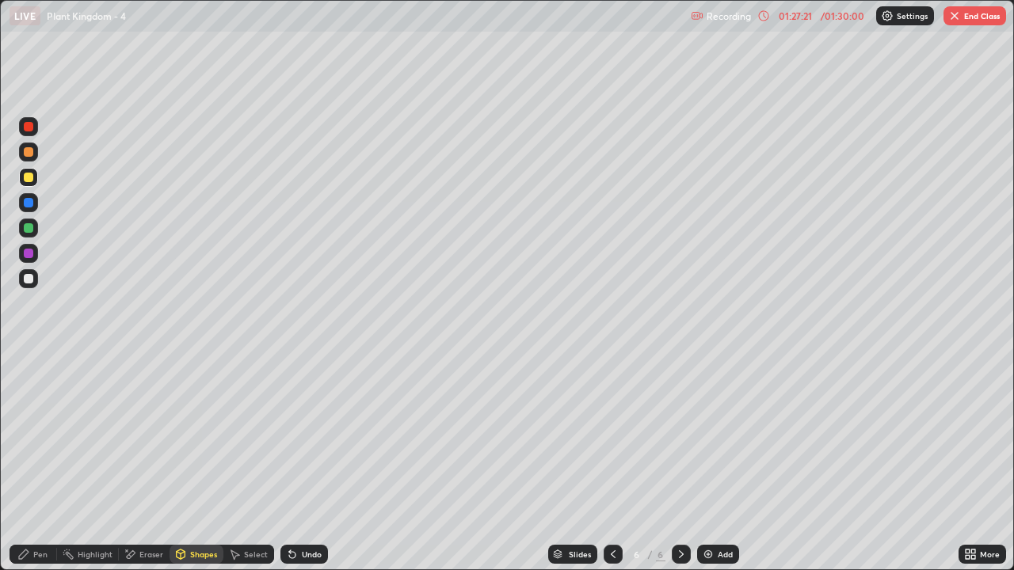
click at [612, 463] on icon at bounding box center [613, 554] width 13 height 13
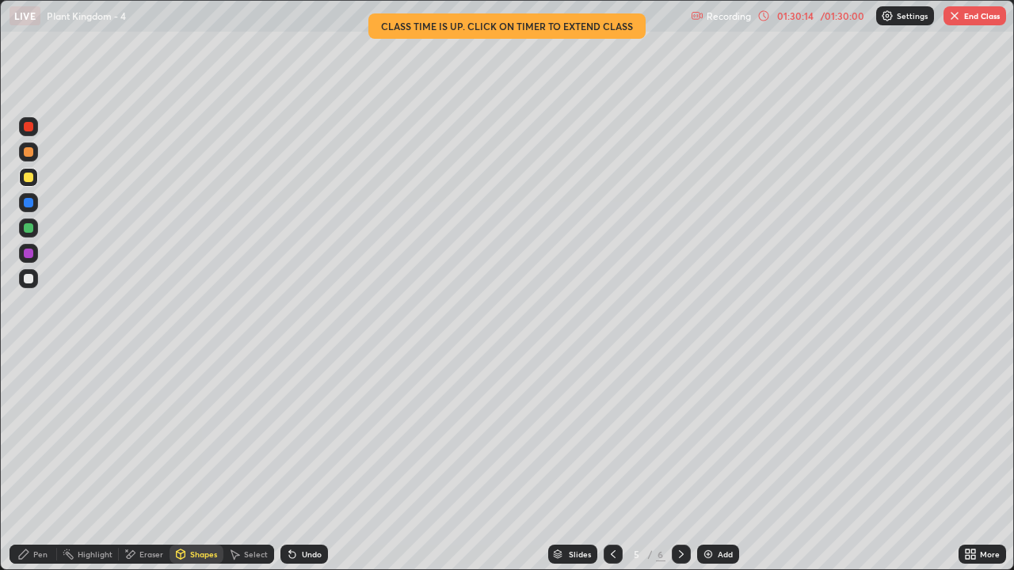
click at [957, 22] on button "End Class" at bounding box center [974, 15] width 63 height 19
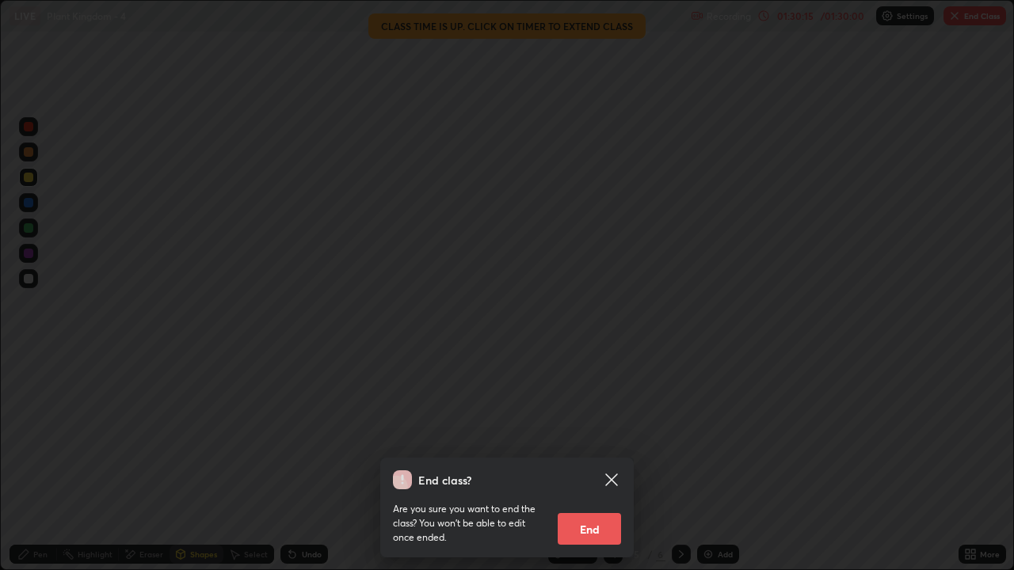
click at [600, 463] on button "End" at bounding box center [589, 529] width 63 height 32
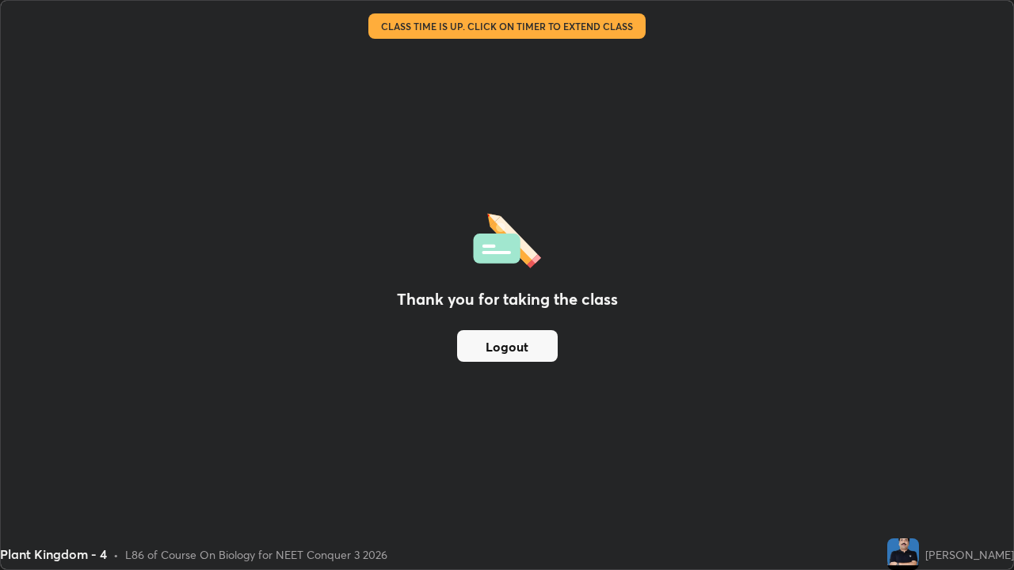
click at [523, 345] on button "Logout" at bounding box center [507, 346] width 101 height 32
